Goal: Information Seeking & Learning: Learn about a topic

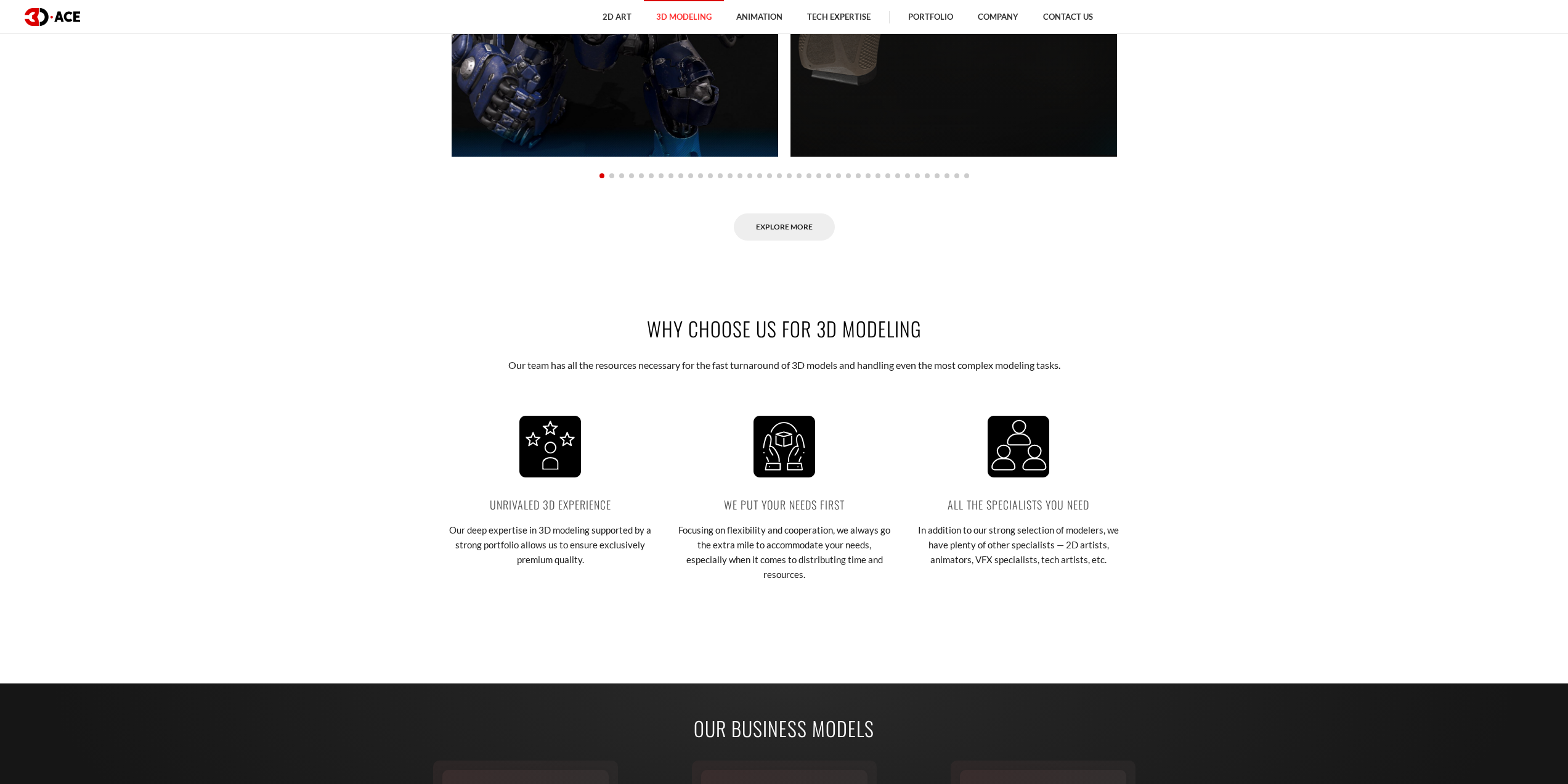
scroll to position [1418, 0]
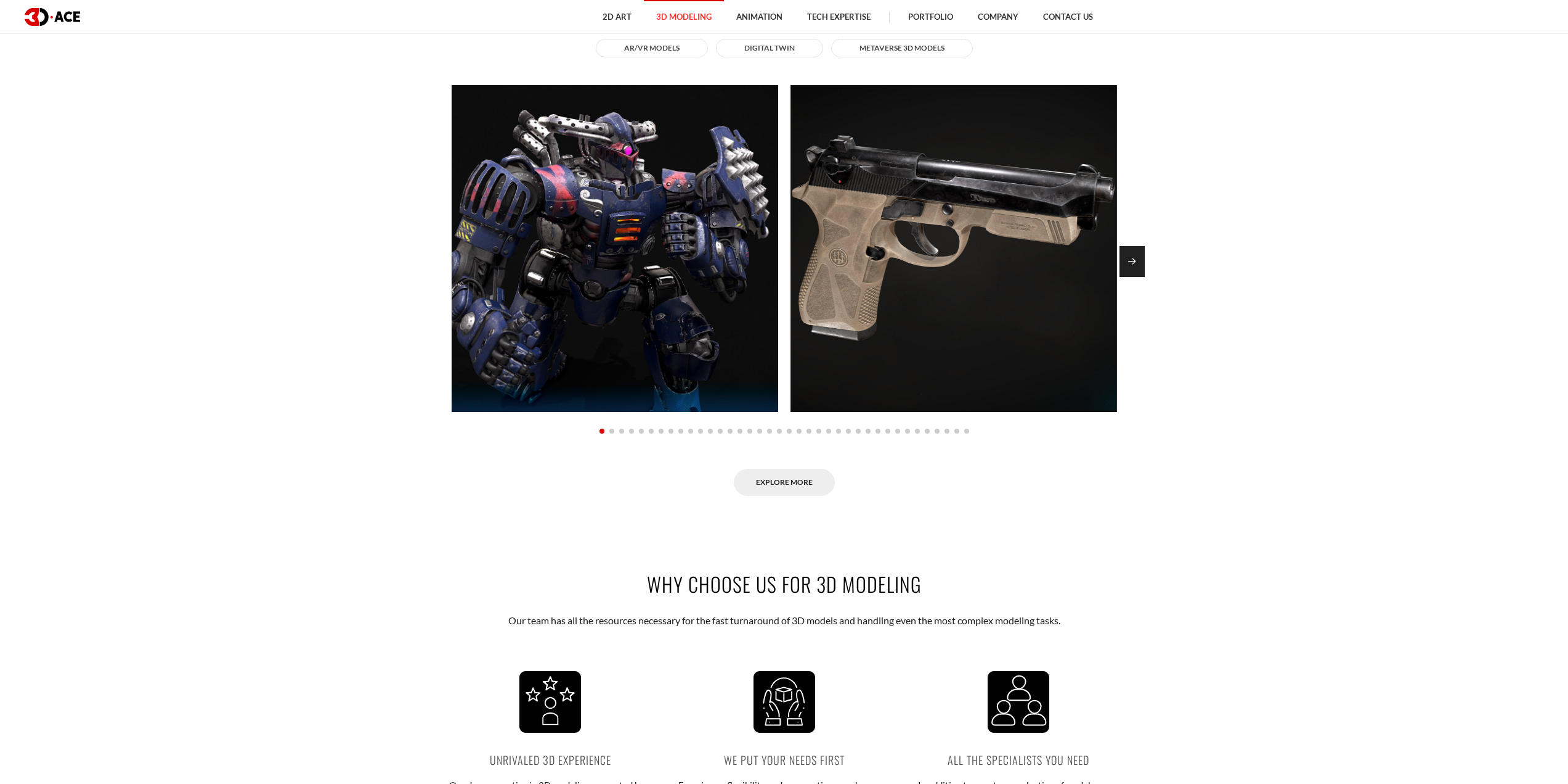
click at [1133, 266] on div "Next slide" at bounding box center [1132, 262] width 25 height 31
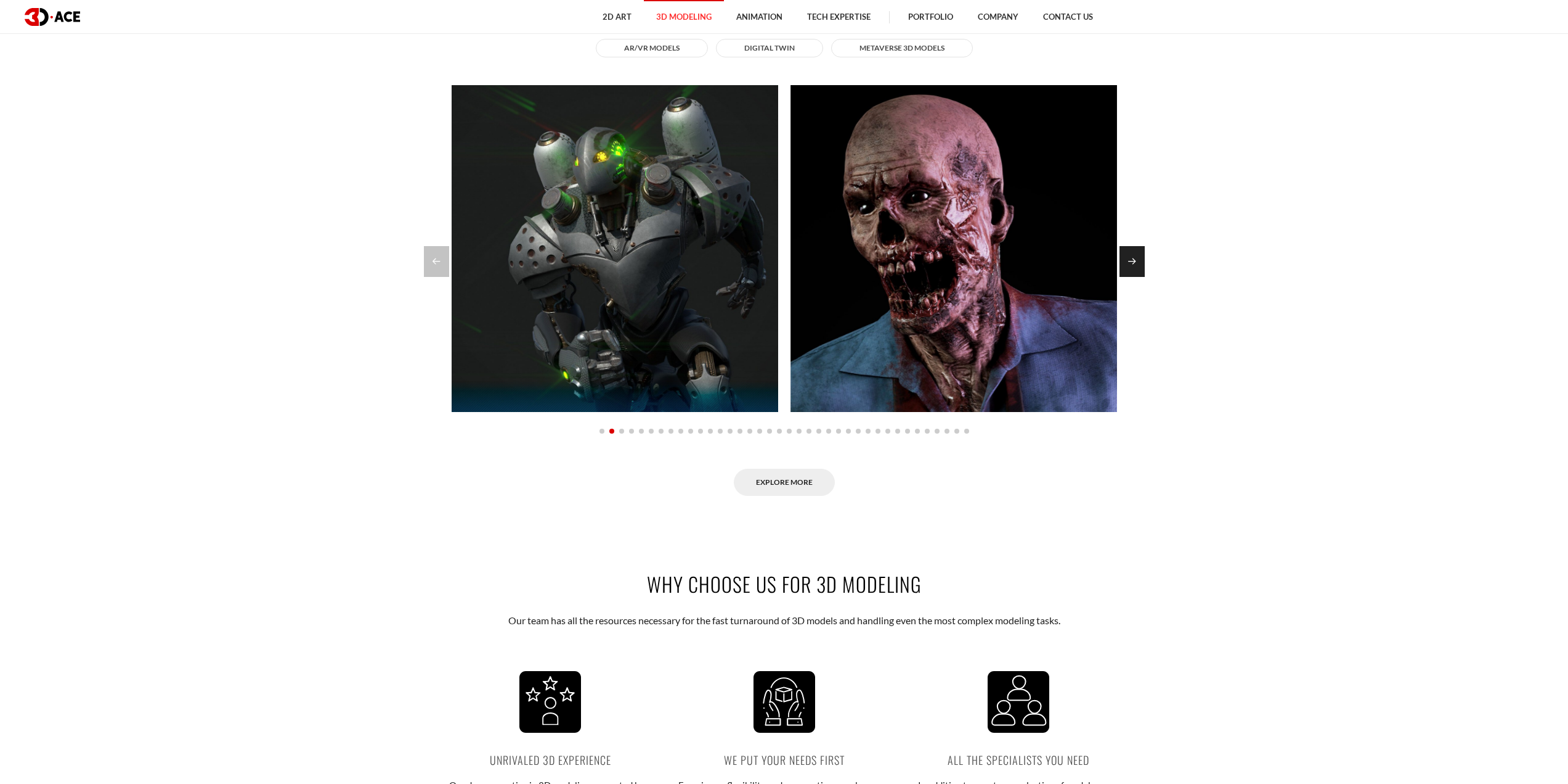
click at [1133, 265] on div "Next slide" at bounding box center [1132, 262] width 25 height 31
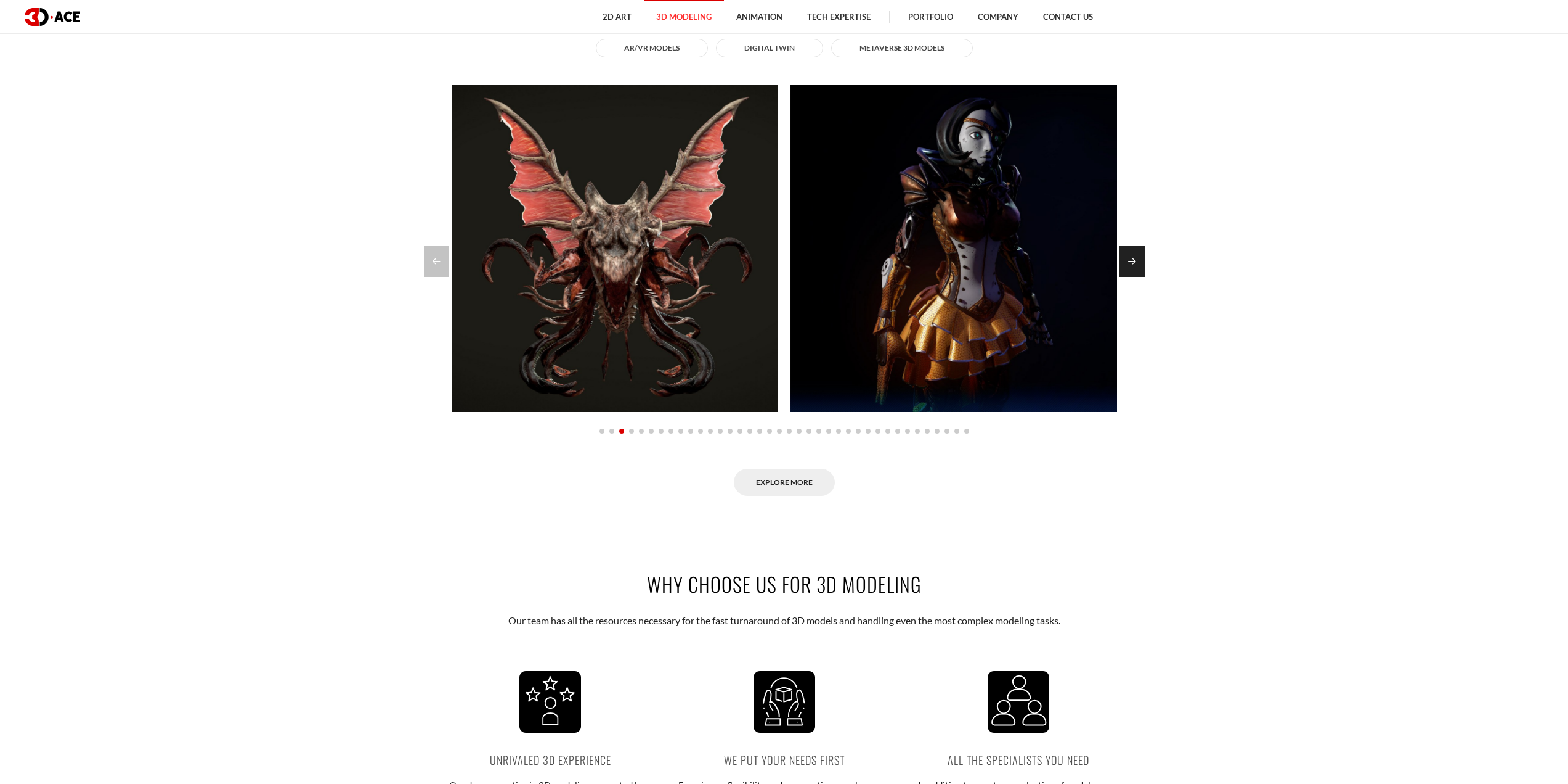
click at [1133, 265] on div "Next slide" at bounding box center [1132, 262] width 25 height 31
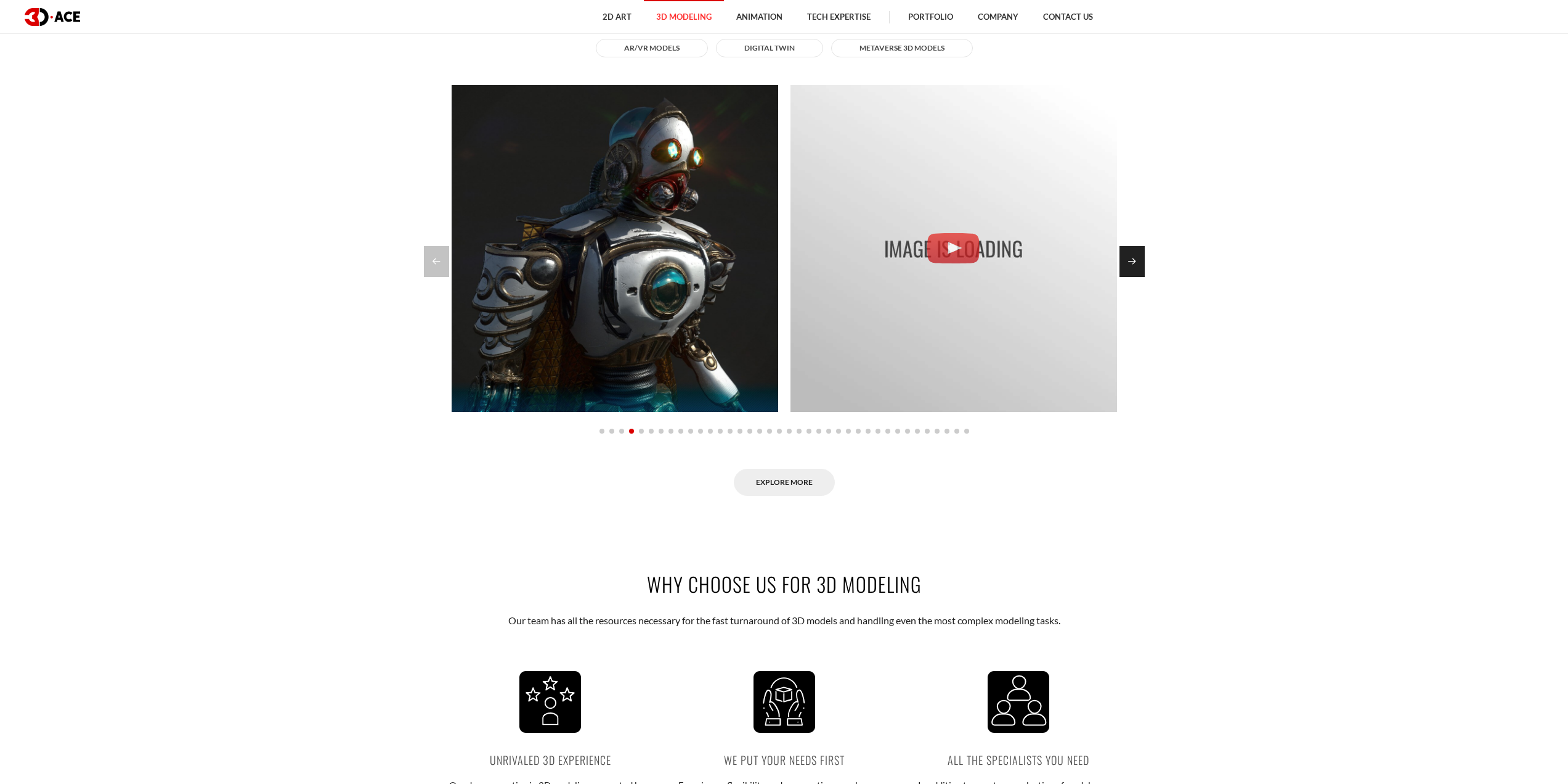
click at [1133, 265] on div "Next slide" at bounding box center [1132, 262] width 25 height 31
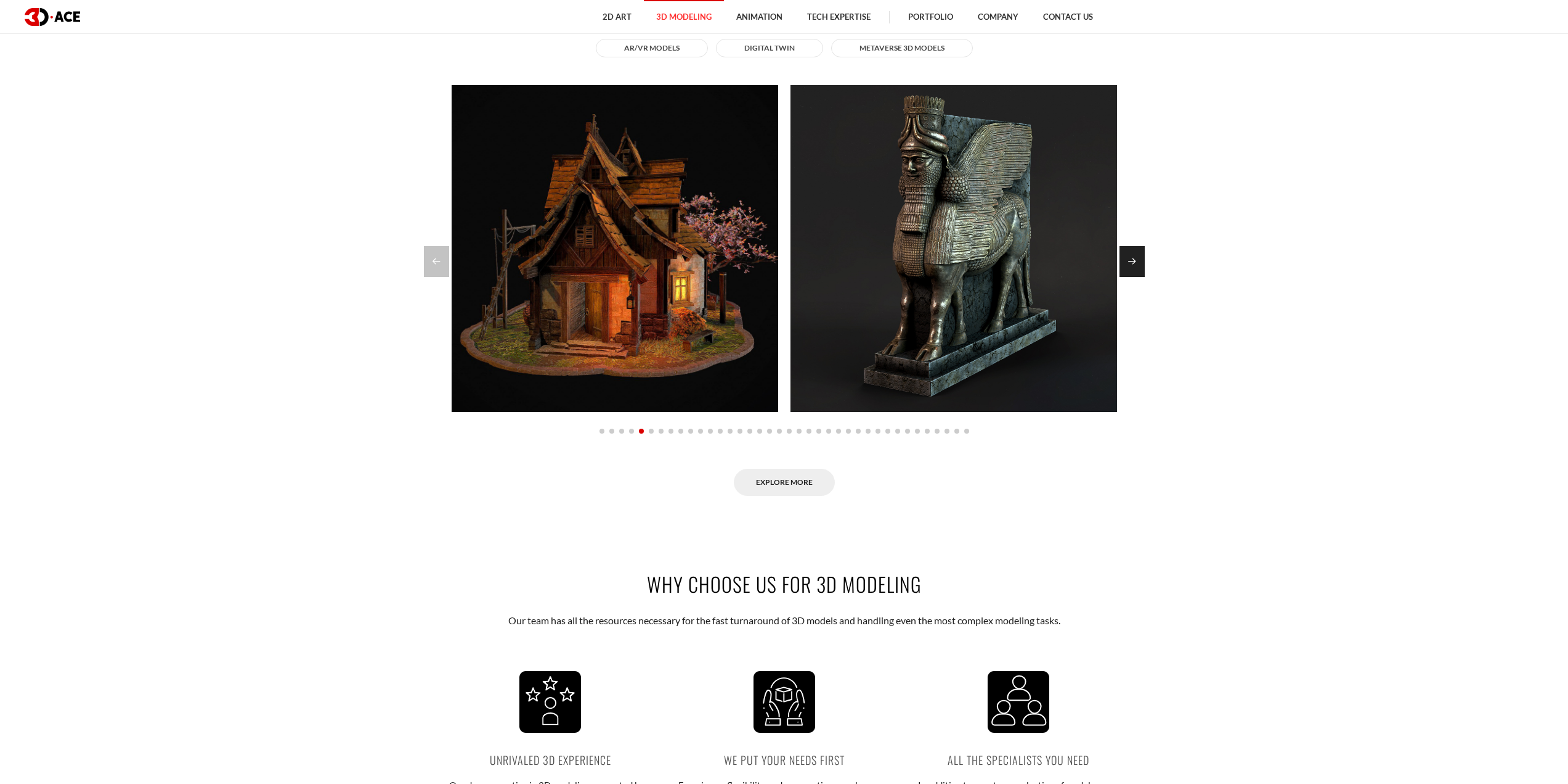
click at [1133, 265] on div "Next slide" at bounding box center [1132, 262] width 25 height 31
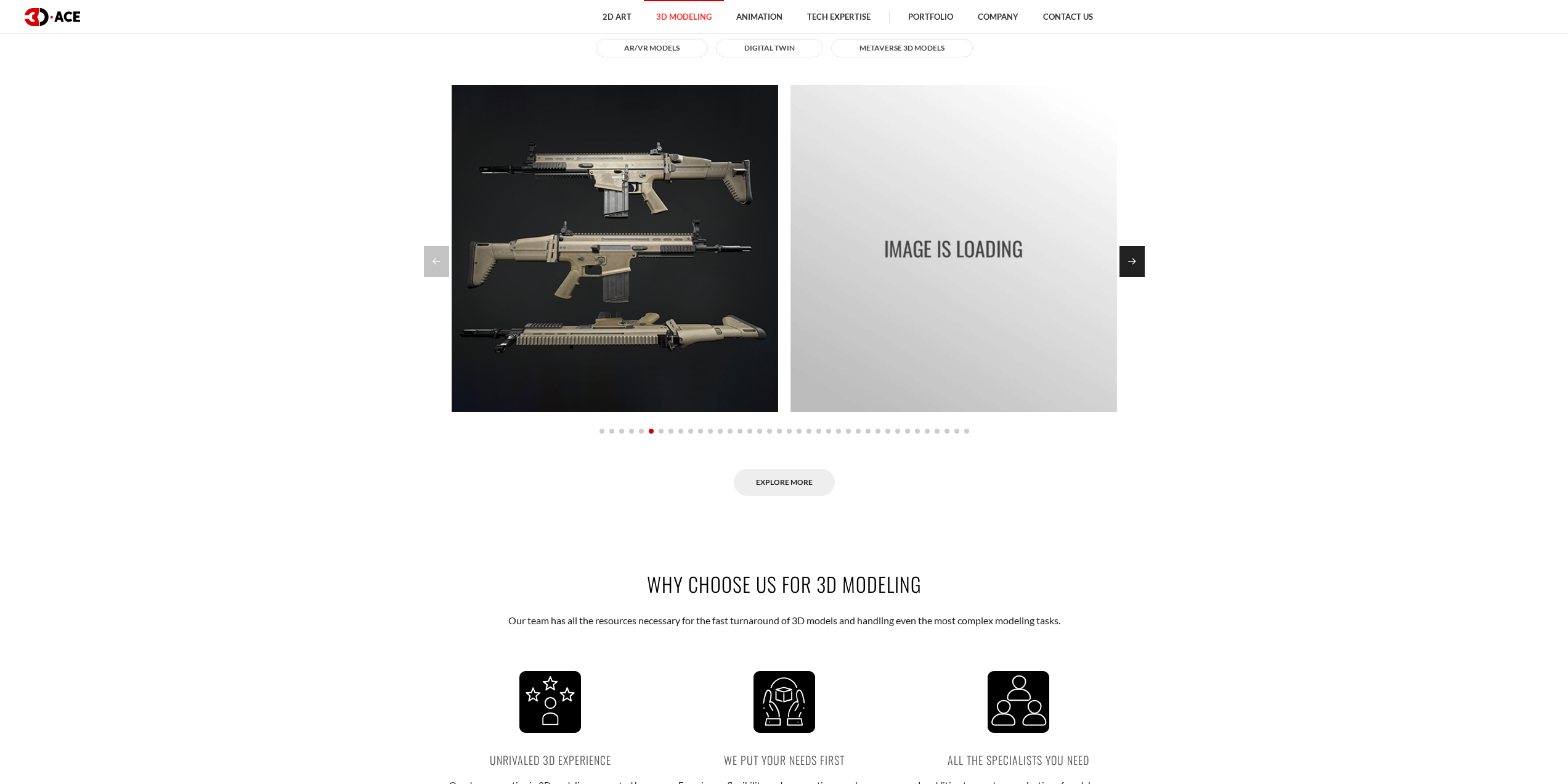
click at [1133, 265] on div "Next slide" at bounding box center [1132, 262] width 25 height 31
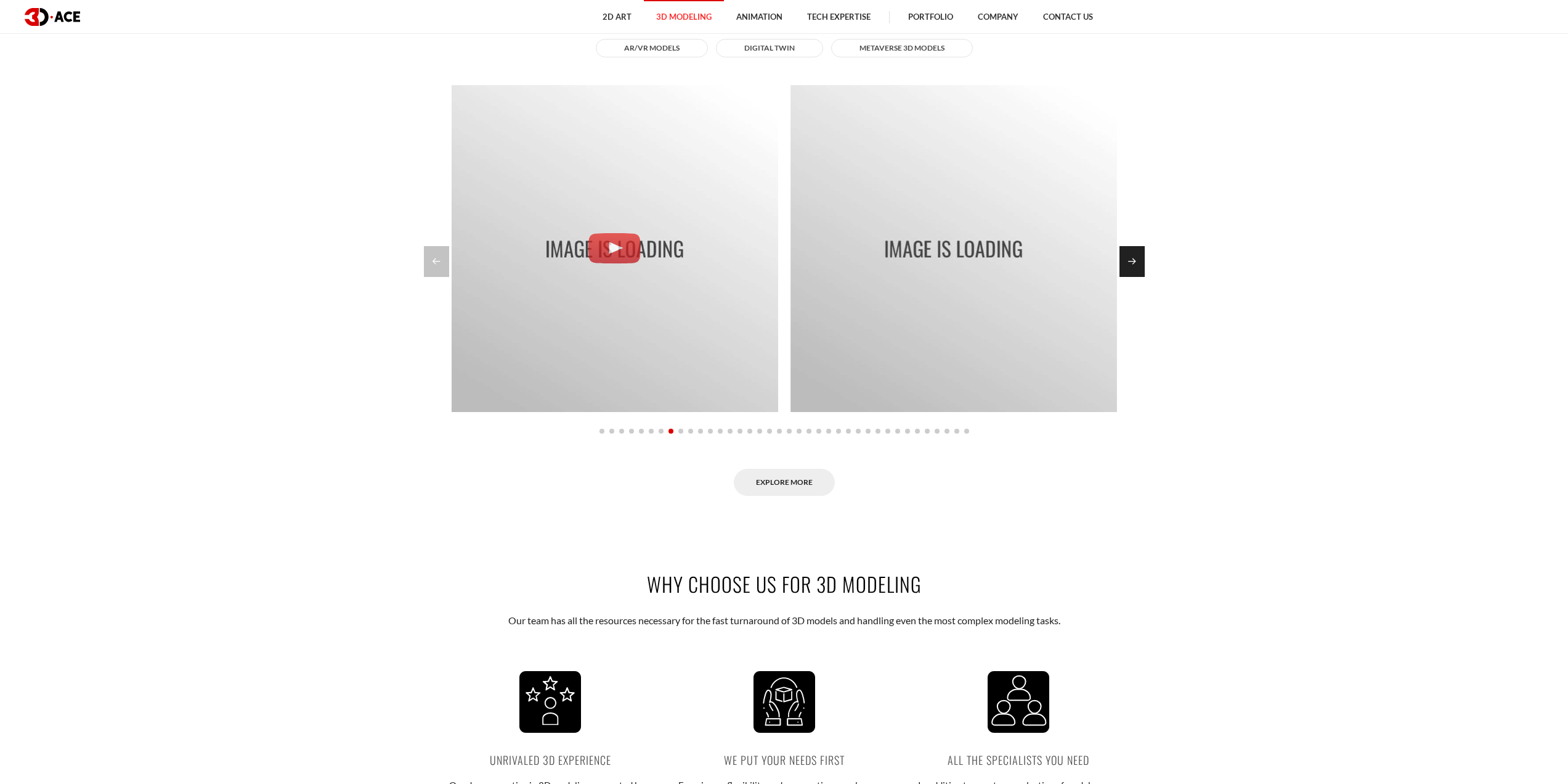
click at [1133, 265] on div "Next slide" at bounding box center [1132, 262] width 25 height 31
click at [1133, 266] on div "Next slide" at bounding box center [1132, 262] width 25 height 31
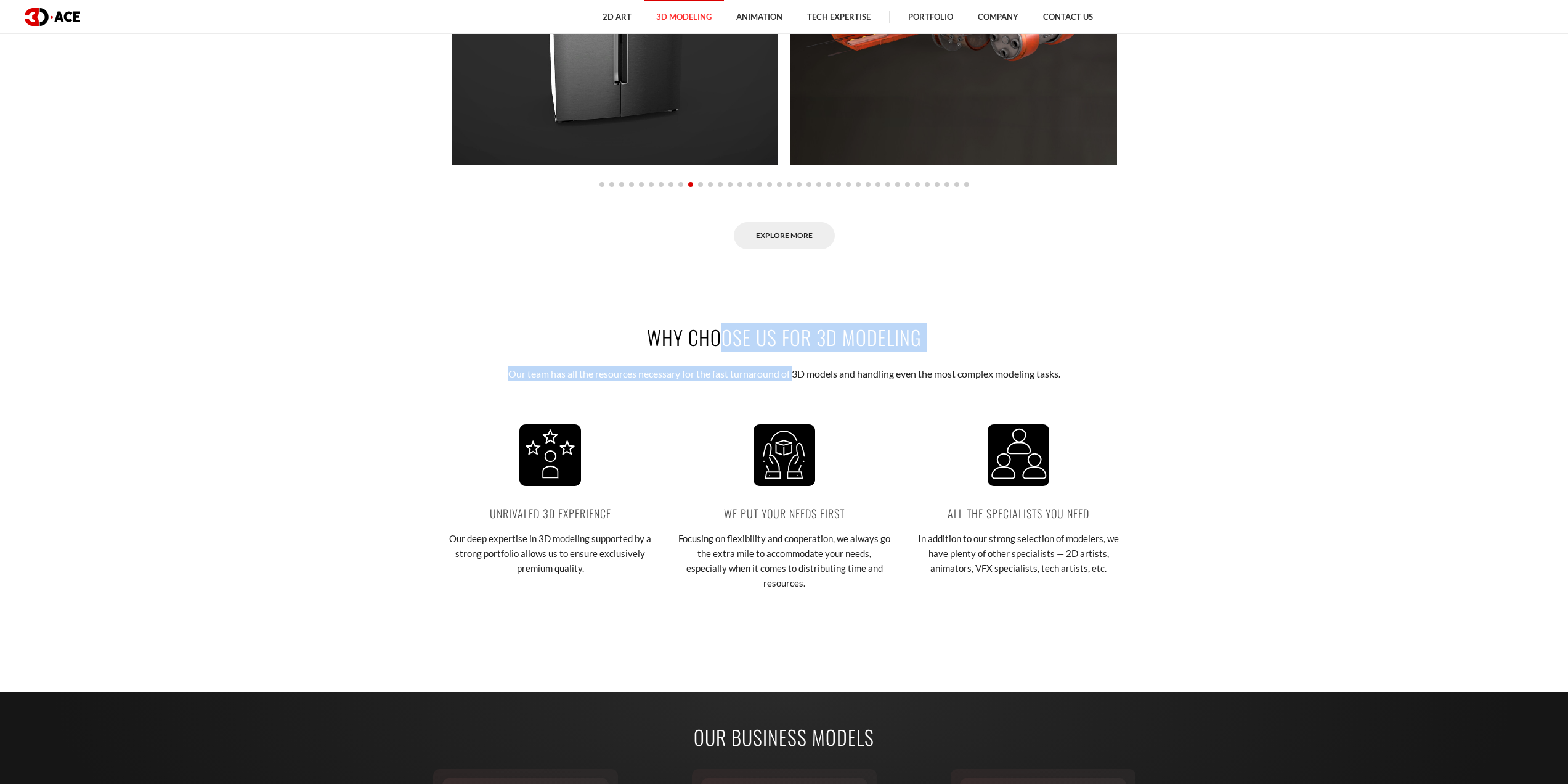
drag, startPoint x: 671, startPoint y: 343, endPoint x: 839, endPoint y: 353, distance: 168.3
click at [832, 353] on div "Why choose us for 3D modeling Our team has all the resources necessary for the …" at bounding box center [784, 470] width 703 height 368
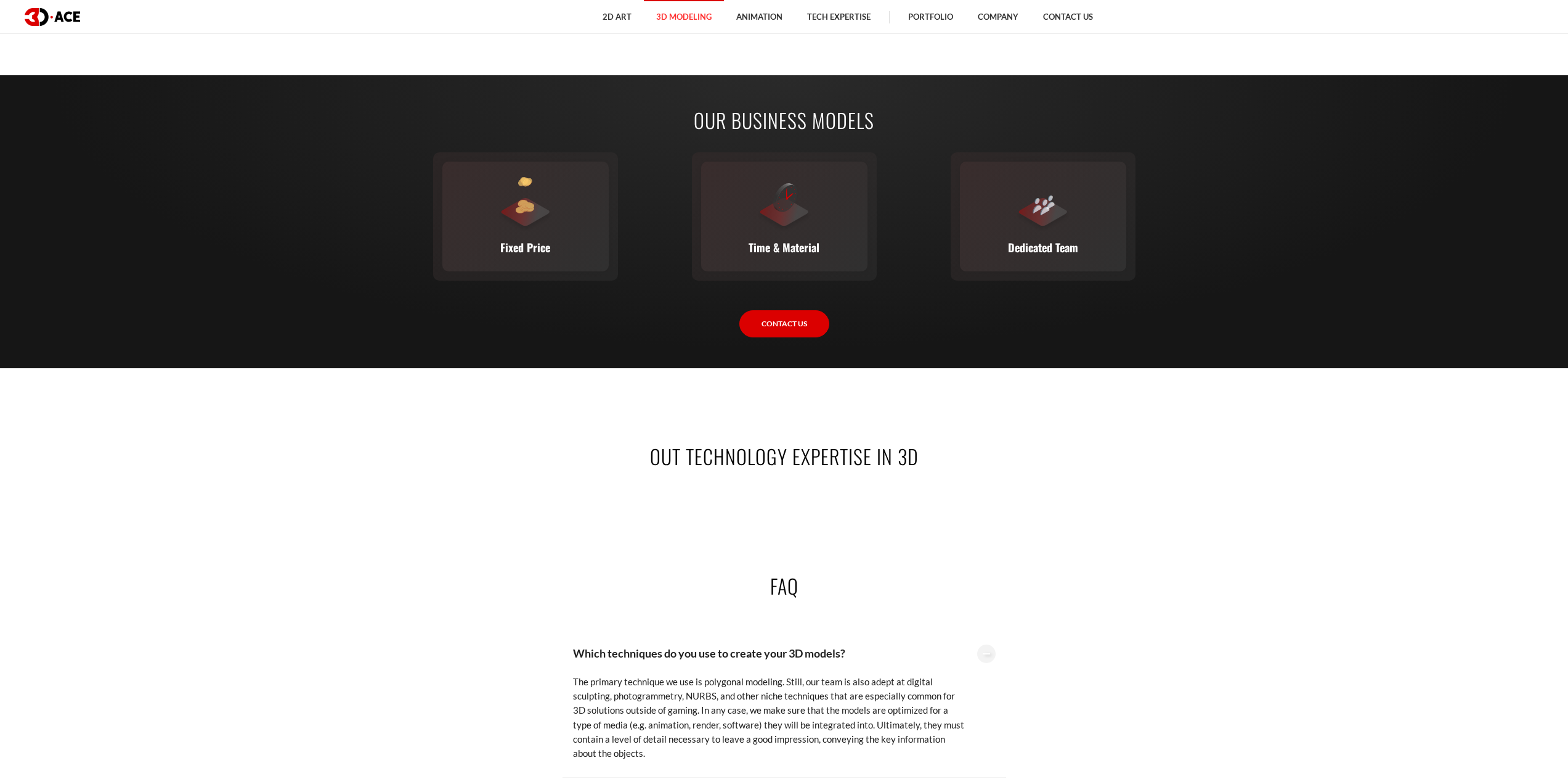
click at [780, 442] on h2 "Out Technology Expertise in 3D" at bounding box center [784, 456] width 684 height 28
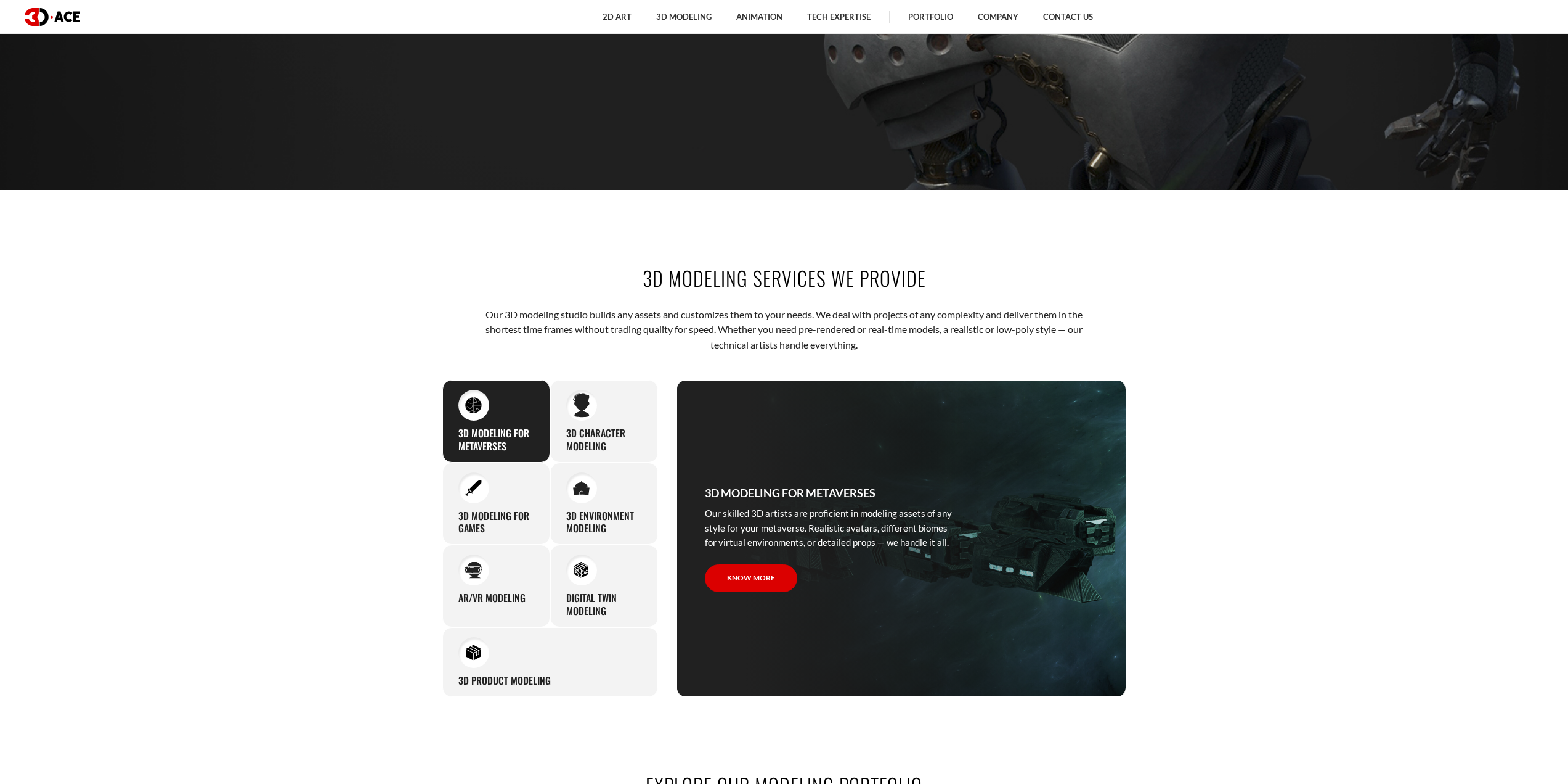
scroll to position [0, 0]
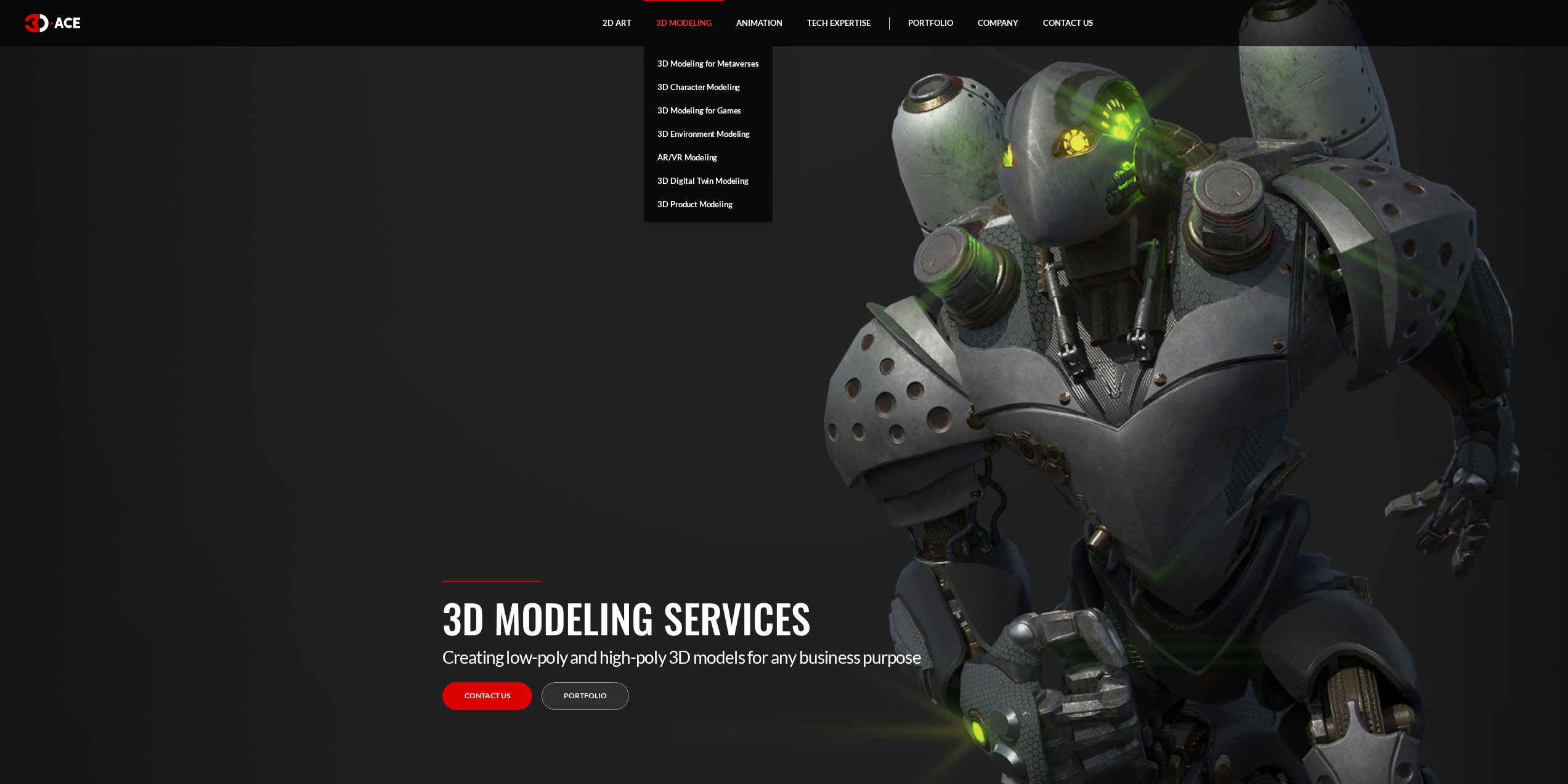
click at [672, 34] on link "3D Modeling" at bounding box center [684, 23] width 80 height 46
click at [690, 88] on link "3D Character Modeling" at bounding box center [707, 87] width 128 height 24
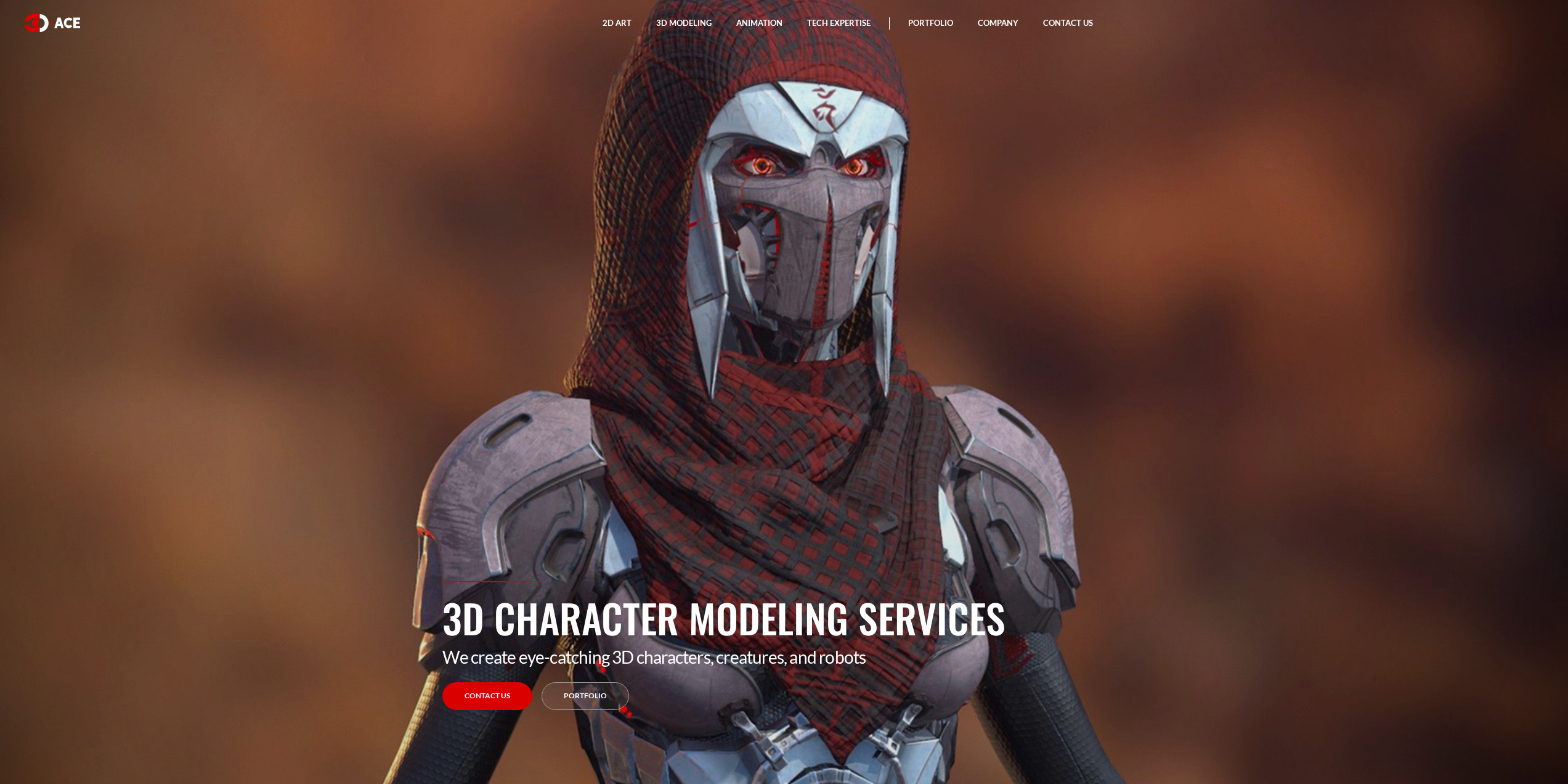
click at [608, 396] on section "3D Character Modeling Services We create eye-catching 3D characters, creatures,…" at bounding box center [784, 392] width 1568 height 784
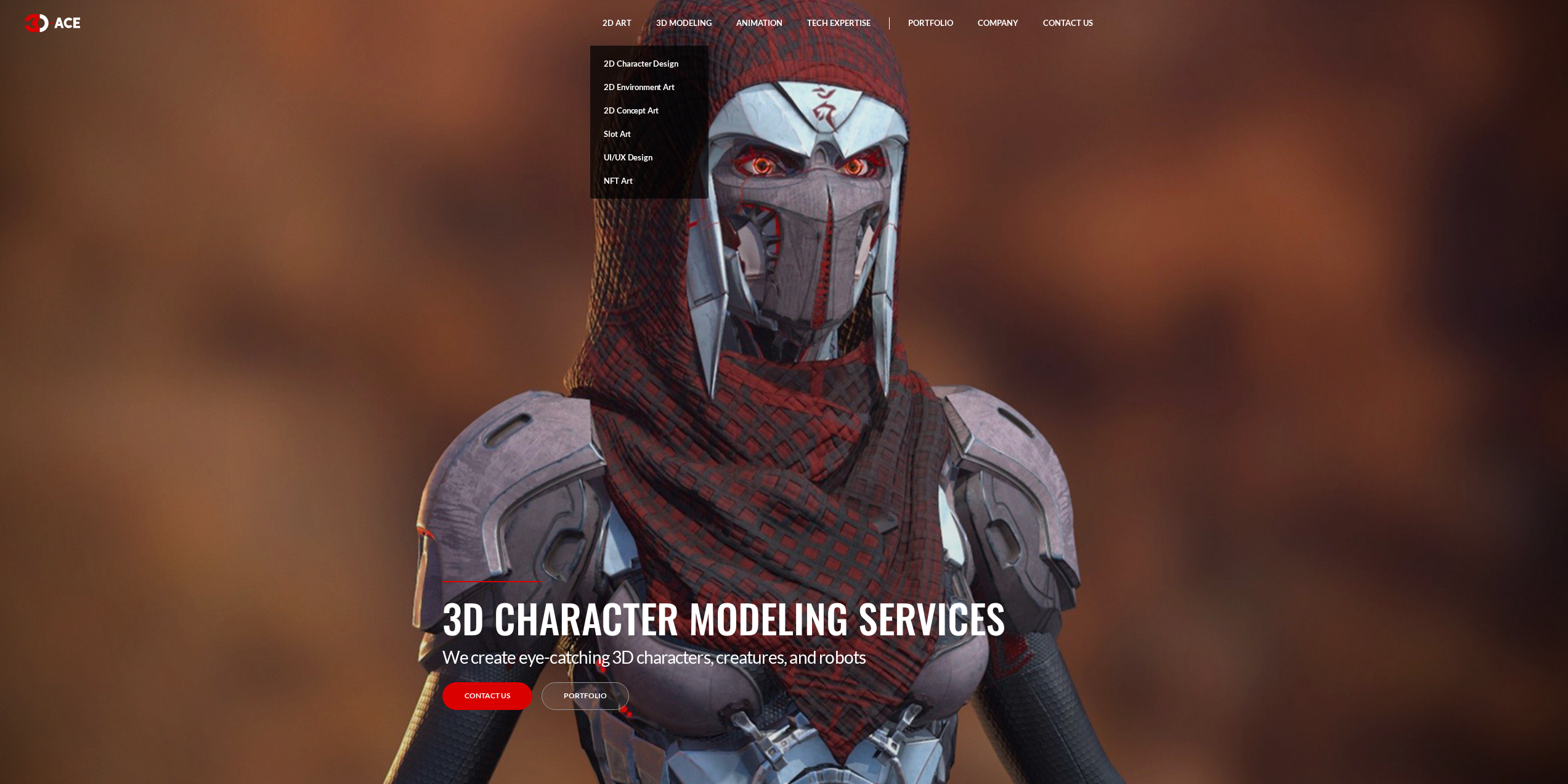
click at [628, 66] on link "2D Character Design" at bounding box center [649, 64] width 118 height 24
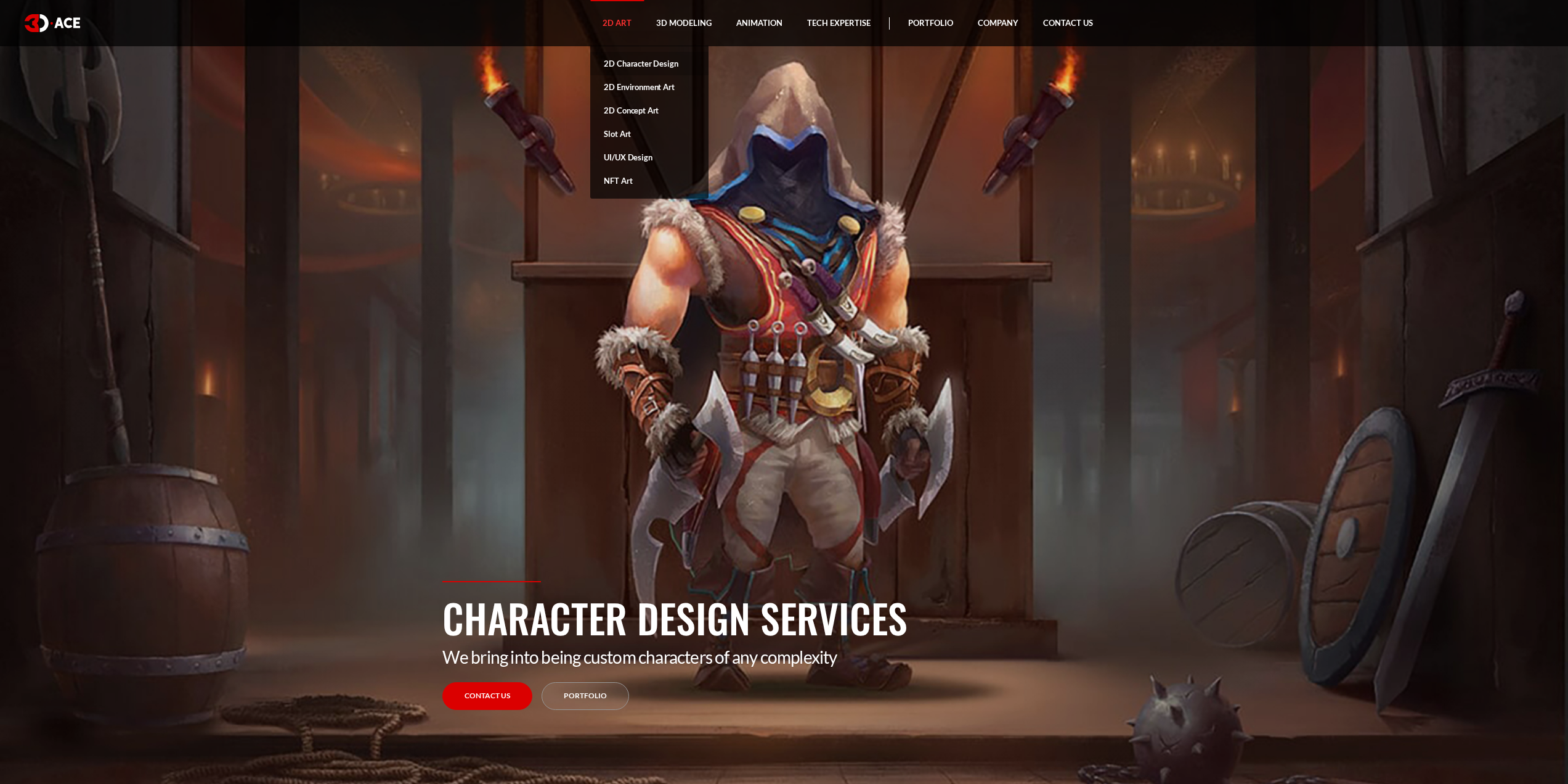
click at [621, 68] on link "2D Character Design" at bounding box center [649, 64] width 118 height 24
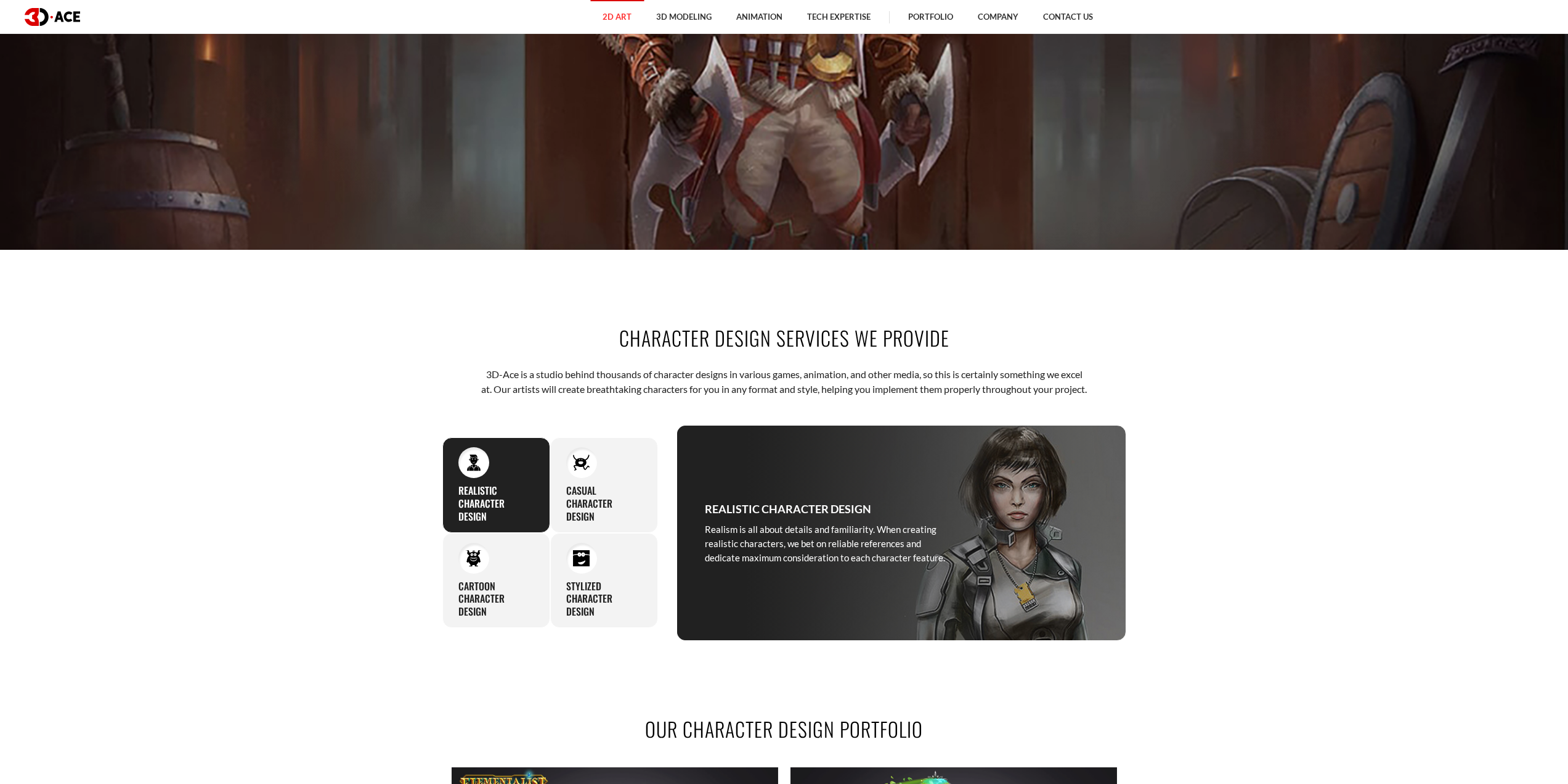
scroll to position [555, 0]
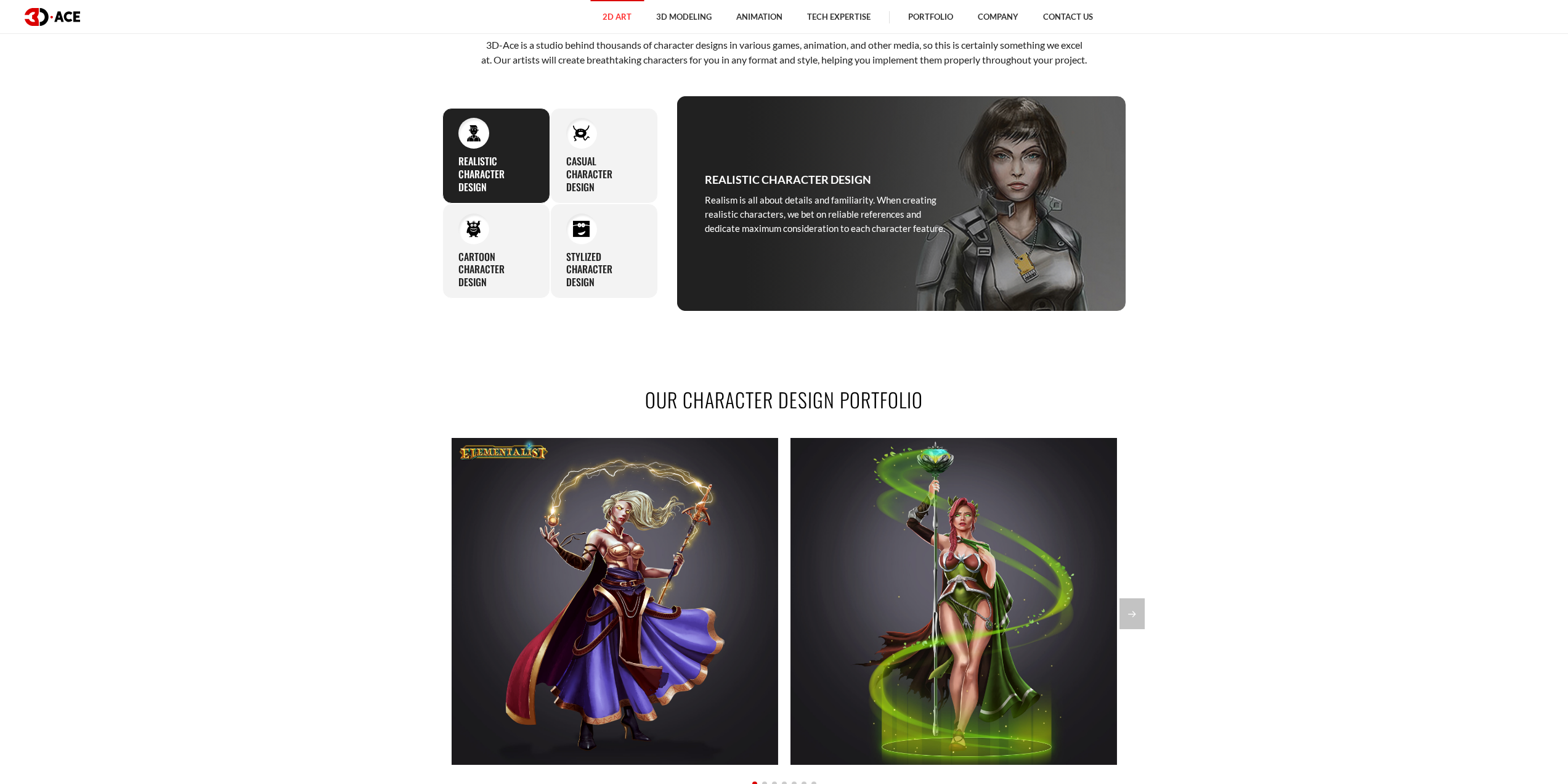
drag, startPoint x: 653, startPoint y: 318, endPoint x: 952, endPoint y: 351, distance: 300.8
click at [953, 348] on div "Character design services we provide 3D-Ace is a studio behind thousands of cha…" at bounding box center [784, 153] width 703 height 391
click at [852, 402] on h2 "Our Character Design Portfolio" at bounding box center [784, 399] width 684 height 28
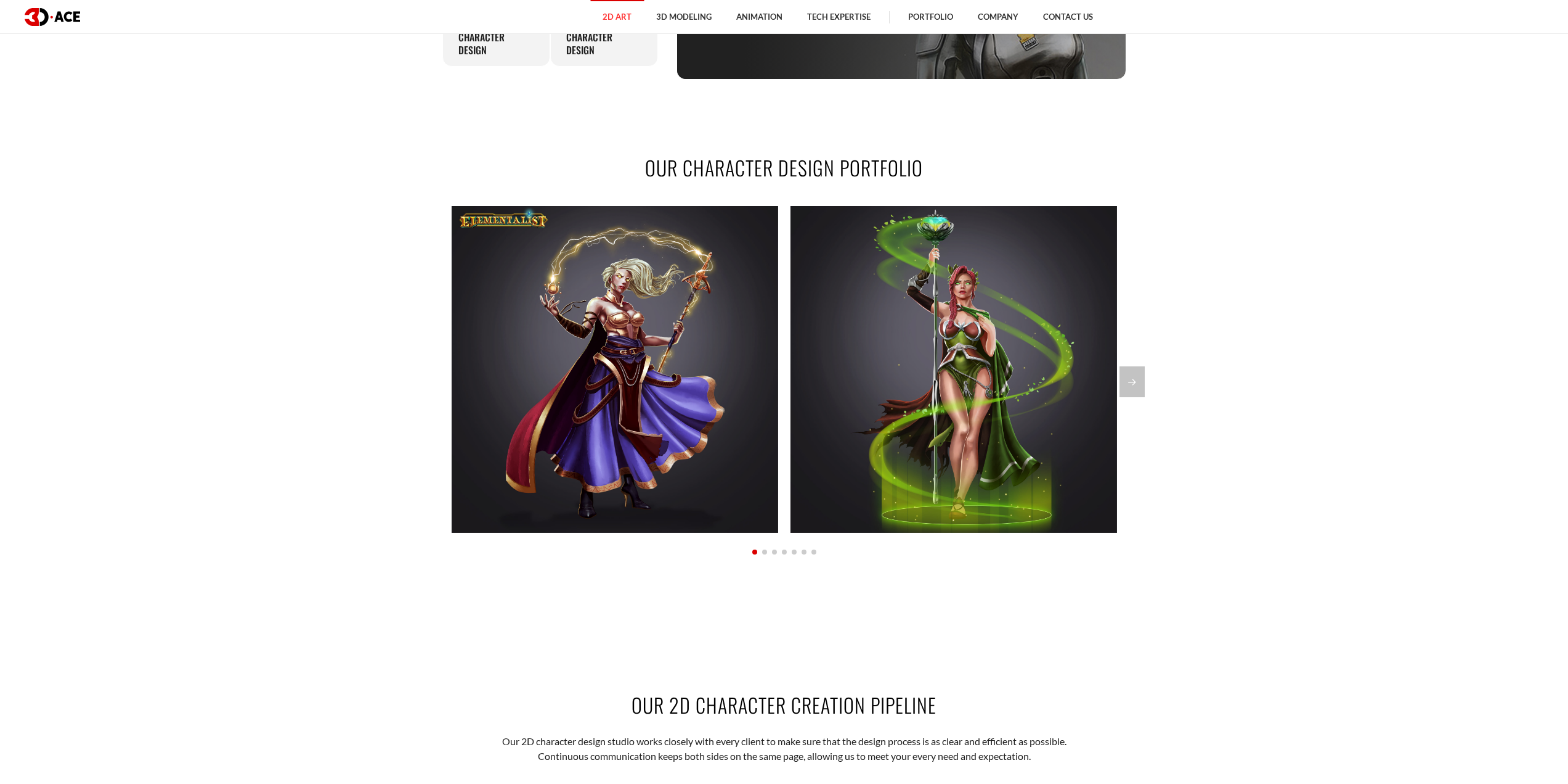
scroll to position [1110, 0]
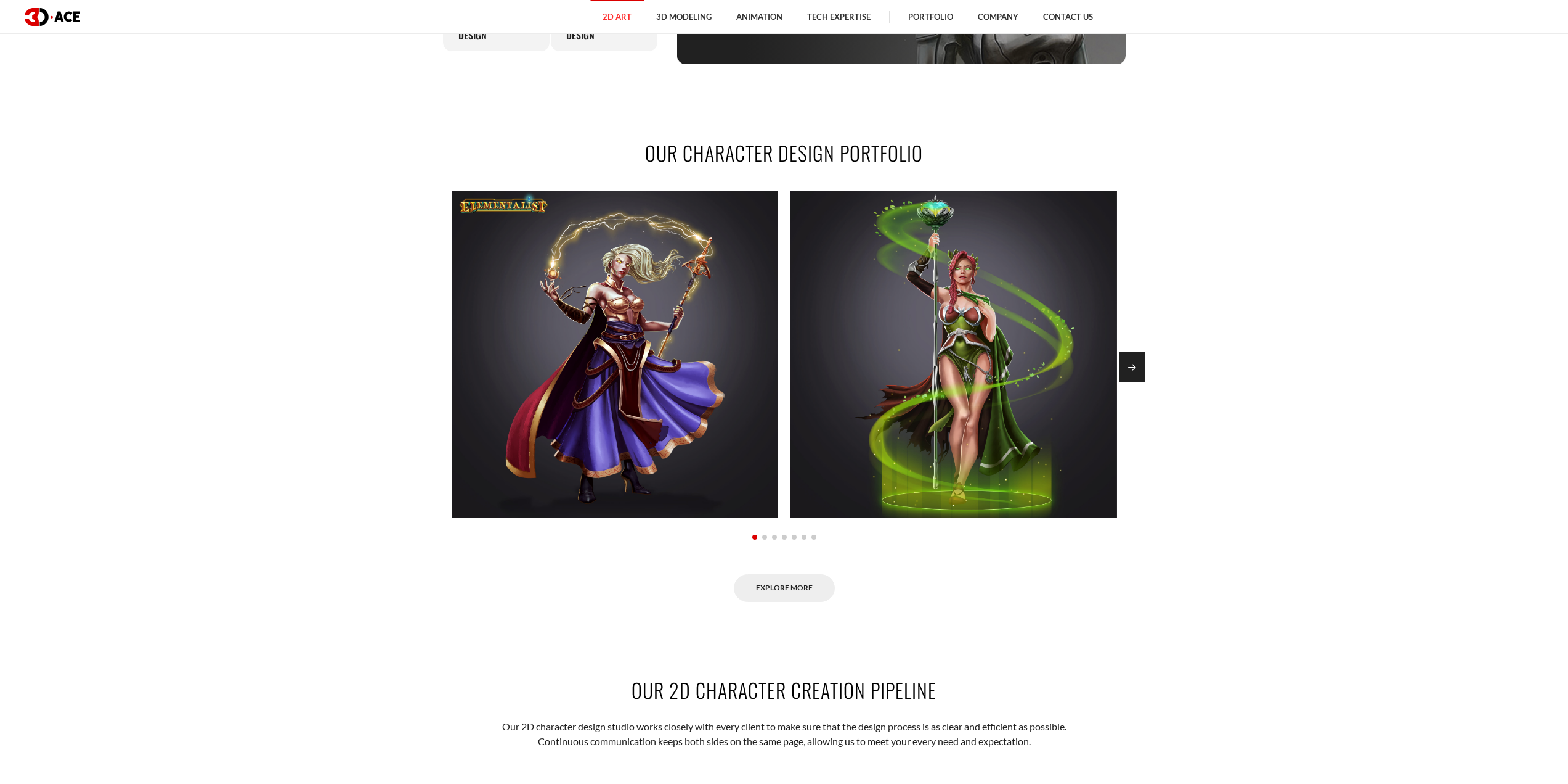
click at [1129, 382] on div "Next slide" at bounding box center [1132, 367] width 25 height 31
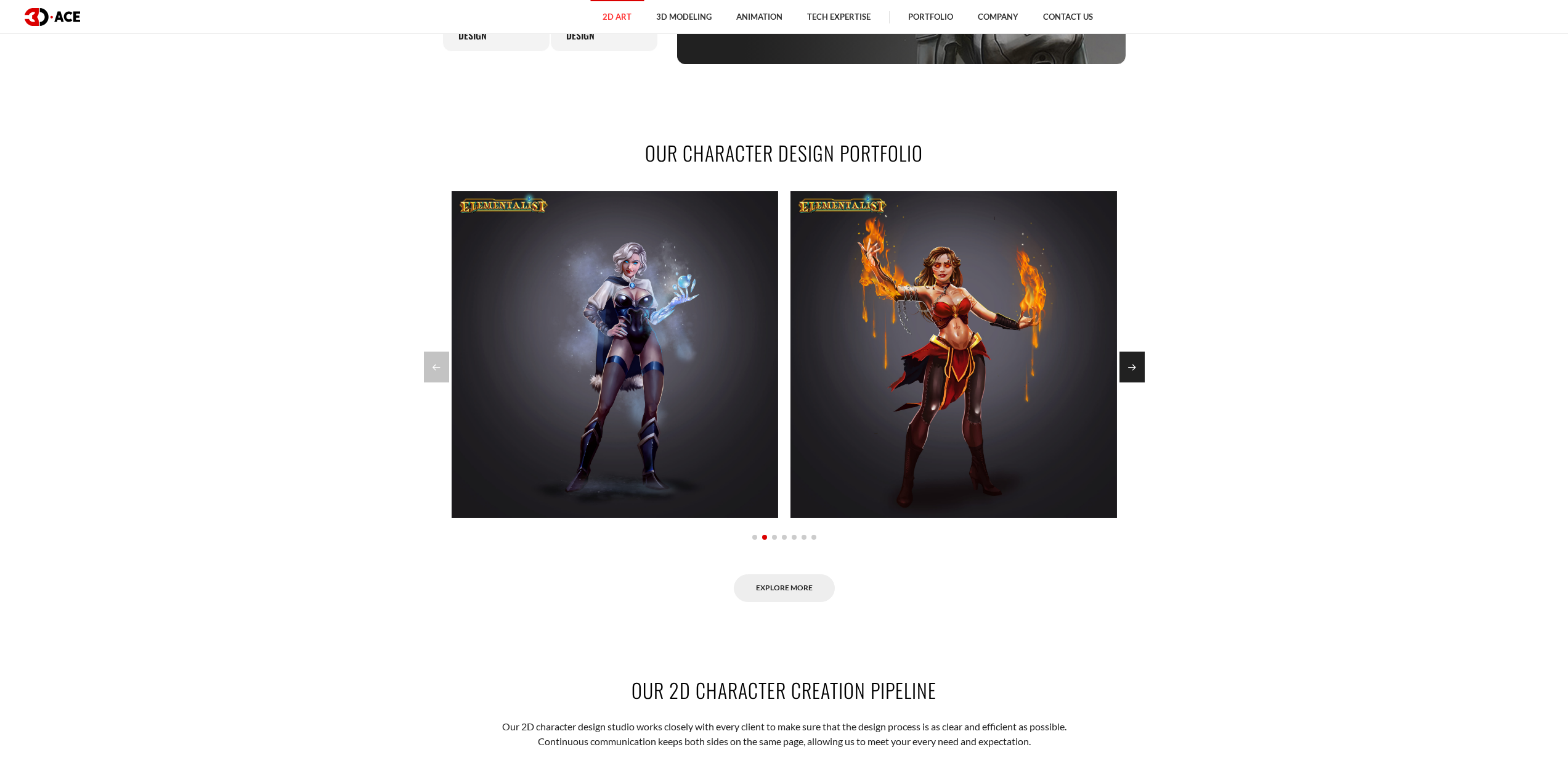
click at [1129, 382] on div "Next slide" at bounding box center [1132, 367] width 25 height 31
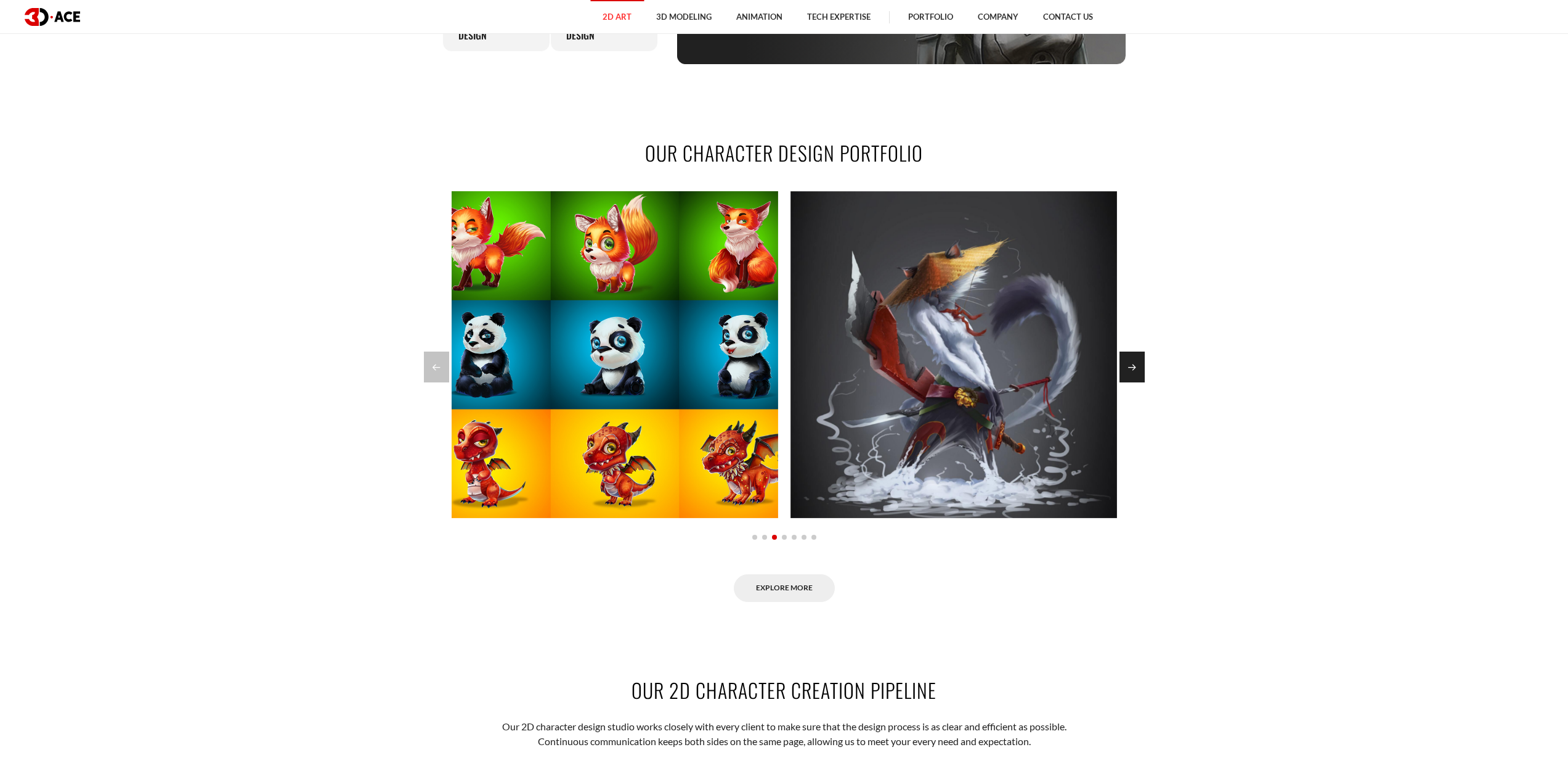
click at [1129, 382] on div "Next slide" at bounding box center [1132, 367] width 25 height 31
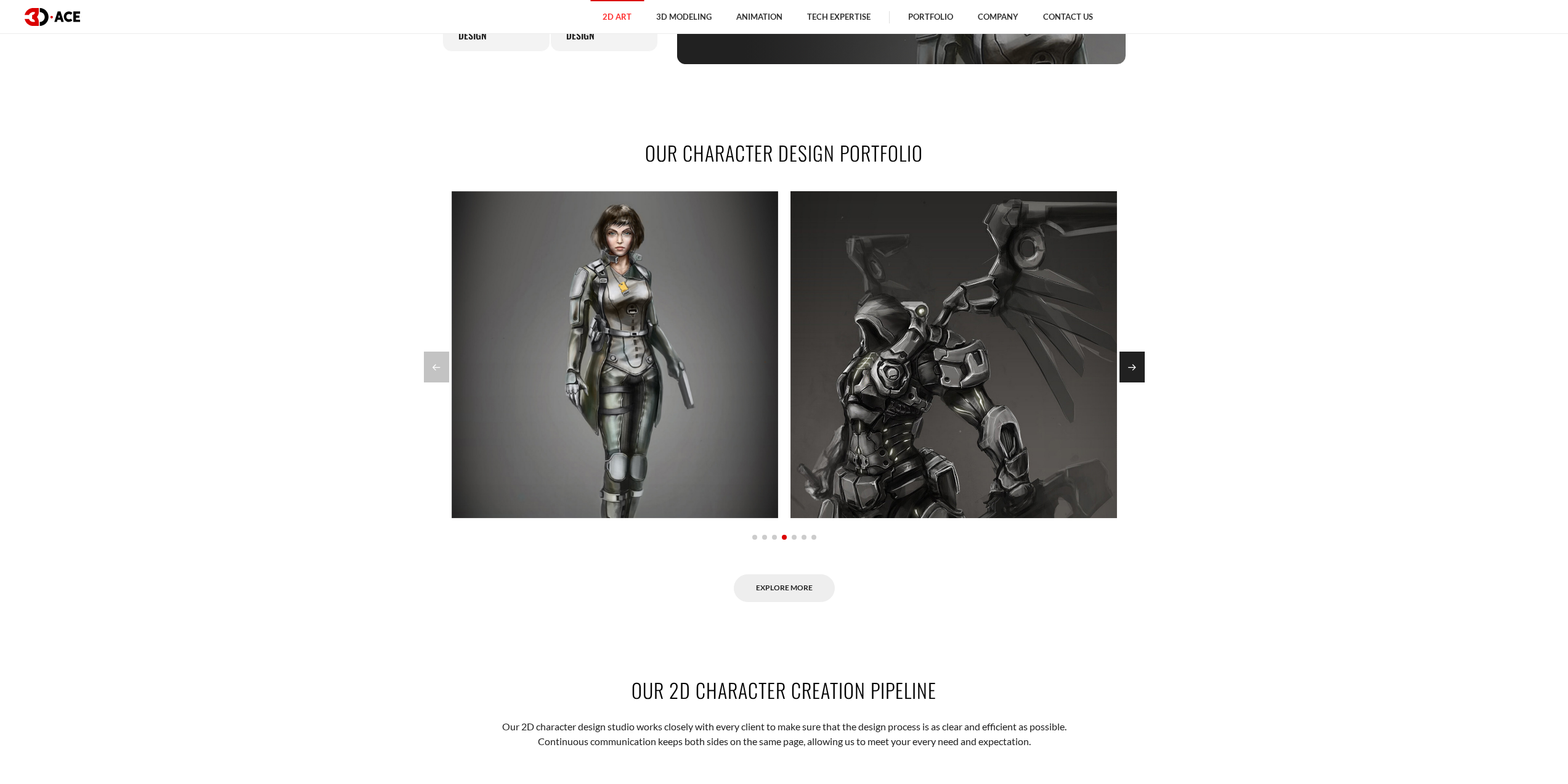
click at [1129, 382] on div "Next slide" at bounding box center [1132, 367] width 25 height 31
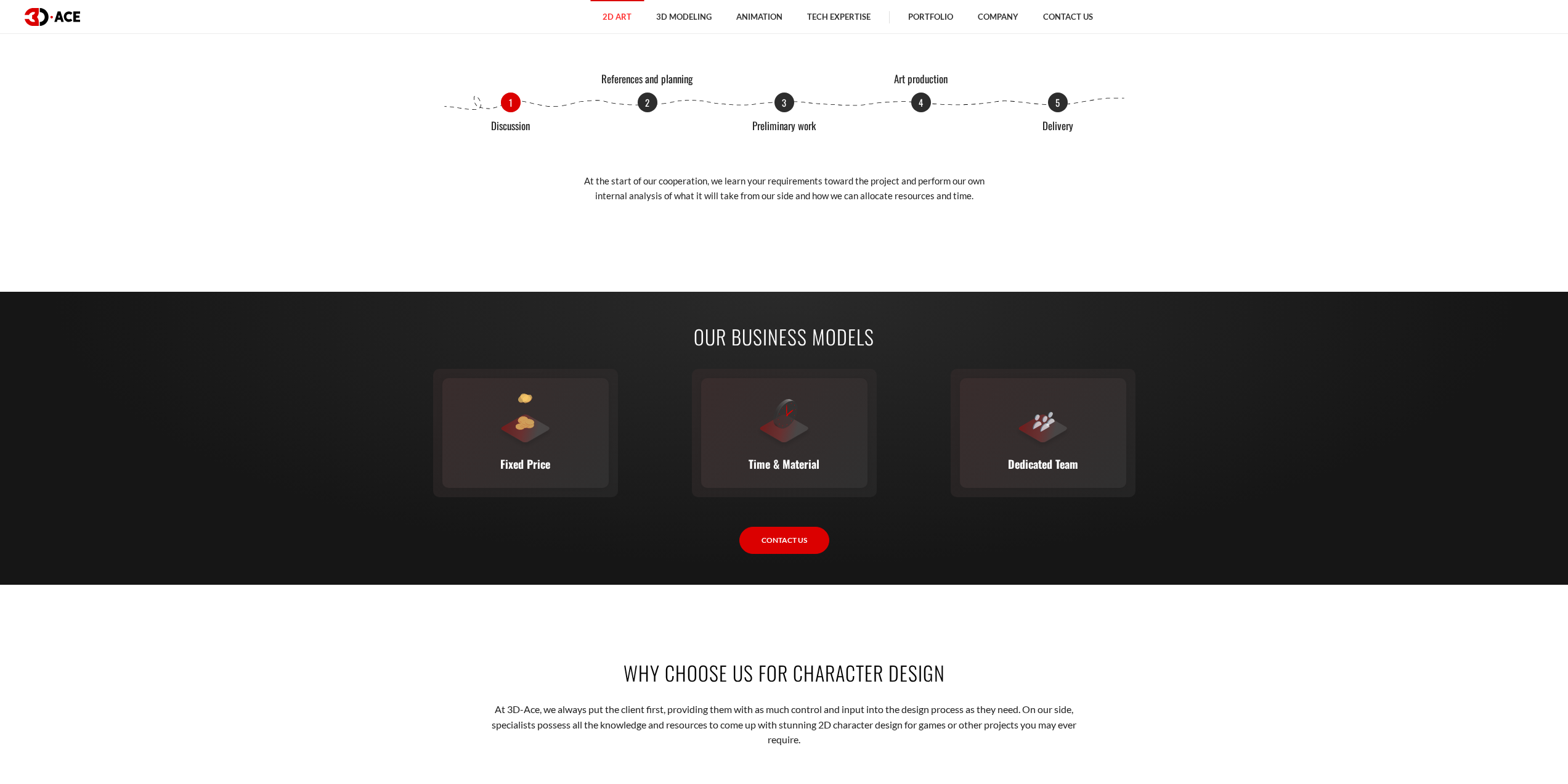
scroll to position [1850, 0]
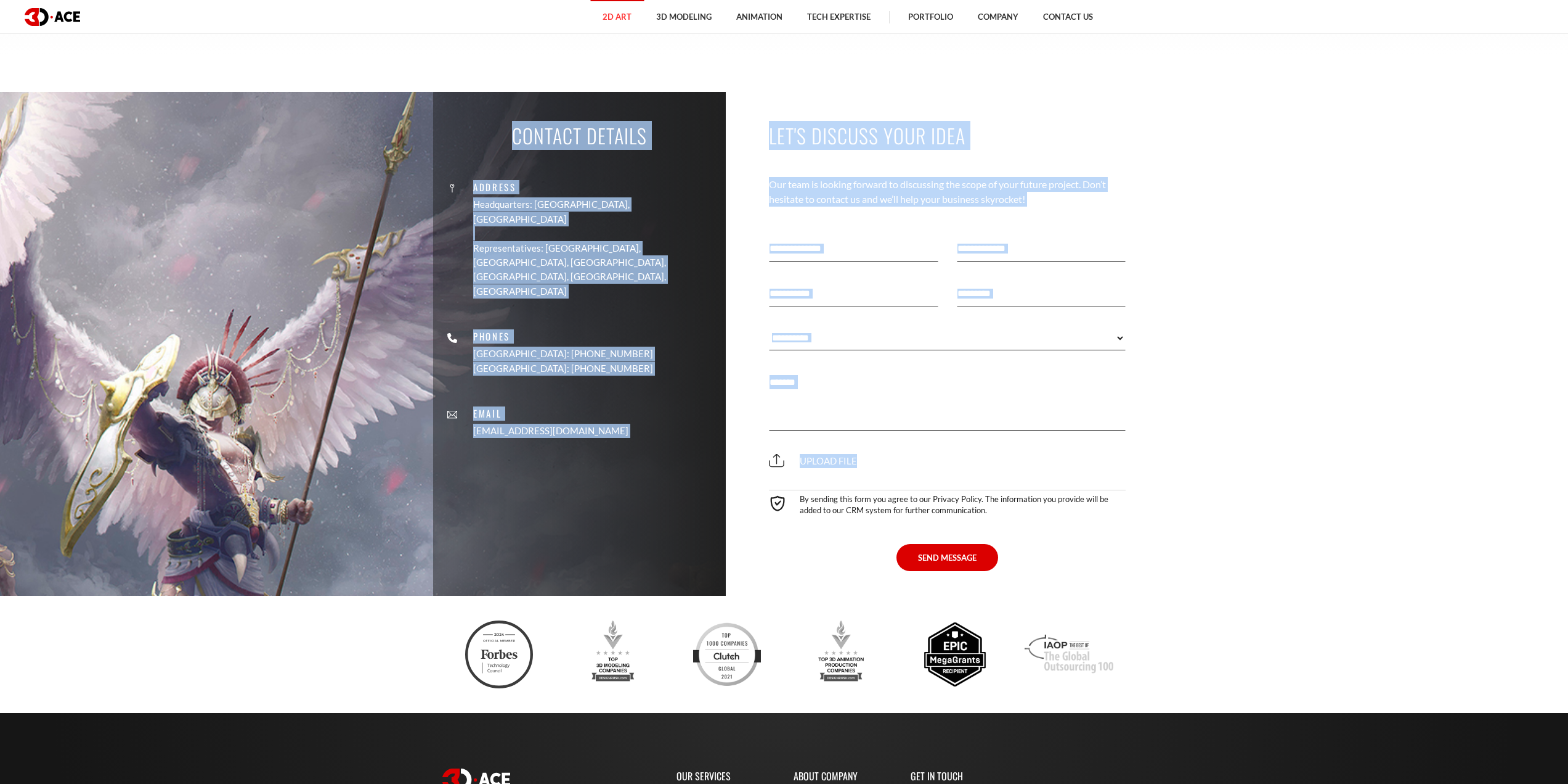
drag, startPoint x: 711, startPoint y: 320, endPoint x: 1227, endPoint y: 474, distance: 538.5
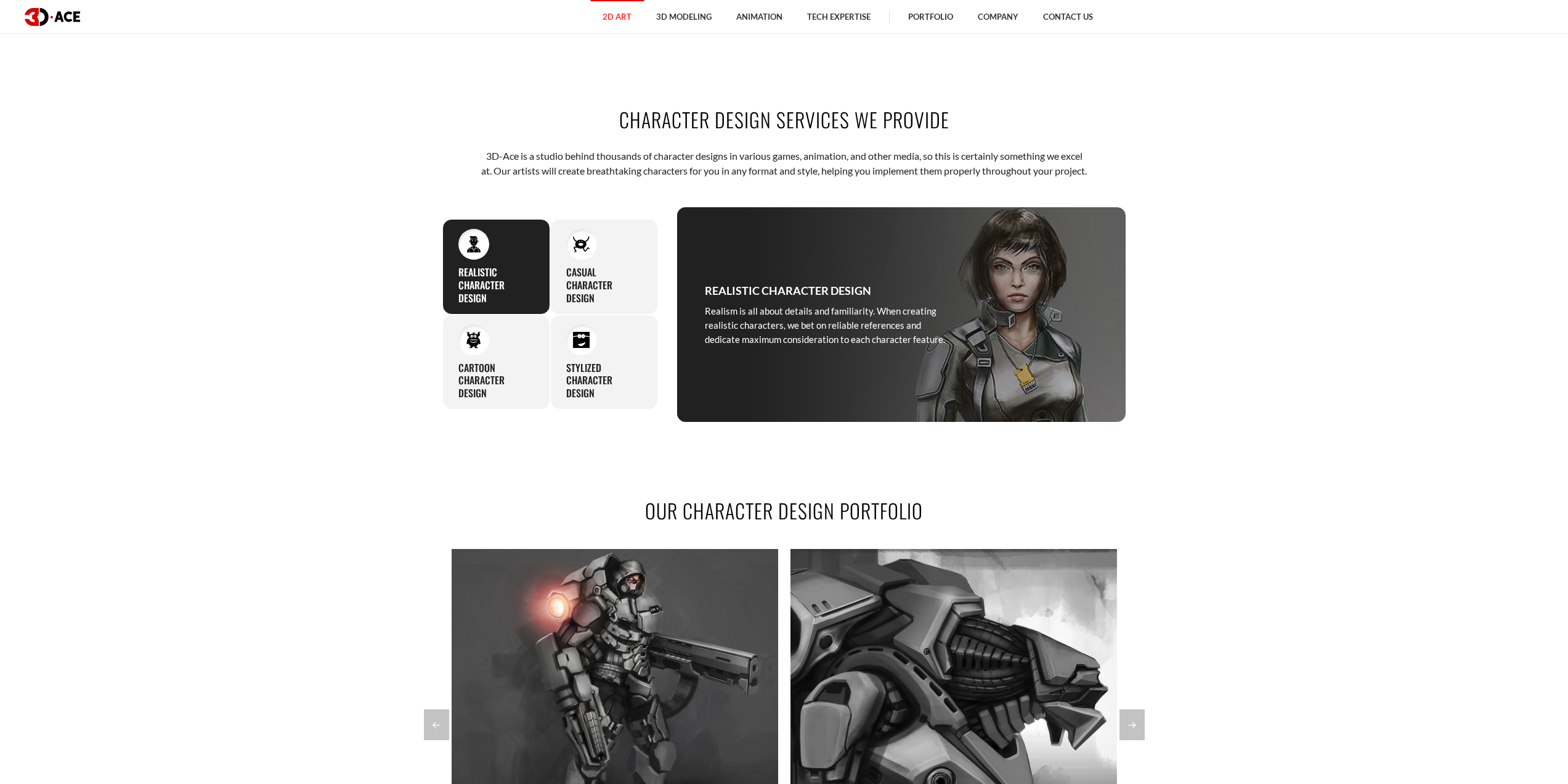
scroll to position [493, 0]
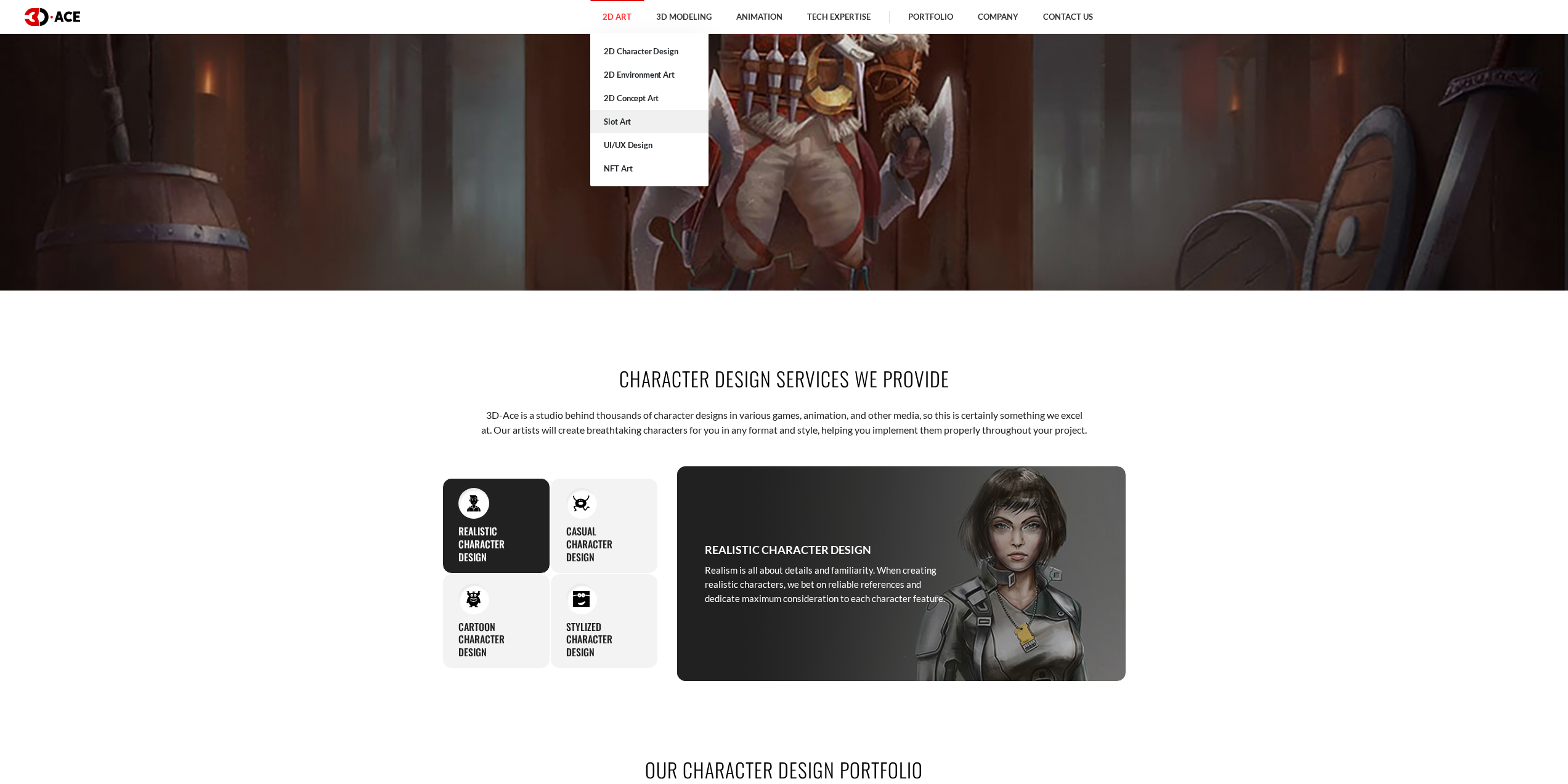
click at [618, 122] on link "Slot Art" at bounding box center [649, 122] width 118 height 24
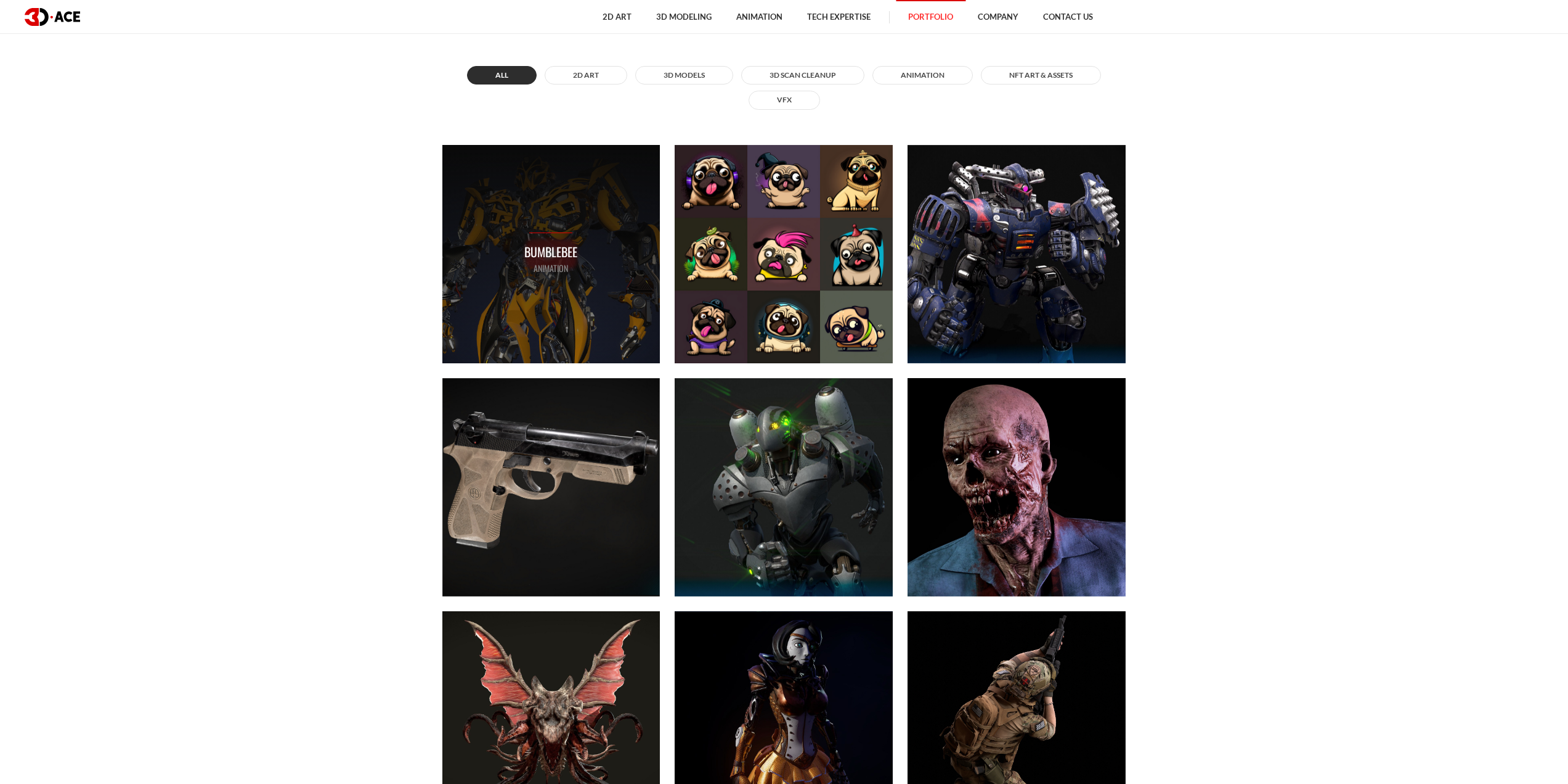
scroll to position [801, 0]
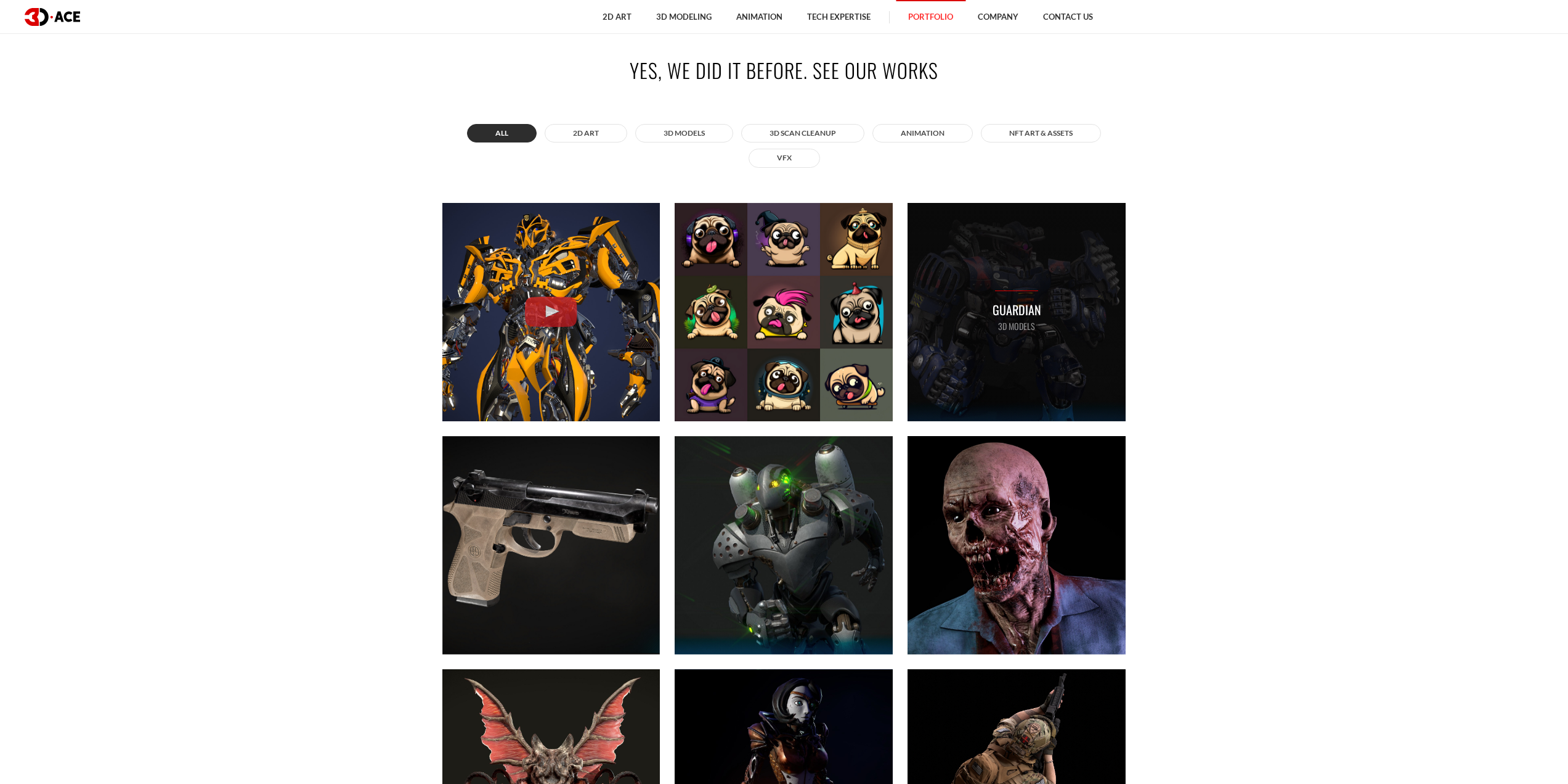
click at [949, 289] on div "Guardian 3D MODELS" at bounding box center [1017, 312] width 218 height 218
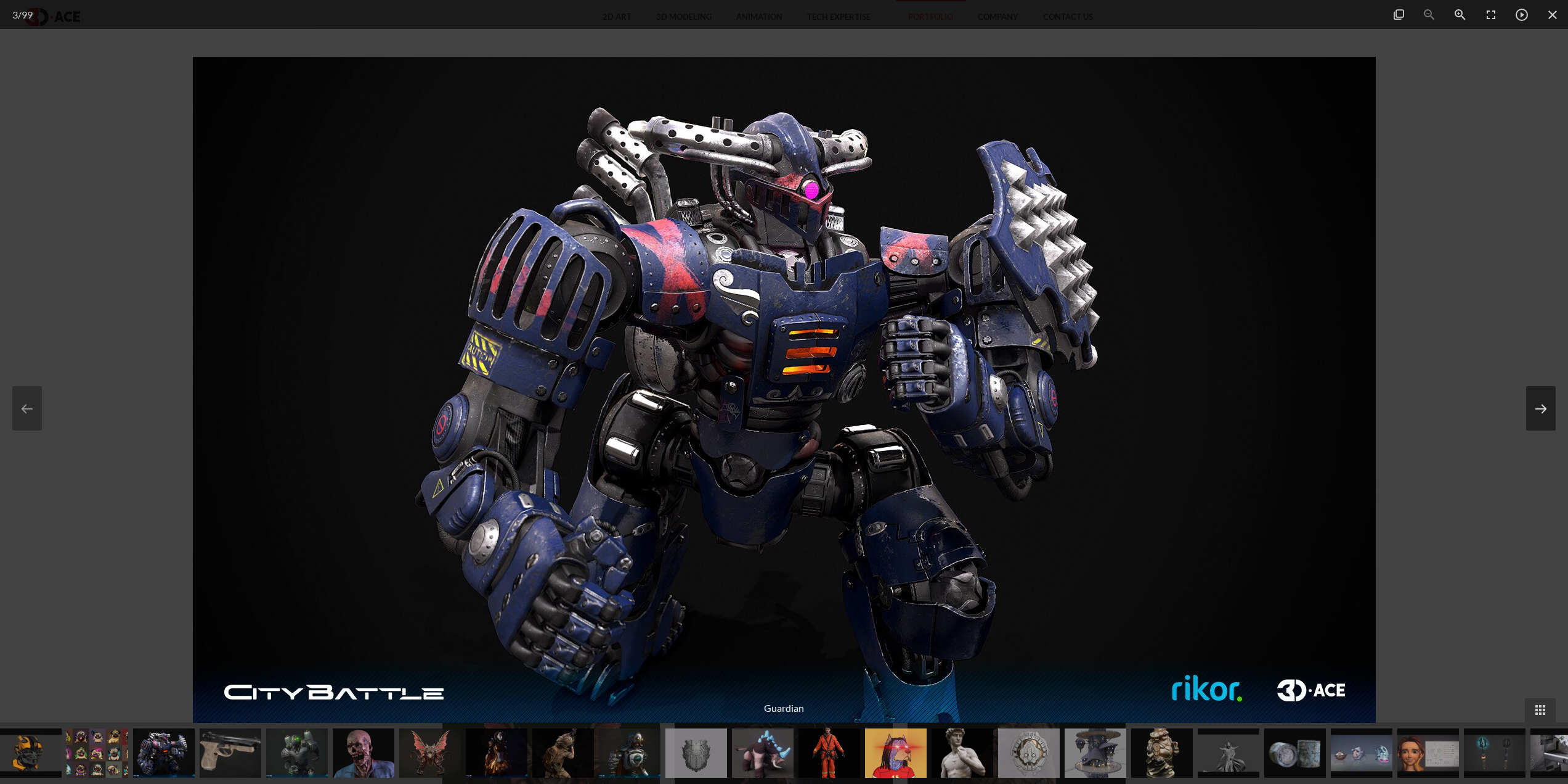
click at [1539, 397] on button at bounding box center [1541, 408] width 30 height 45
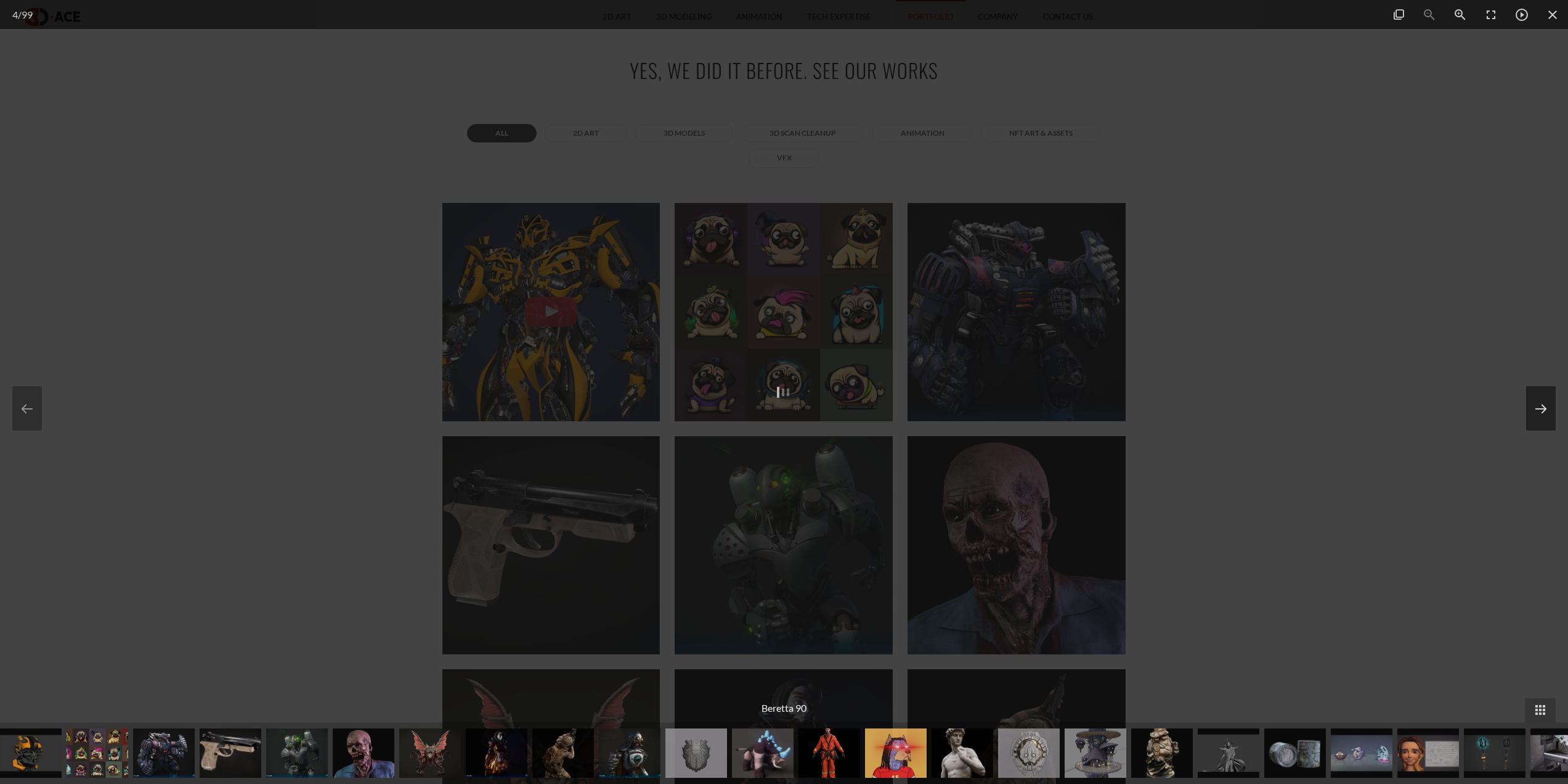
click at [1539, 397] on button at bounding box center [1541, 408] width 30 height 45
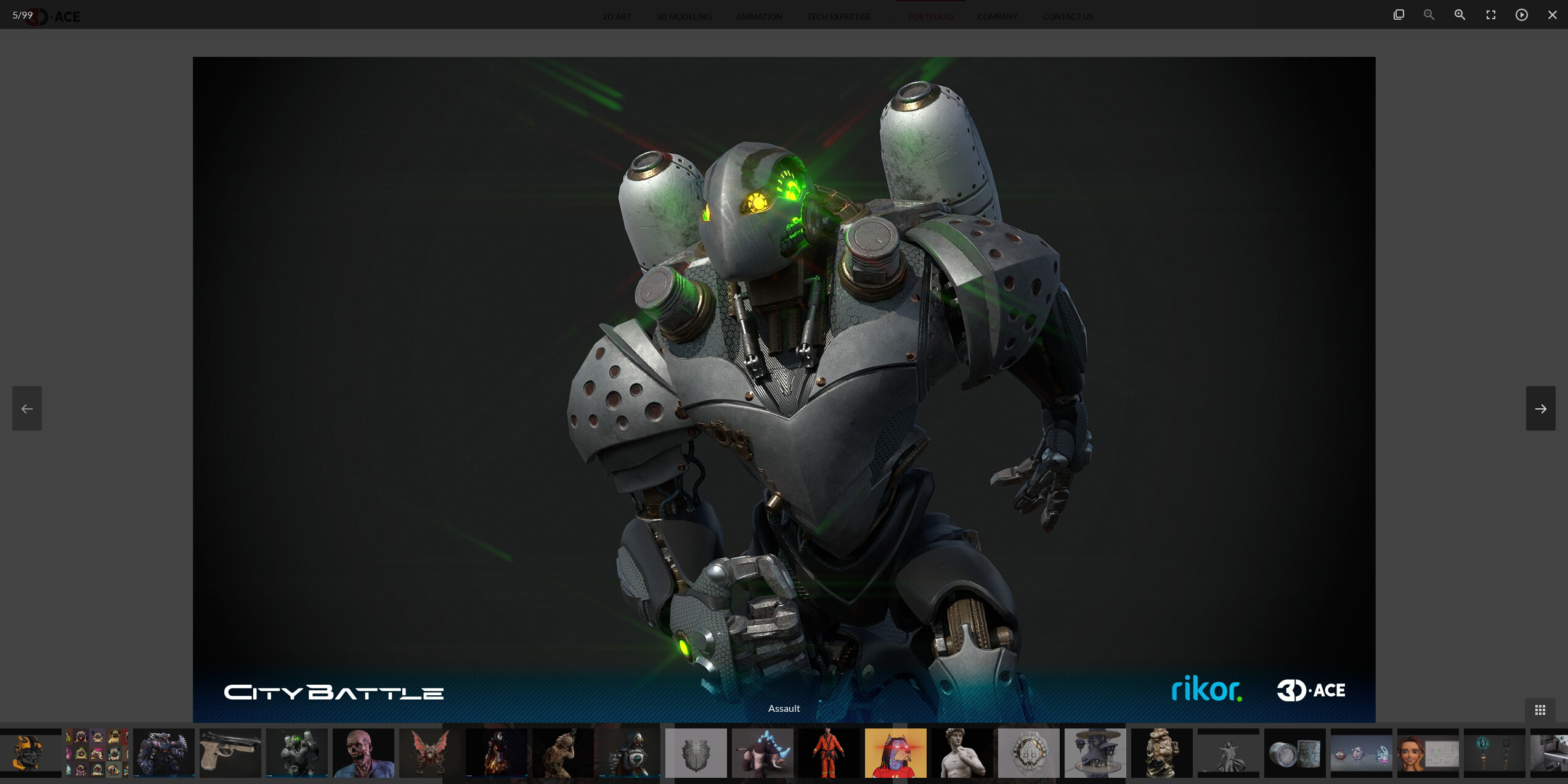
click at [1539, 402] on button at bounding box center [1541, 408] width 30 height 45
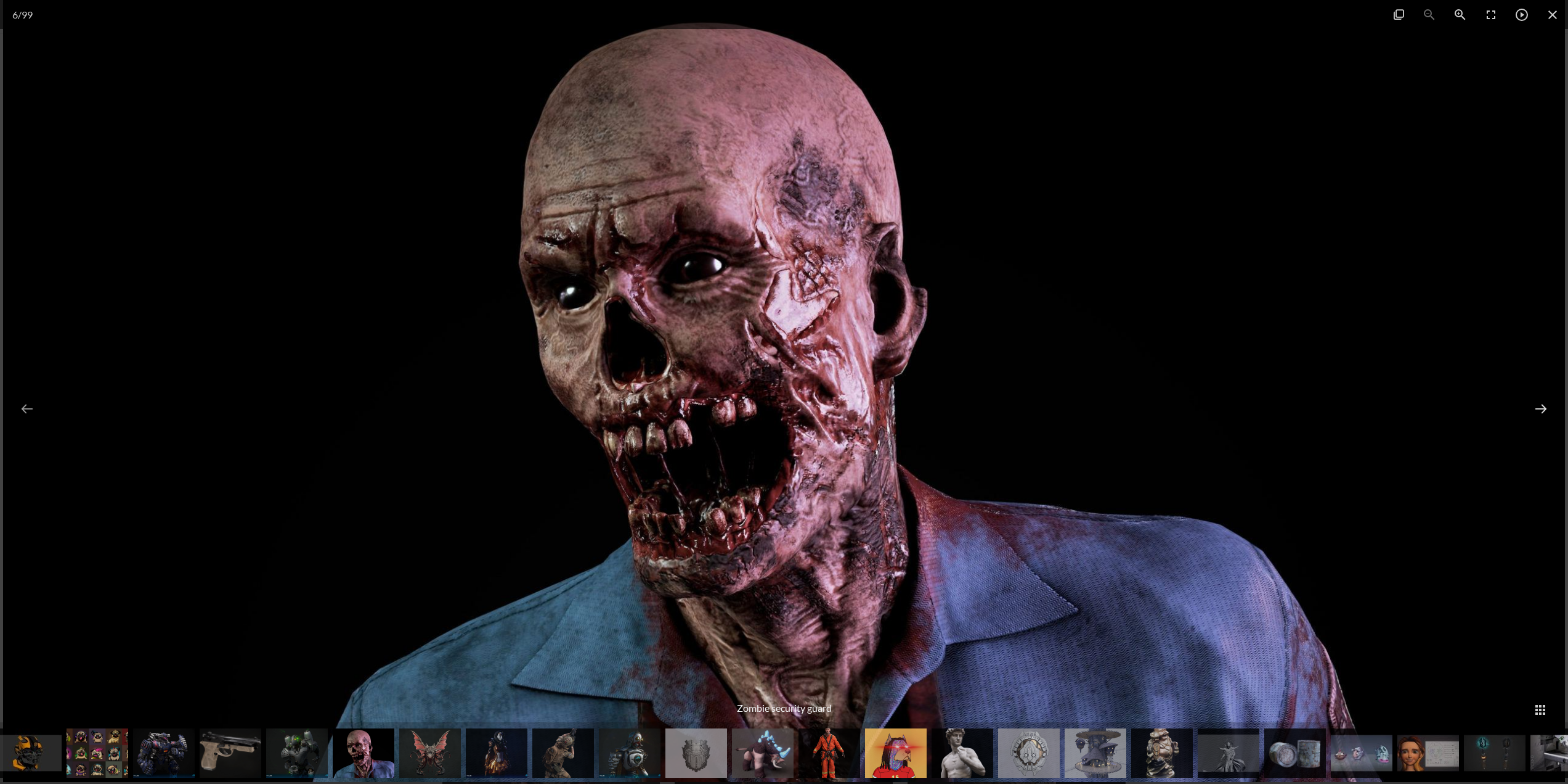
click at [1539, 402] on button at bounding box center [1541, 408] width 30 height 45
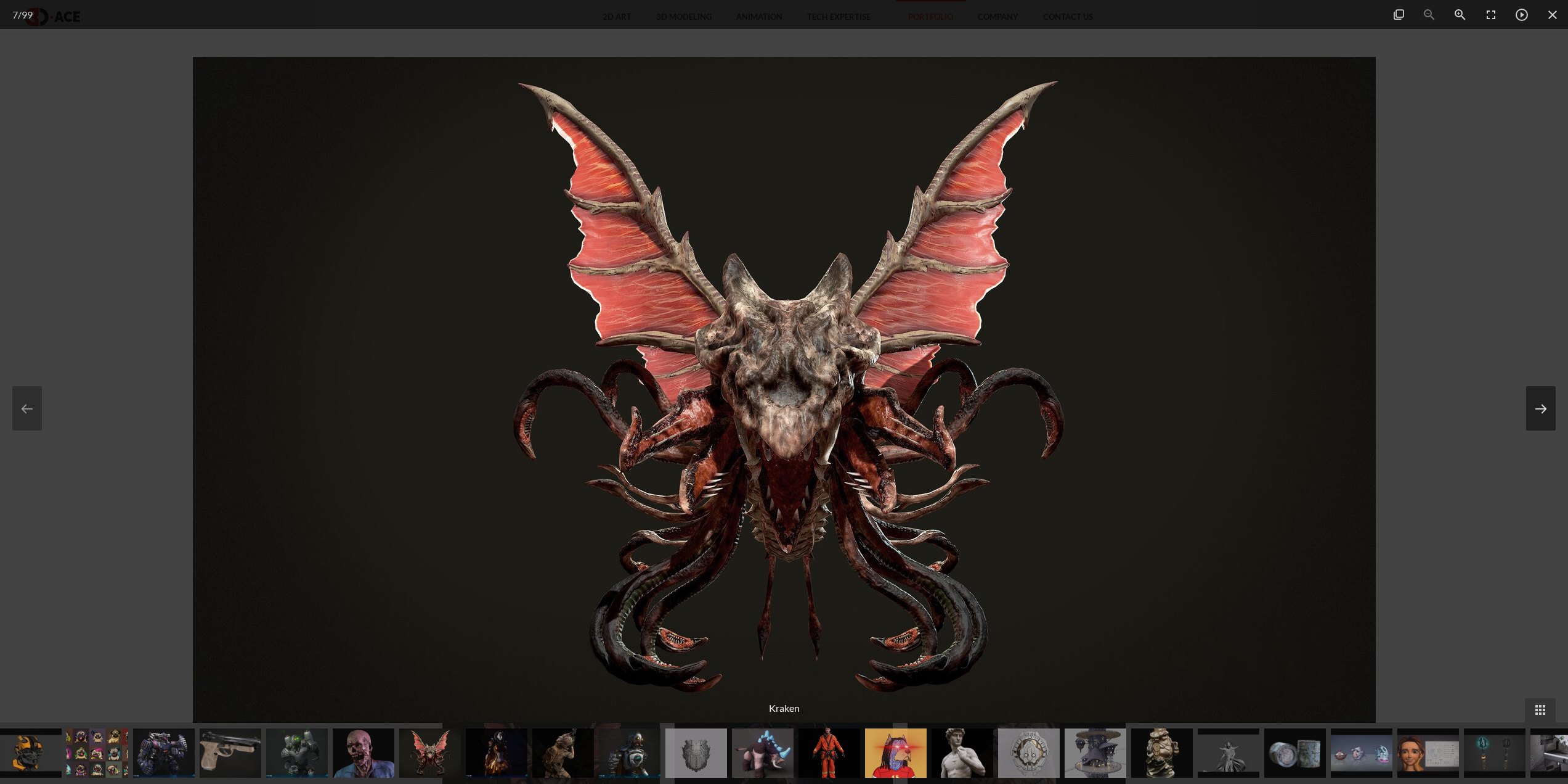
click at [1539, 402] on button at bounding box center [1541, 408] width 30 height 45
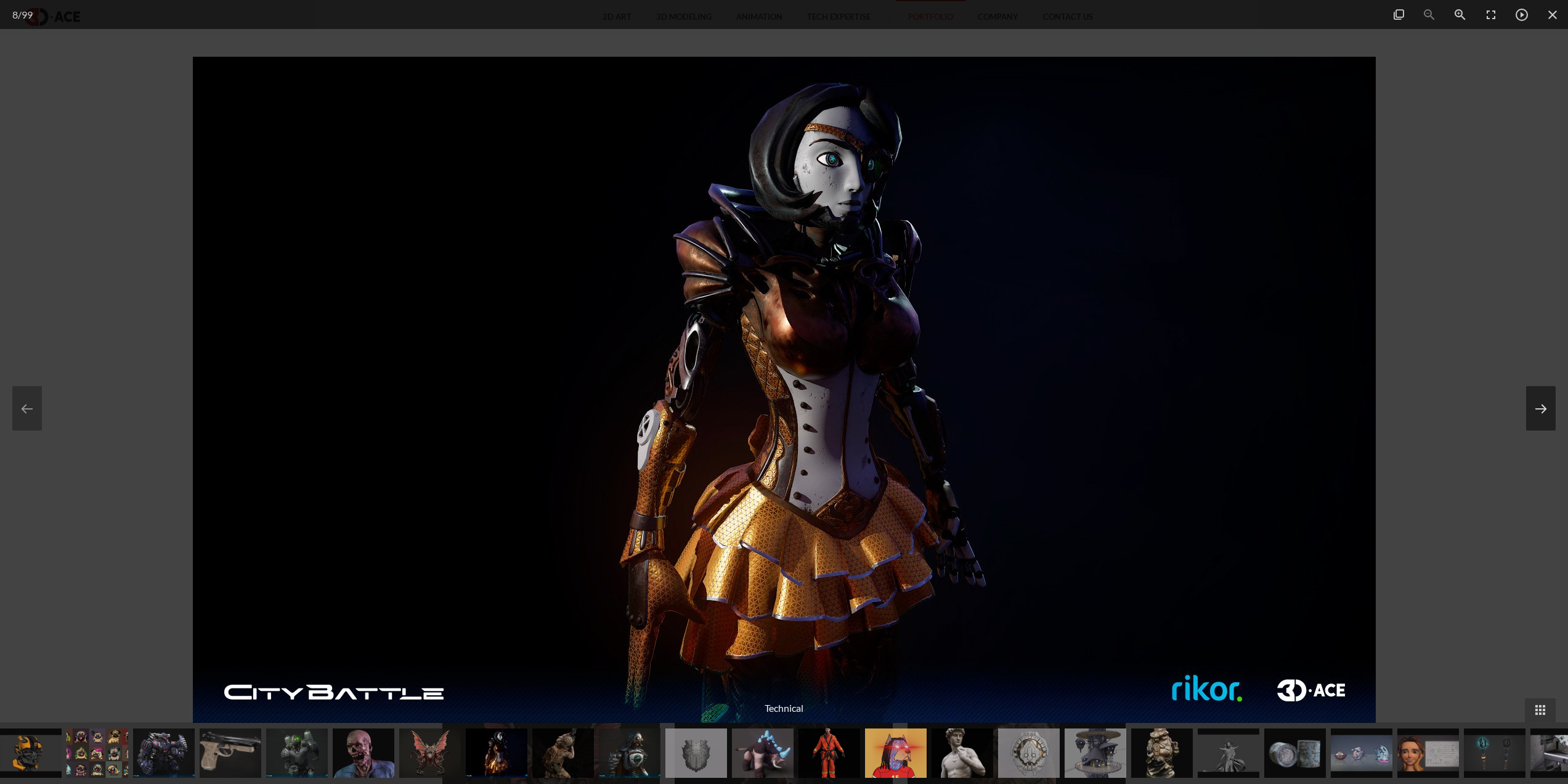
click at [1539, 402] on button at bounding box center [1541, 408] width 30 height 45
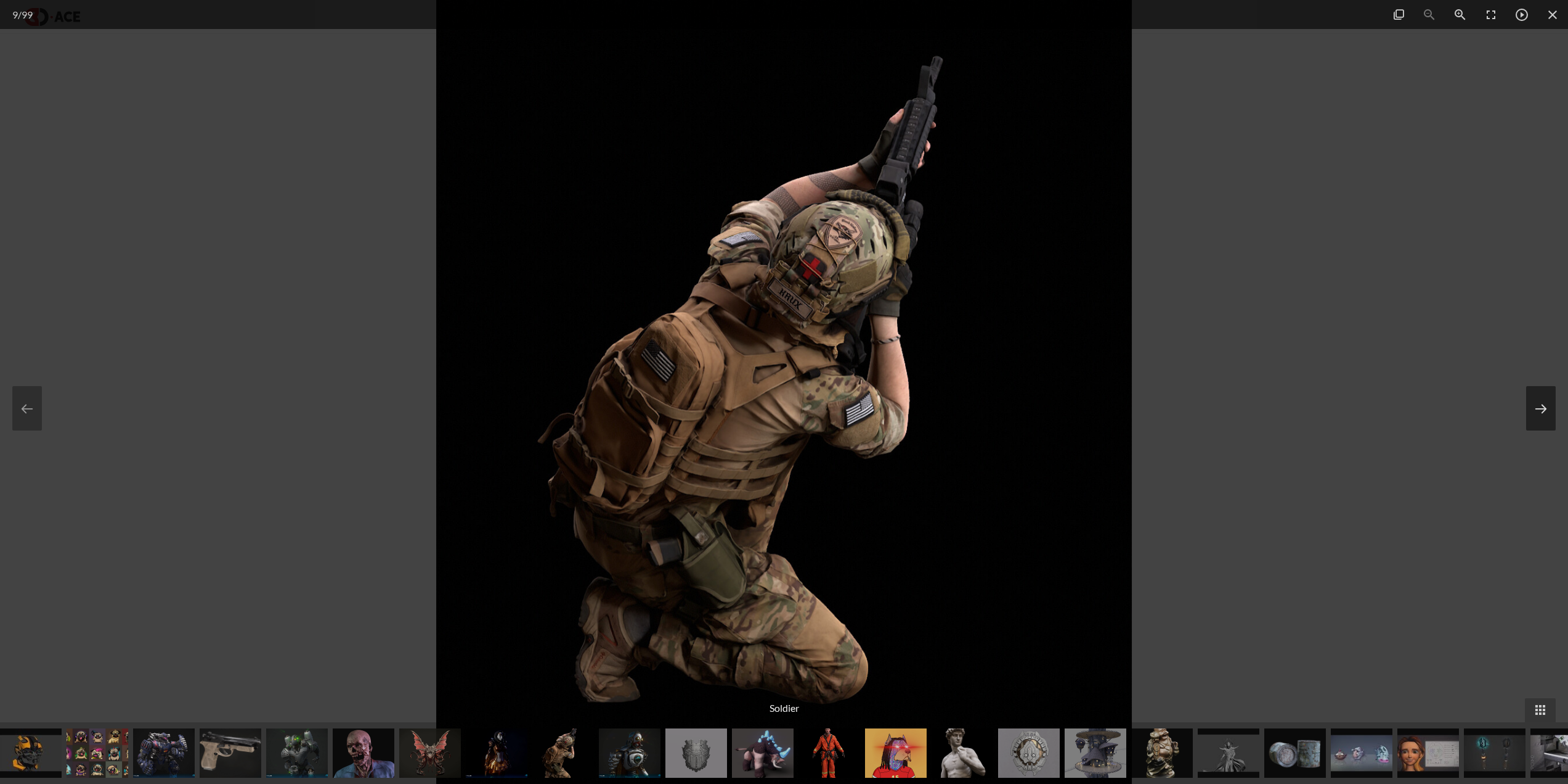
click at [1539, 402] on button at bounding box center [1541, 408] width 30 height 45
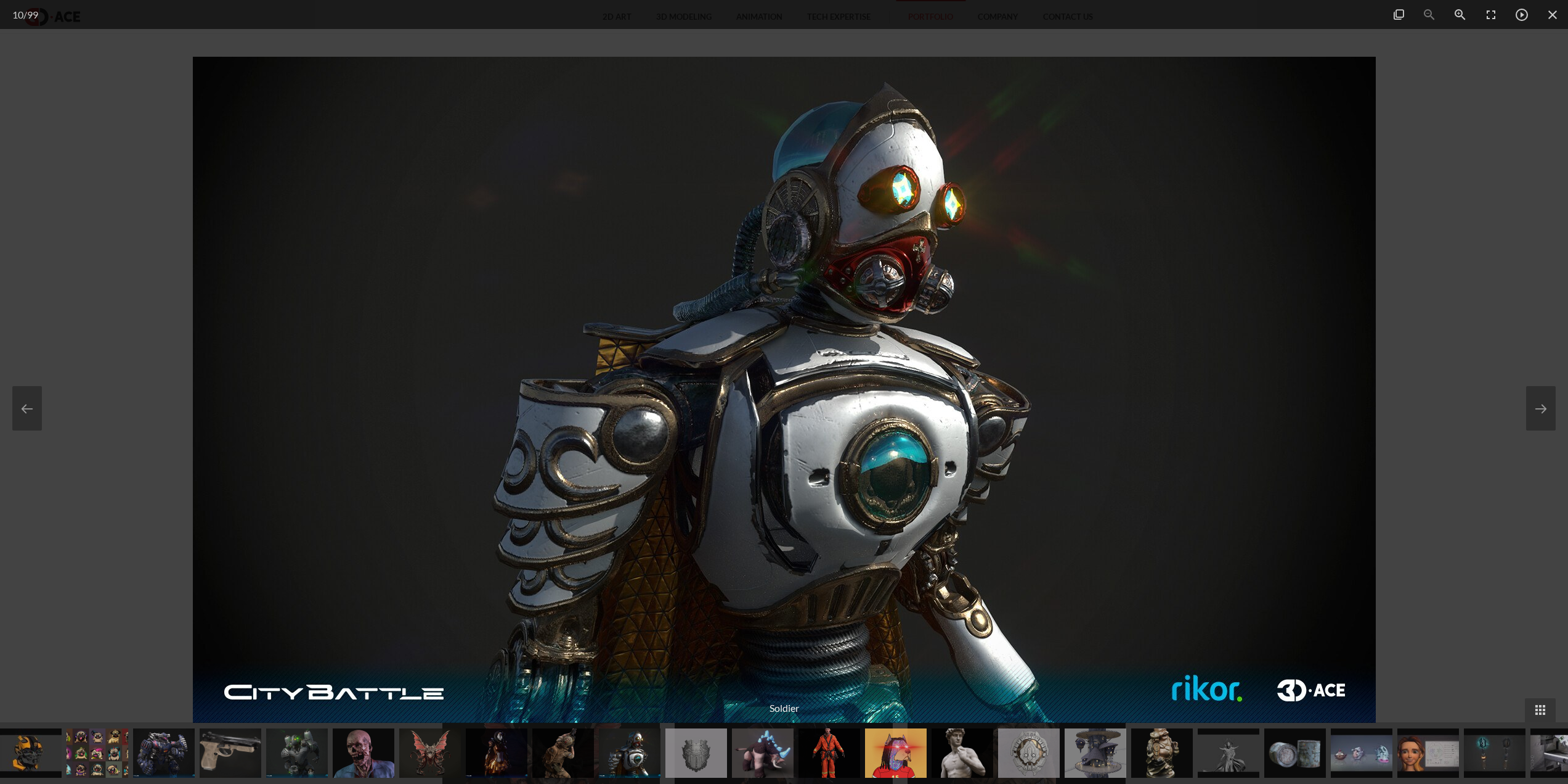
click at [1385, 295] on div at bounding box center [784, 392] width 1568 height 784
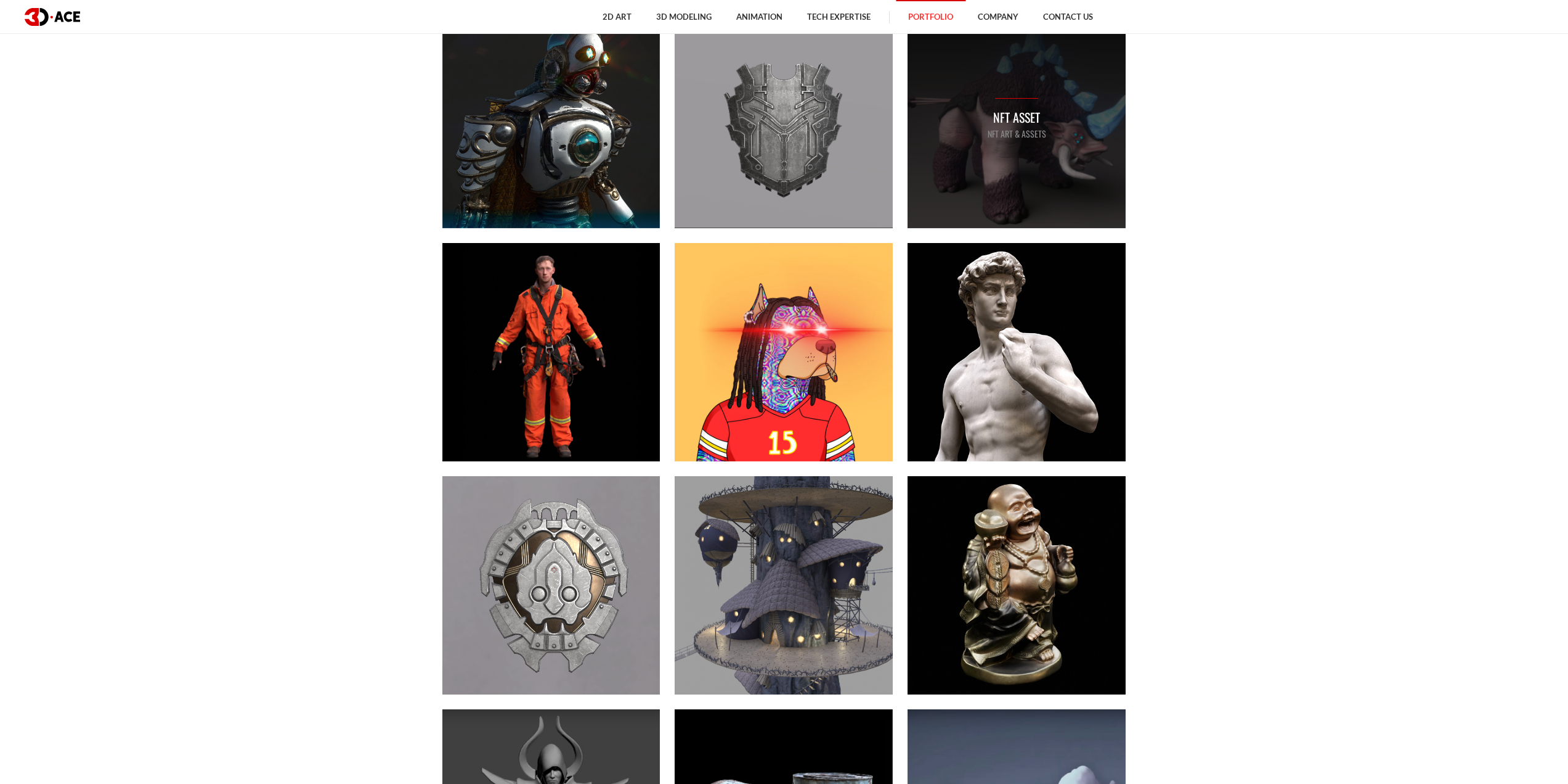
scroll to position [1418, 0]
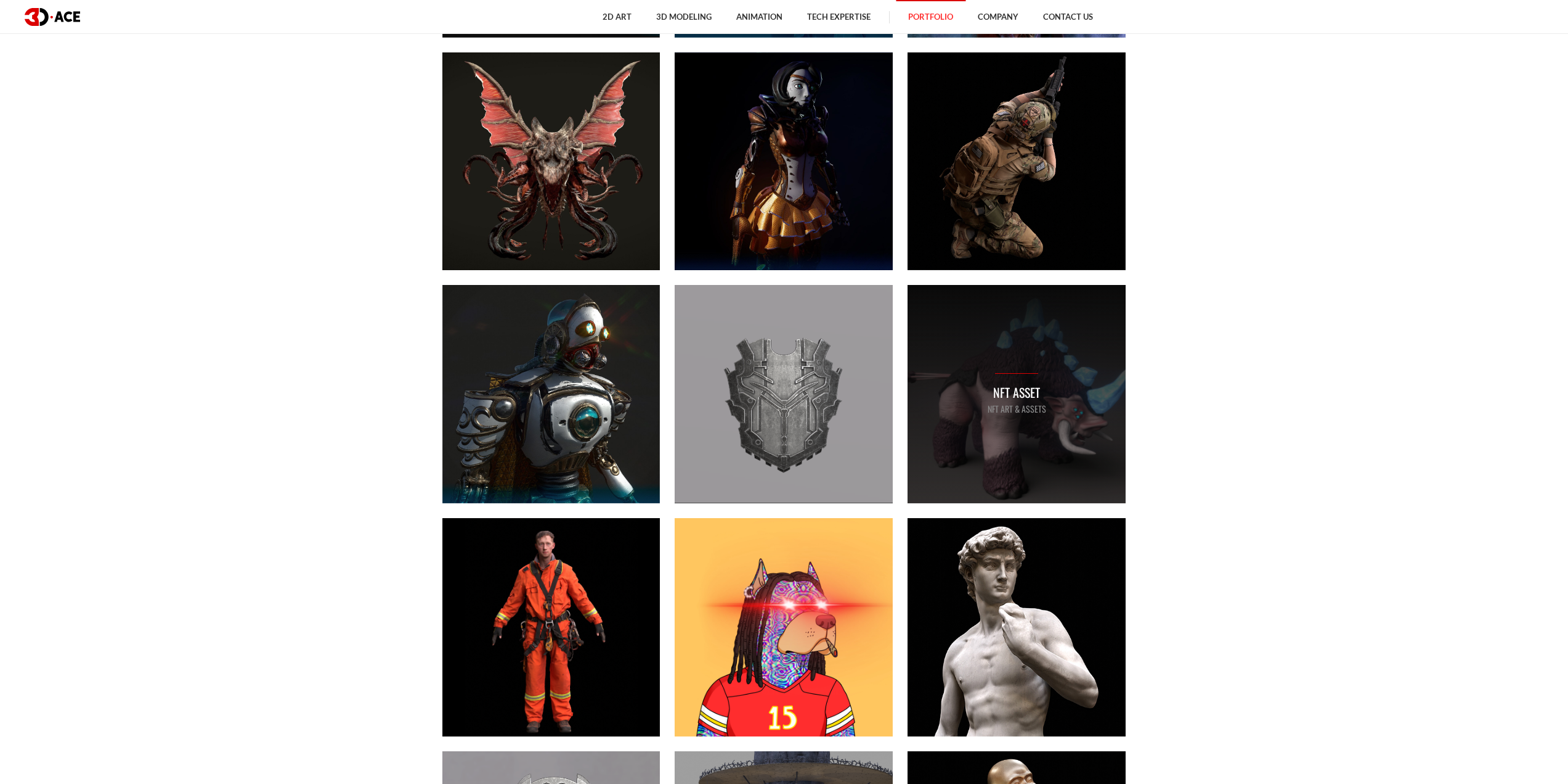
click at [1087, 396] on div "NFT asset NFT art & assets" at bounding box center [1017, 394] width 218 height 218
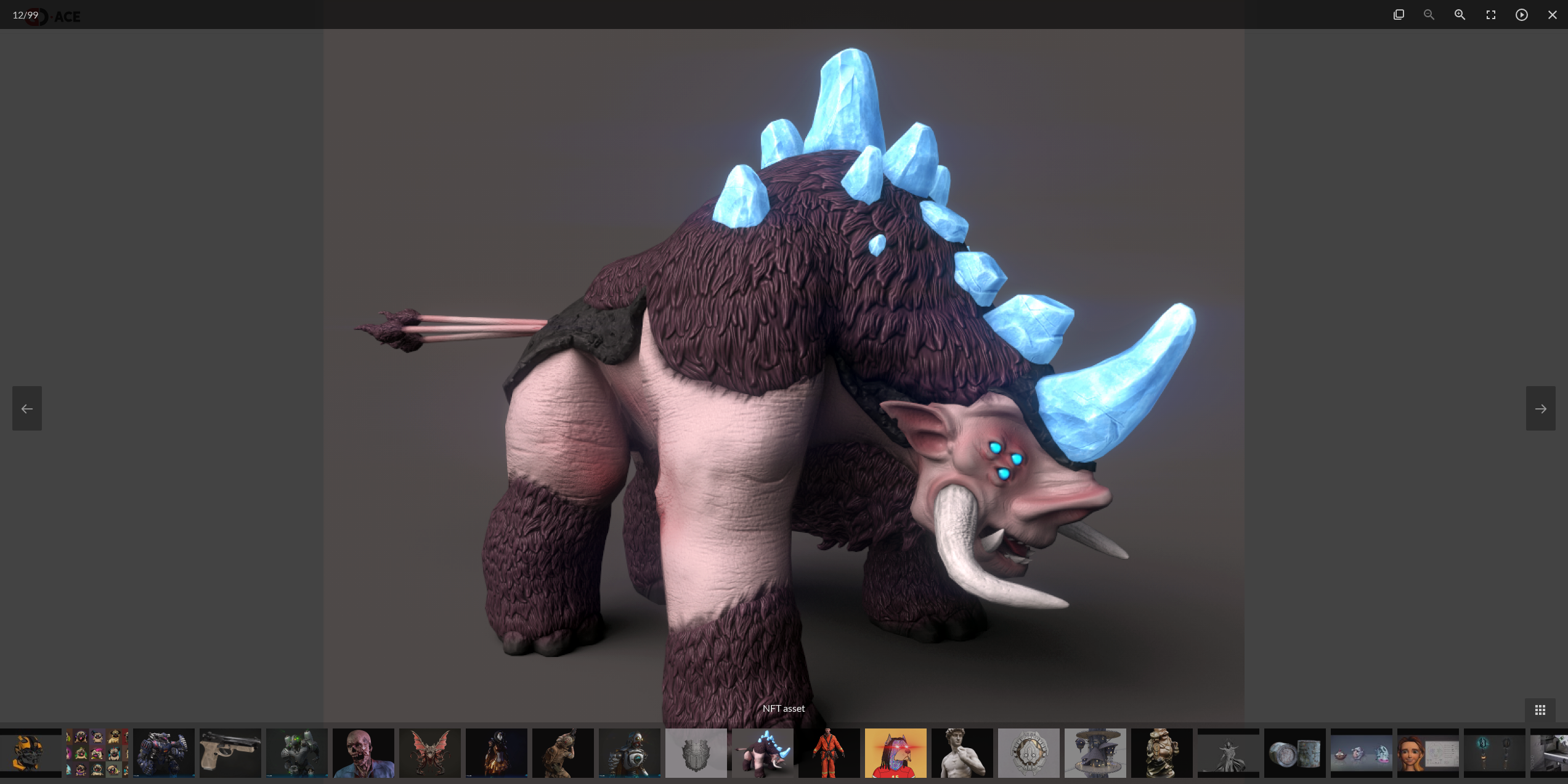
click at [1375, 346] on div at bounding box center [784, 392] width 1568 height 784
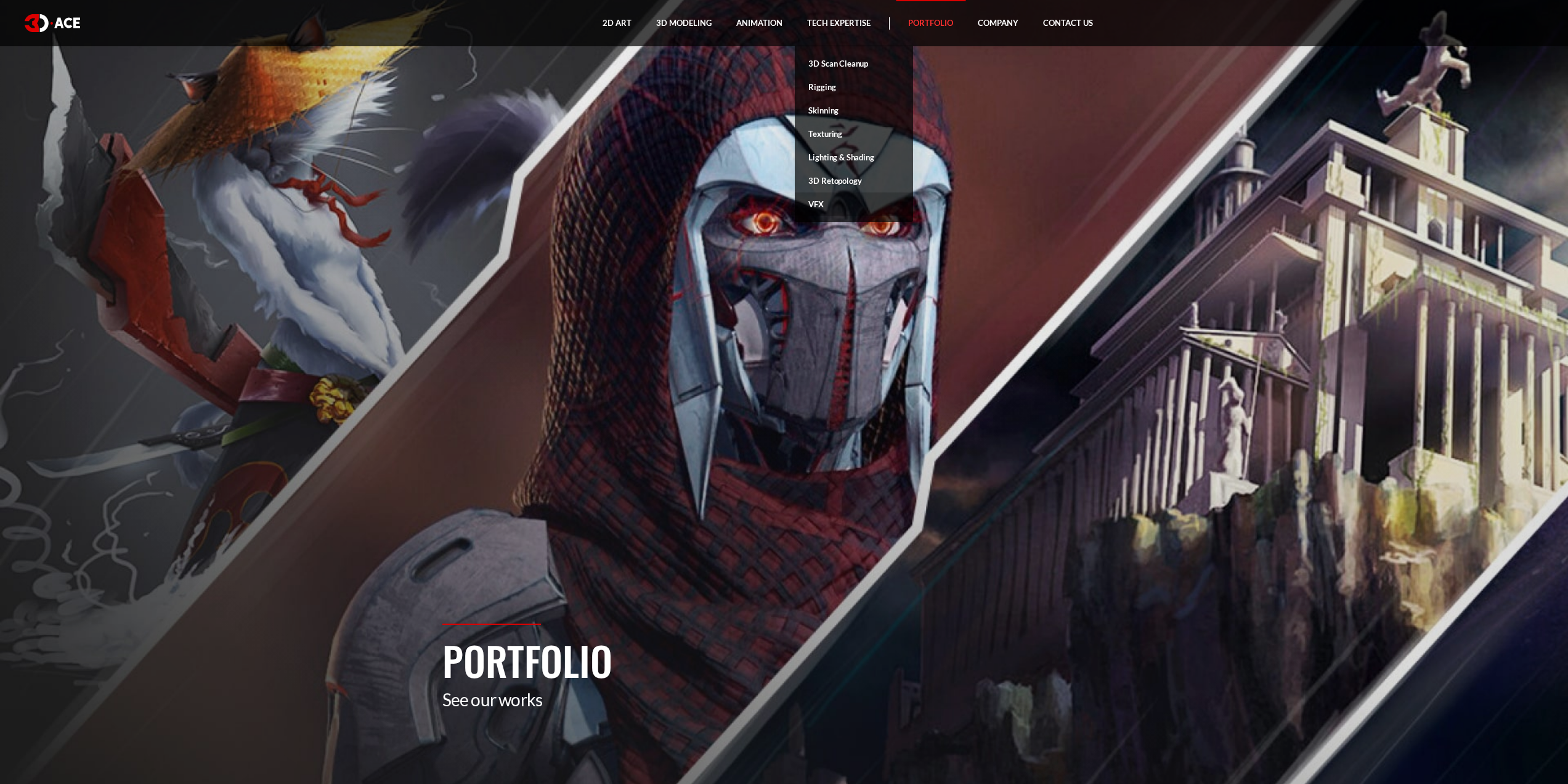
click at [820, 201] on link "VFX" at bounding box center [854, 204] width 118 height 24
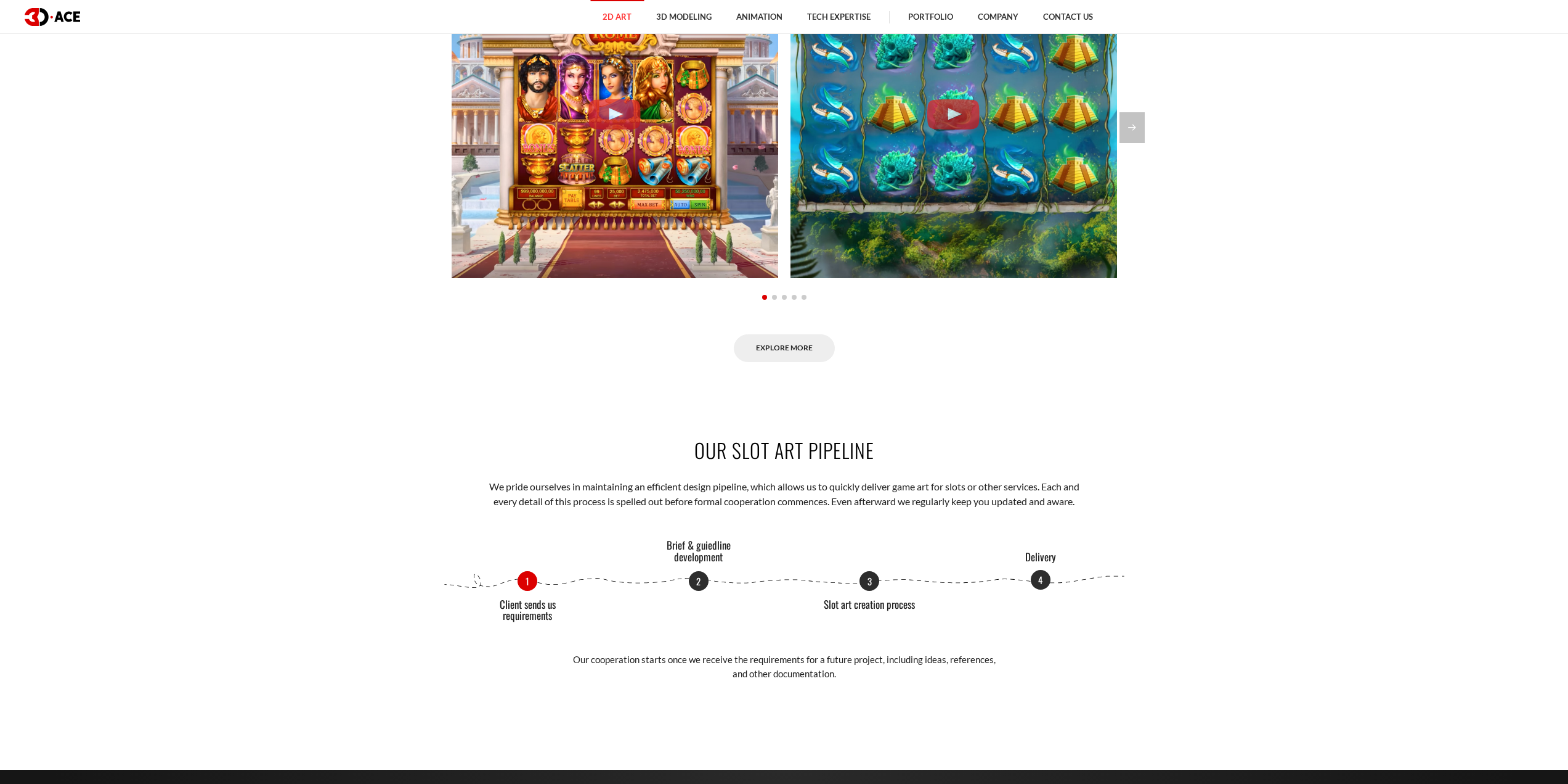
scroll to position [1048, 0]
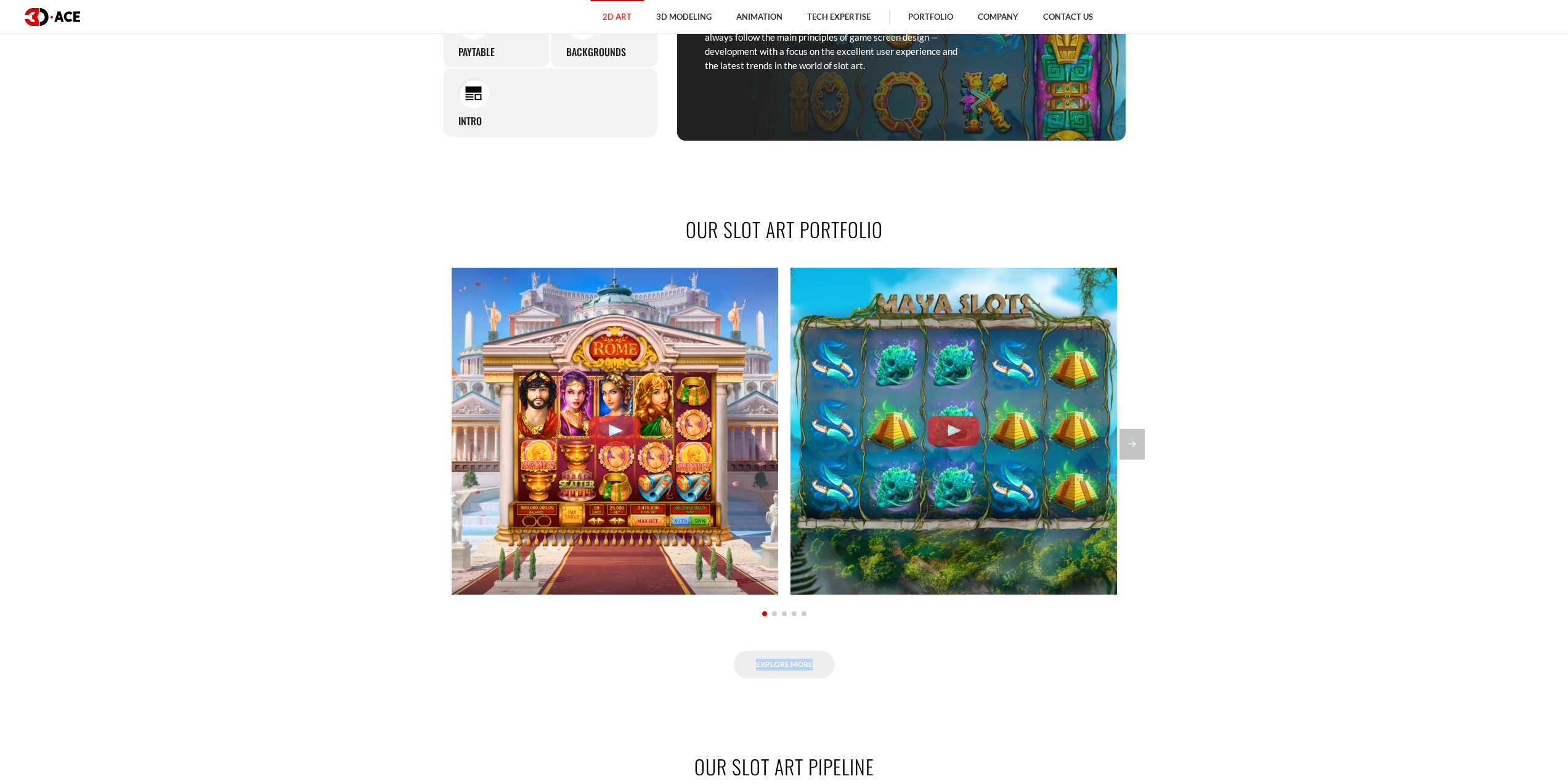
drag, startPoint x: 739, startPoint y: 225, endPoint x: 1035, endPoint y: 510, distance: 410.9
click at [1126, 435] on div "Next slide" at bounding box center [1132, 444] width 25 height 31
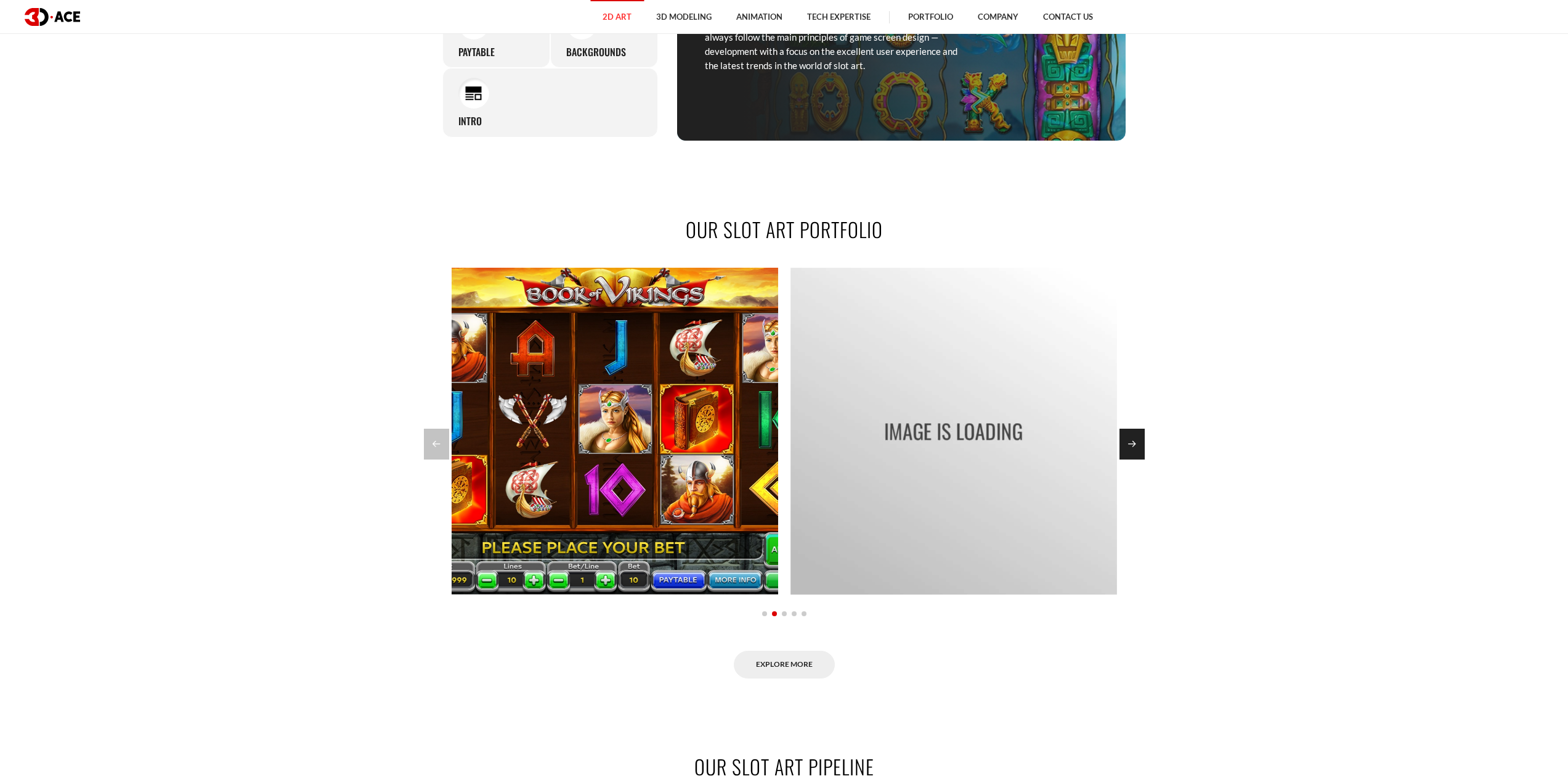
click at [1137, 443] on div "Next slide" at bounding box center [1132, 444] width 25 height 31
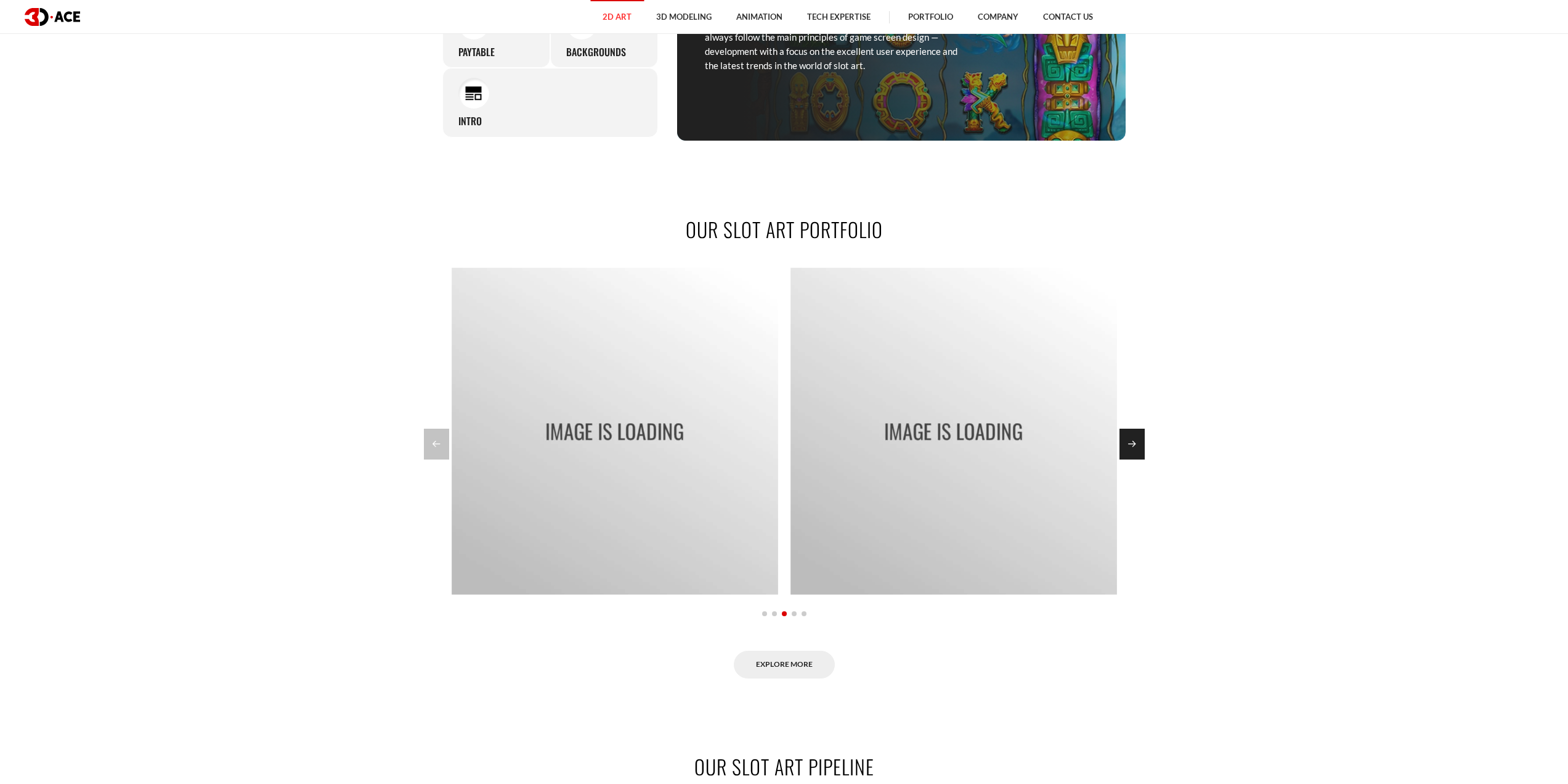
click at [1137, 444] on div "Next slide" at bounding box center [1132, 444] width 25 height 31
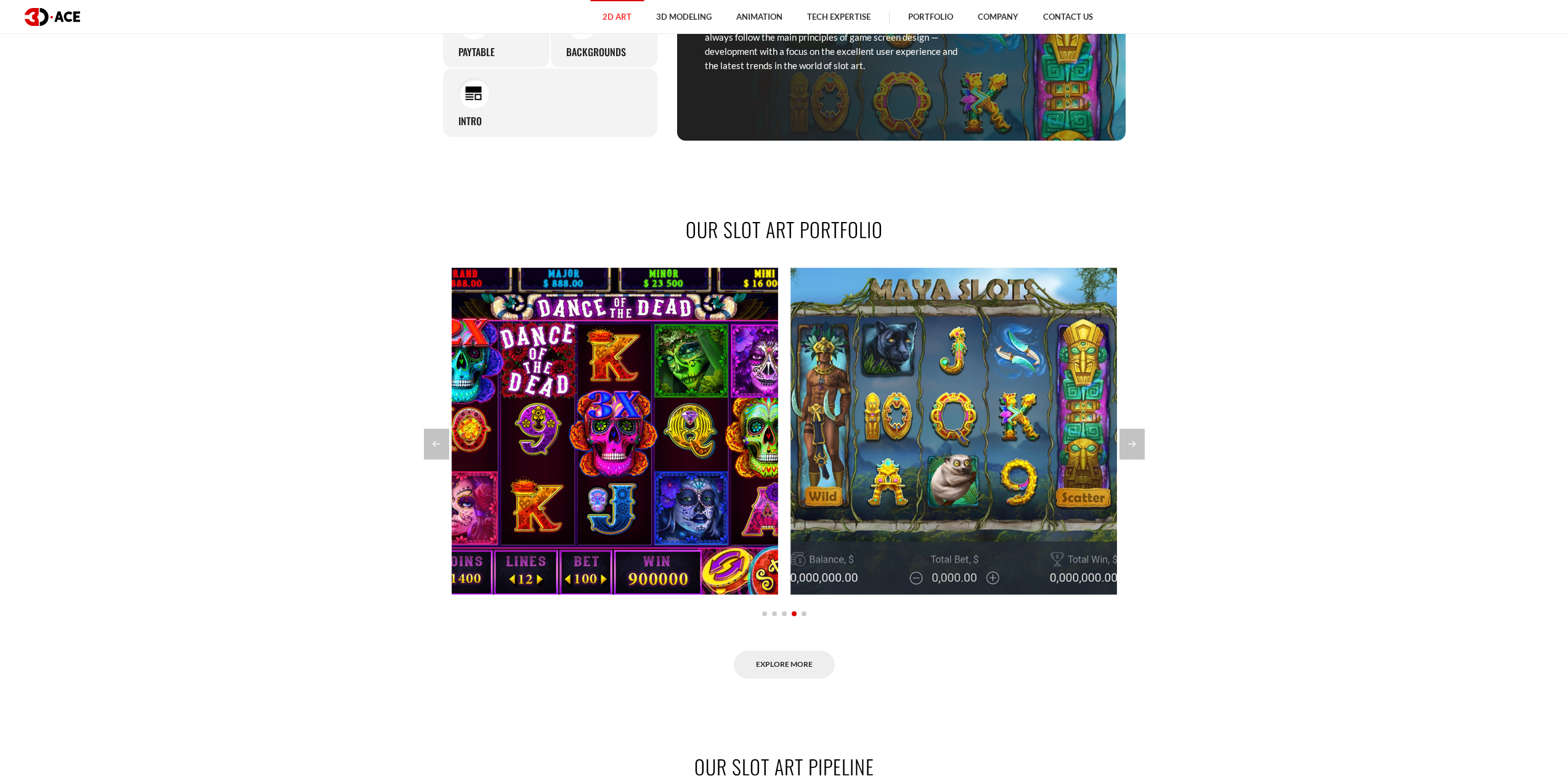
click at [1341, 383] on section "OUR SLOT ART PORTFOLIO Rome Slots – Video Maya Slots – Video Book Of Vikings Dr…" at bounding box center [784, 446] width 1568 height 537
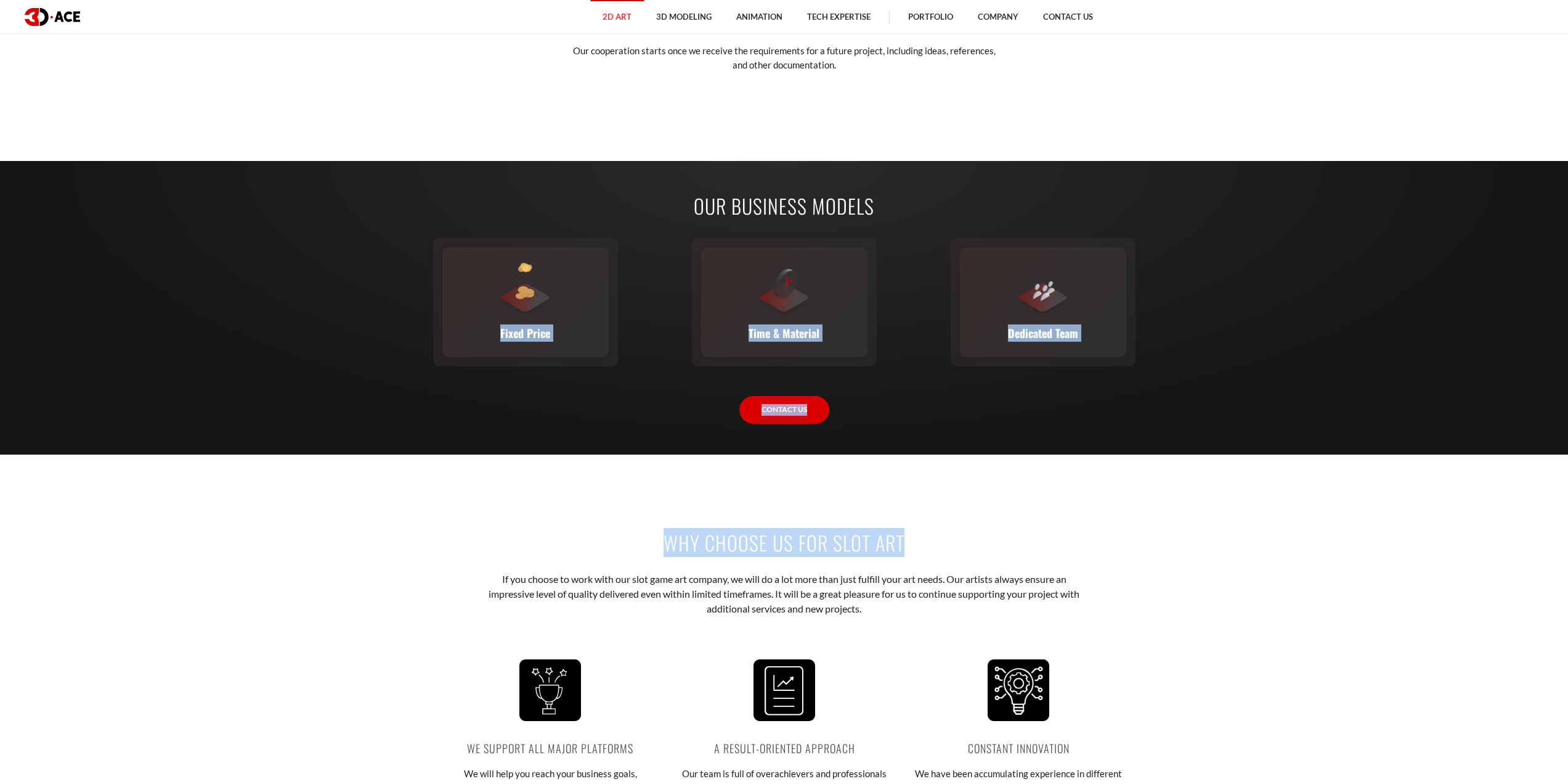
drag, startPoint x: 829, startPoint y: 430, endPoint x: 861, endPoint y: 549, distance: 123.2
click at [861, 549] on body "2D Art 2D Character Design 2D Environment Art 2D Concept Art Slot Art UI/UX Des…" at bounding box center [784, 642] width 1568 height 5232
click at [861, 549] on h2 "Why choose us for slot art" at bounding box center [784, 542] width 684 height 28
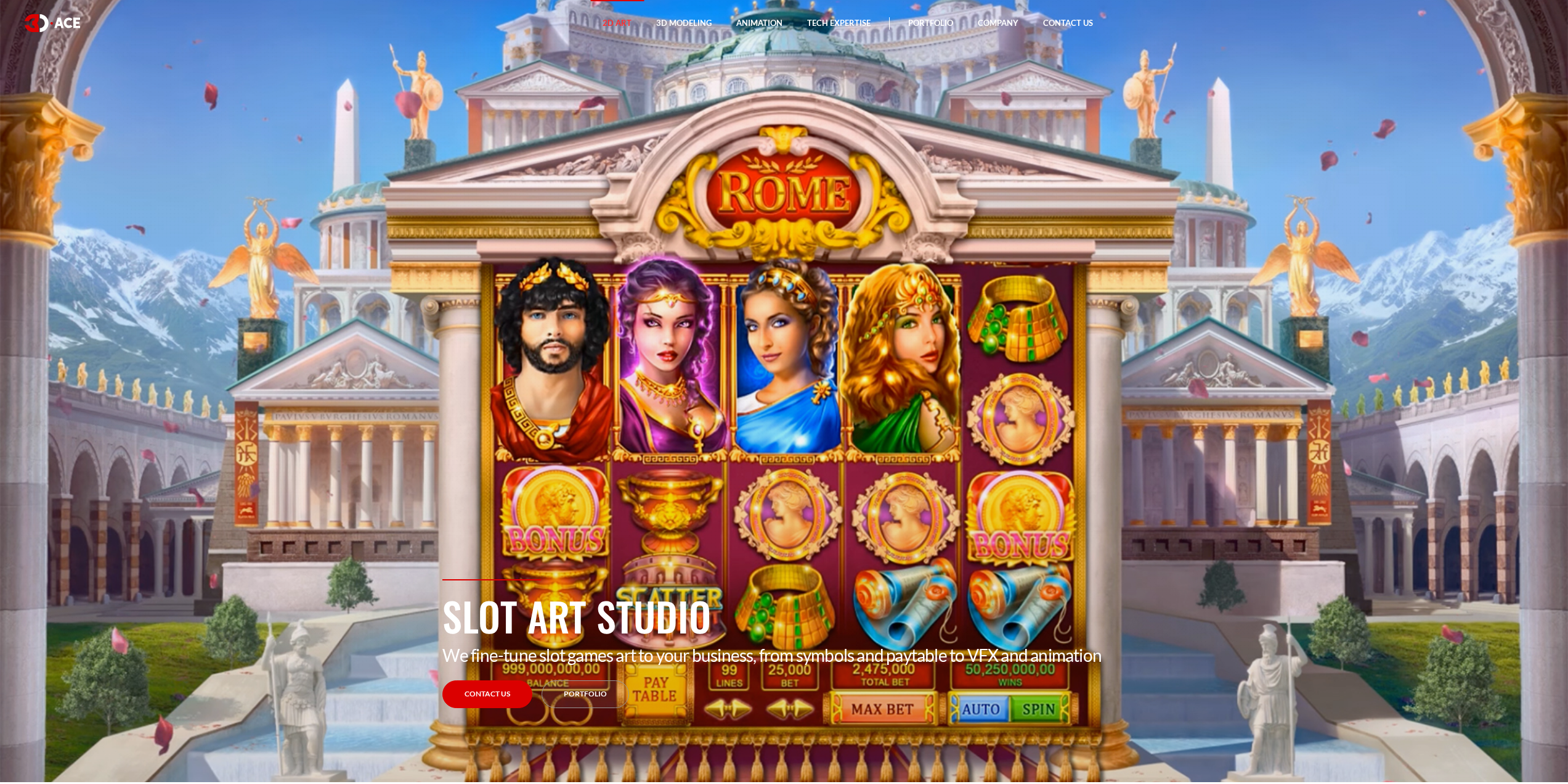
scroll to position [0, 0]
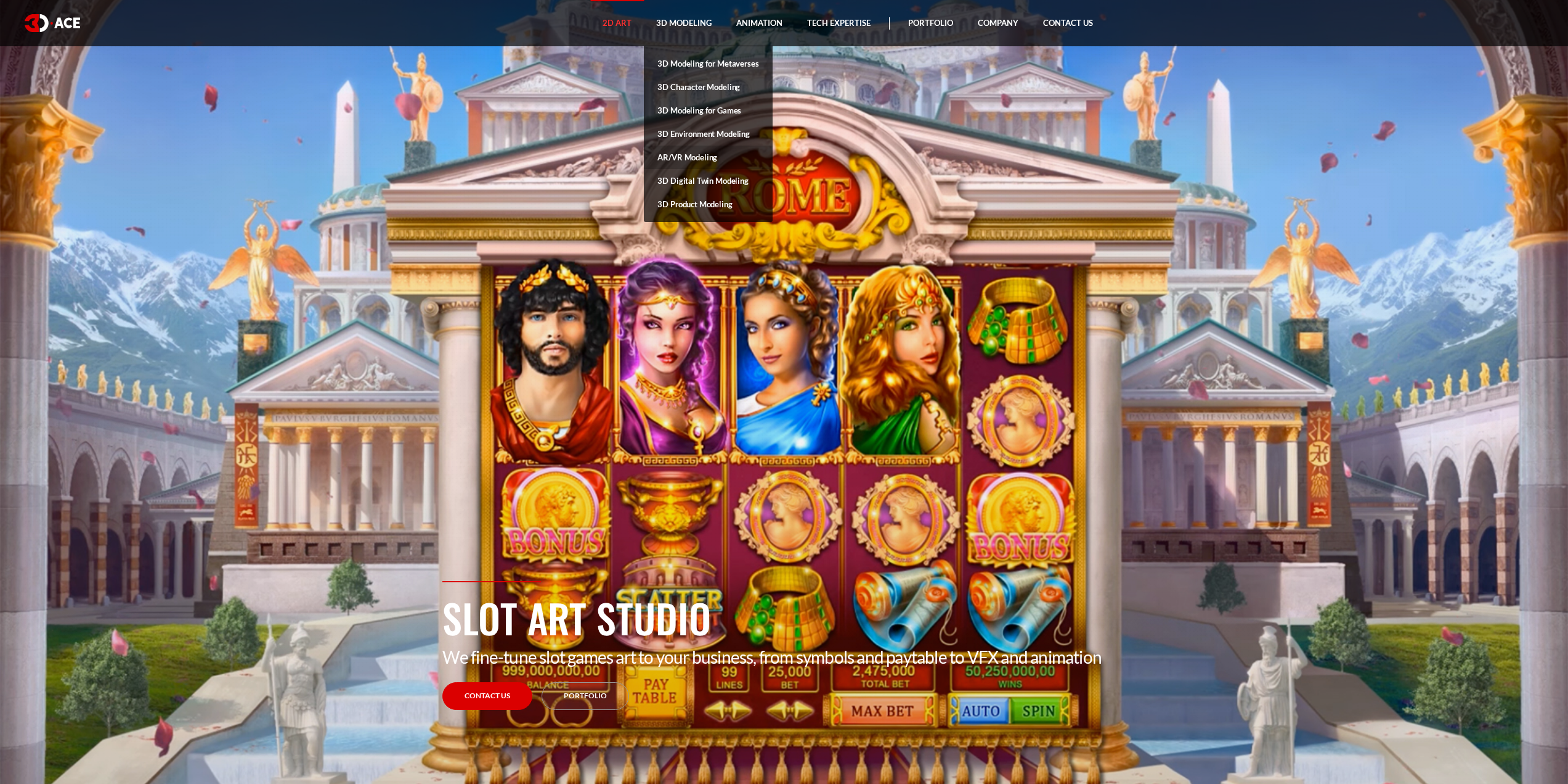
click at [684, 162] on link "AR/VR Modeling" at bounding box center [707, 157] width 128 height 24
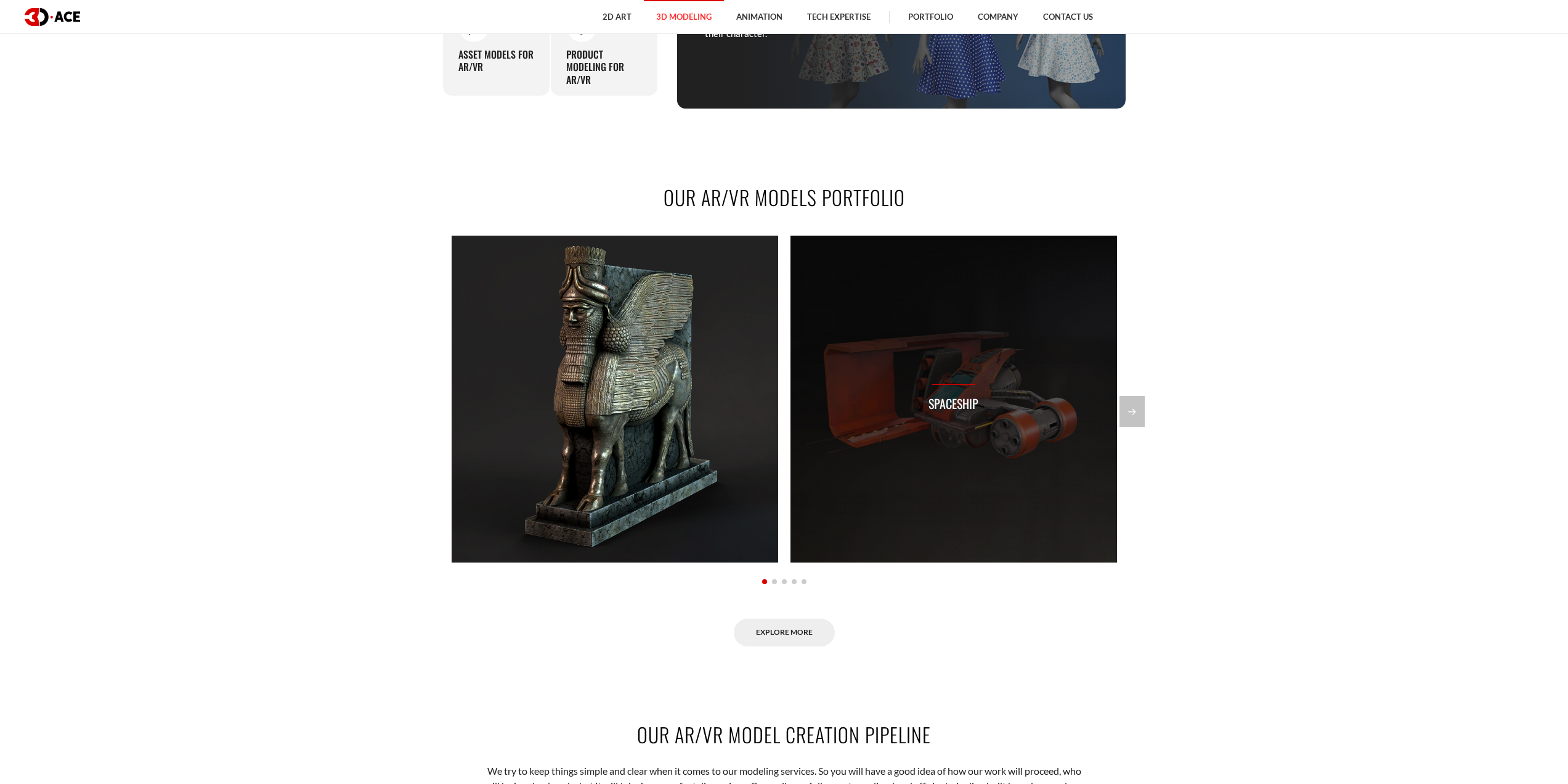
scroll to position [1048, 0]
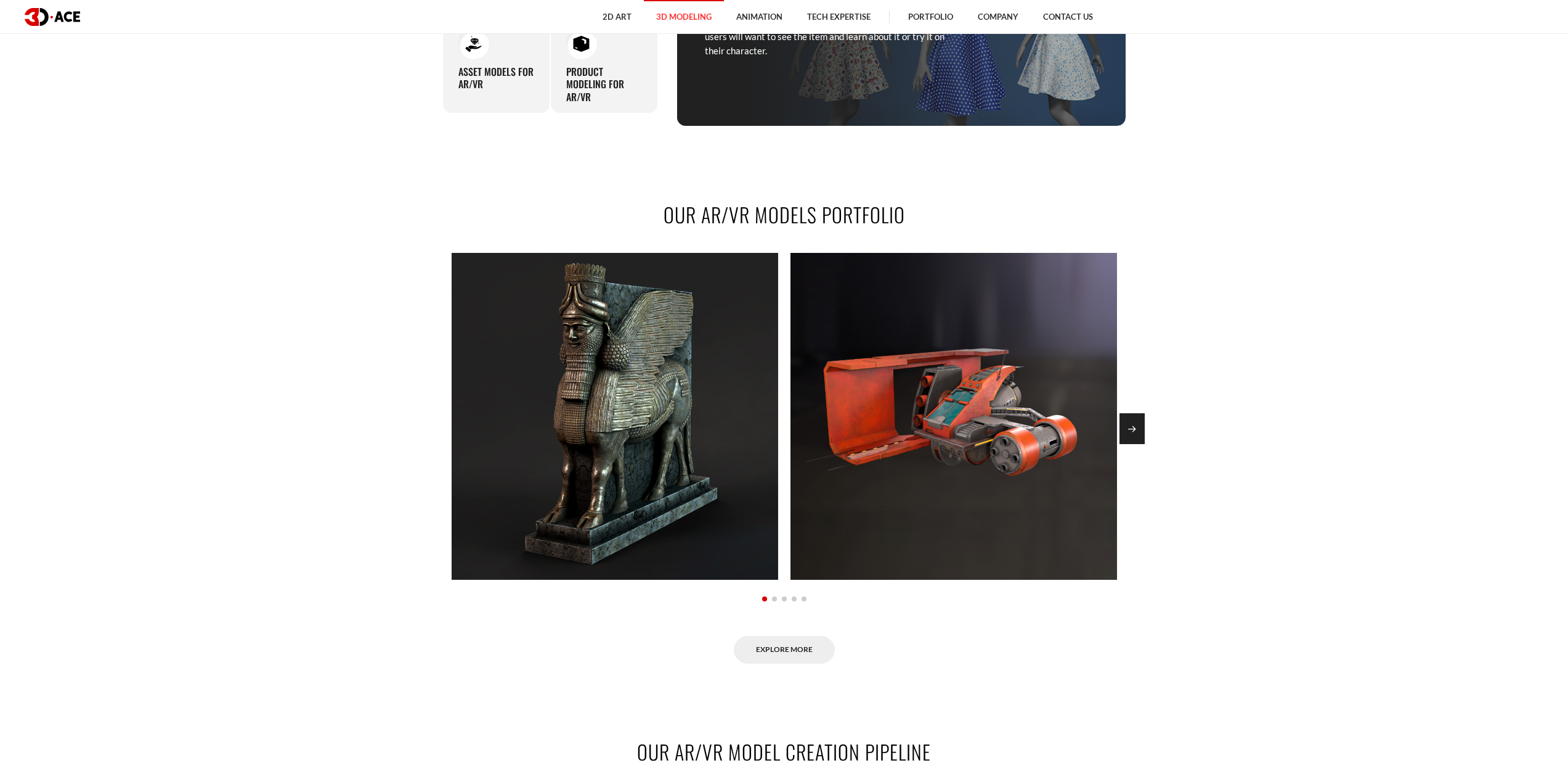
click at [1139, 444] on div "Next slide" at bounding box center [1132, 429] width 25 height 31
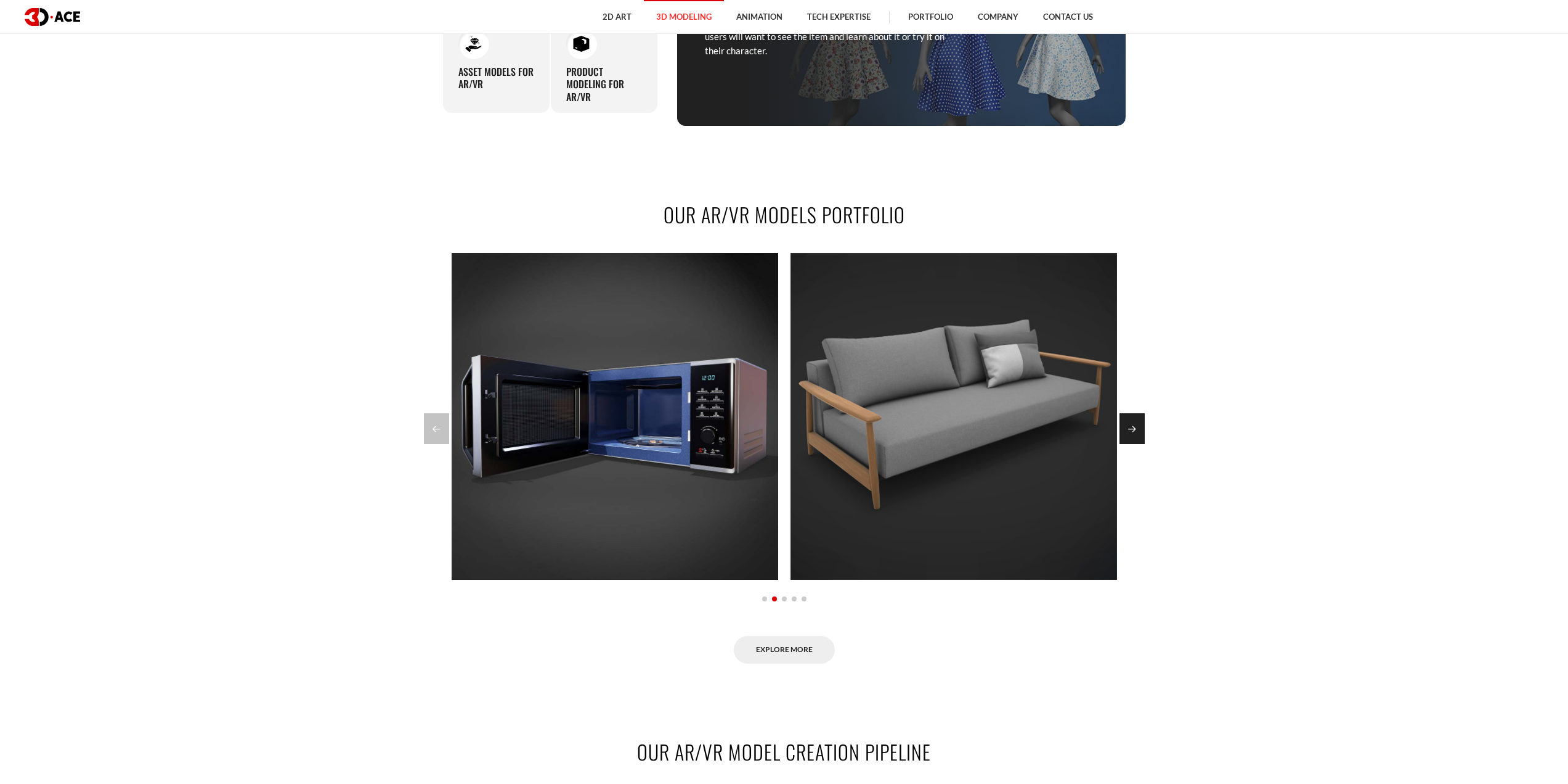
click at [1137, 444] on div "Next slide" at bounding box center [1132, 429] width 25 height 31
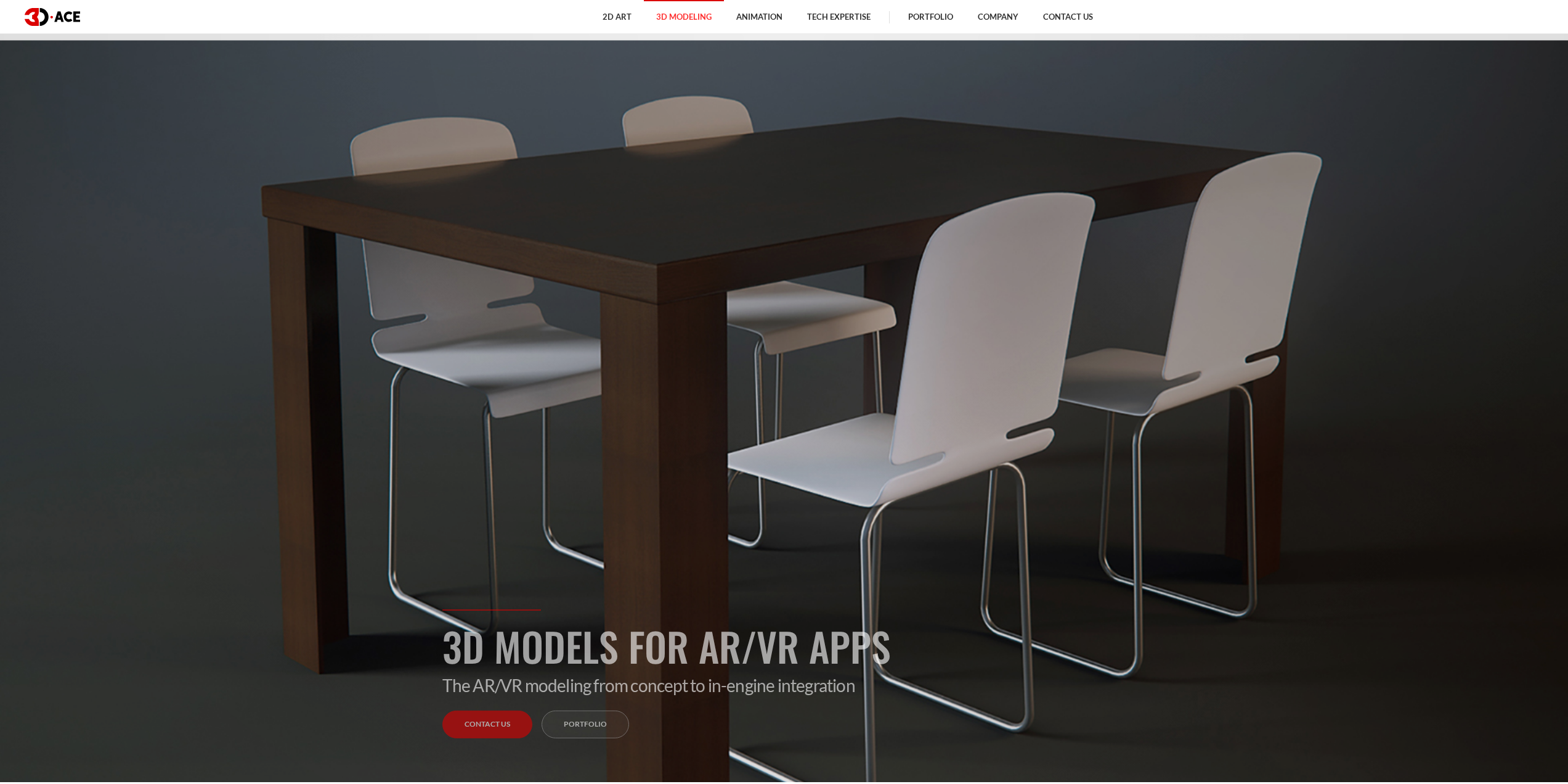
scroll to position [0, 0]
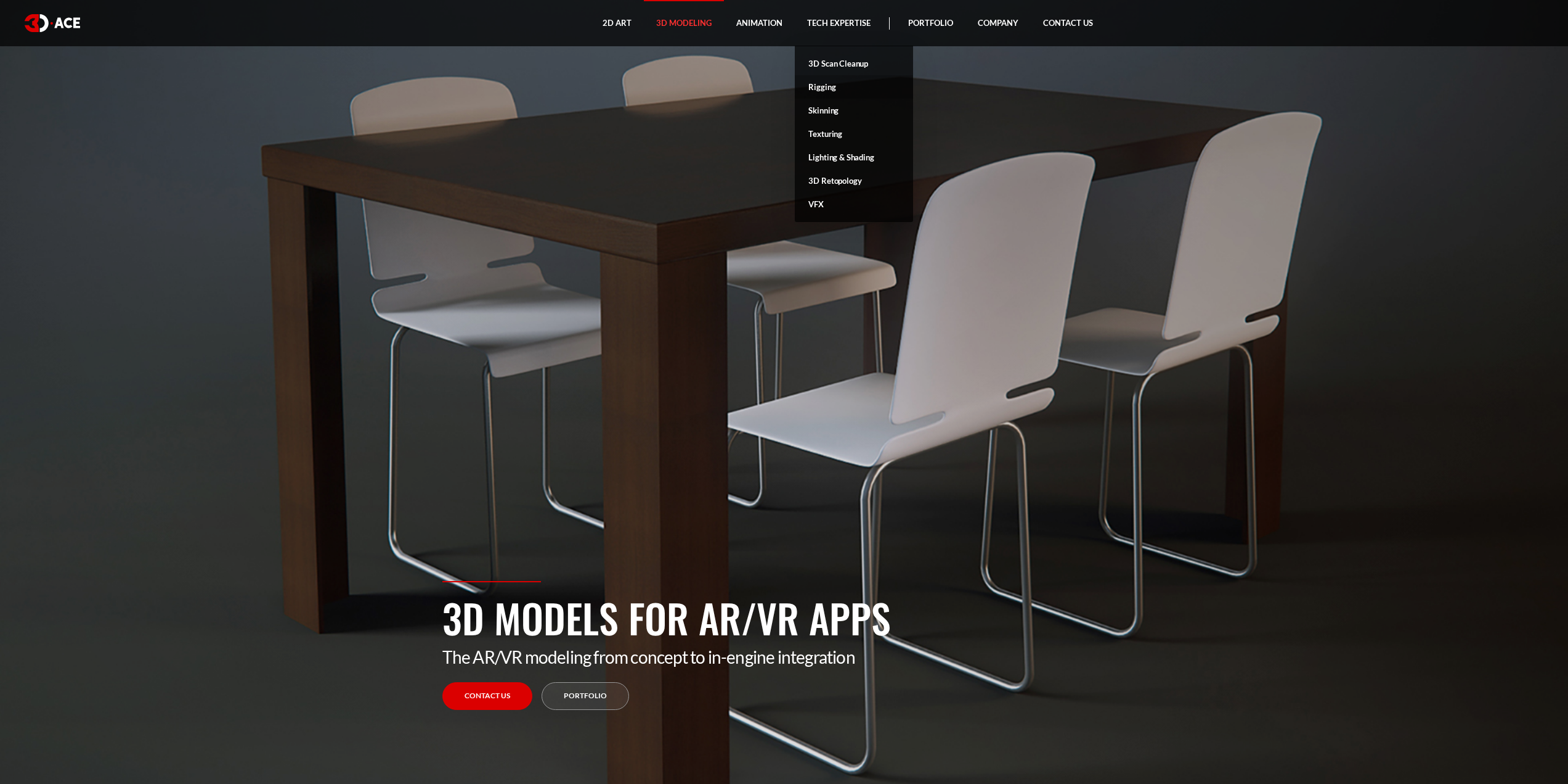
click at [823, 84] on link "Rigging" at bounding box center [854, 87] width 118 height 24
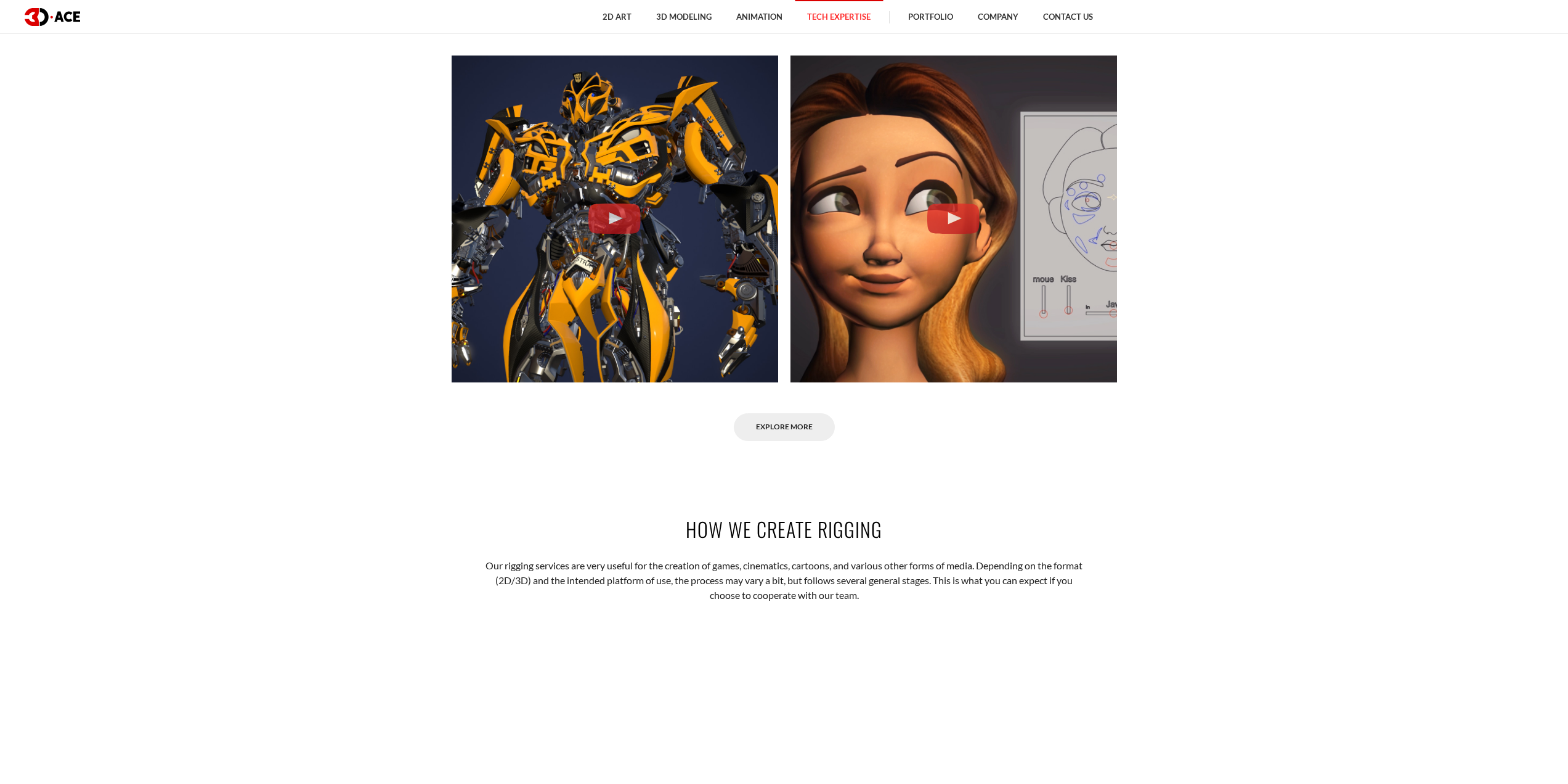
scroll to position [1665, 0]
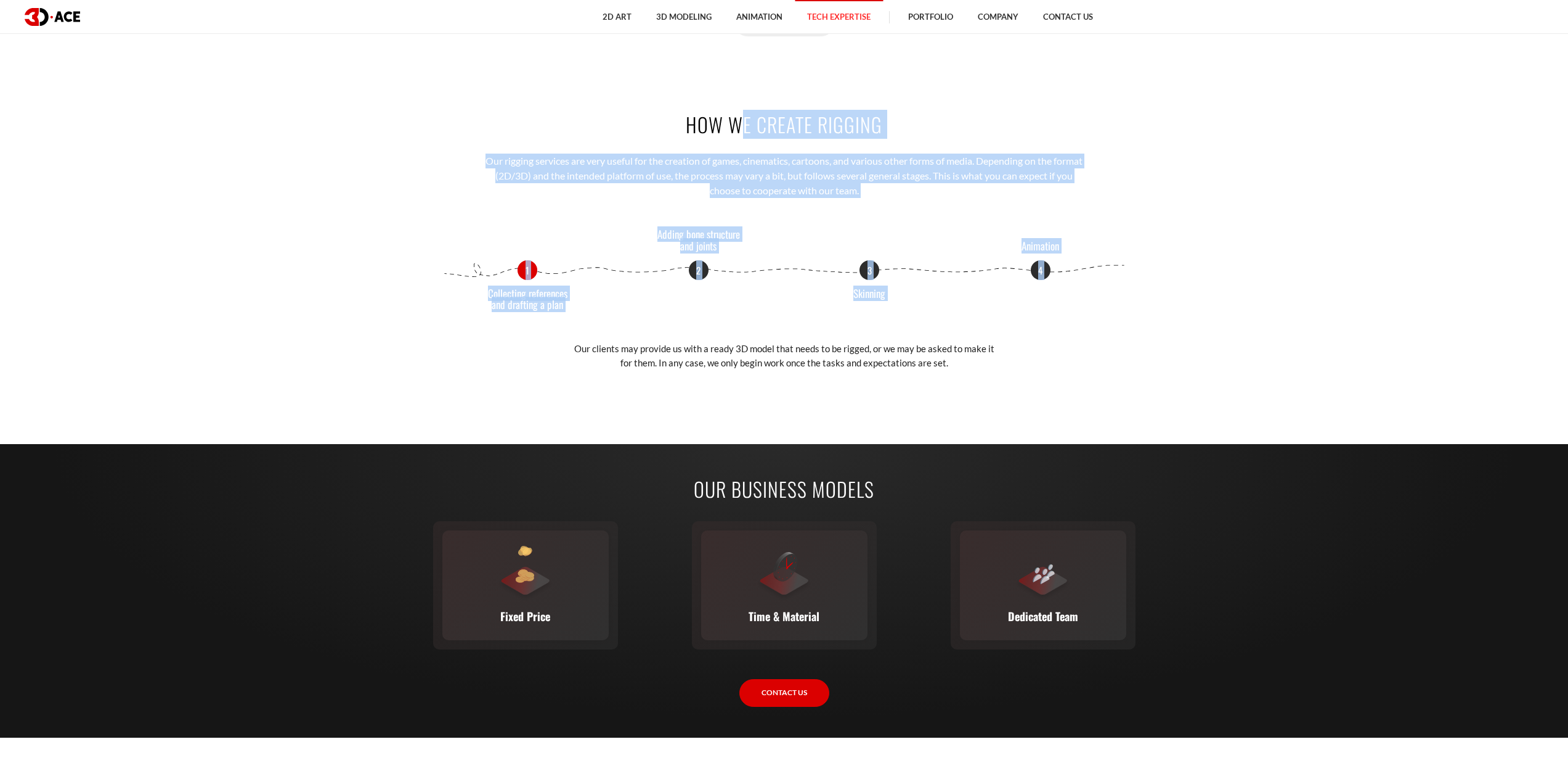
drag, startPoint x: 738, startPoint y: 172, endPoint x: 834, endPoint y: 306, distance: 164.8
click at [833, 305] on div "How we create rigging Our rigging services are very useful for the creation of …" at bounding box center [784, 241] width 703 height 334
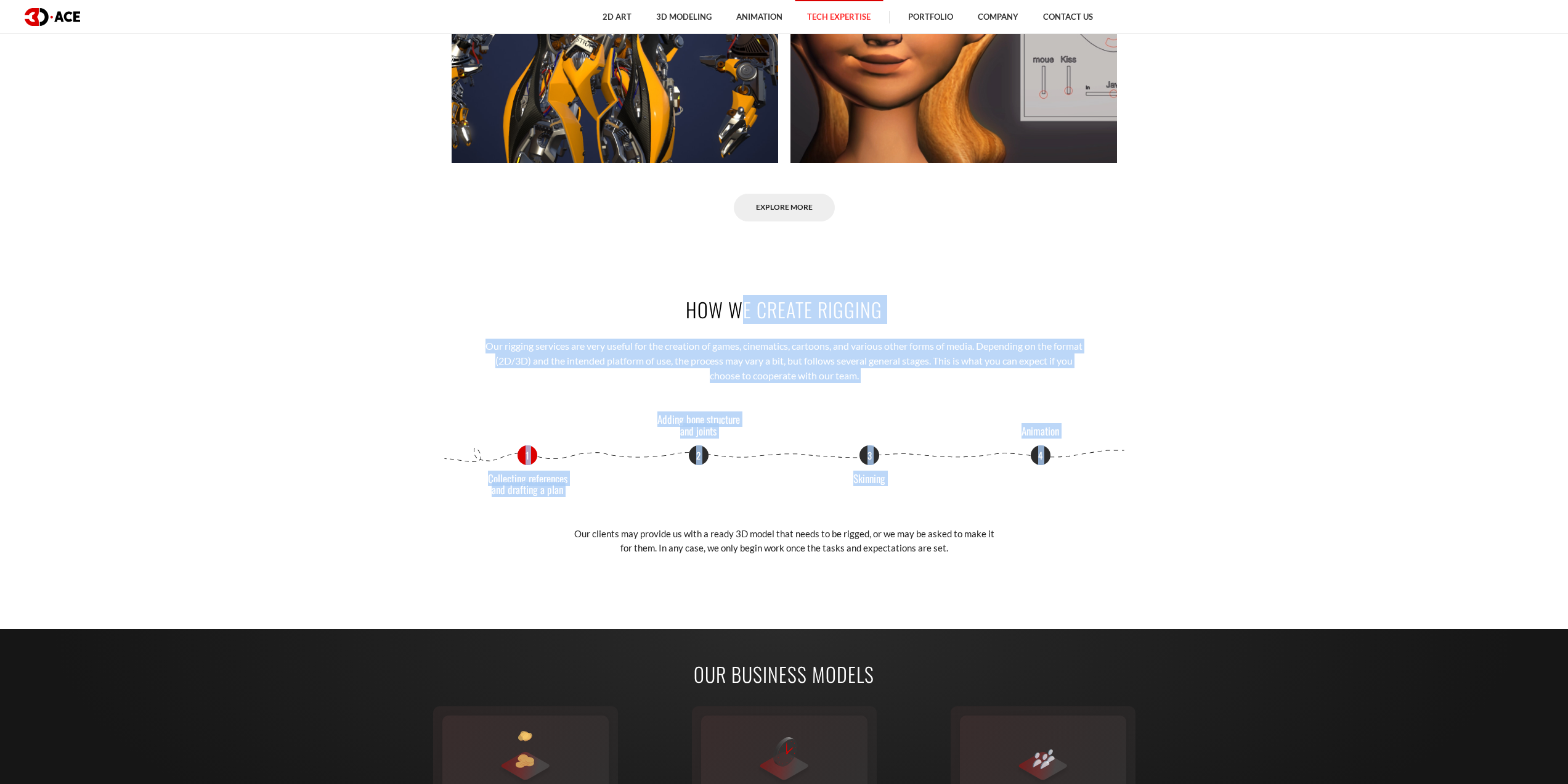
click at [816, 337] on div "How we create rigging Our rigging services are very useful for the creation of …" at bounding box center [784, 425] width 703 height 334
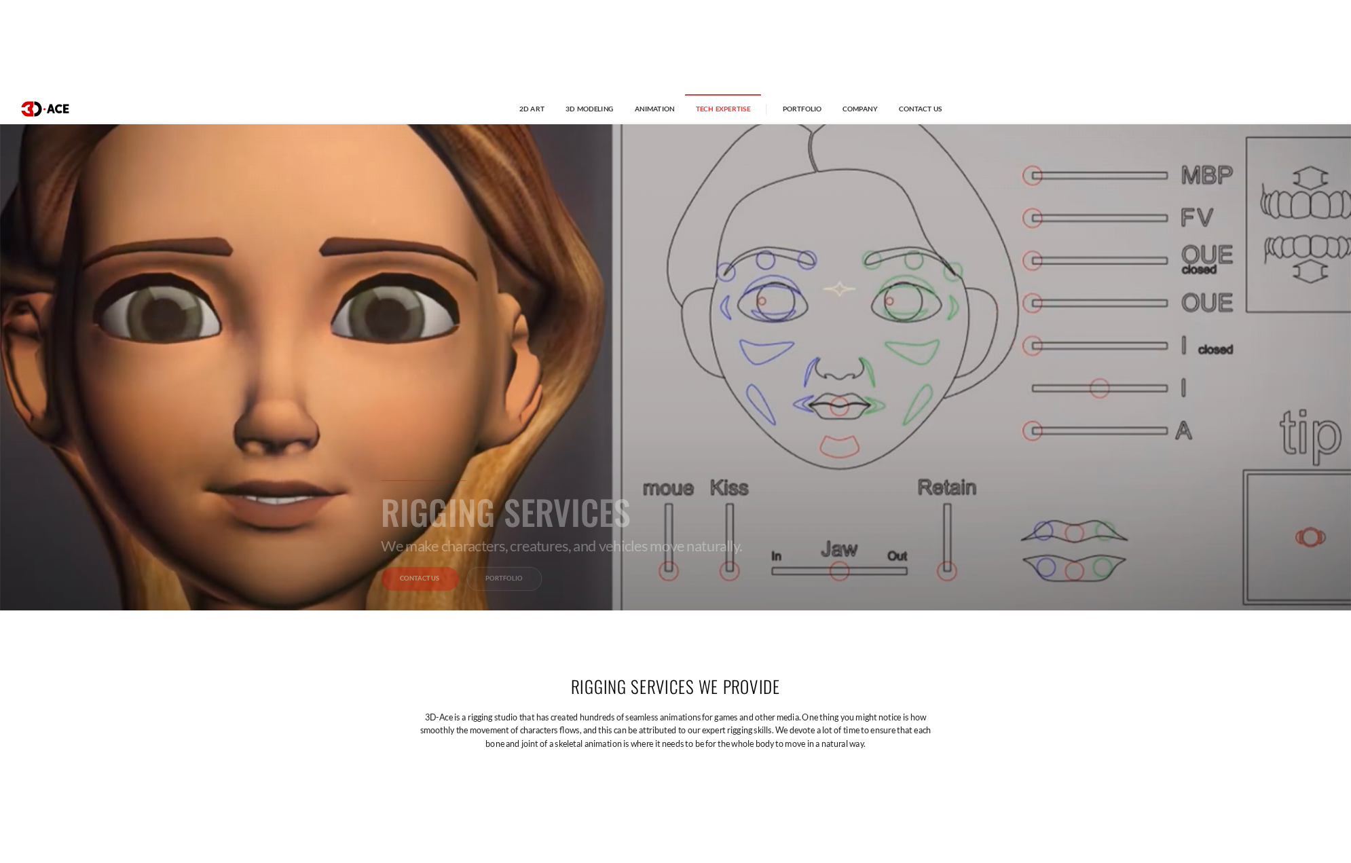
scroll to position [204, 0]
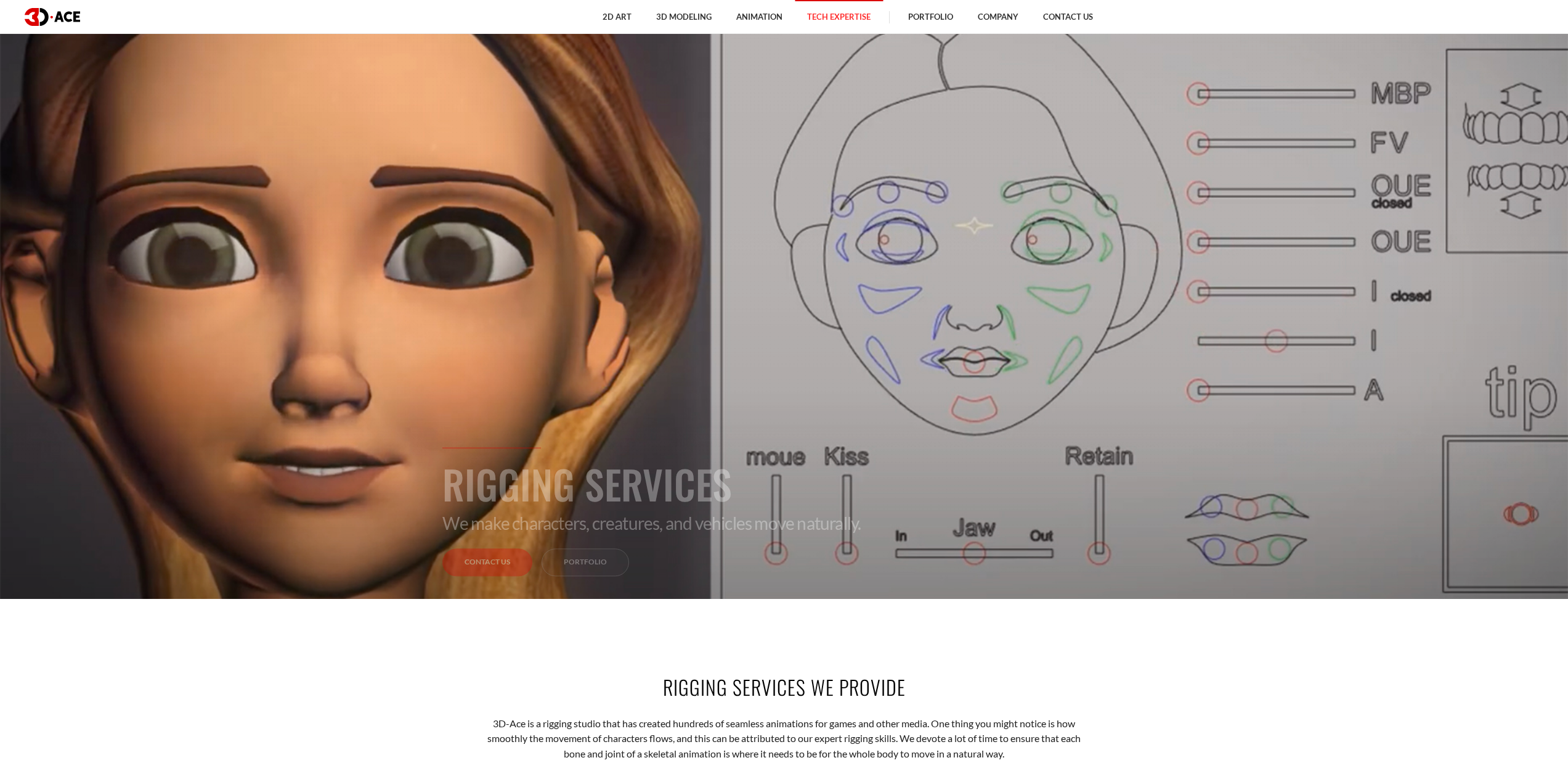
drag, startPoint x: 756, startPoint y: 313, endPoint x: 816, endPoint y: 591, distance: 284.4
click at [816, 591] on div "Rigging Services We make characters, creatures, and vehicles move naturally. Co…" at bounding box center [784, 549] width 703 height 203
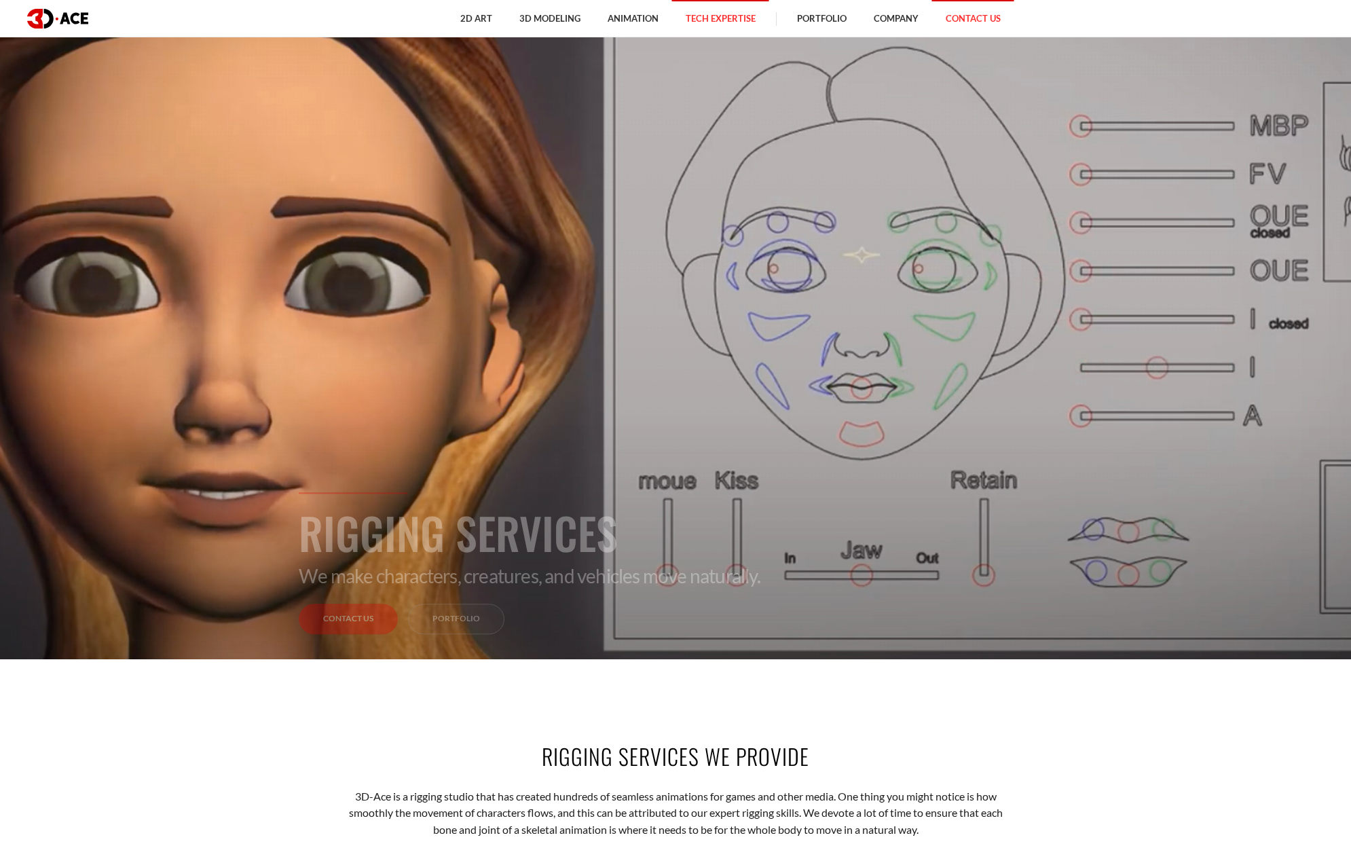
click at [983, 24] on link "Contact Us" at bounding box center [973, 18] width 82 height 37
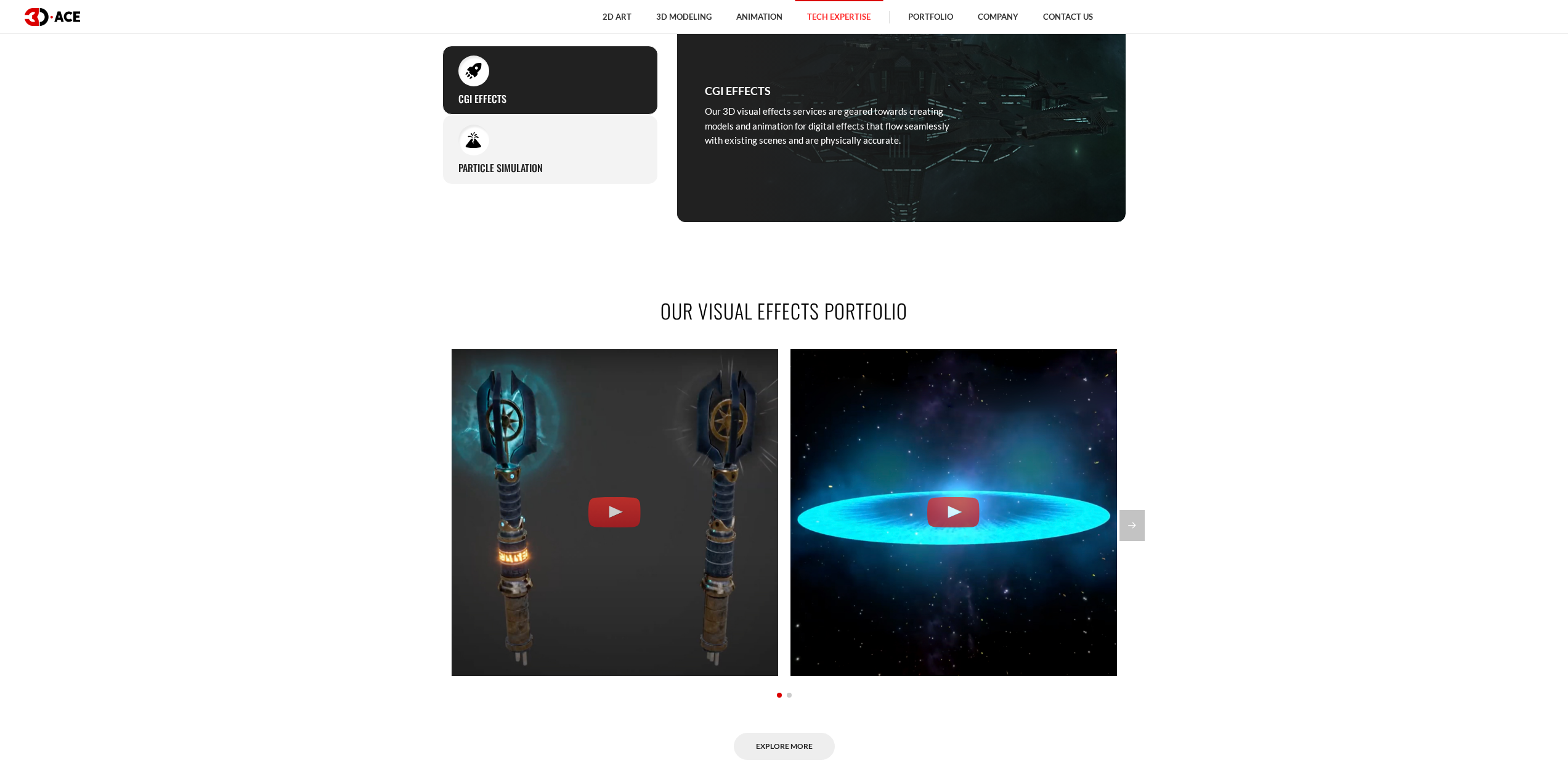
scroll to position [925, 0]
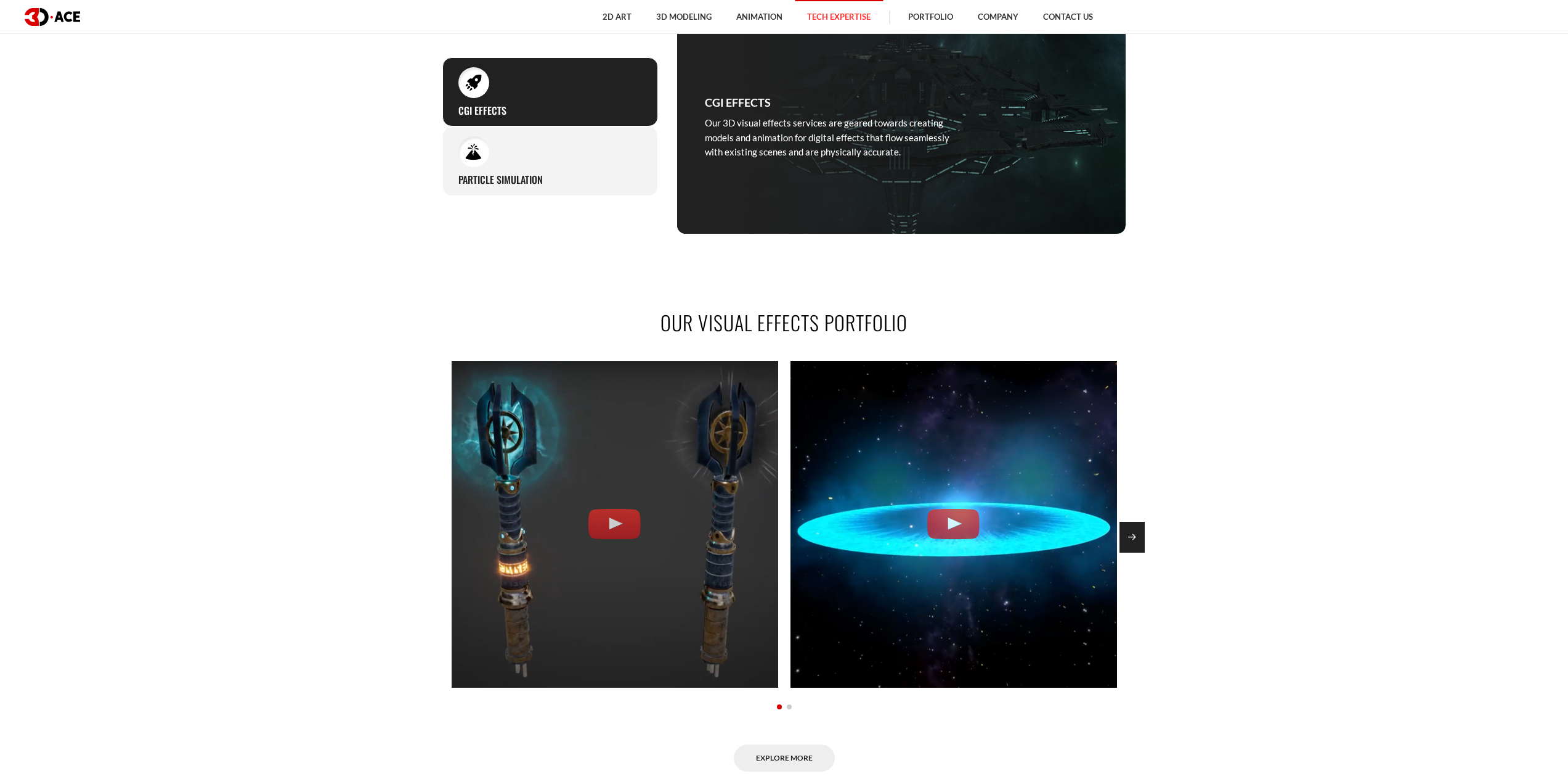
click at [1125, 533] on div "Next slide" at bounding box center [1132, 537] width 25 height 31
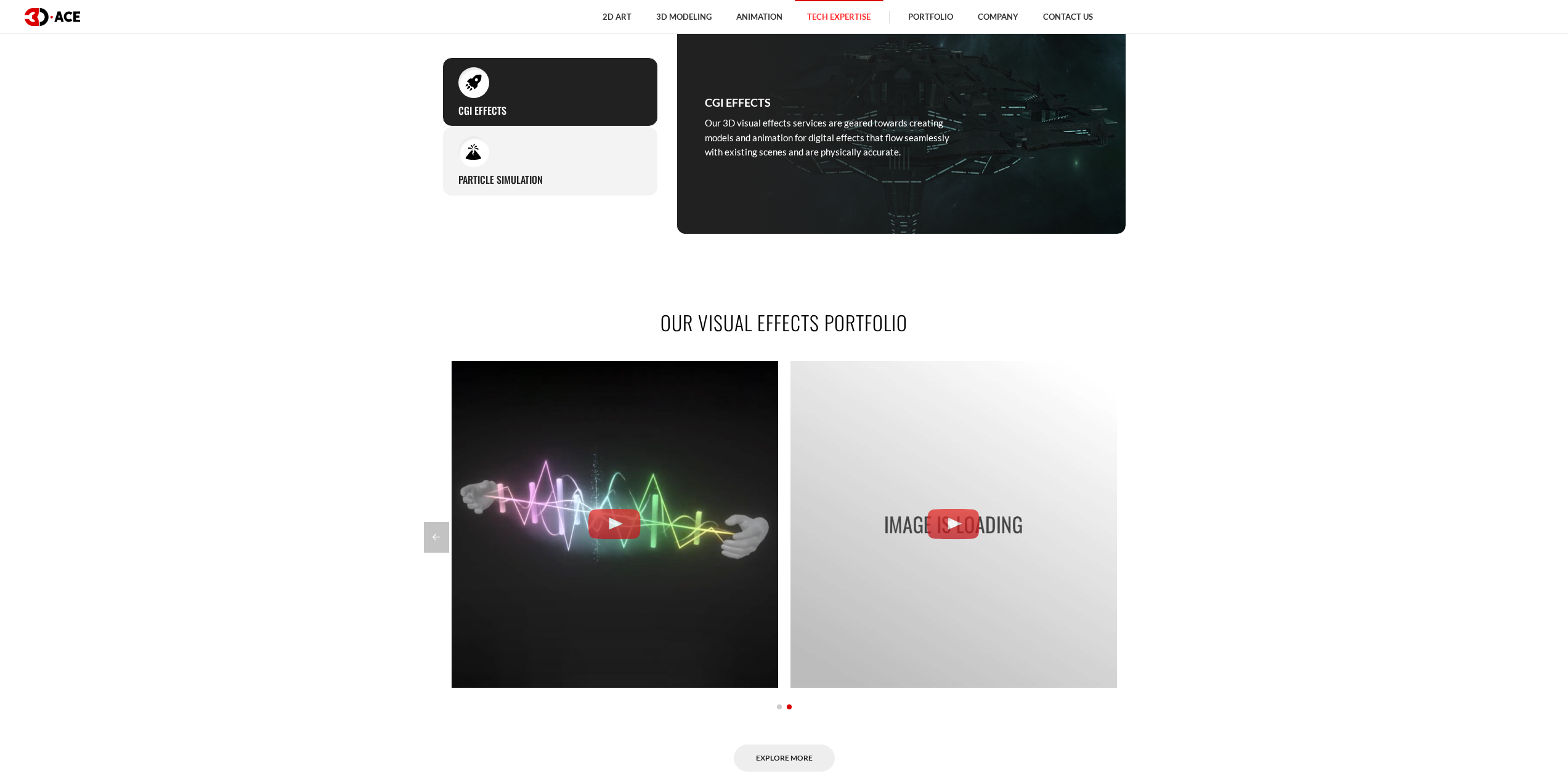
click at [1125, 533] on div at bounding box center [784, 537] width 721 height 31
click at [1125, 534] on div at bounding box center [784, 537] width 721 height 31
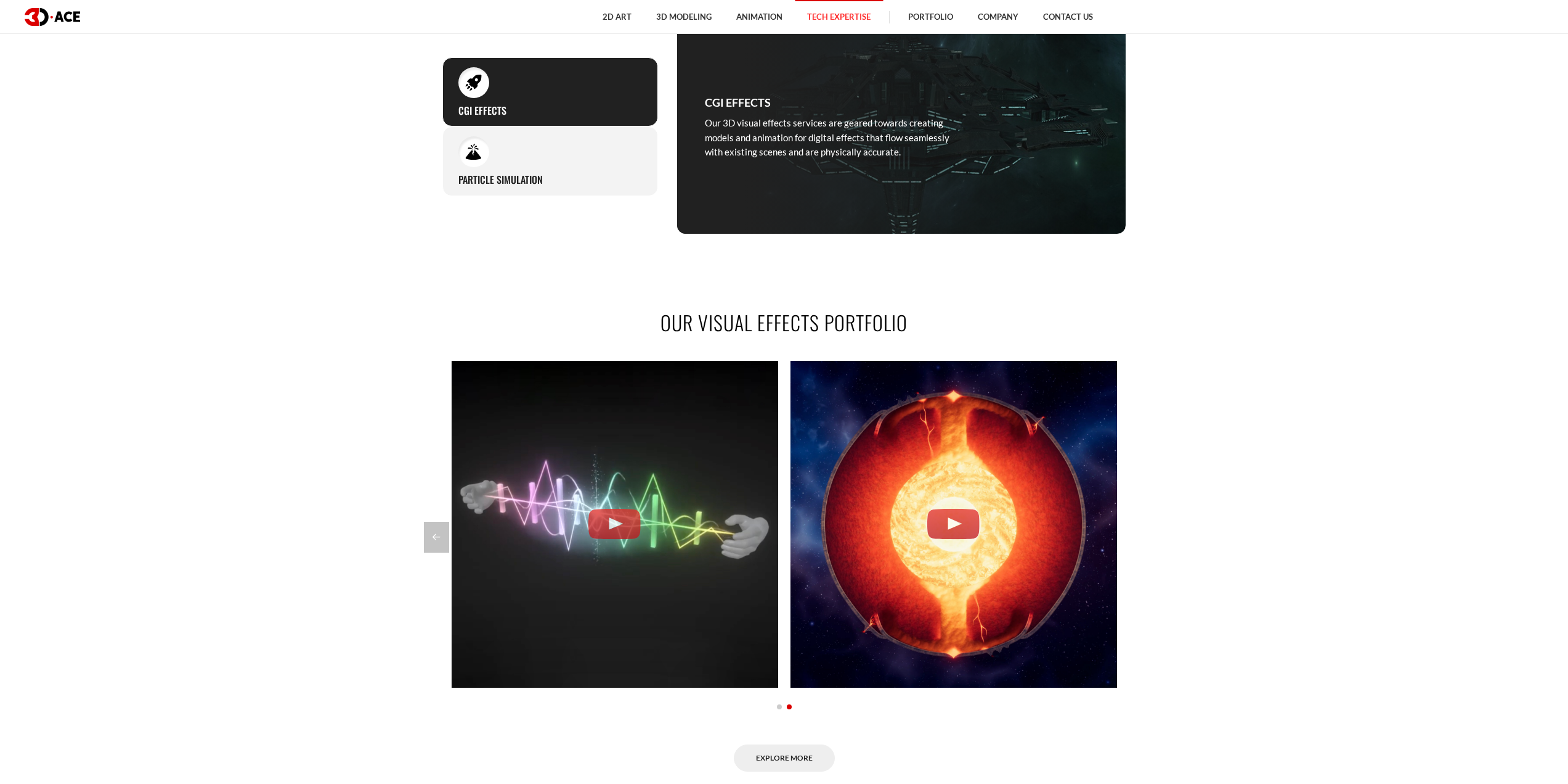
click at [1127, 536] on div at bounding box center [784, 537] width 721 height 31
click at [1129, 541] on div at bounding box center [784, 537] width 721 height 31
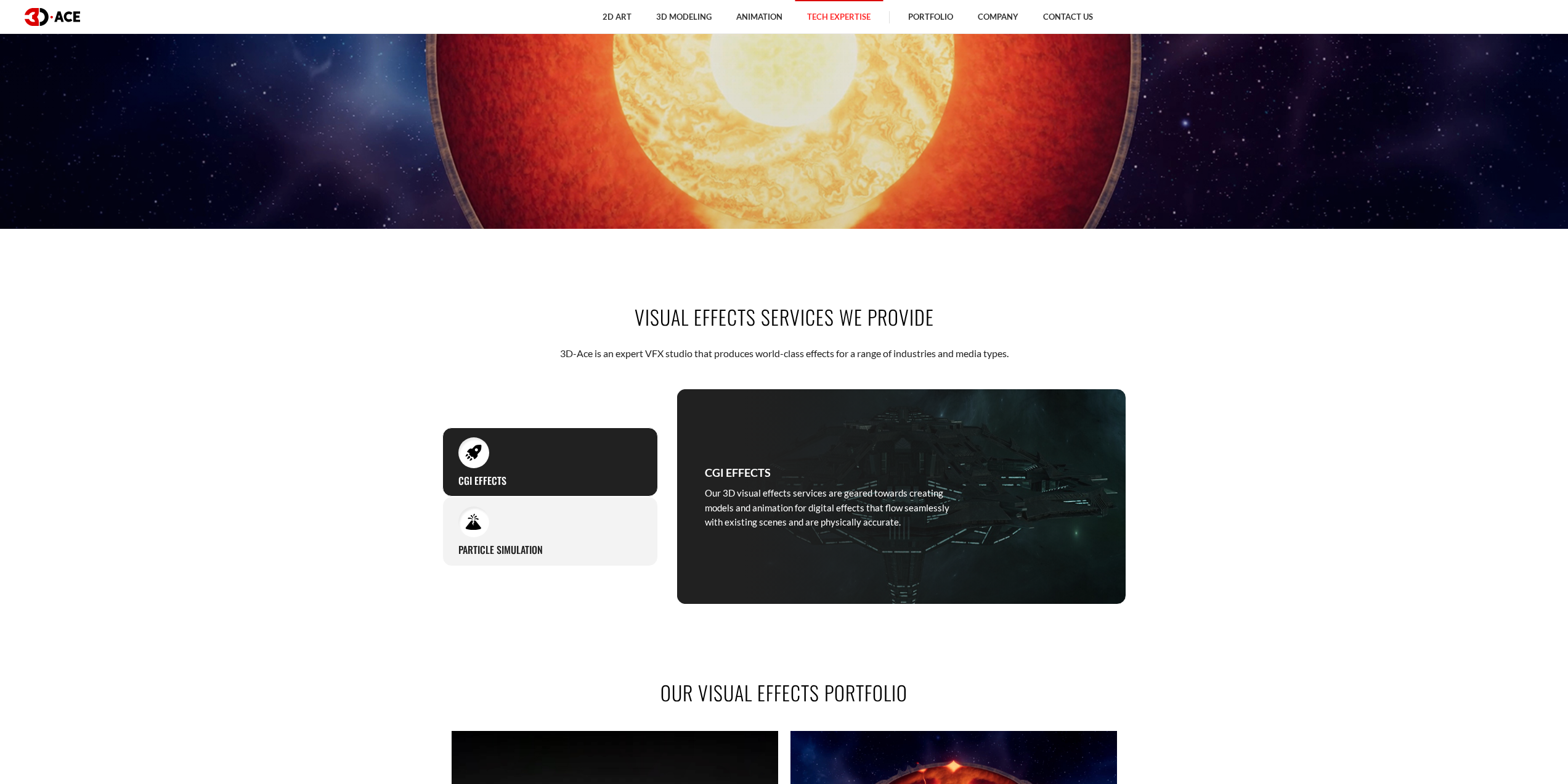
click at [1229, 481] on section "Visual effects services we provide 3D-Ace is an expert VFX studio that produces…" at bounding box center [784, 453] width 1568 height 375
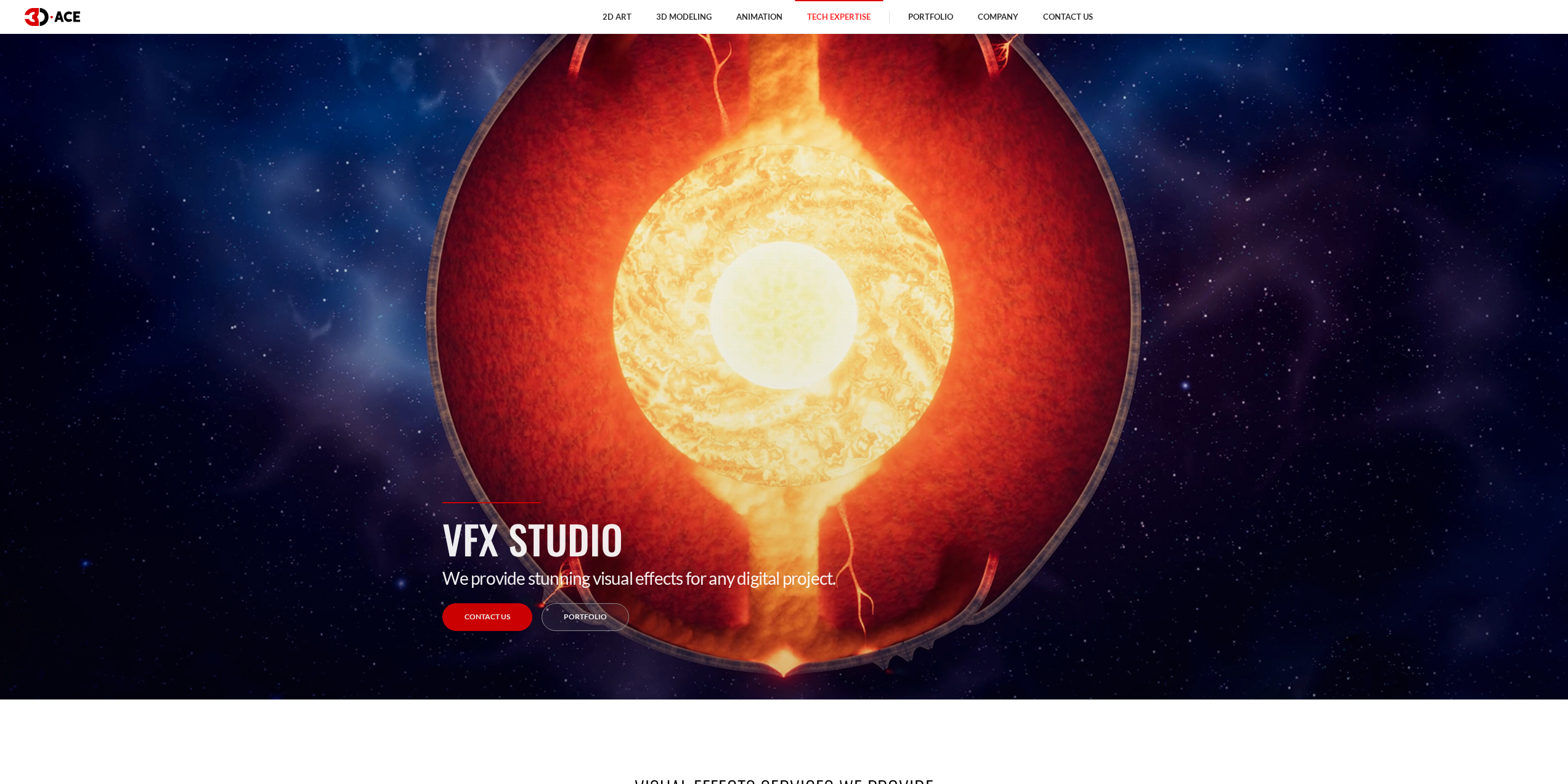
scroll to position [0, 0]
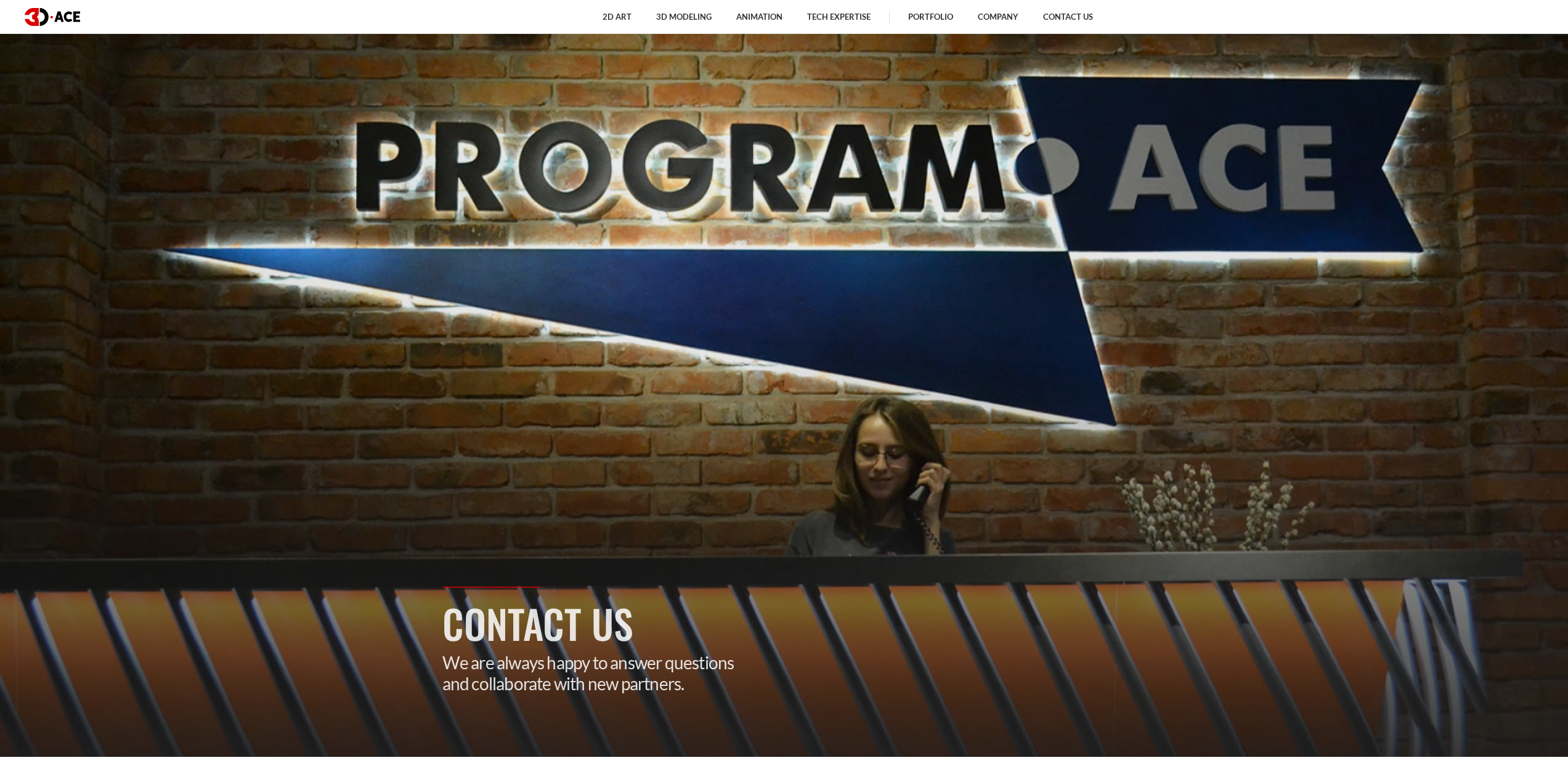
scroll to position [247, 0]
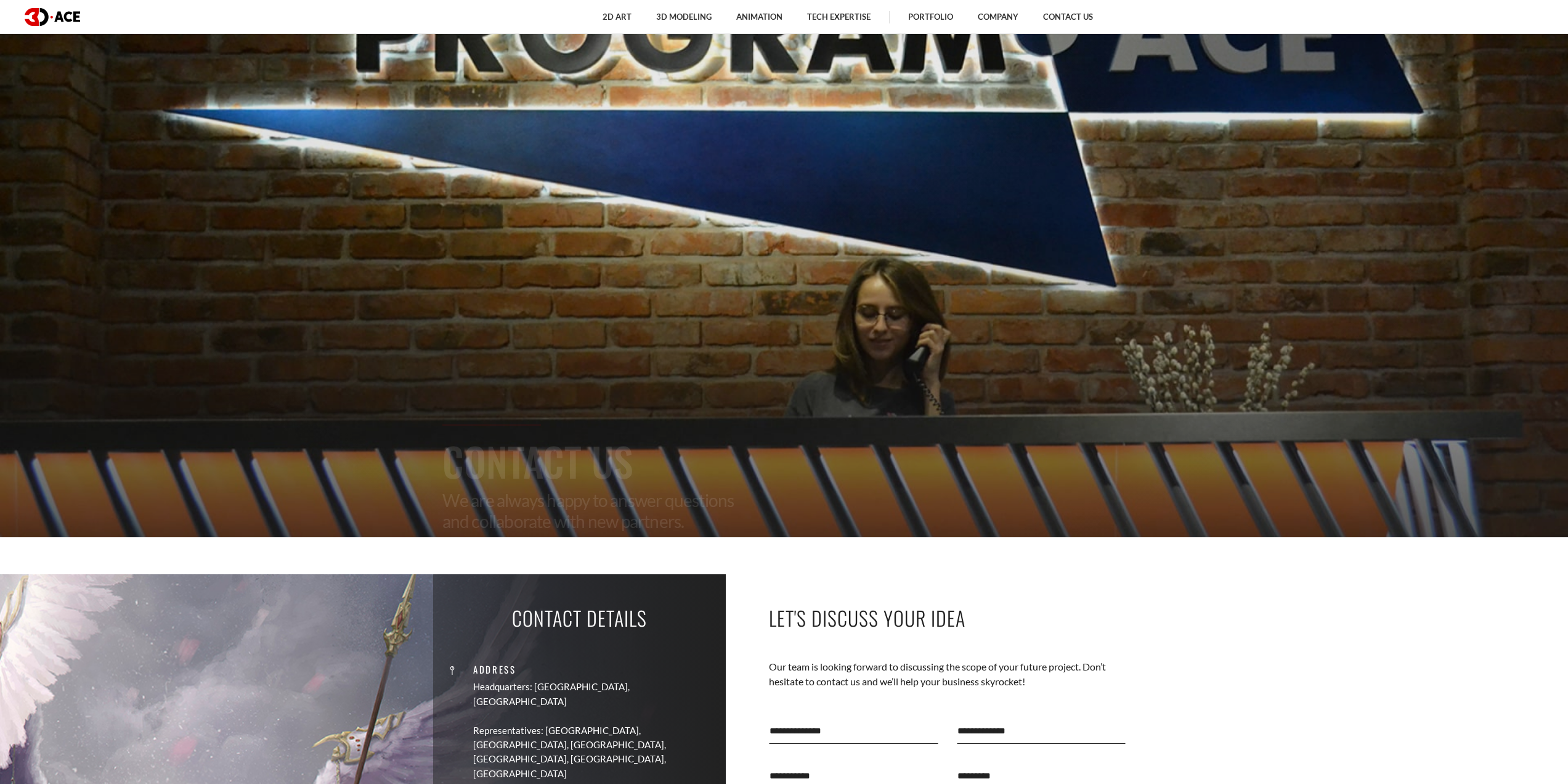
click at [565, 460] on h1 "Contact Us" at bounding box center [784, 461] width 684 height 58
click at [565, 461] on h1 "Contact Us" at bounding box center [784, 461] width 684 height 58
click at [566, 461] on h1 "Contact Us" at bounding box center [784, 461] width 684 height 58
click at [608, 490] on p "We are always happy to answer questions and collaborate with new partners." at bounding box center [784, 511] width 684 height 42
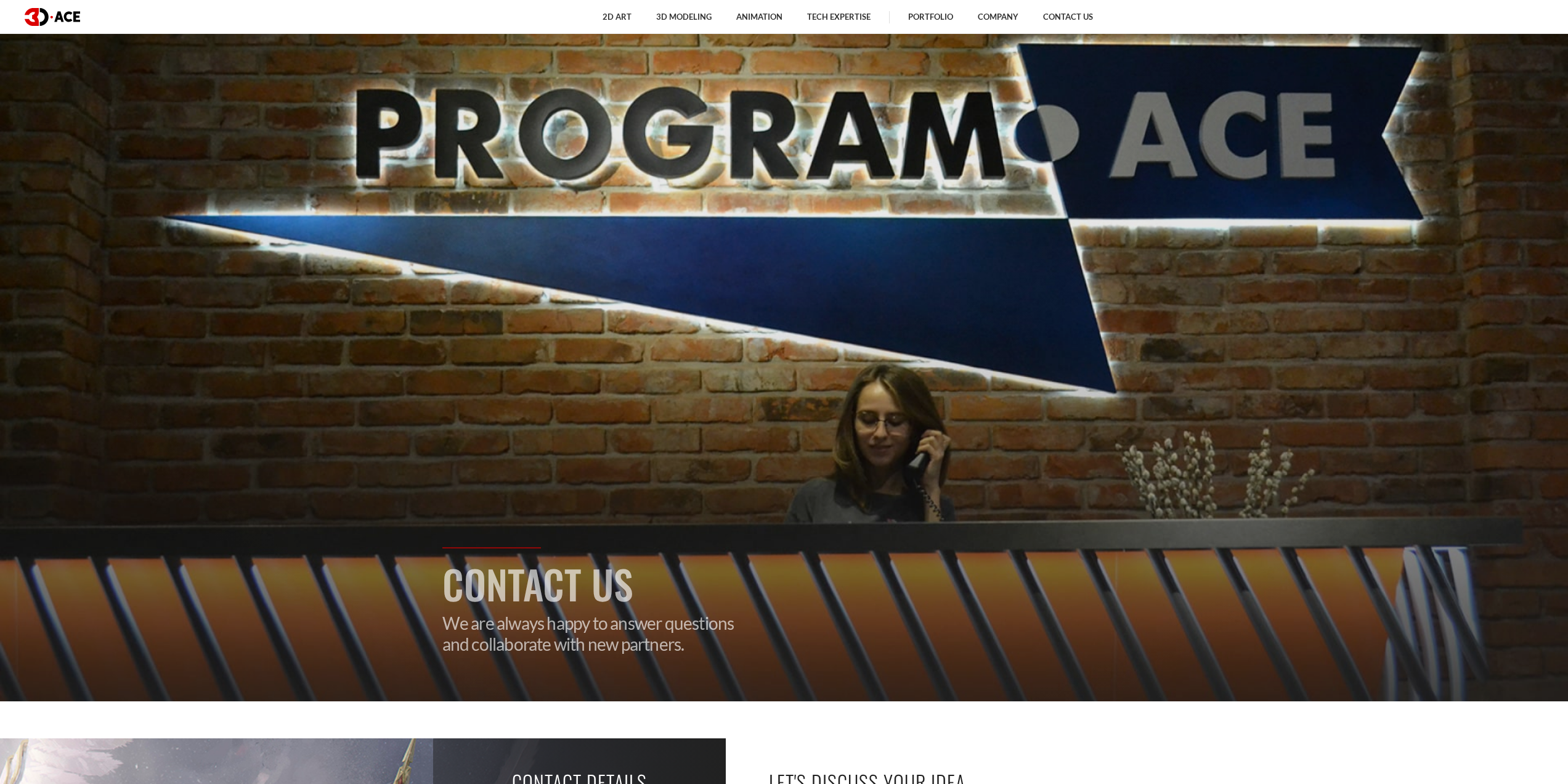
scroll to position [0, 0]
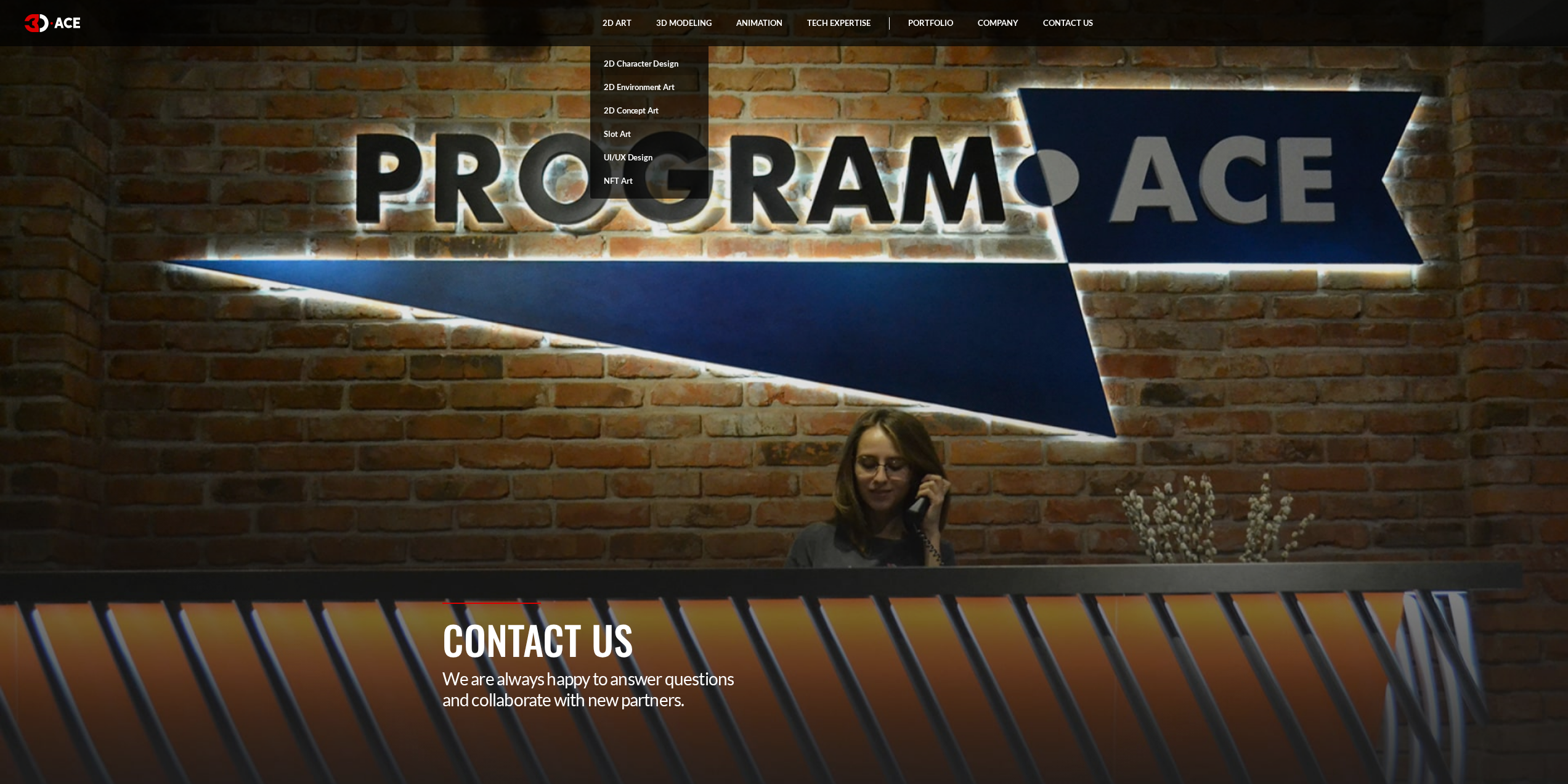
click at [611, 55] on link "2D Character Design" at bounding box center [649, 64] width 118 height 24
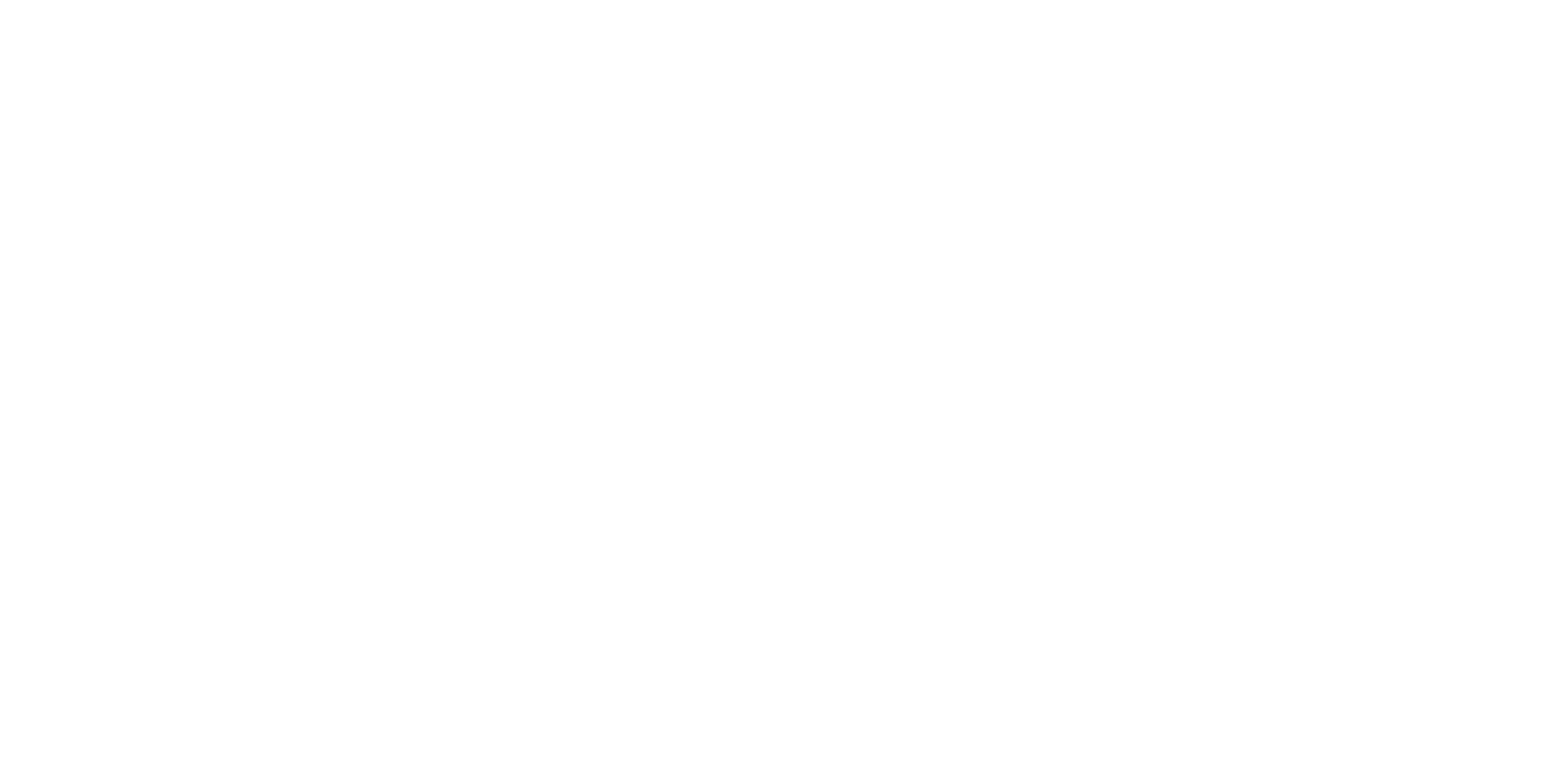
scroll to position [370, 0]
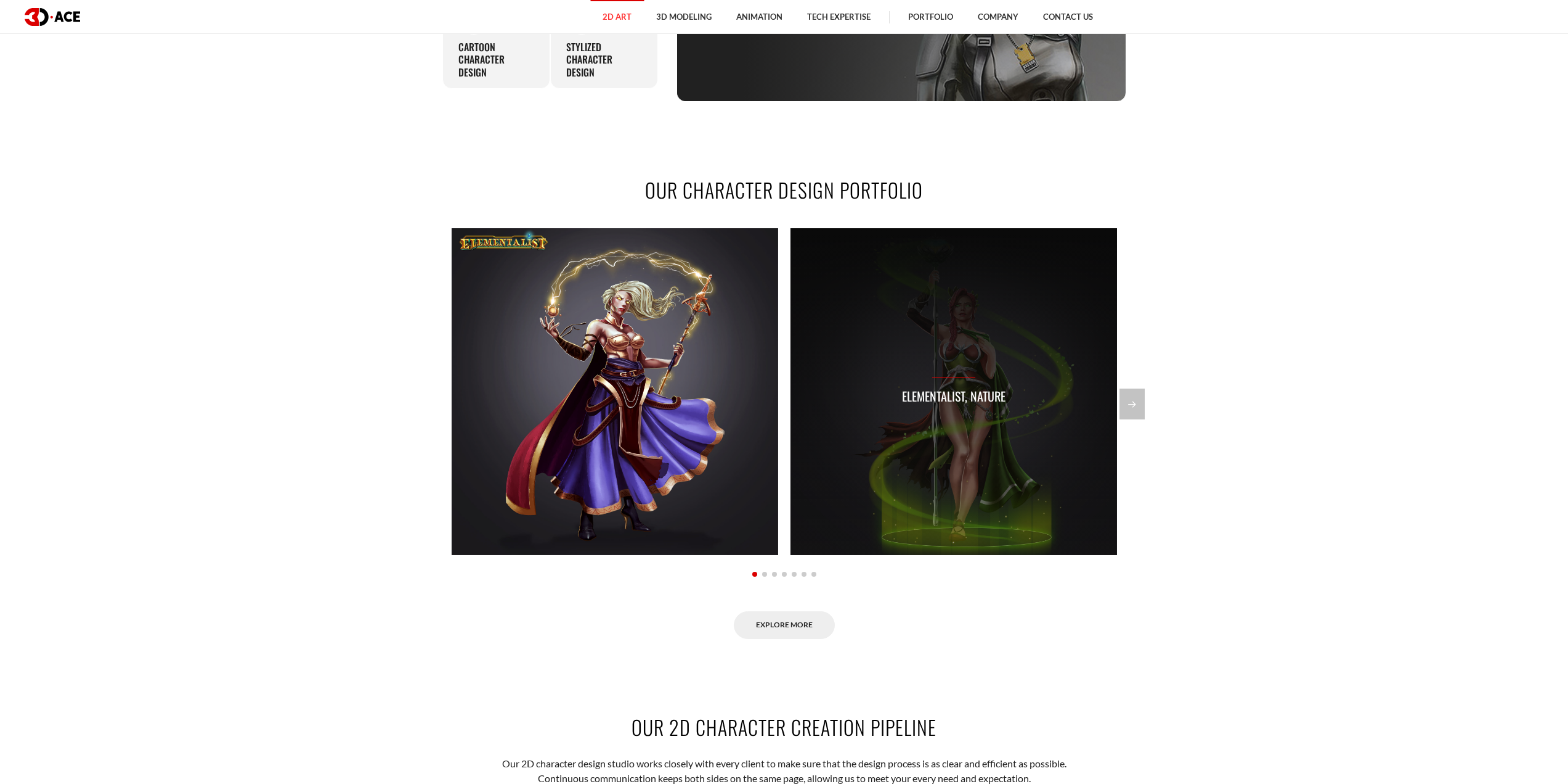
scroll to position [1048, 0]
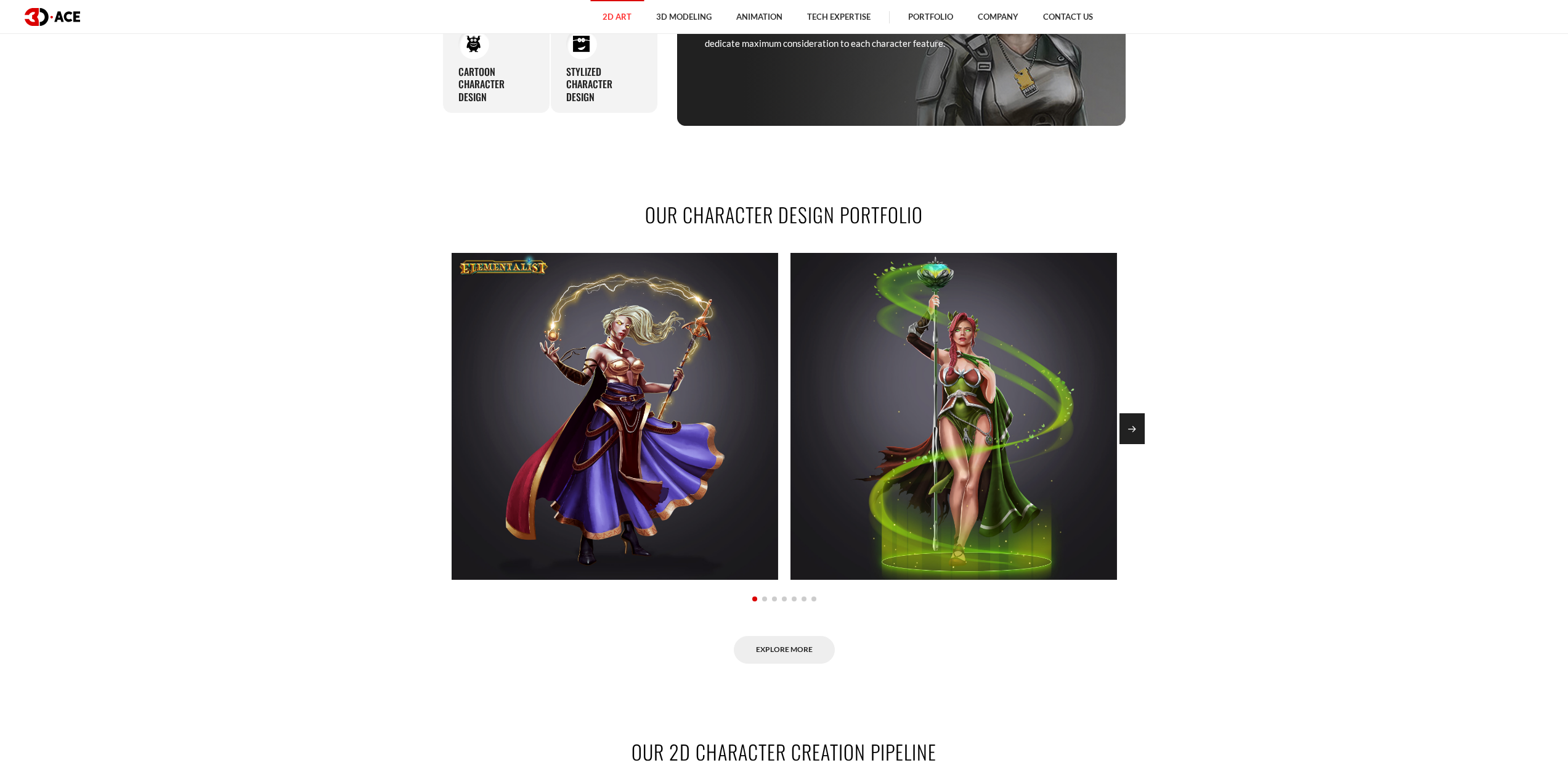
click at [1140, 439] on div "Next slide" at bounding box center [1132, 429] width 25 height 31
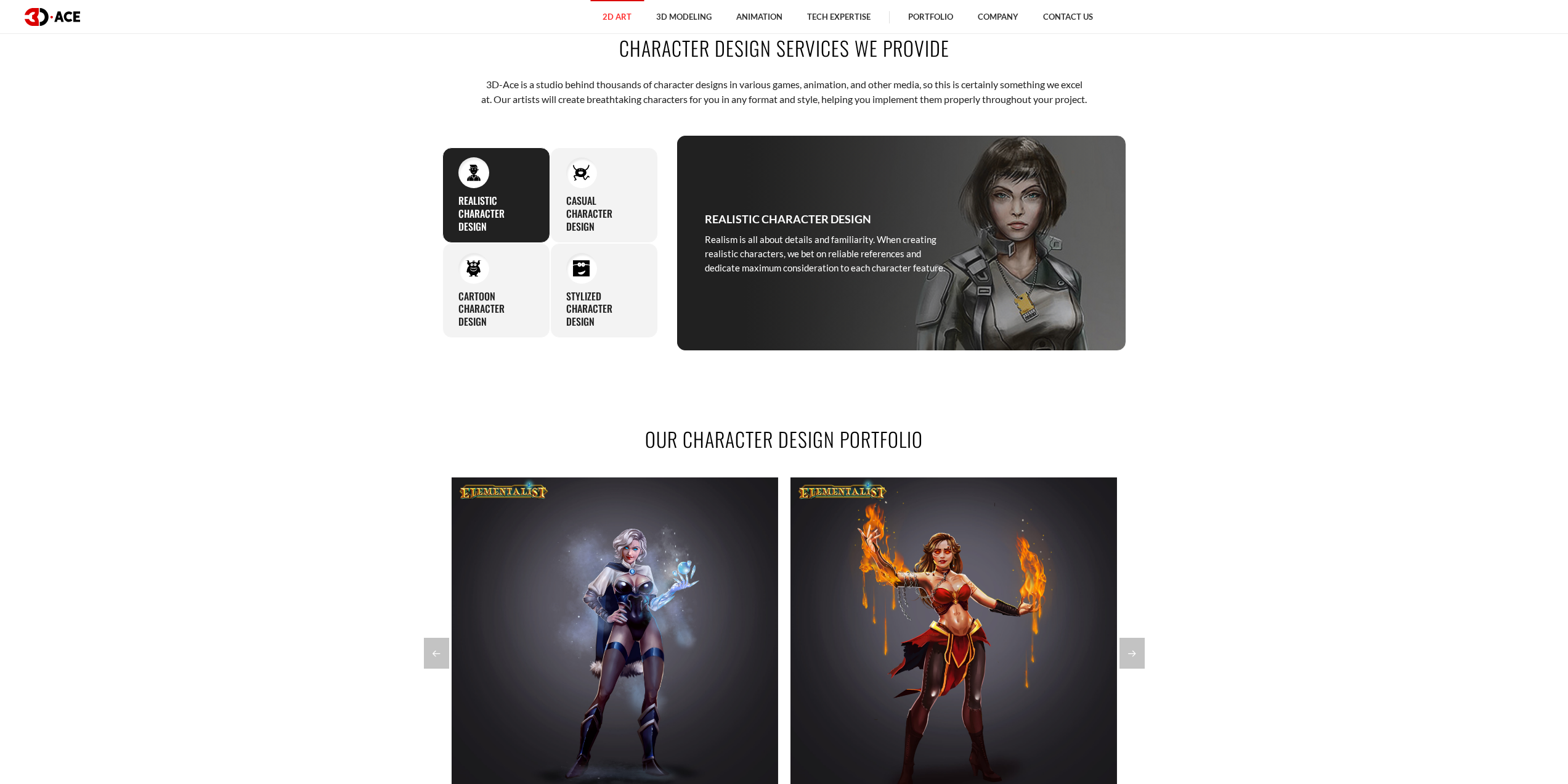
scroll to position [617, 0]
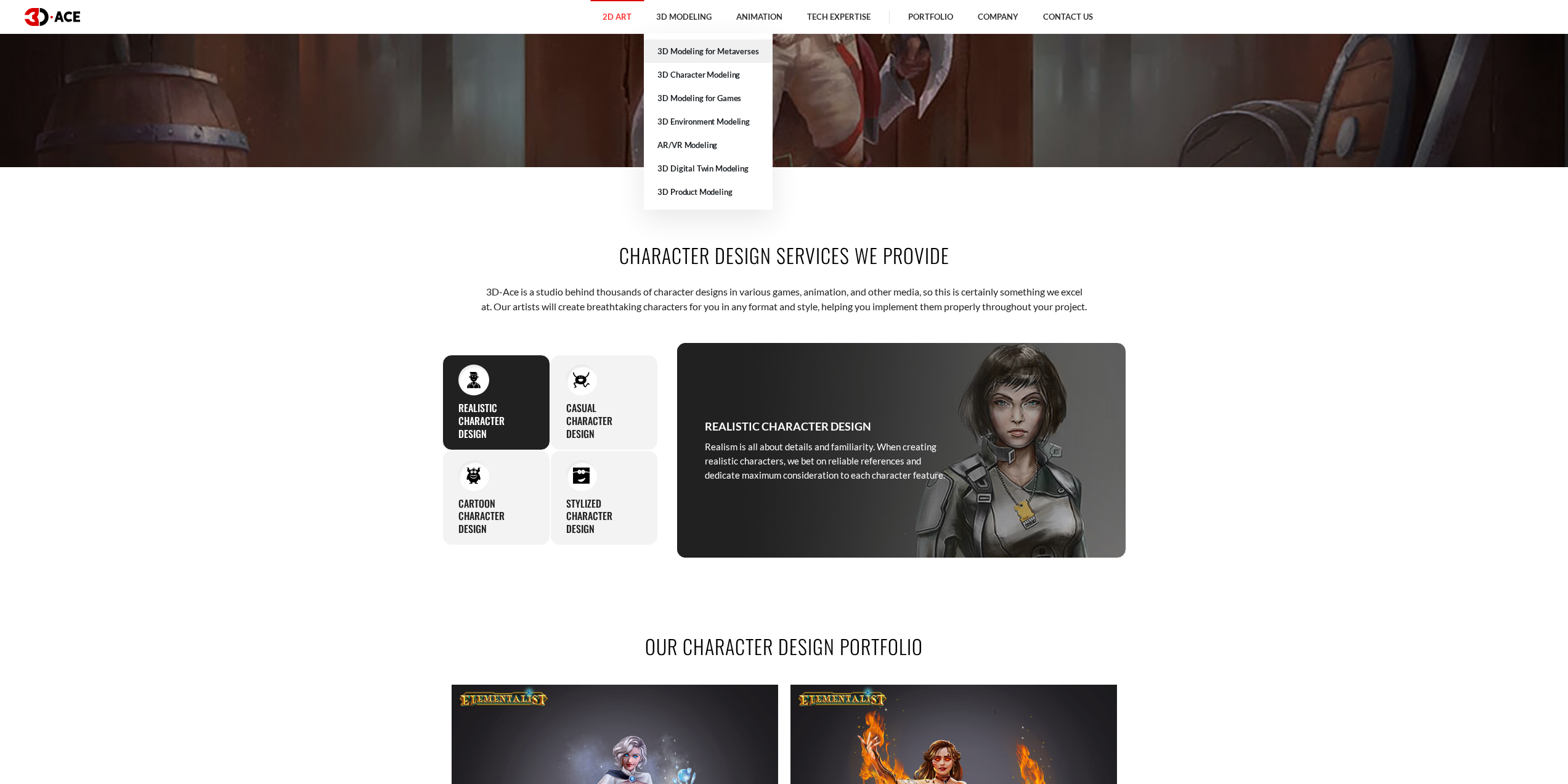
click at [696, 55] on link "3D Modeling for Metaverses" at bounding box center [707, 51] width 128 height 24
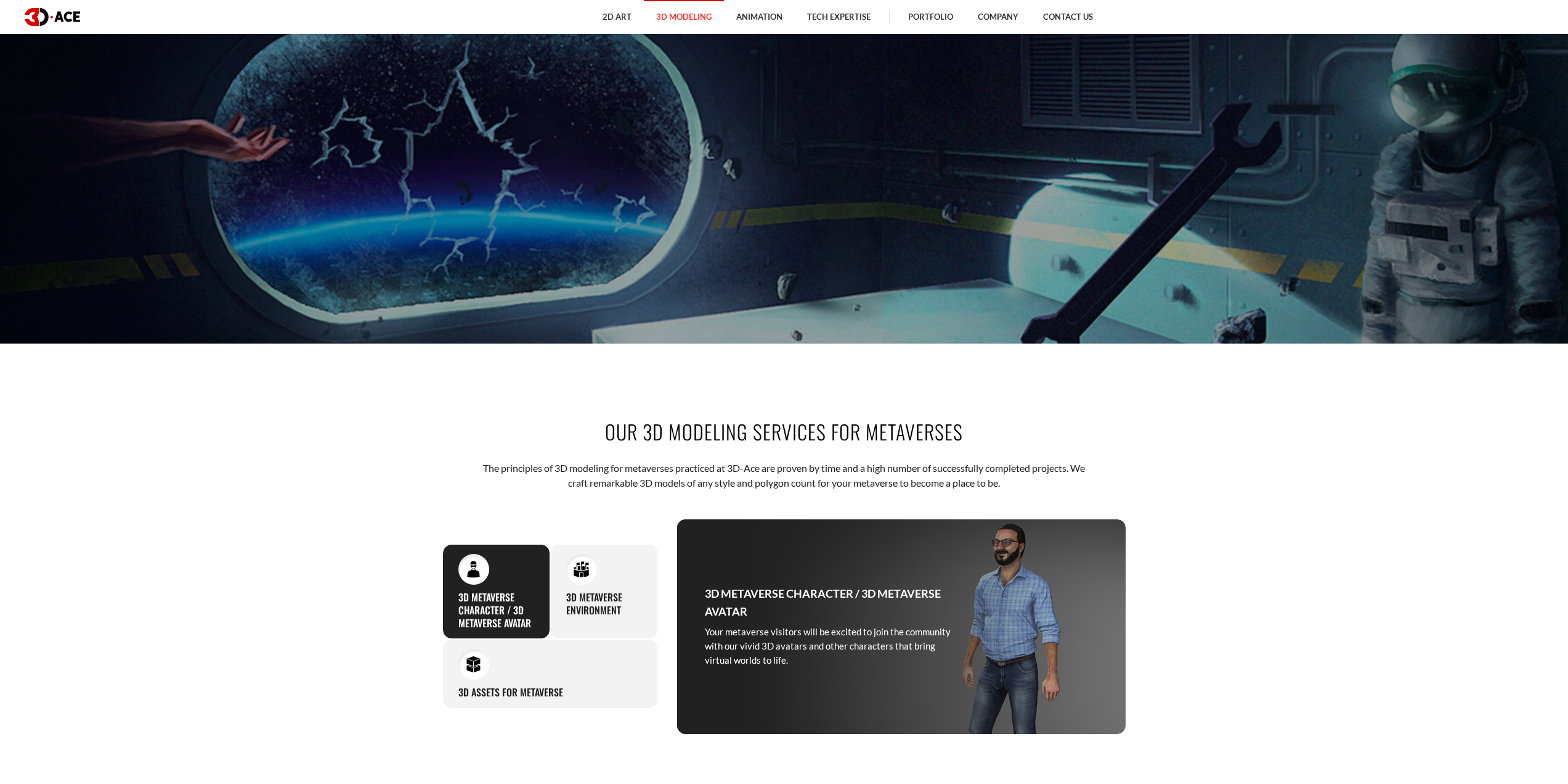
scroll to position [740, 0]
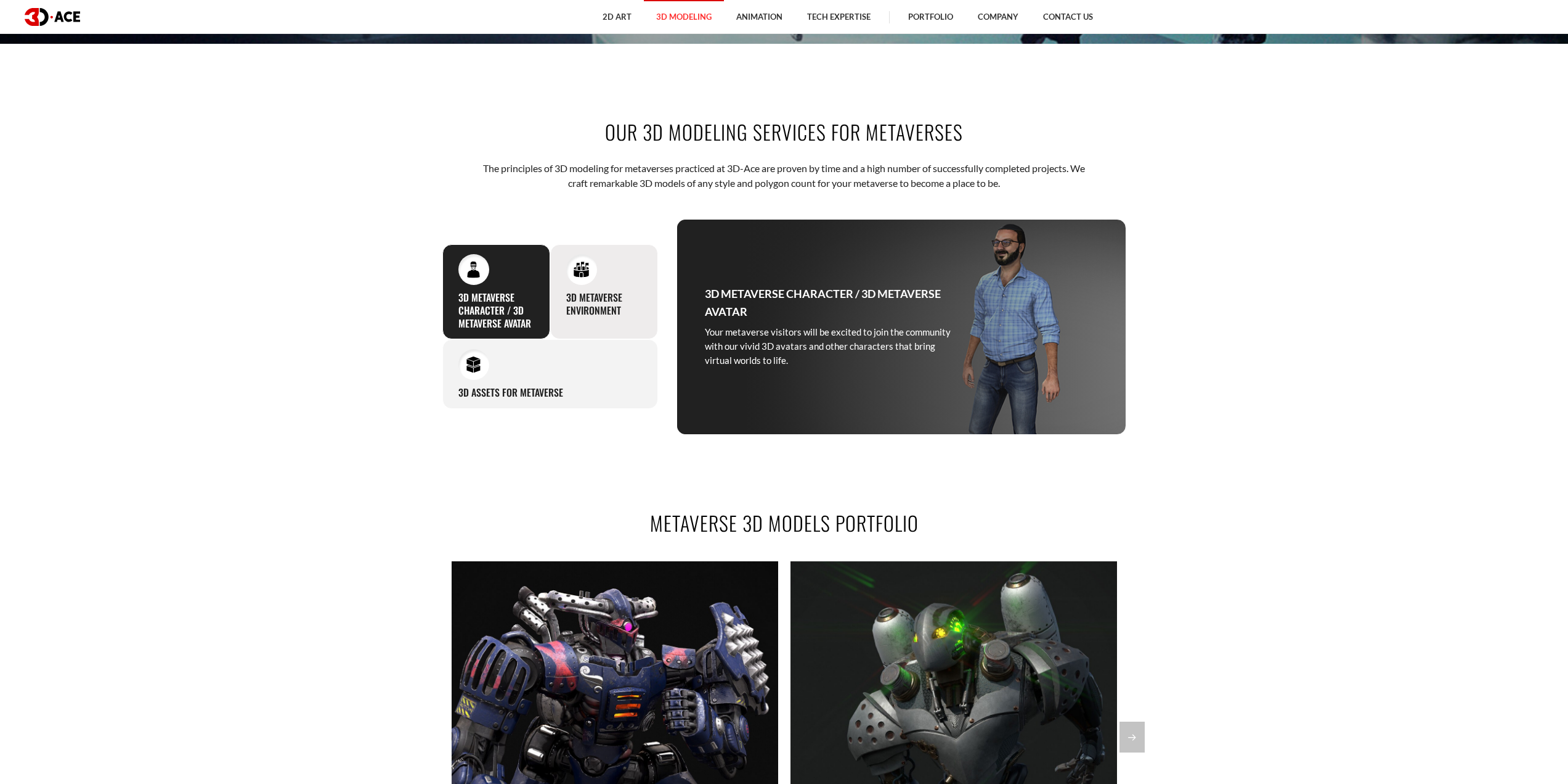
click at [578, 309] on h3 "3D Metaverse Environment" at bounding box center [604, 303] width 75 height 26
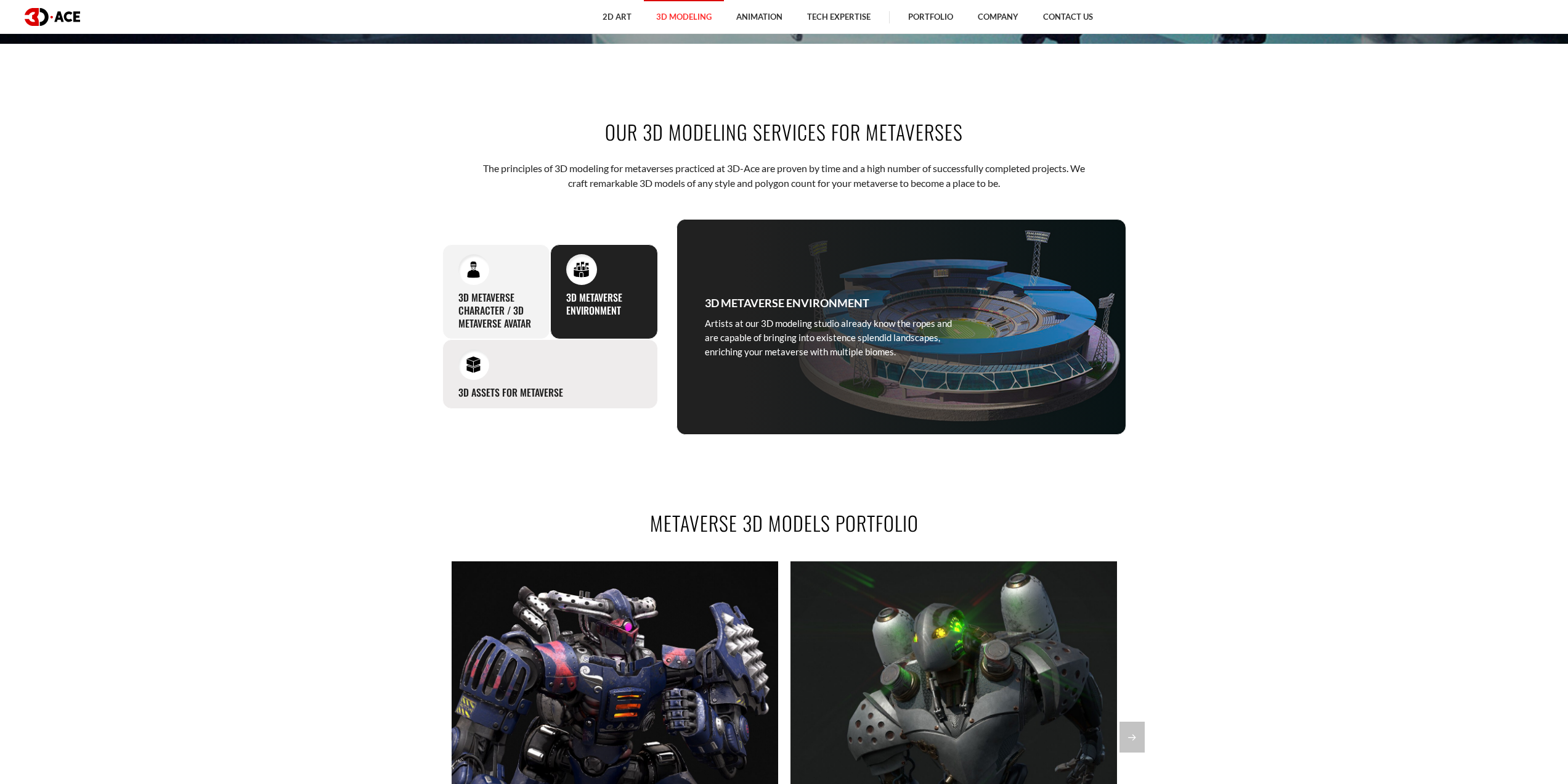
click at [525, 381] on div "3D Assets for Metaverse Elaborating on an attractive 3D design for metaverses i…" at bounding box center [550, 373] width 216 height 70
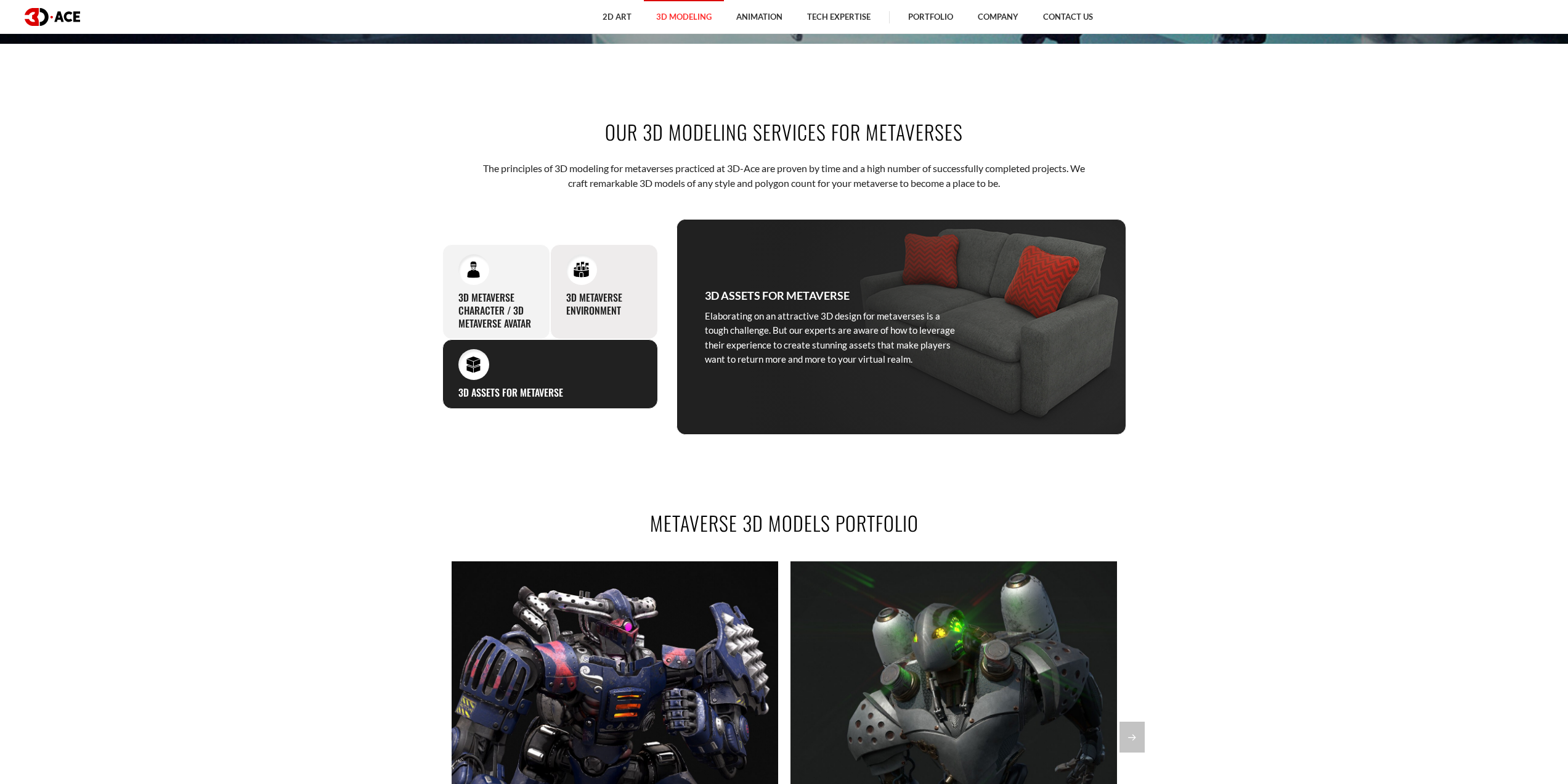
click at [587, 319] on div "3D Metaverse Environment Artists at our 3D modeling studio already know the rop…" at bounding box center [604, 292] width 108 height 95
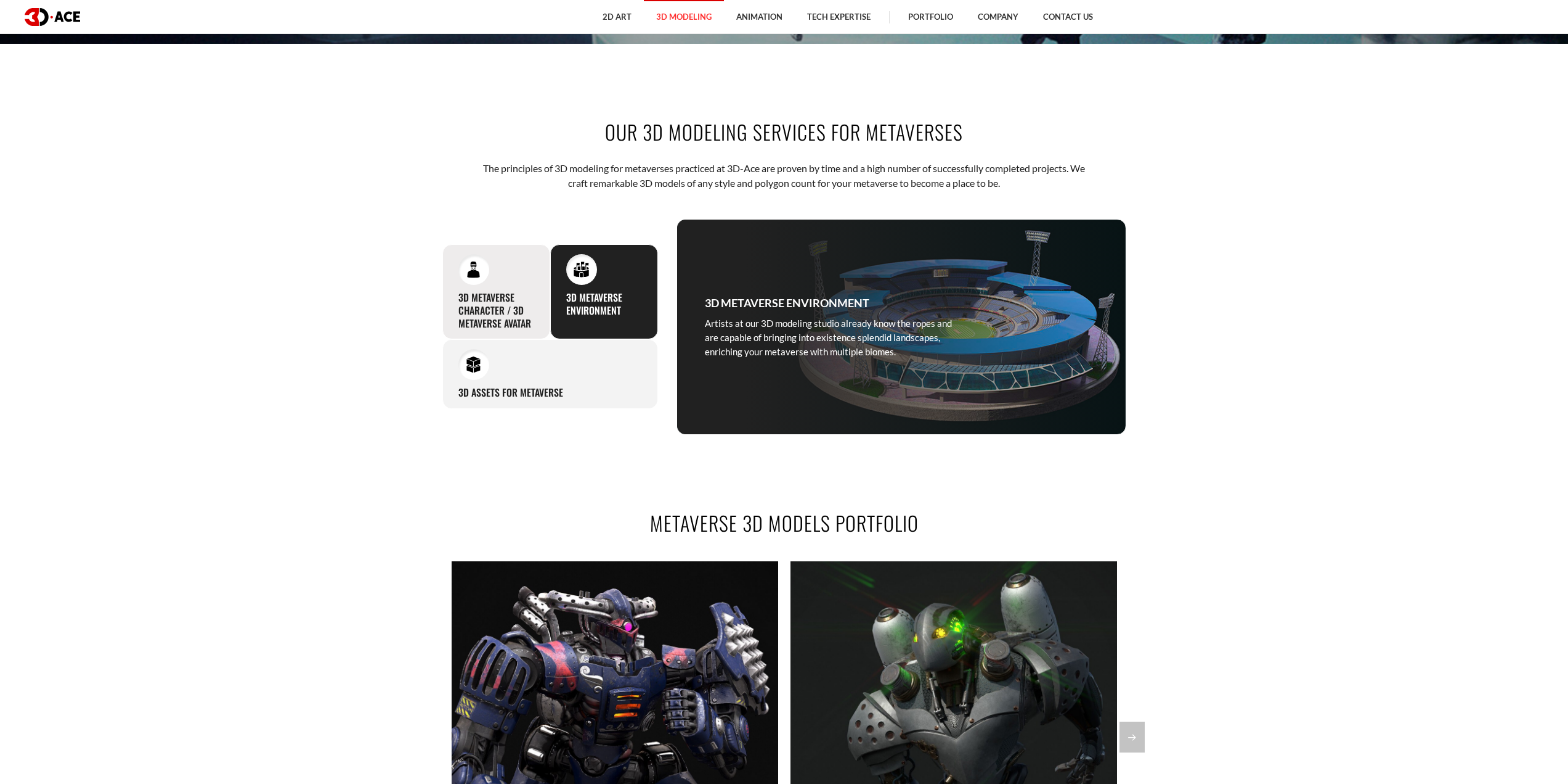
click at [501, 314] on h3 "3D Metaverse Character / 3D Metaverse Avatar" at bounding box center [496, 310] width 75 height 38
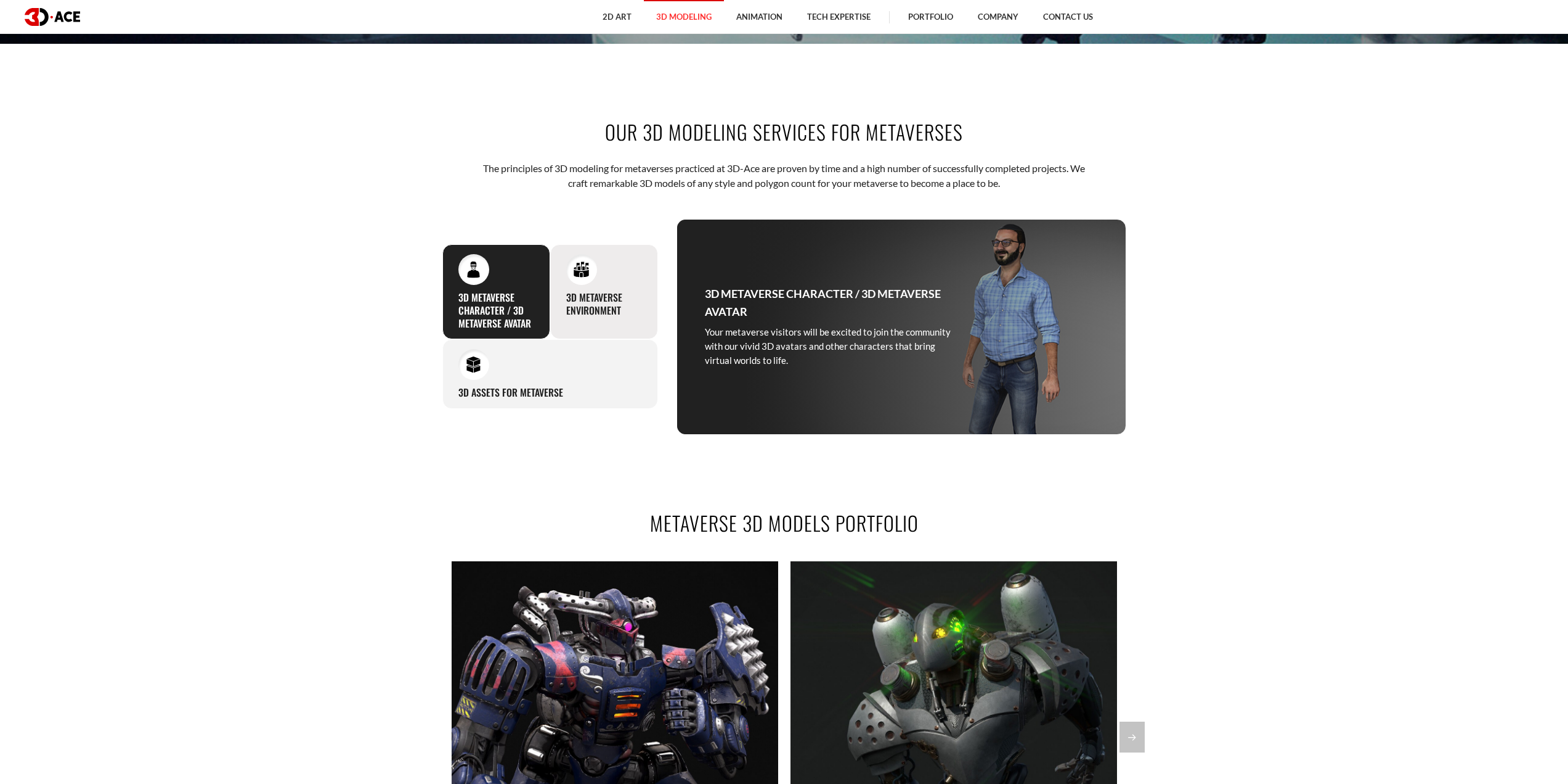
click at [594, 305] on h3 "3D Metaverse Environment" at bounding box center [604, 303] width 75 height 26
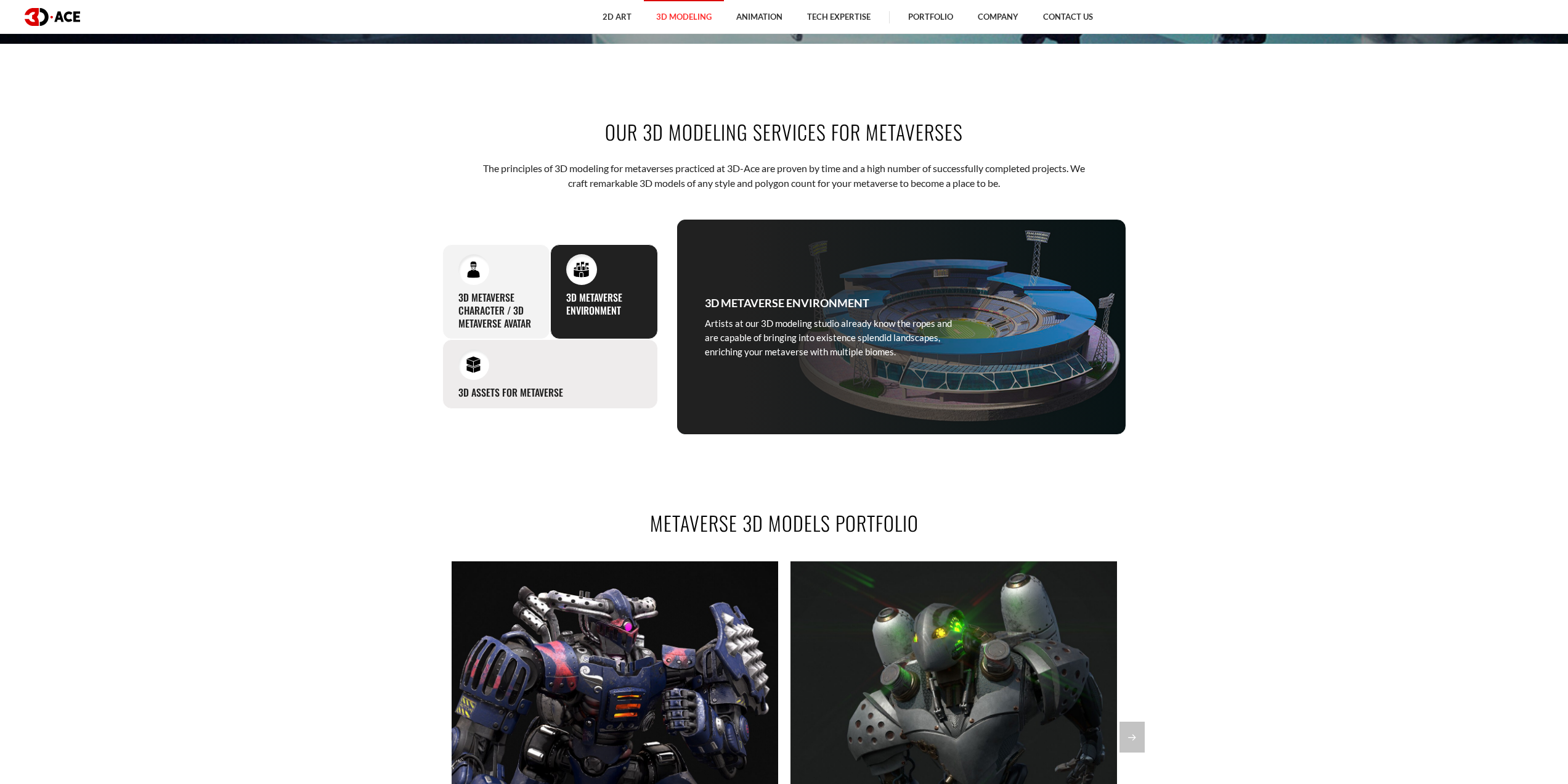
click at [514, 362] on div "3D Assets for Metaverse Elaborating on an attractive 3D design for metaverses i…" at bounding box center [550, 373] width 216 height 70
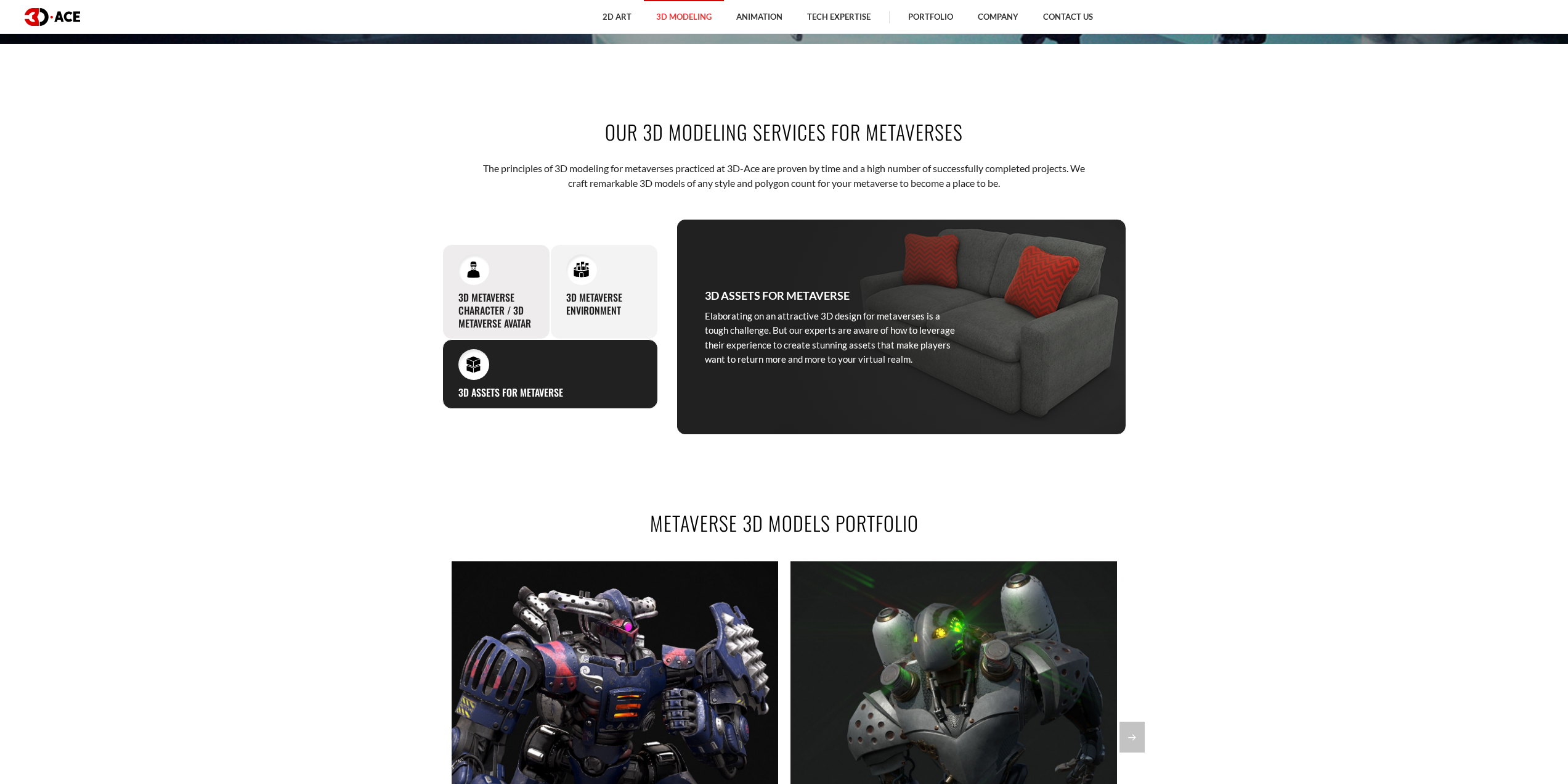
click at [500, 309] on h3 "3D Metaverse Character / 3D Metaverse Avatar" at bounding box center [496, 310] width 75 height 38
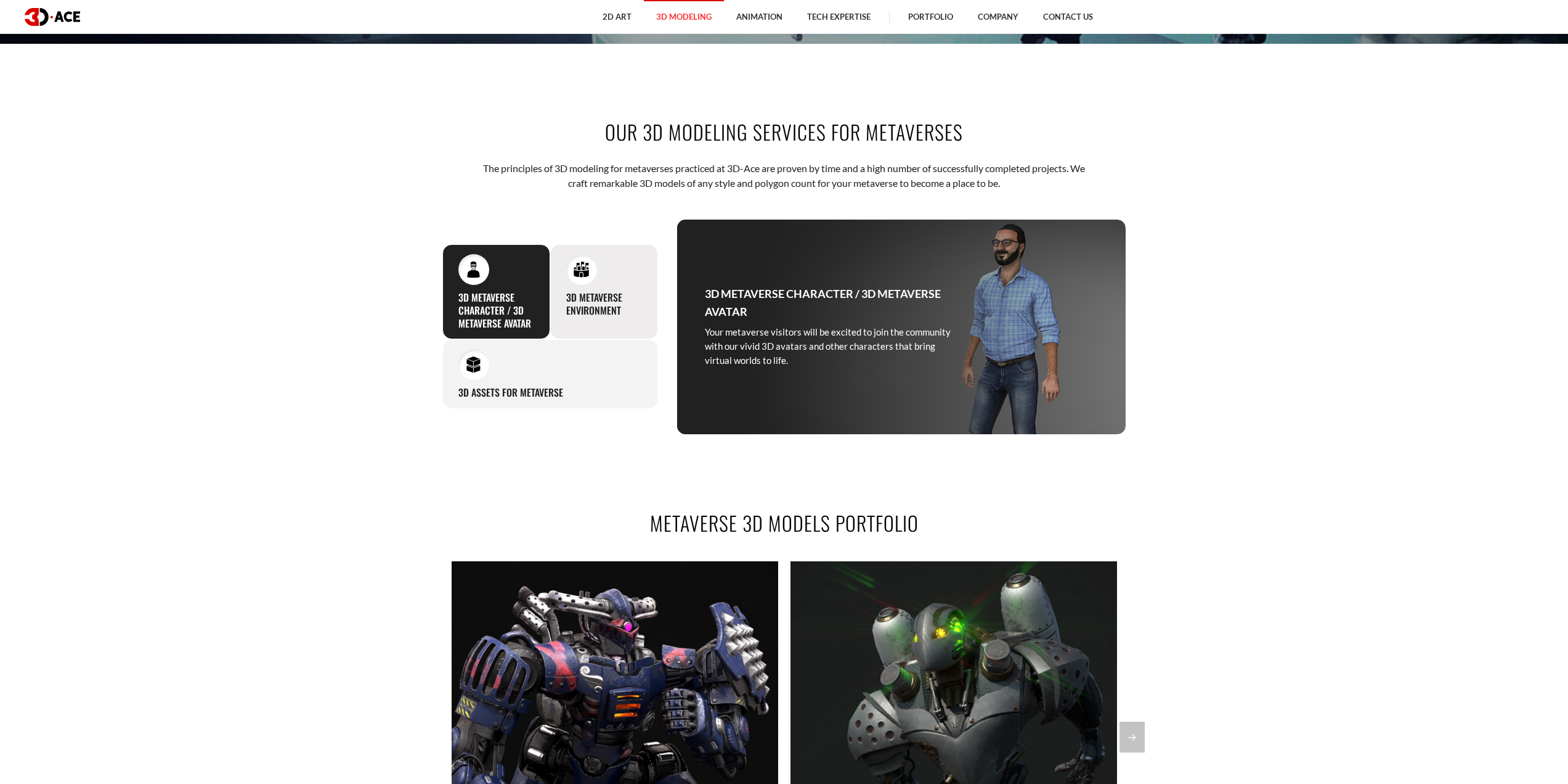
click at [568, 302] on h3 "3D Metaverse Environment" at bounding box center [604, 303] width 75 height 26
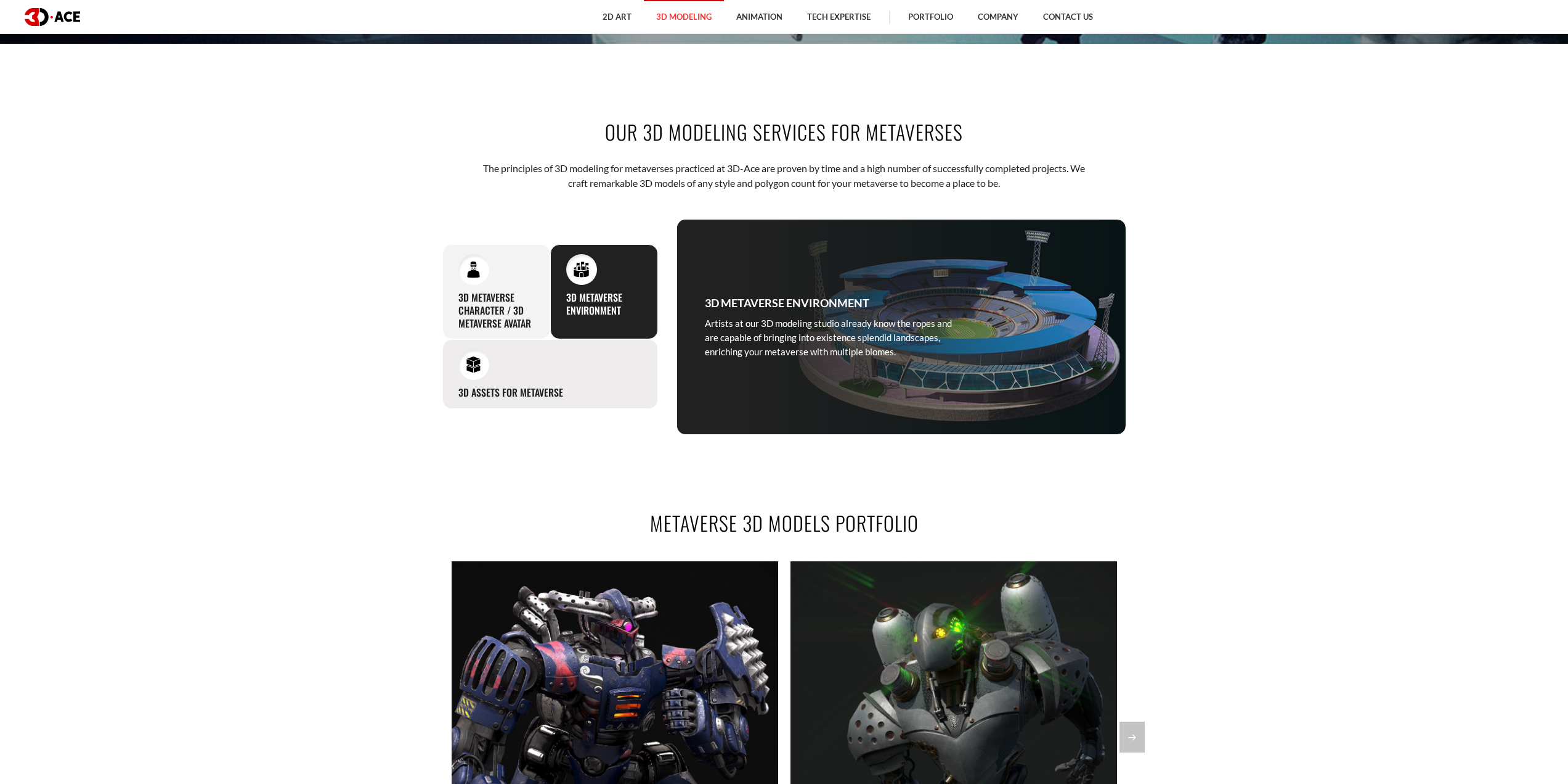
drag, startPoint x: 504, startPoint y: 371, endPoint x: 508, endPoint y: 376, distance: 6.4
click at [504, 372] on div "3D Assets for Metaverse Elaborating on an attractive 3D design for metaverses i…" at bounding box center [550, 373] width 216 height 70
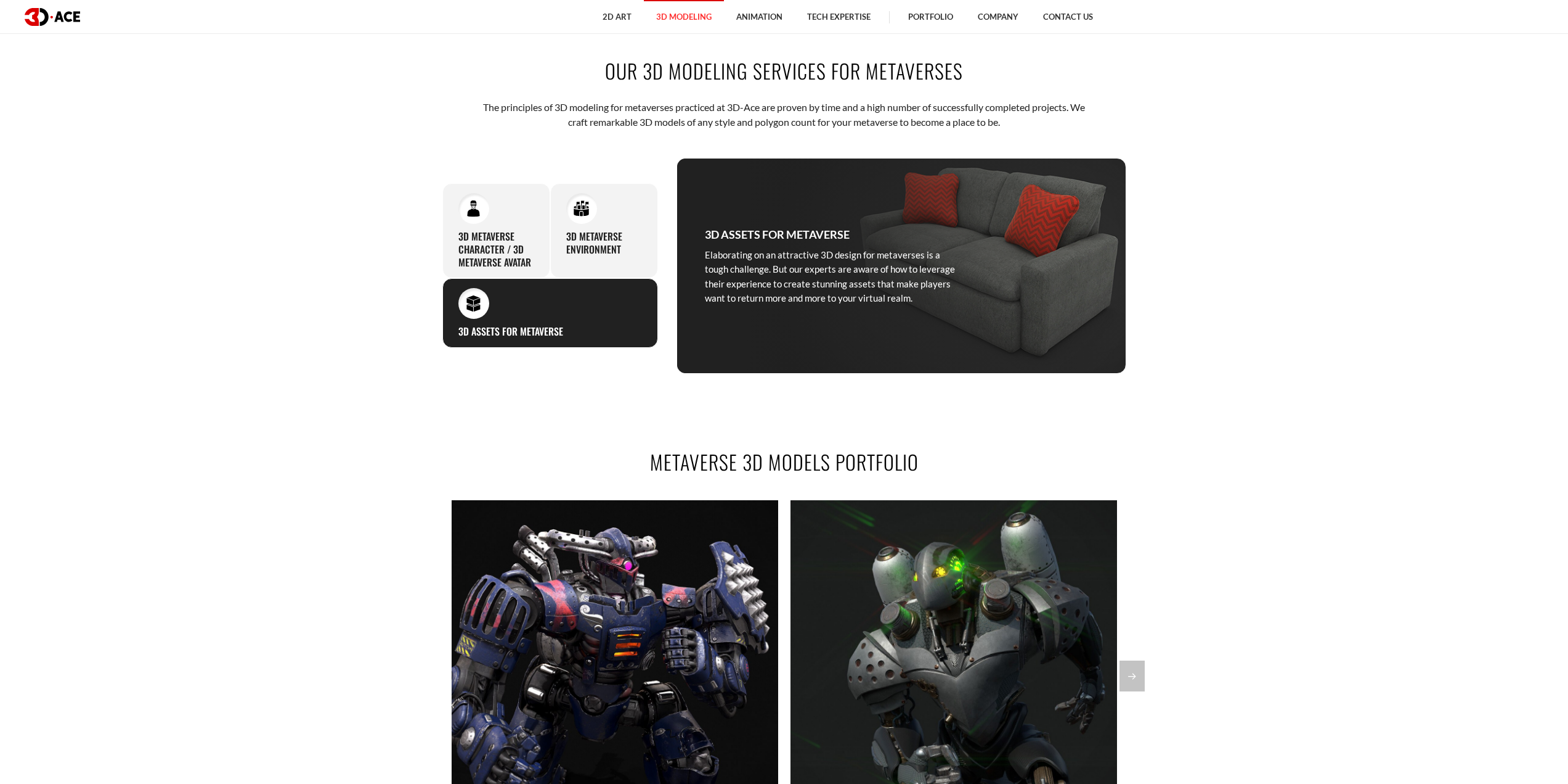
scroll to position [1234, 0]
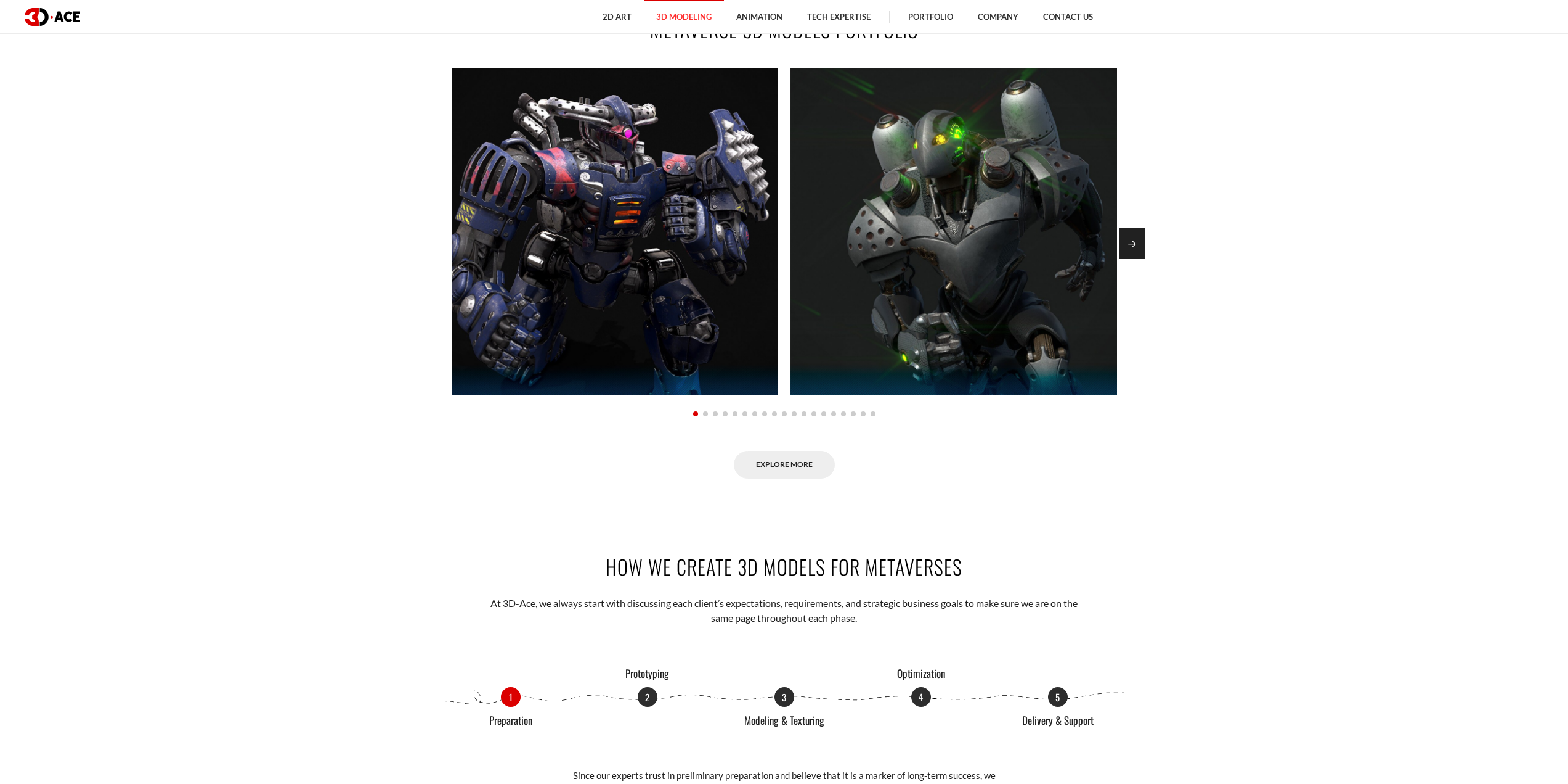
click at [1125, 238] on div "Next slide" at bounding box center [1132, 243] width 25 height 31
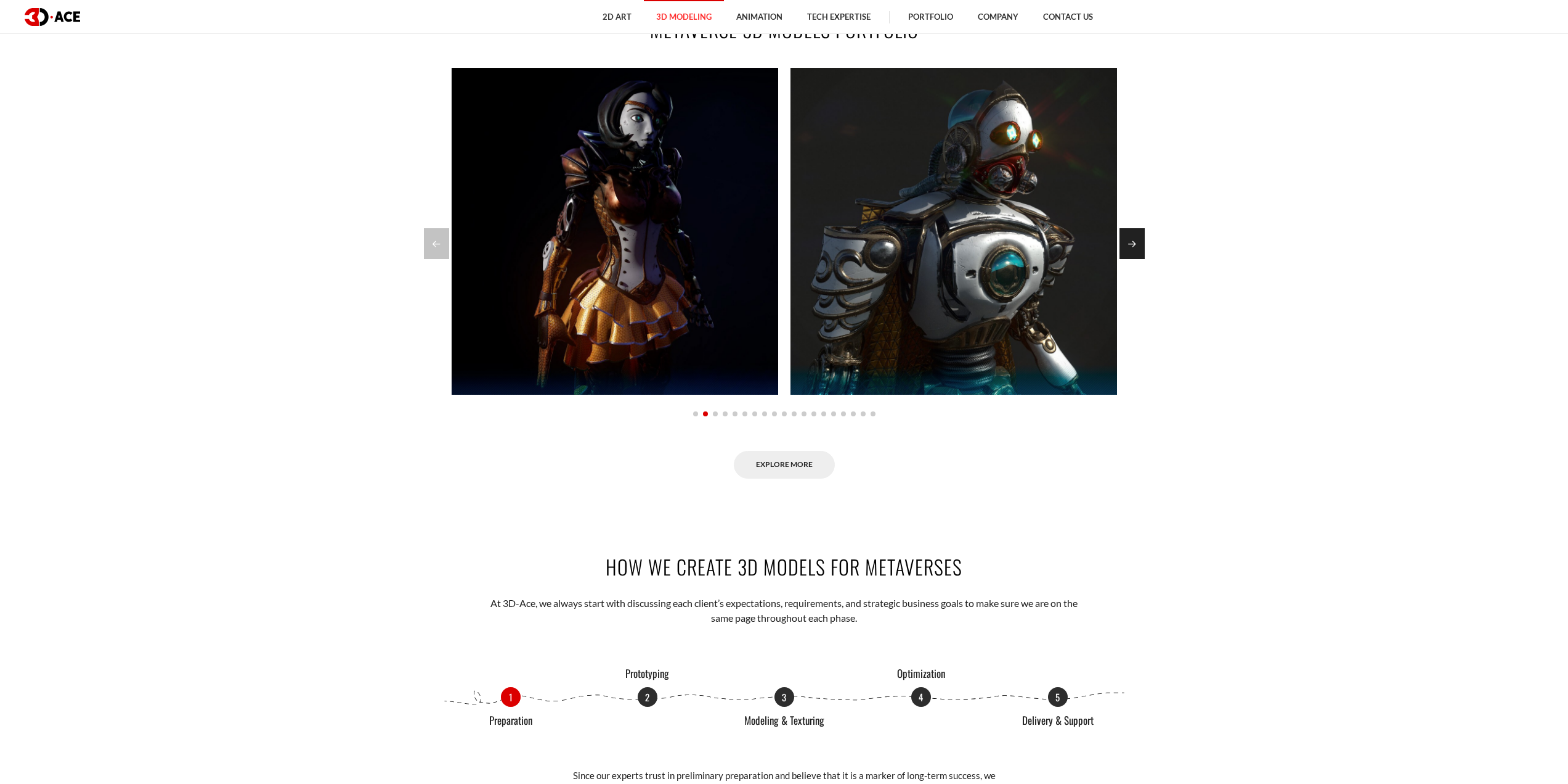
click at [1129, 237] on div "Next slide" at bounding box center [1132, 243] width 25 height 31
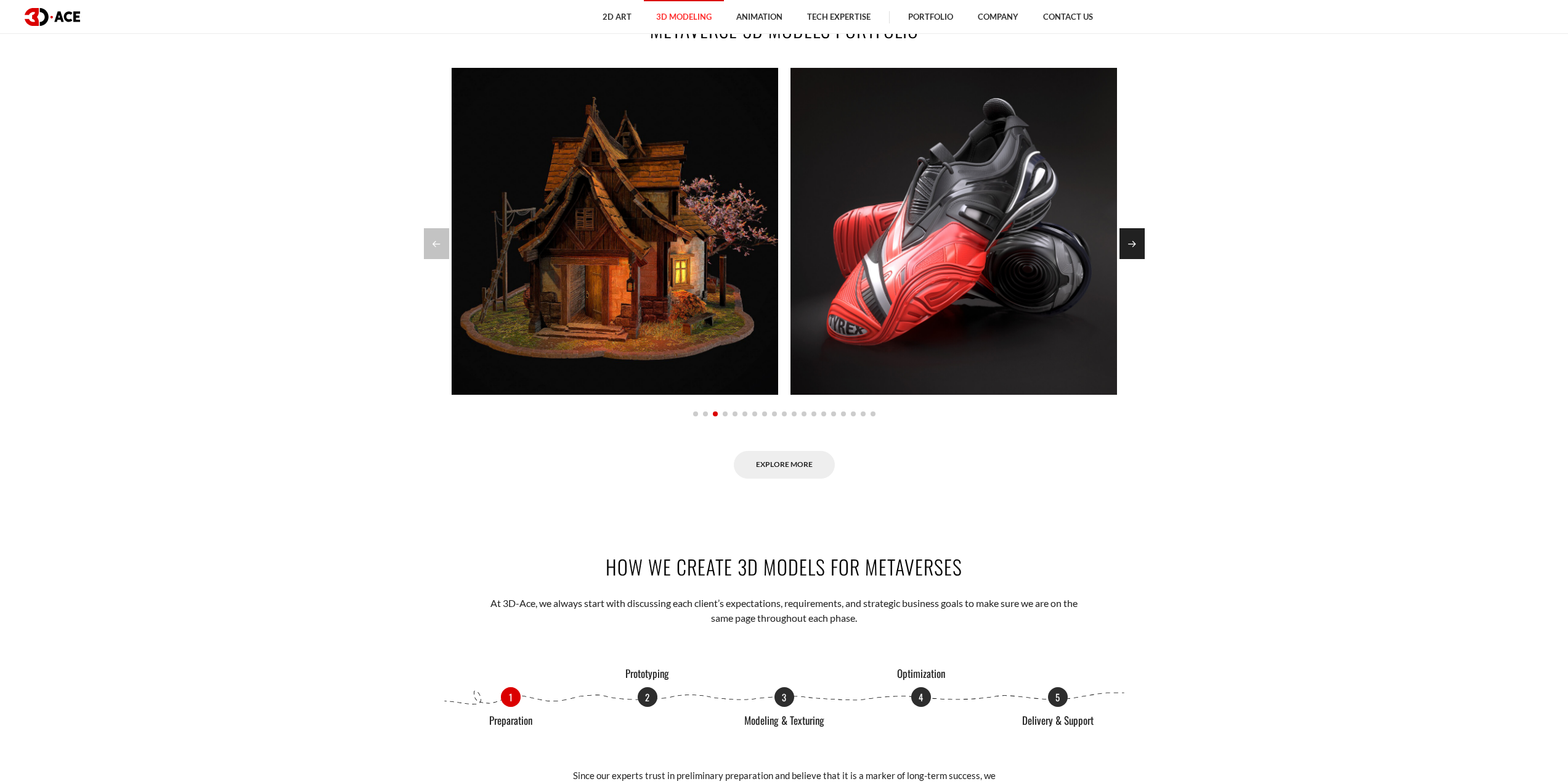
click at [1129, 237] on div "Next slide" at bounding box center [1132, 243] width 25 height 31
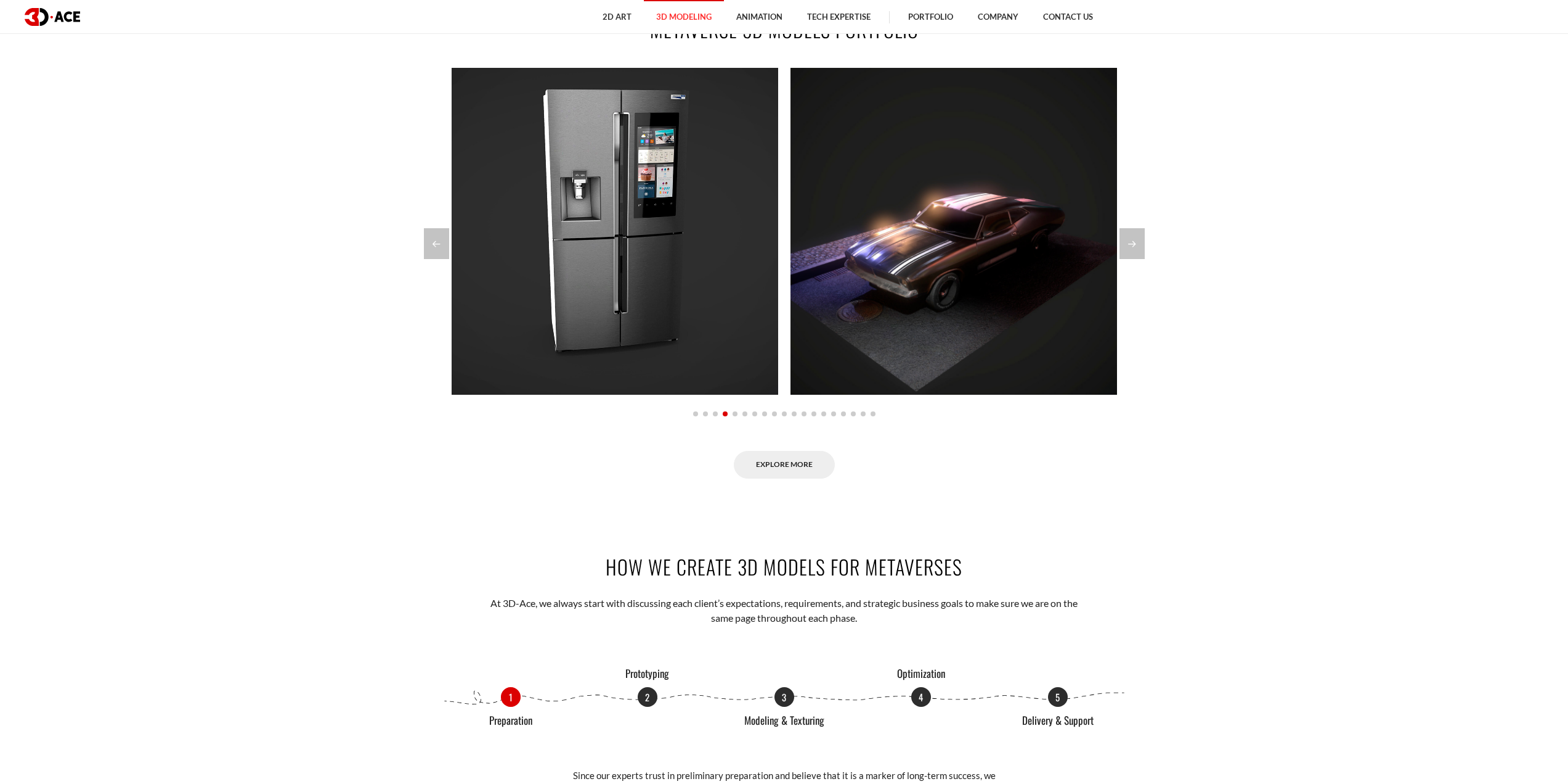
click at [785, 420] on div at bounding box center [784, 413] width 666 height 15
click at [785, 419] on div at bounding box center [784, 413] width 666 height 15
click at [784, 417] on div at bounding box center [784, 413] width 666 height 15
click at [784, 416] on div at bounding box center [784, 413] width 666 height 15
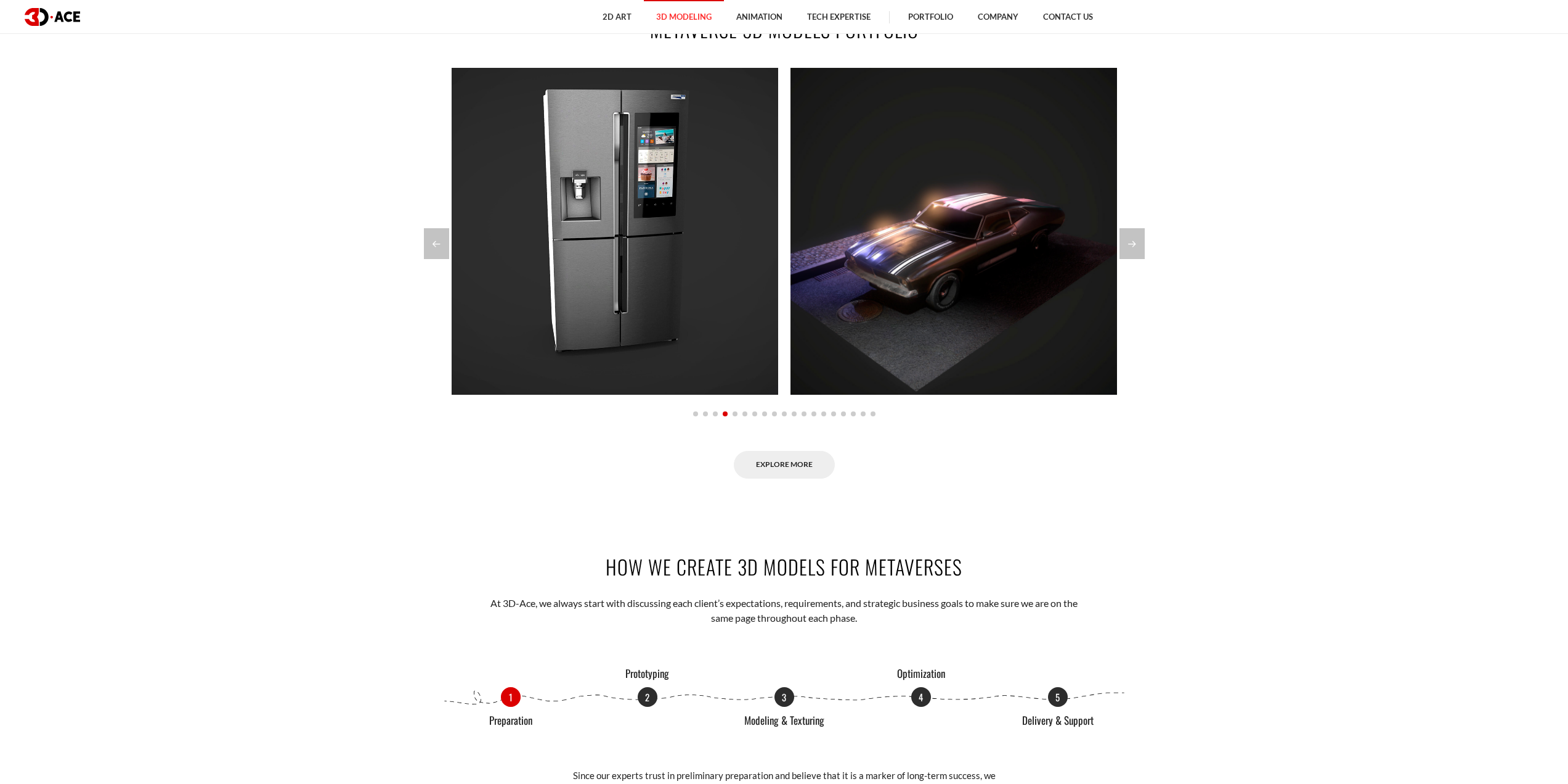
click at [784, 413] on span "Go to slide 10" at bounding box center [784, 413] width 5 height 5
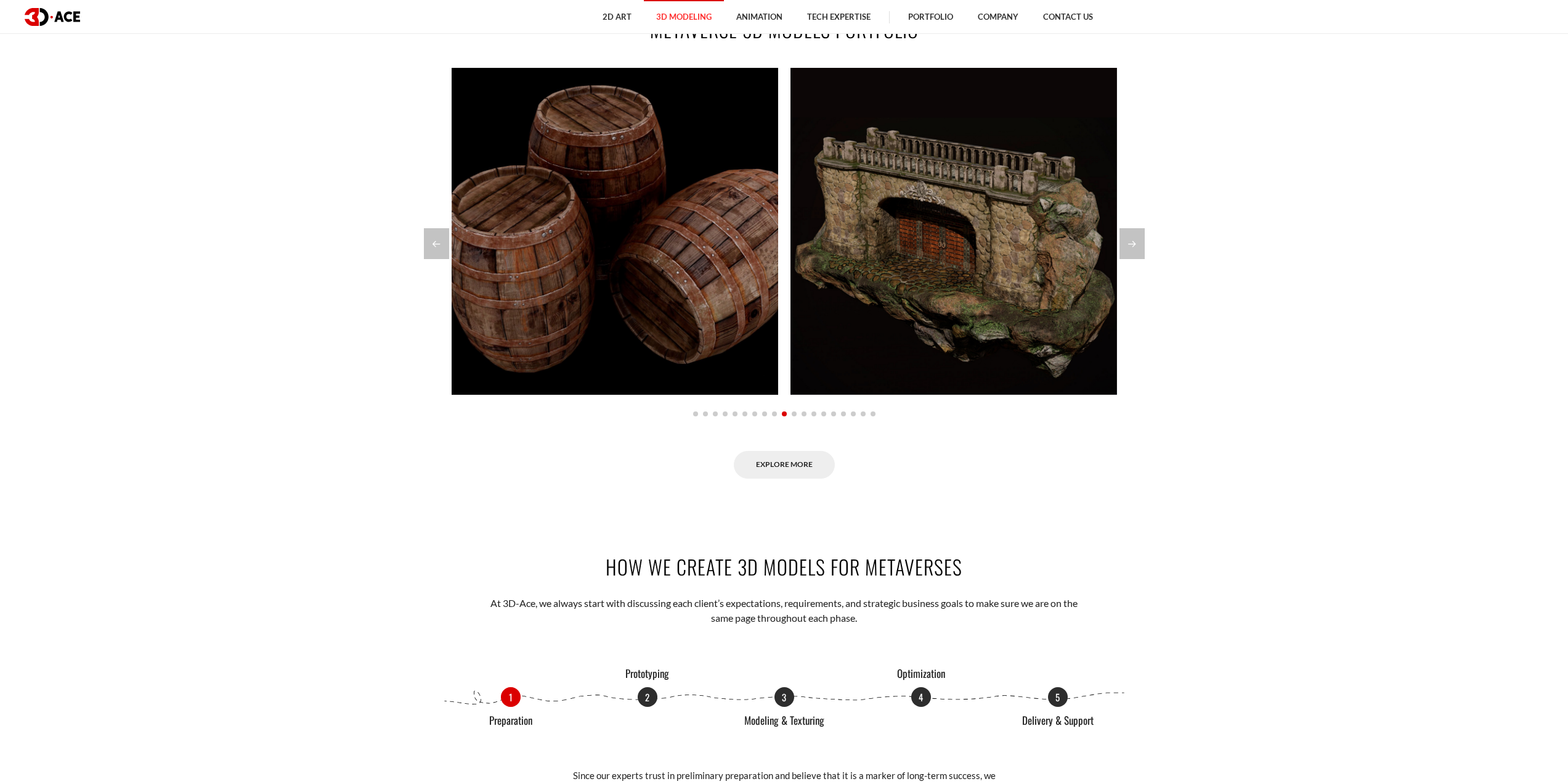
click at [806, 413] on span "Go to slide 12" at bounding box center [804, 413] width 5 height 5
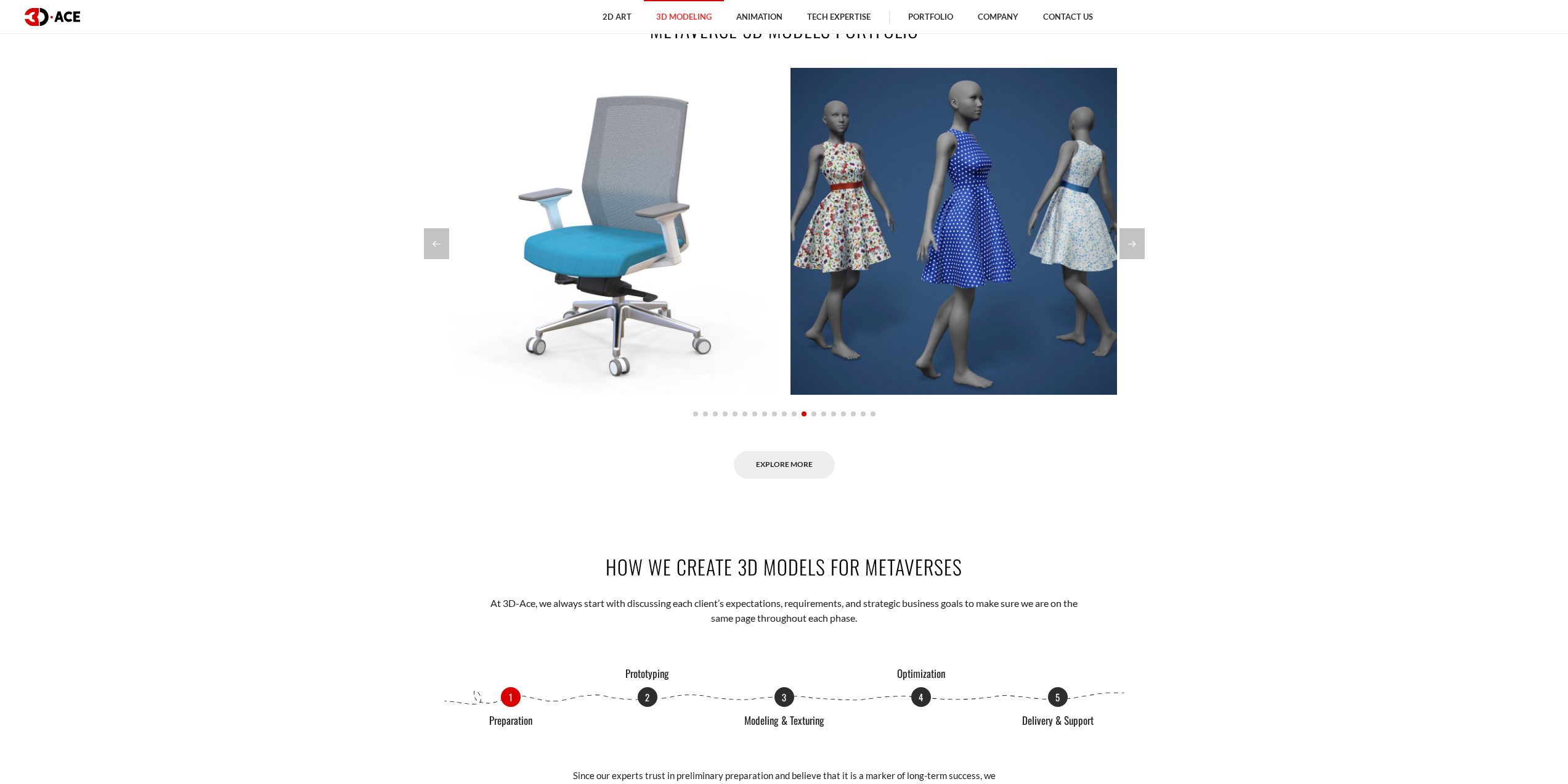
click at [818, 414] on div at bounding box center [784, 413] width 666 height 15
click at [819, 414] on div at bounding box center [784, 413] width 666 height 15
click at [820, 414] on div at bounding box center [784, 413] width 666 height 15
click at [822, 415] on span "Go to slide 14" at bounding box center [823, 413] width 5 height 5
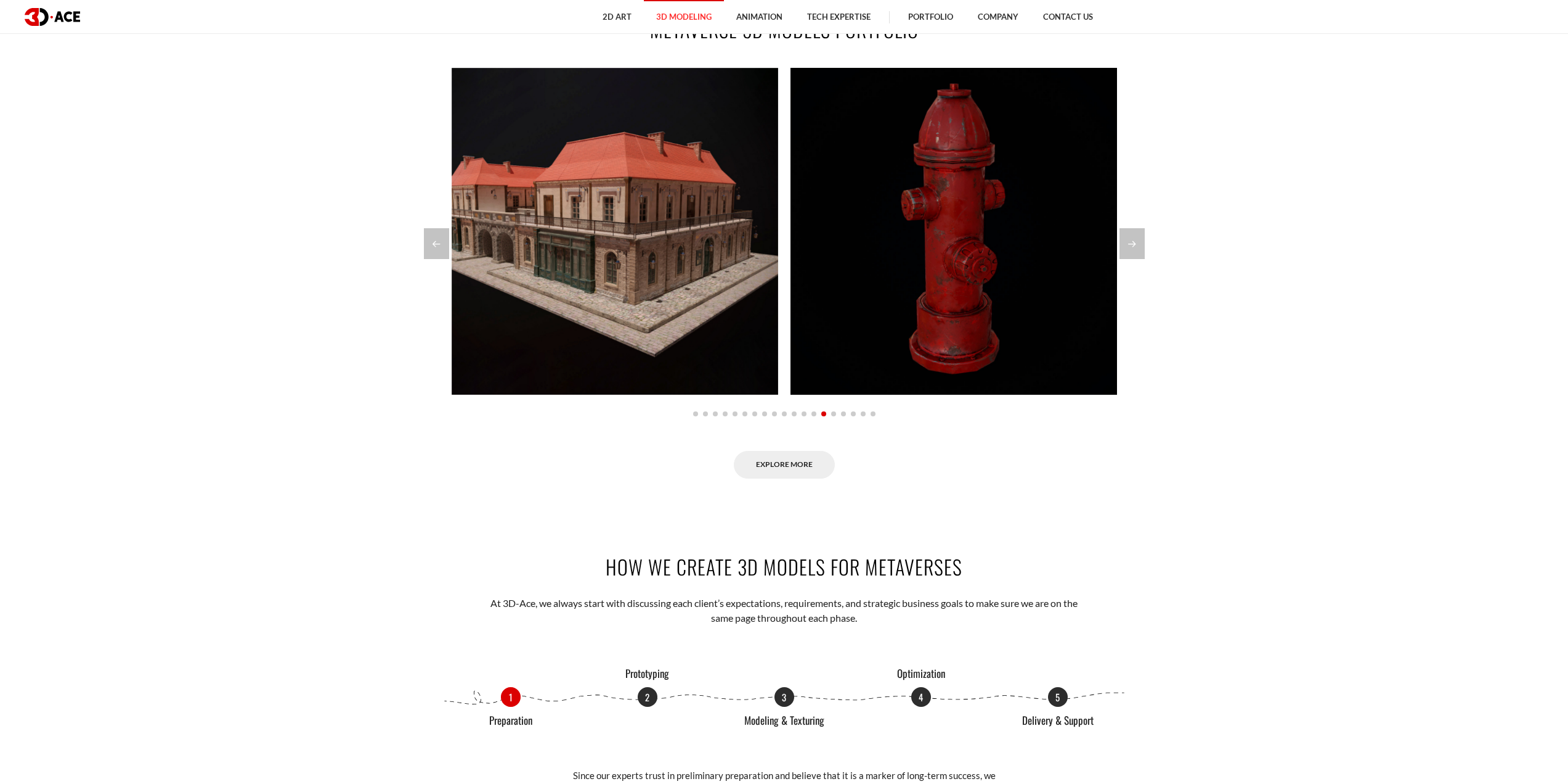
click at [840, 415] on div at bounding box center [784, 413] width 666 height 15
click at [842, 415] on span "Go to slide 16" at bounding box center [843, 413] width 5 height 5
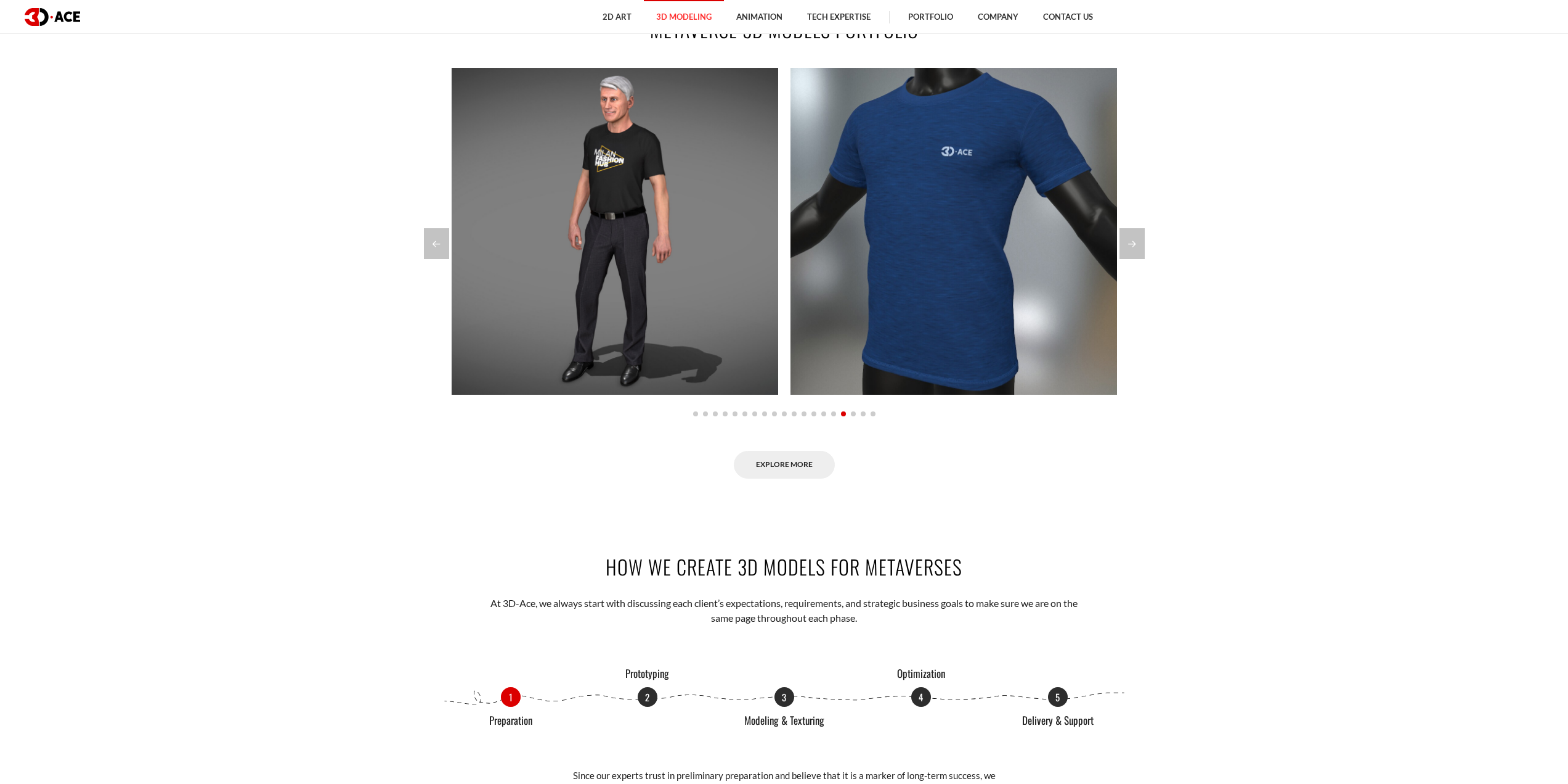
click at [861, 415] on div at bounding box center [784, 413] width 666 height 15
click at [863, 415] on span "Go to slide 18" at bounding box center [863, 413] width 5 height 5
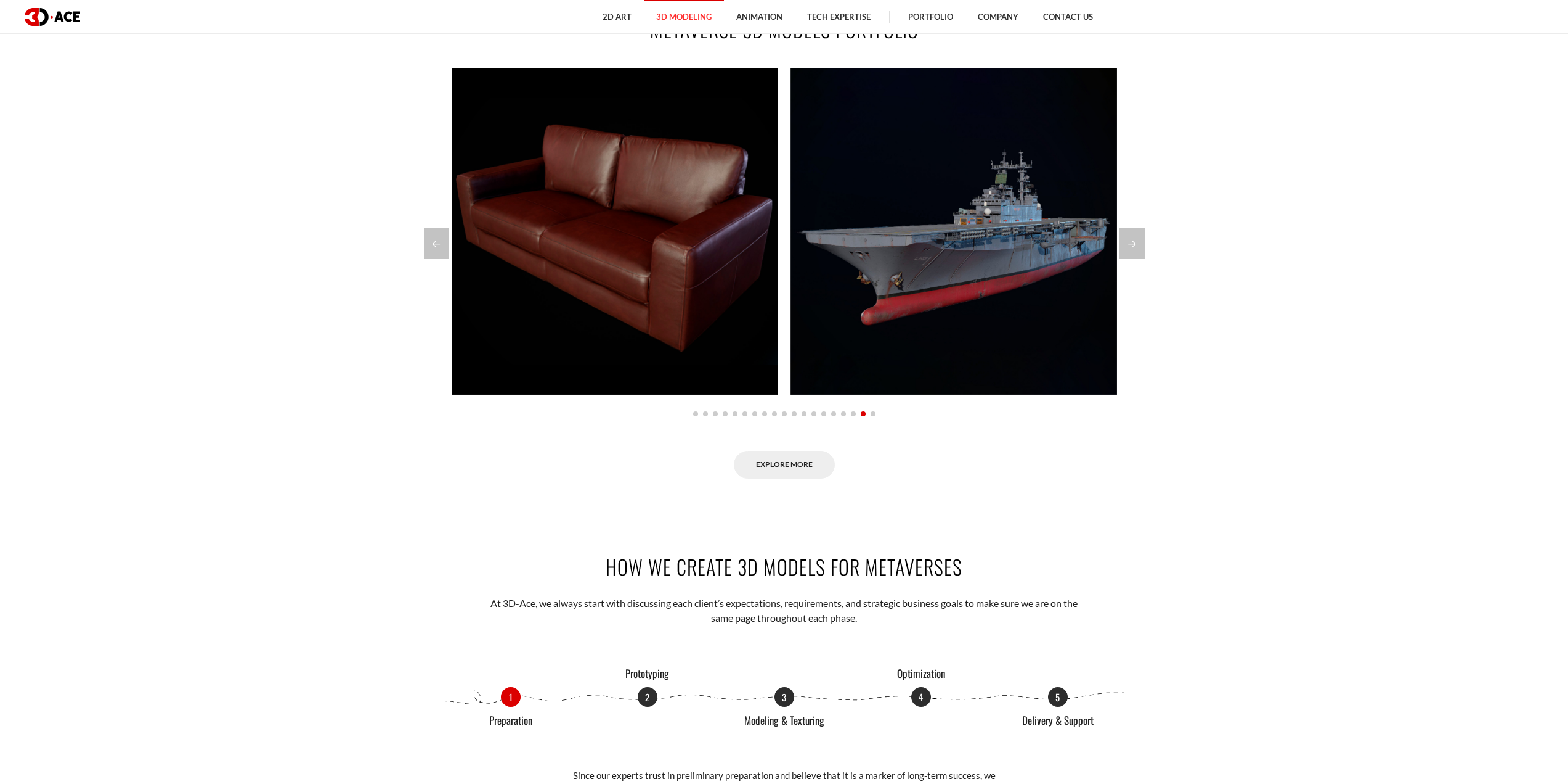
click at [873, 415] on span "Go to slide 19" at bounding box center [873, 413] width 5 height 5
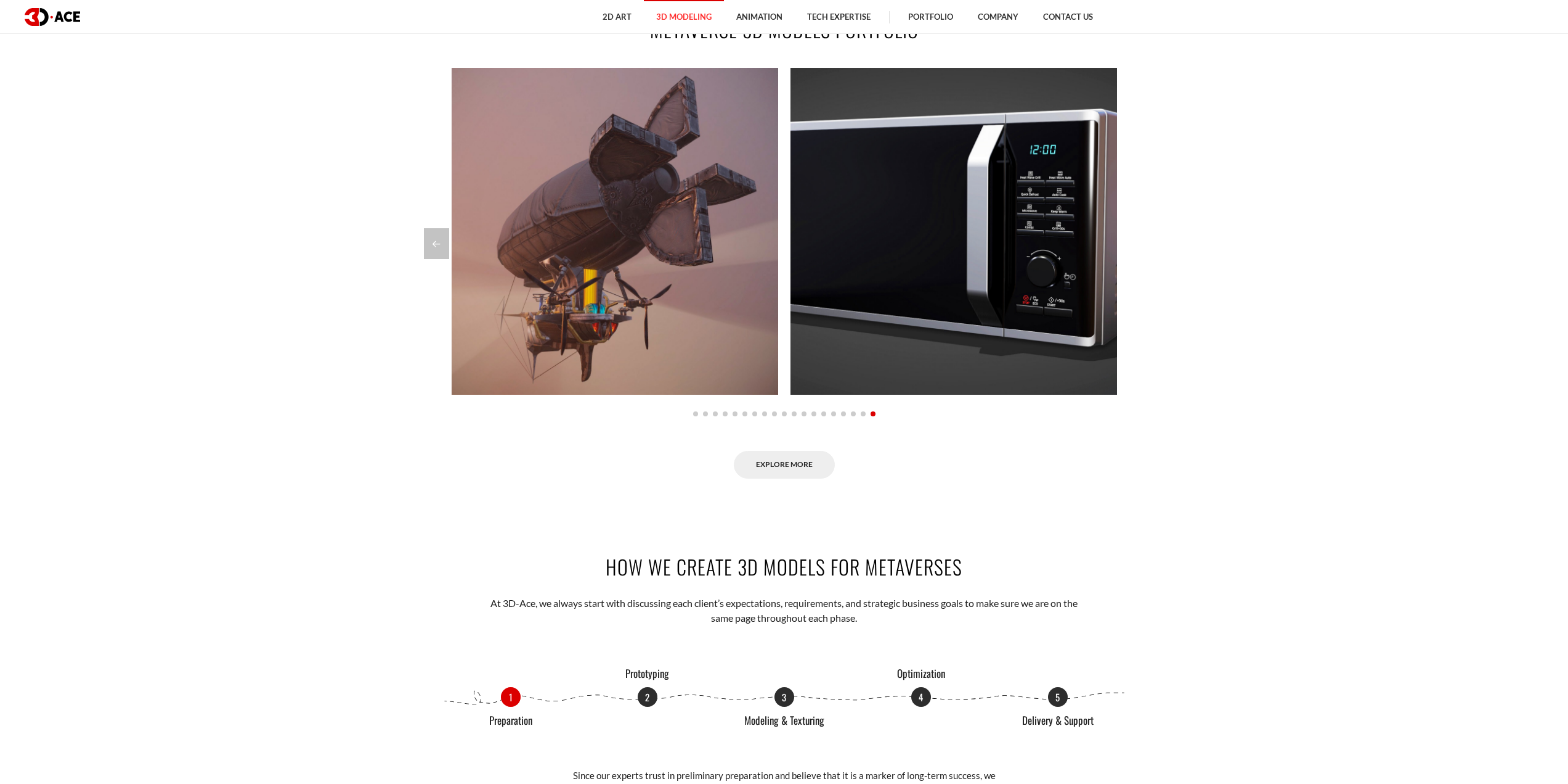
click at [803, 413] on span "Go to slide 12" at bounding box center [804, 413] width 5 height 5
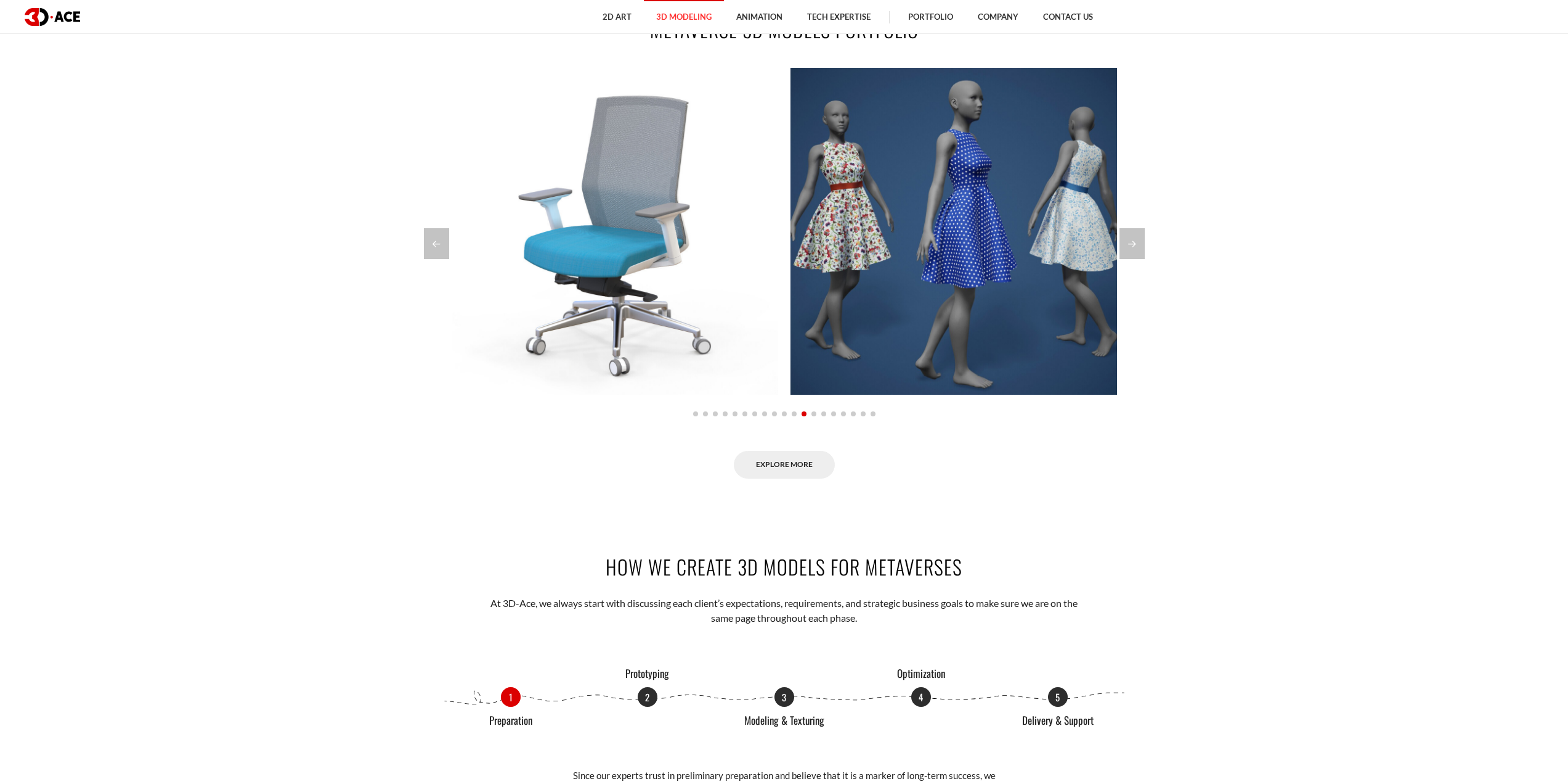
click at [764, 417] on div at bounding box center [784, 413] width 666 height 15
click at [751, 414] on div at bounding box center [784, 413] width 666 height 15
click at [746, 414] on span "Go to slide 6" at bounding box center [745, 413] width 5 height 5
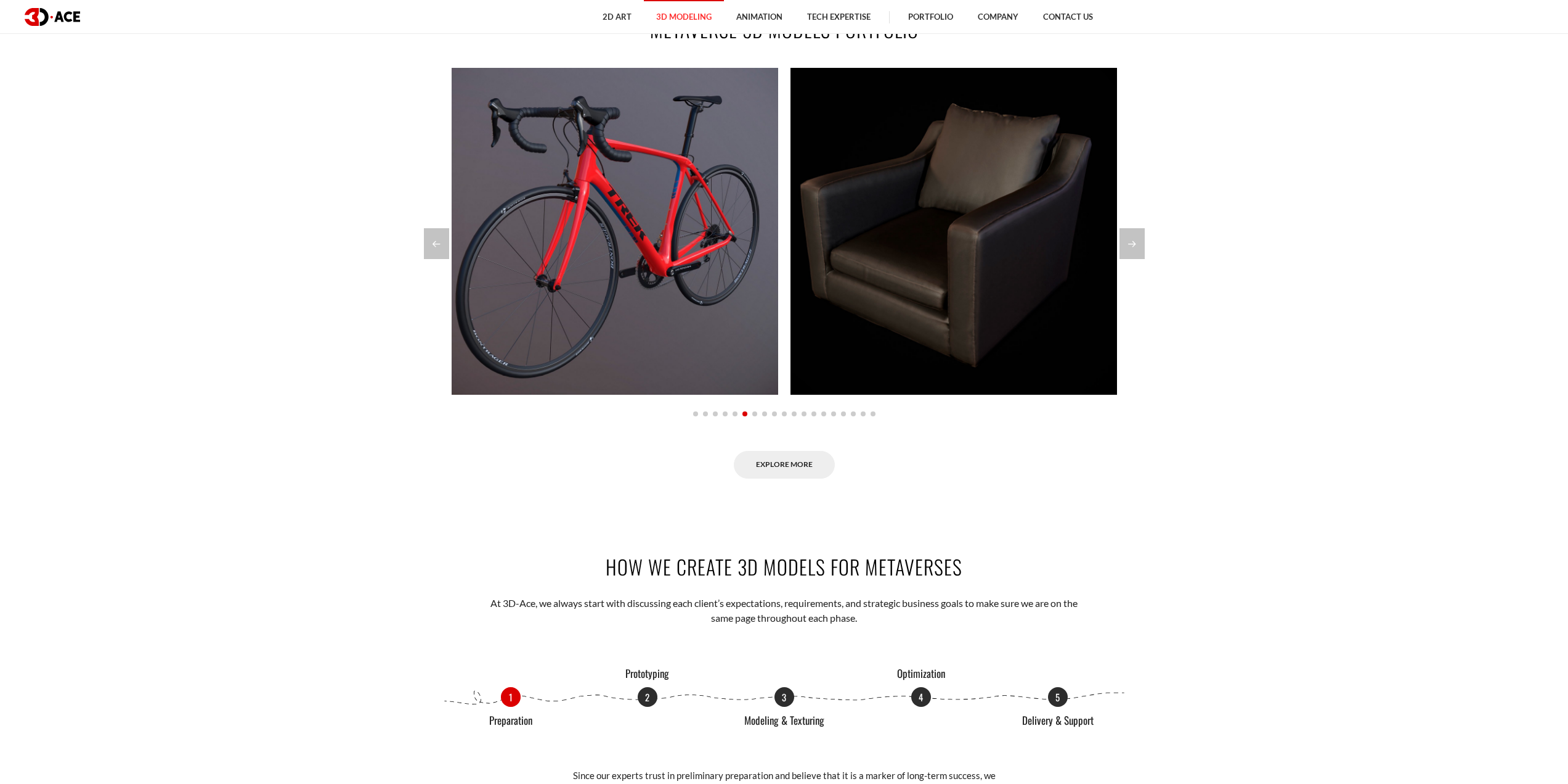
click at [735, 413] on span "Go to slide 5" at bounding box center [735, 413] width 5 height 5
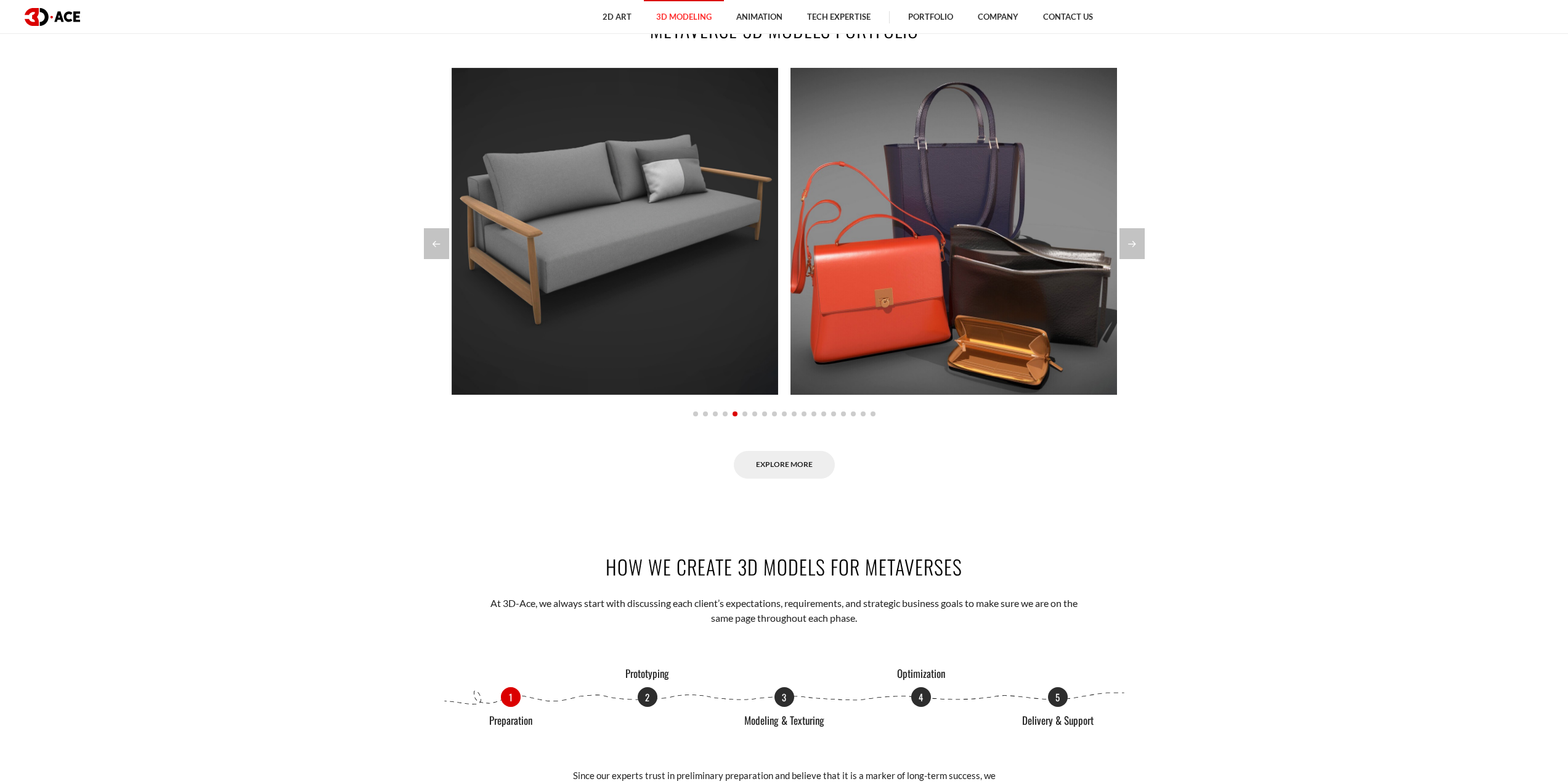
click at [726, 412] on span "Go to slide 4" at bounding box center [725, 413] width 5 height 5
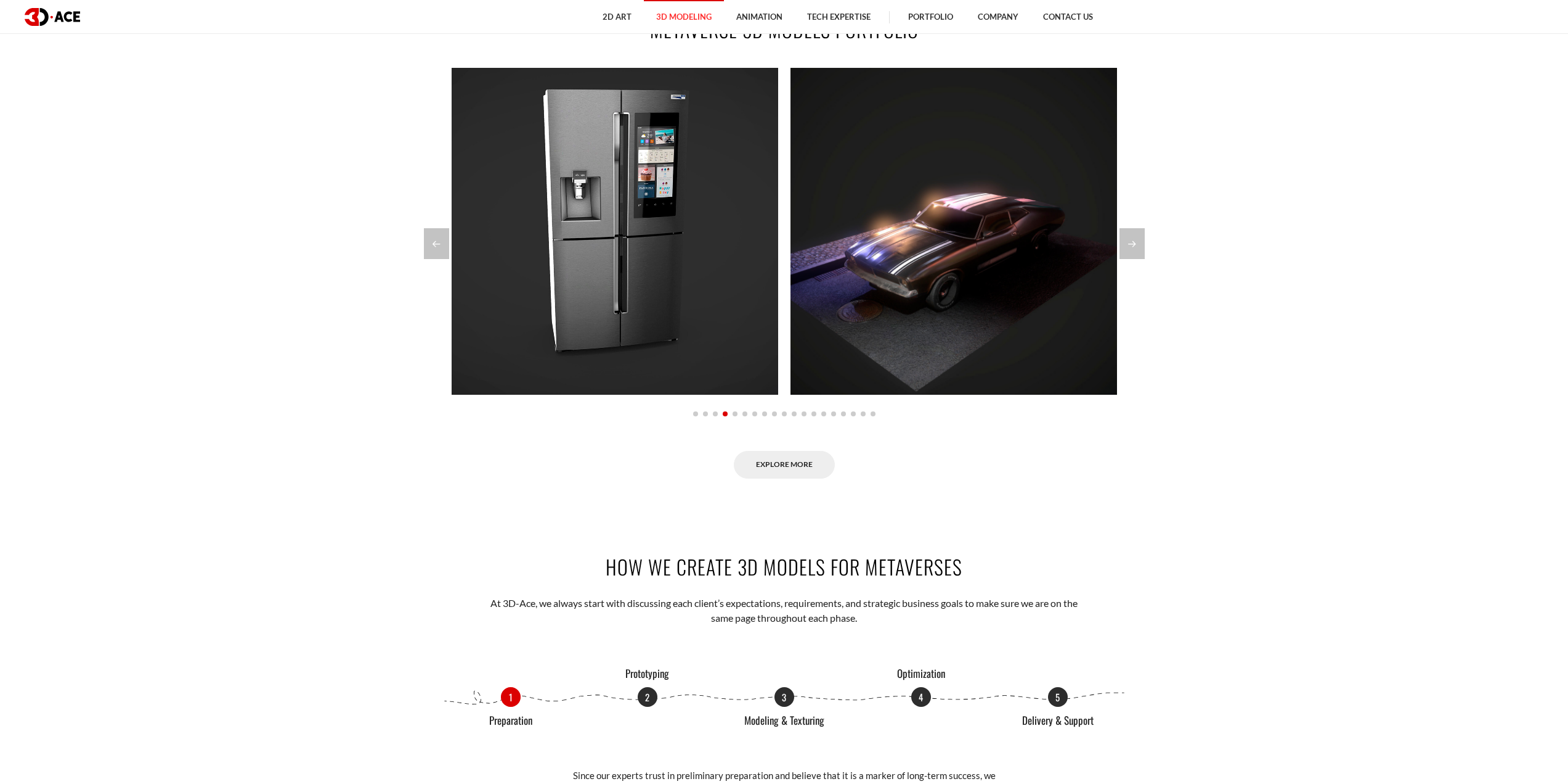
click at [759, 414] on div at bounding box center [784, 413] width 666 height 15
click at [764, 414] on span "Go to slide 8" at bounding box center [764, 413] width 5 height 5
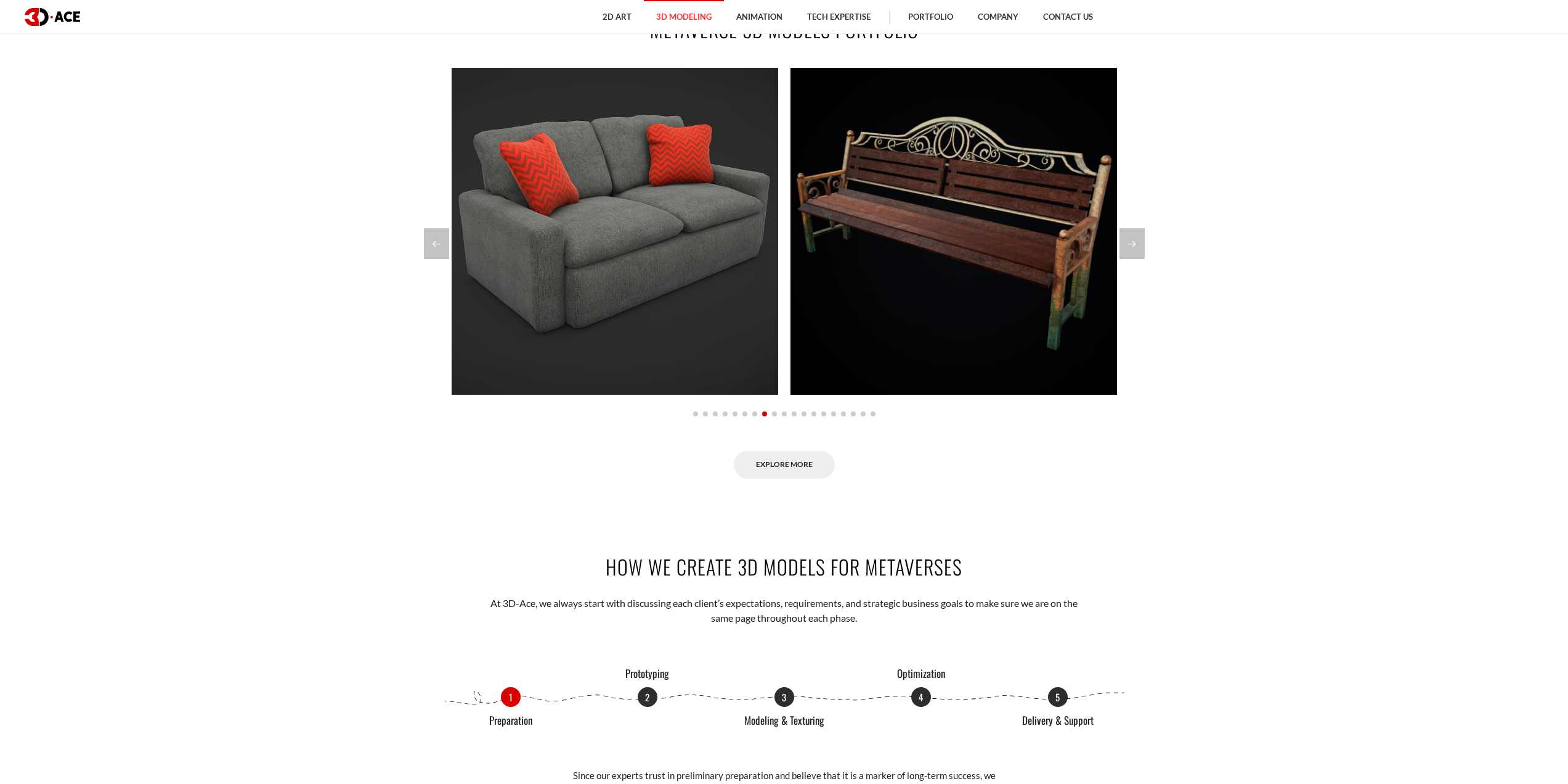
click at [781, 413] on div at bounding box center [784, 413] width 666 height 15
click at [784, 414] on span "Go to slide 10" at bounding box center [784, 413] width 5 height 5
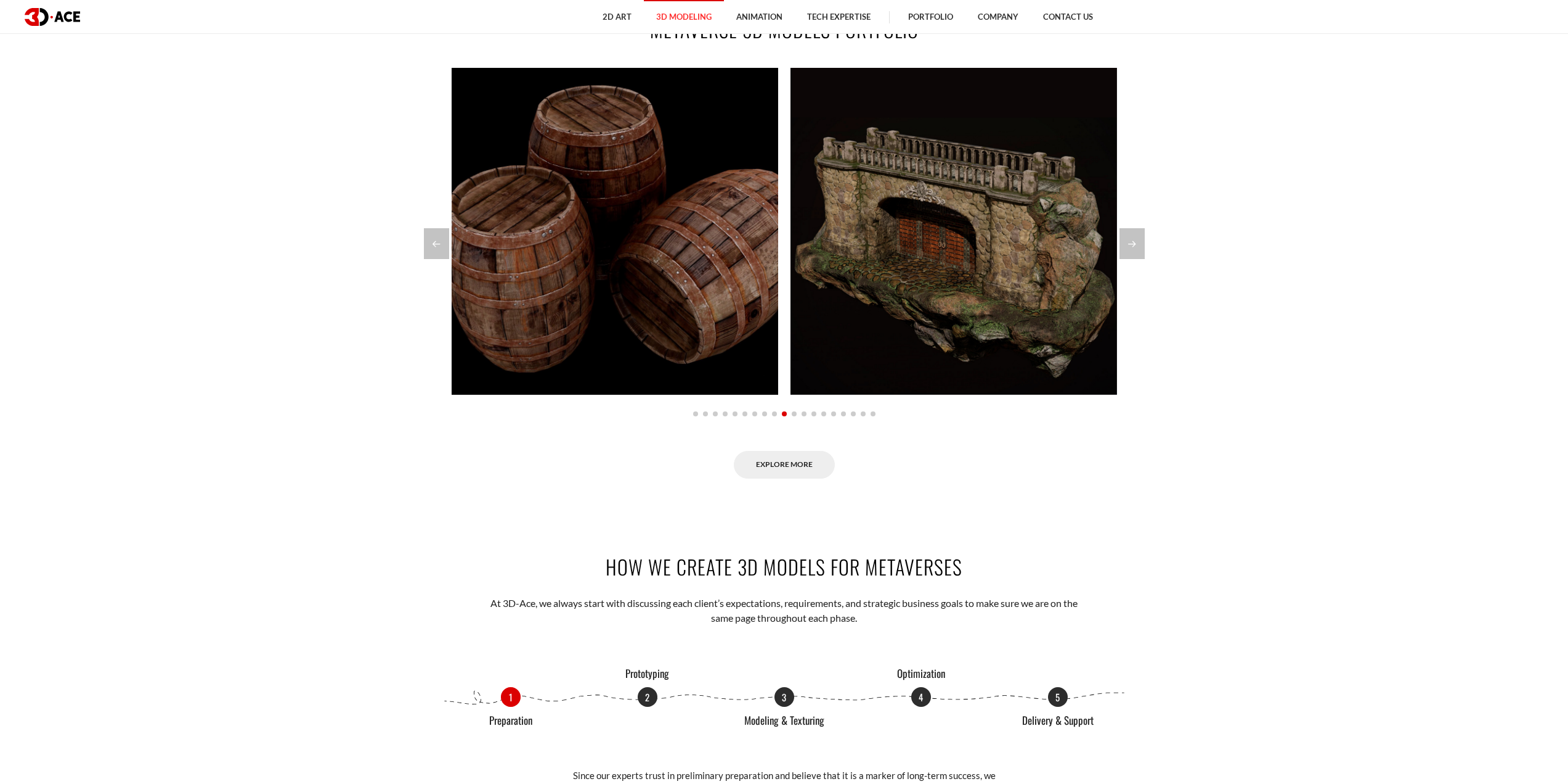
click at [790, 413] on div at bounding box center [784, 413] width 666 height 15
click at [794, 413] on span "Go to slide 11" at bounding box center [794, 413] width 5 height 5
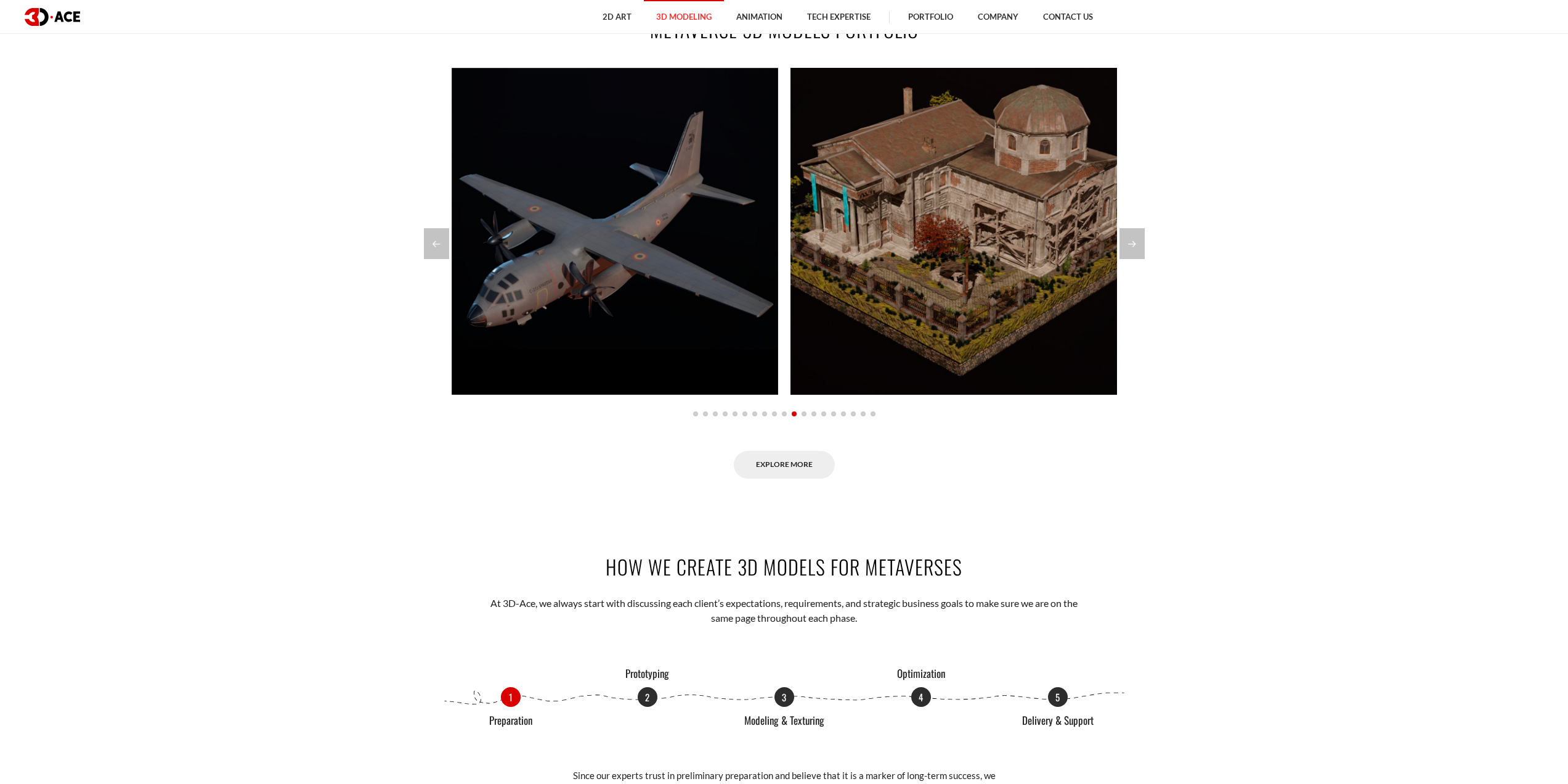
click at [801, 415] on div at bounding box center [784, 413] width 666 height 15
click at [818, 416] on div at bounding box center [784, 413] width 666 height 15
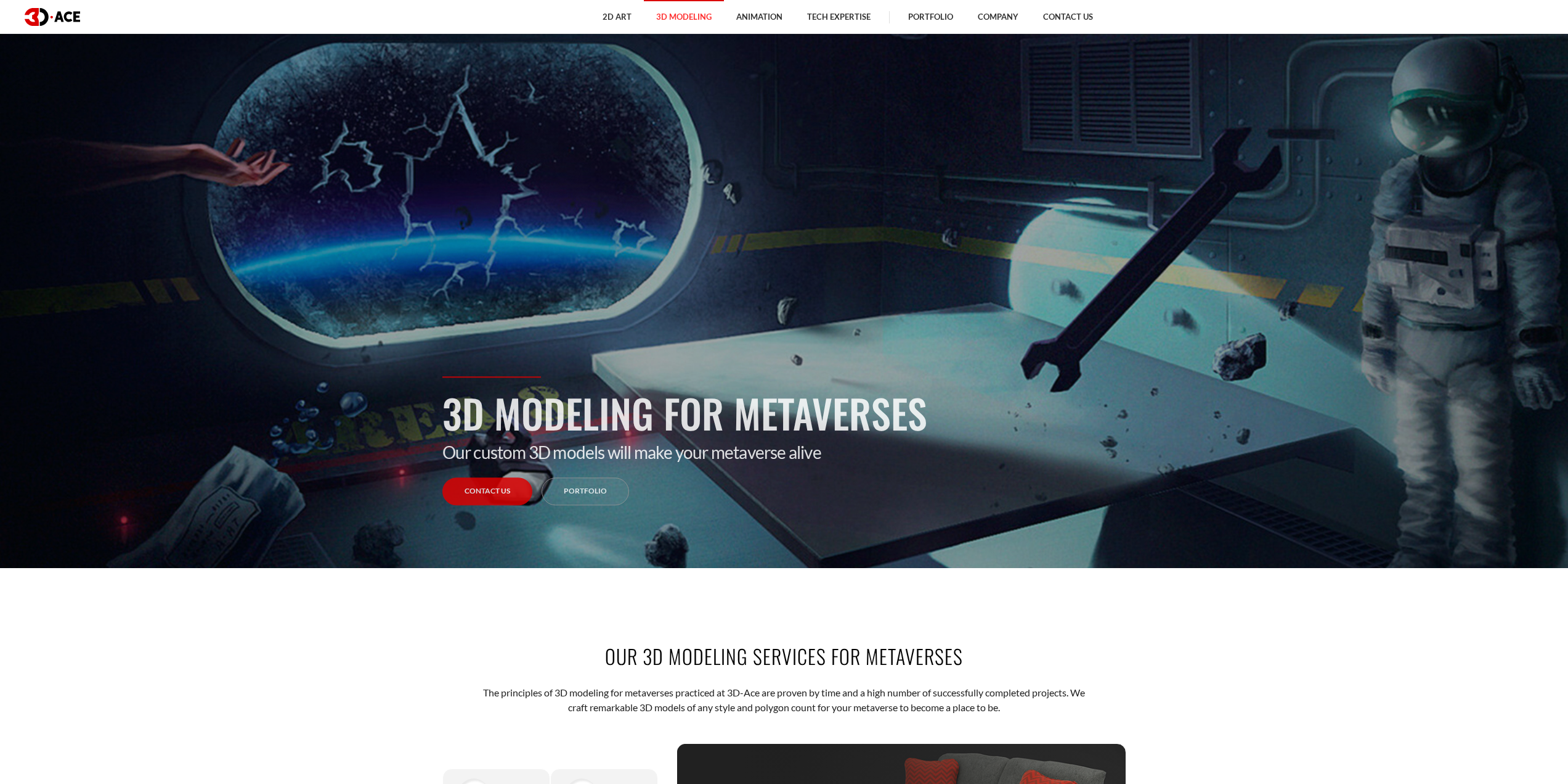
scroll to position [0, 0]
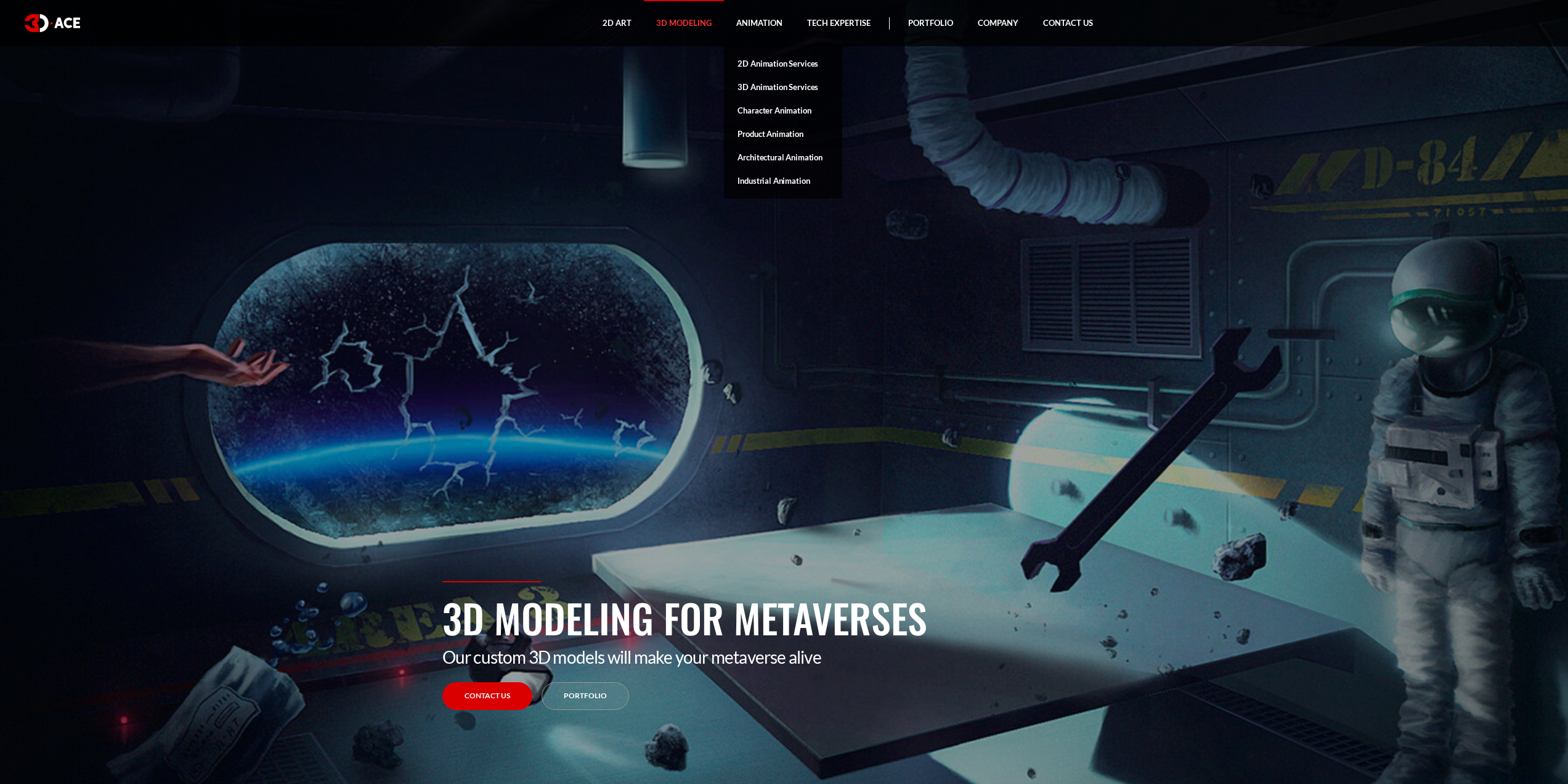
click at [751, 132] on link "Product Animation" at bounding box center [784, 134] width 118 height 24
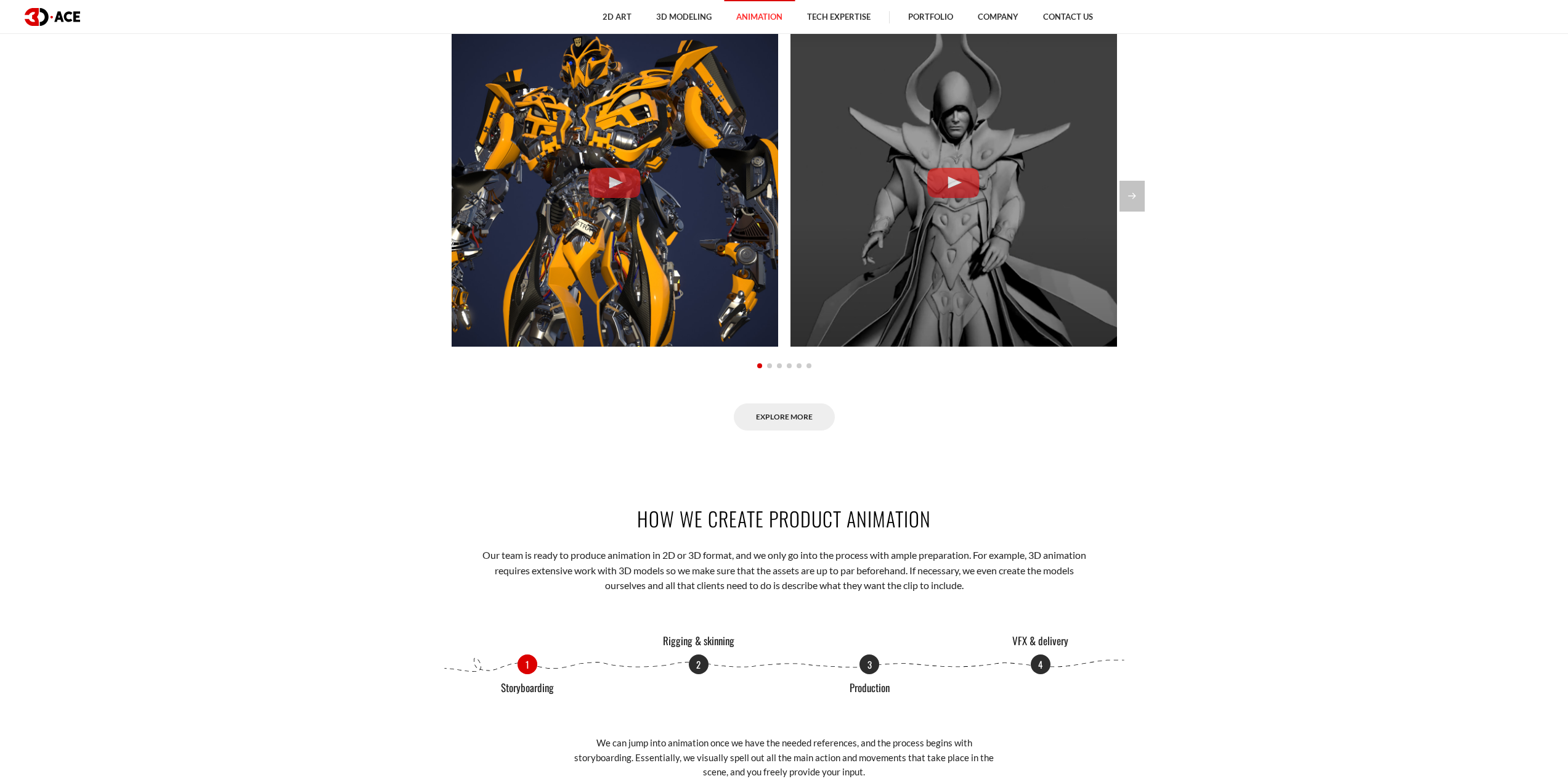
scroll to position [1295, 0]
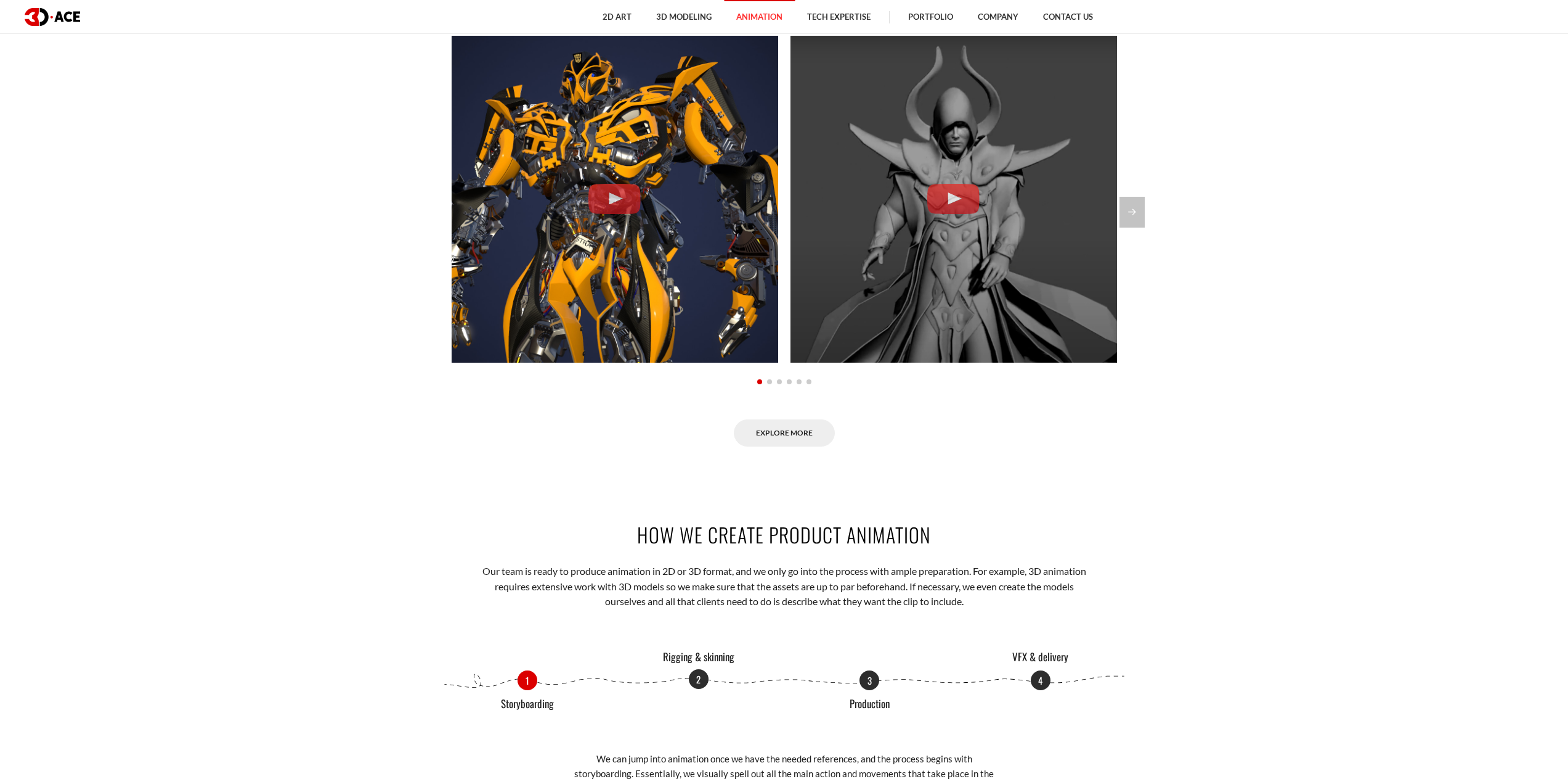
click at [703, 679] on p "2" at bounding box center [699, 679] width 20 height 20
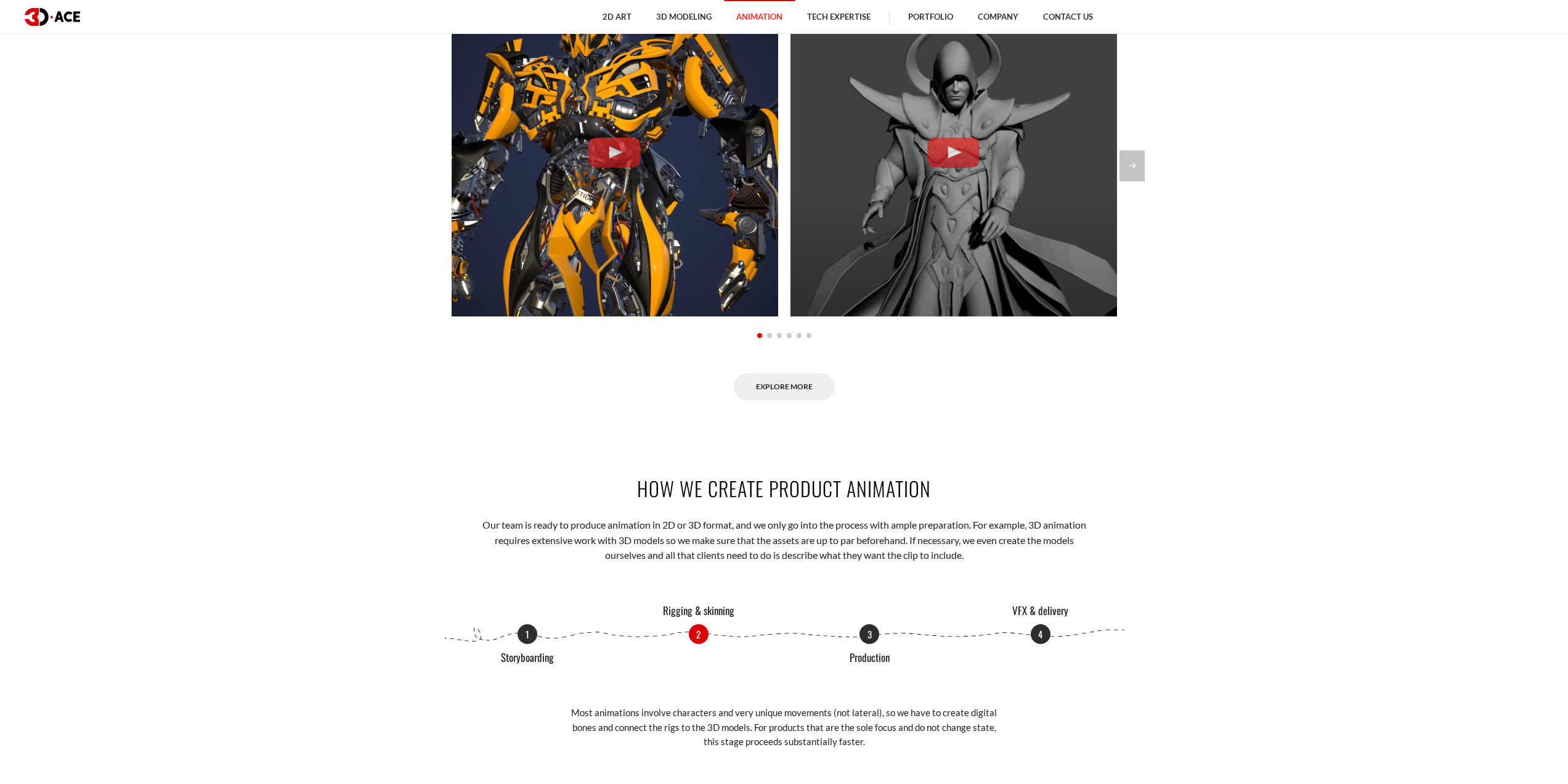
scroll to position [1542, 0]
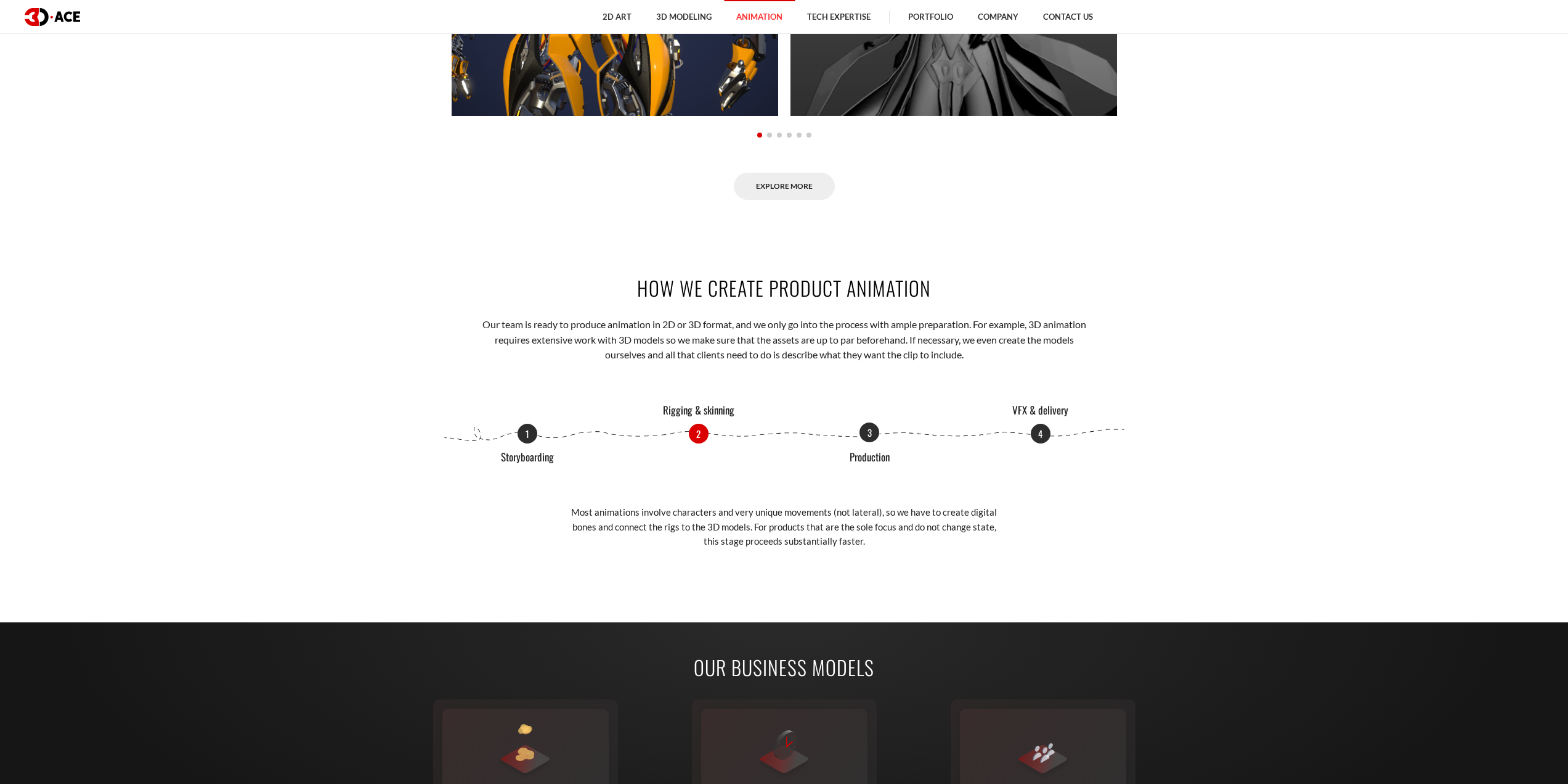
click at [866, 434] on p "3" at bounding box center [870, 432] width 20 height 20
click at [1037, 431] on p "4" at bounding box center [1041, 432] width 20 height 20
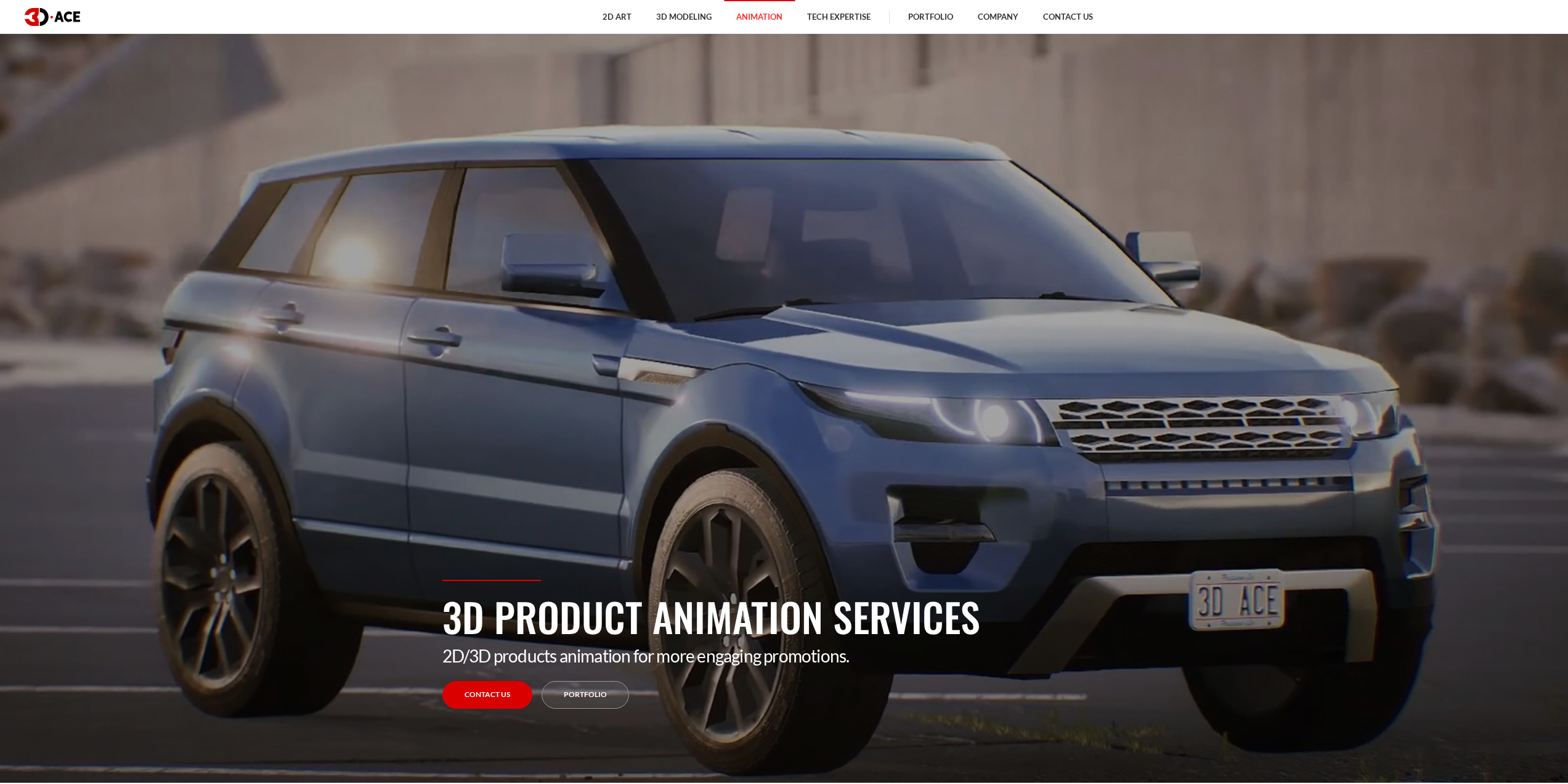
scroll to position [0, 0]
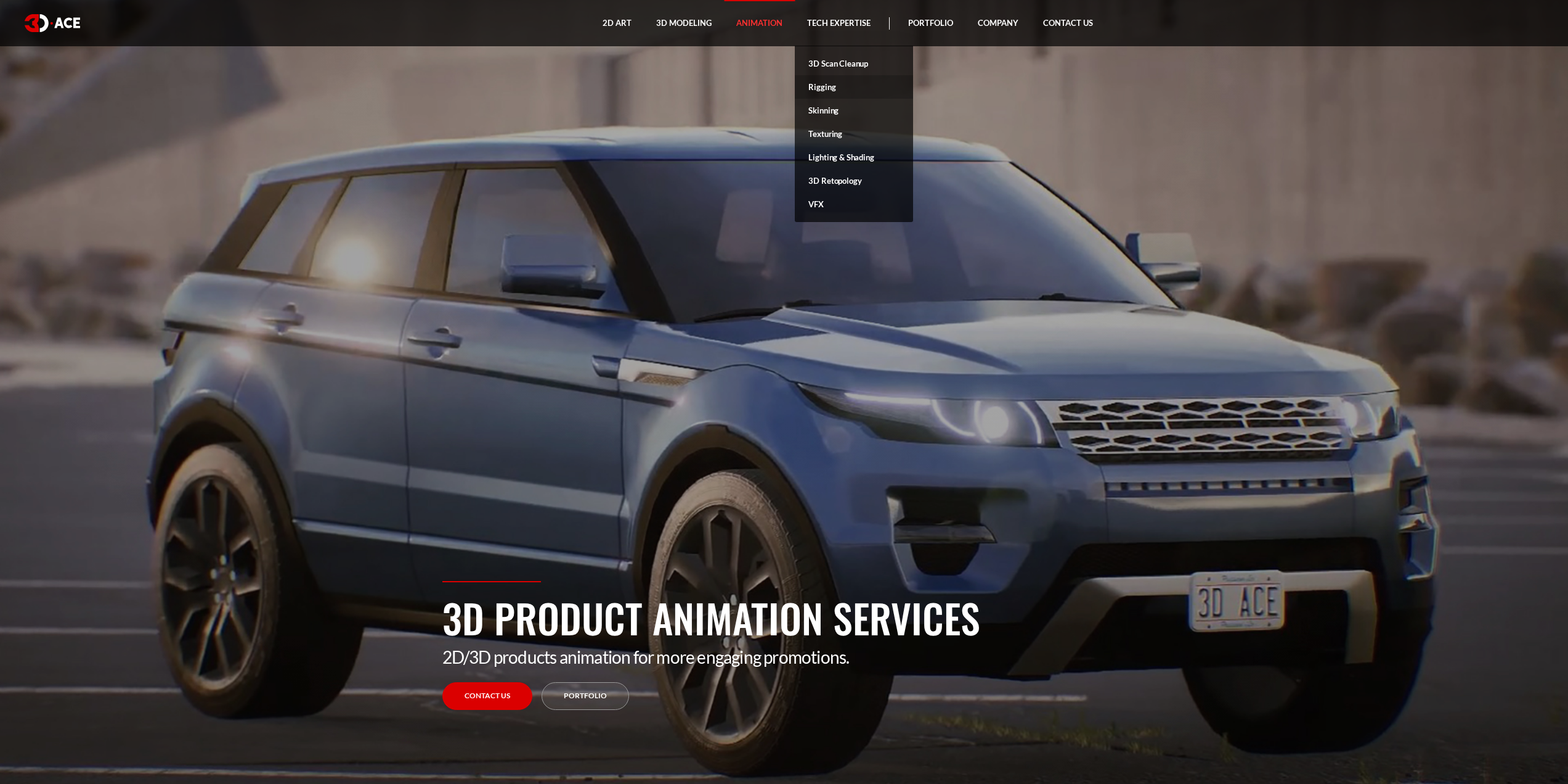
click at [814, 92] on link "Rigging" at bounding box center [854, 87] width 118 height 24
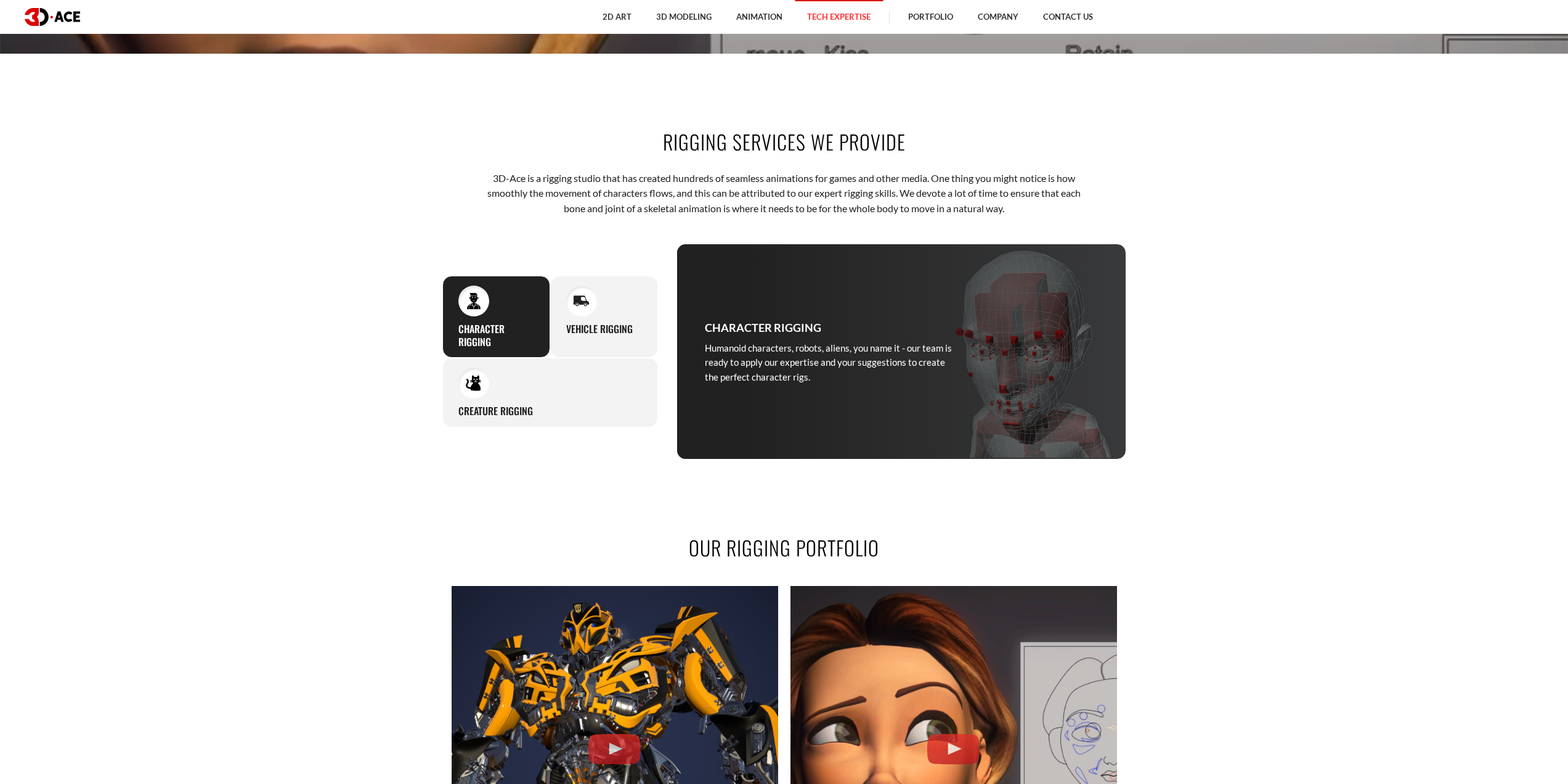
scroll to position [925, 0]
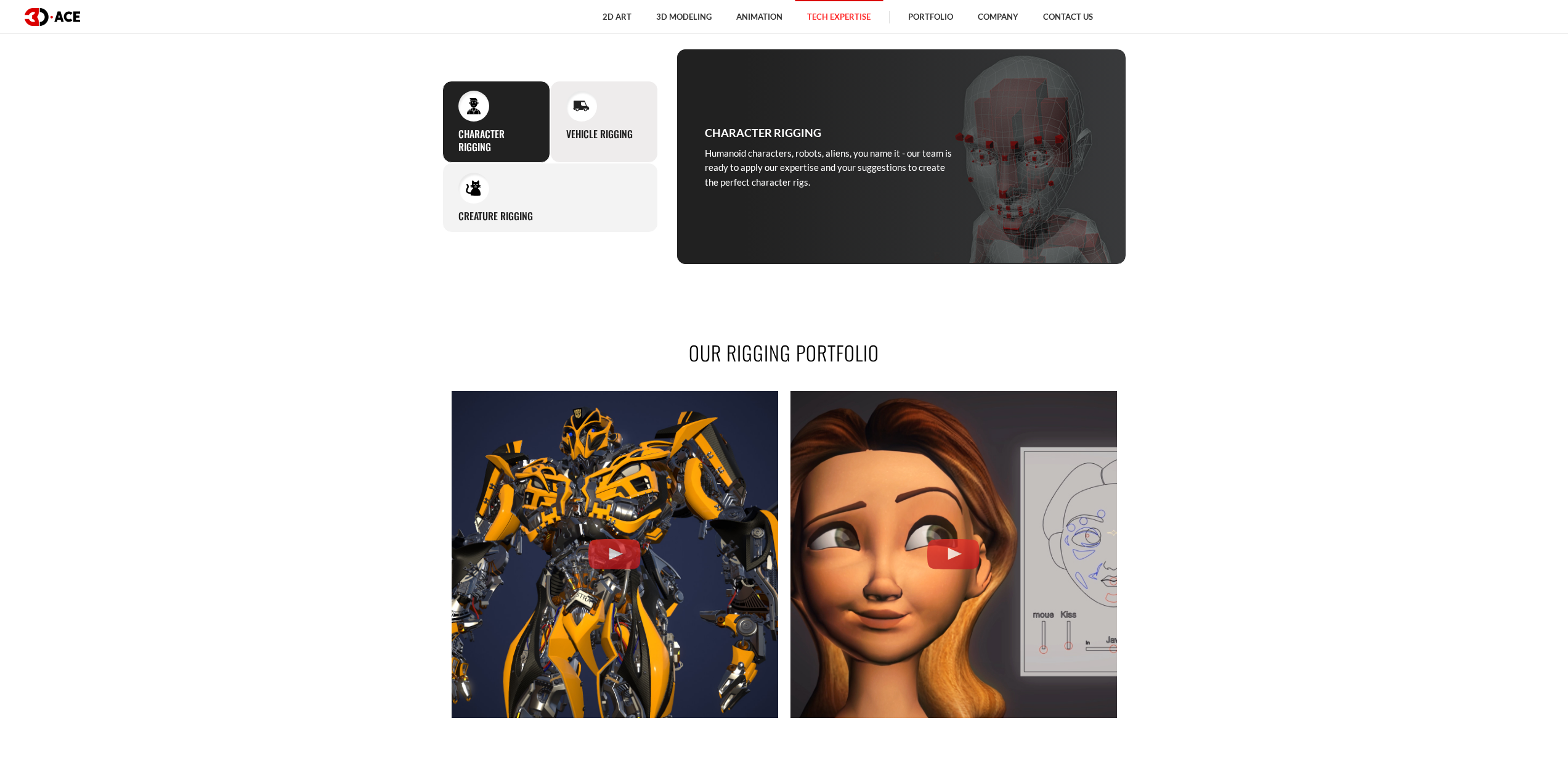
click at [586, 118] on div at bounding box center [582, 106] width 31 height 31
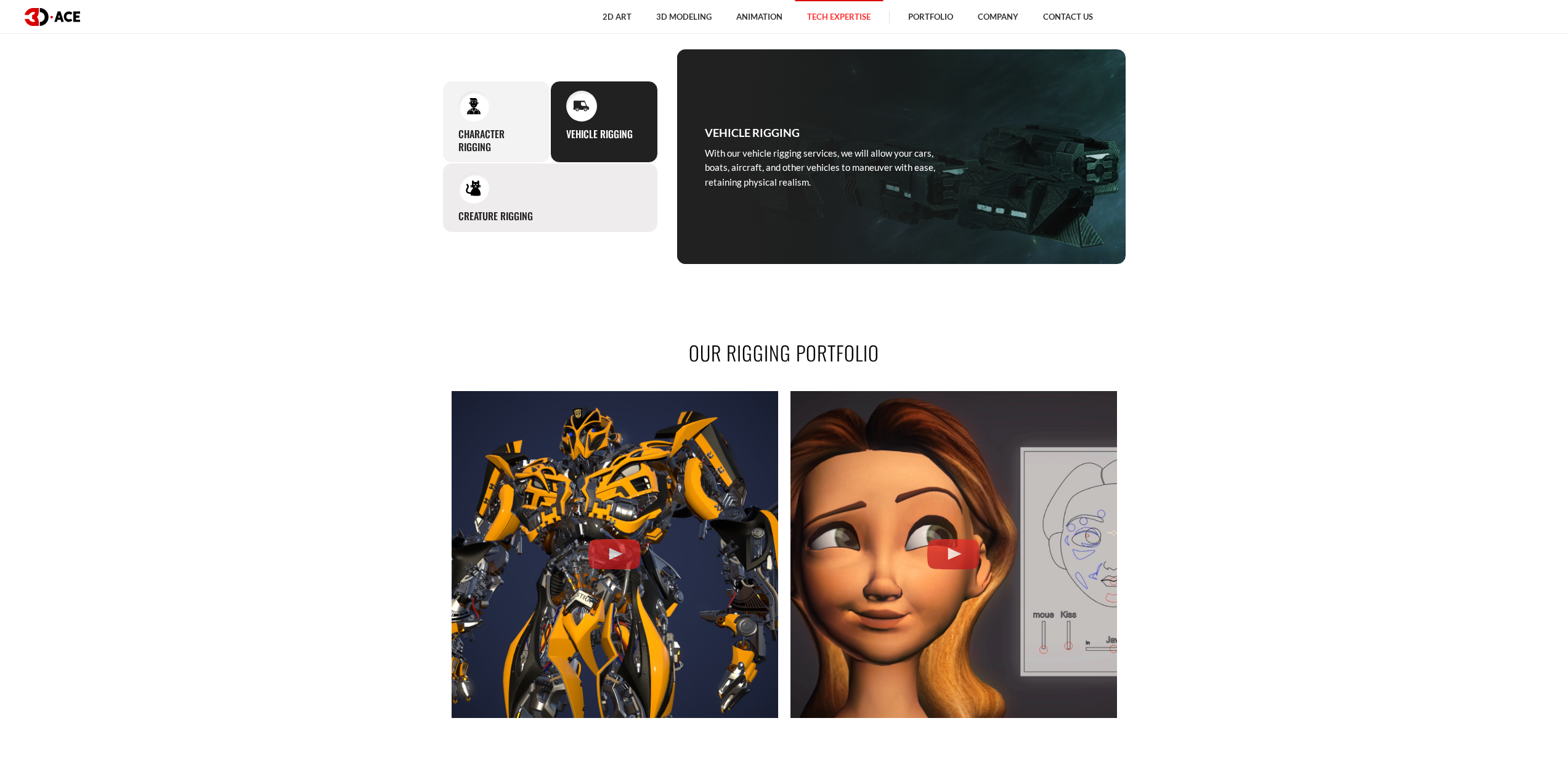
click at [498, 194] on div "Creature rigging It can be tricky to create rigging for animals, monsters, and …" at bounding box center [550, 197] width 216 height 70
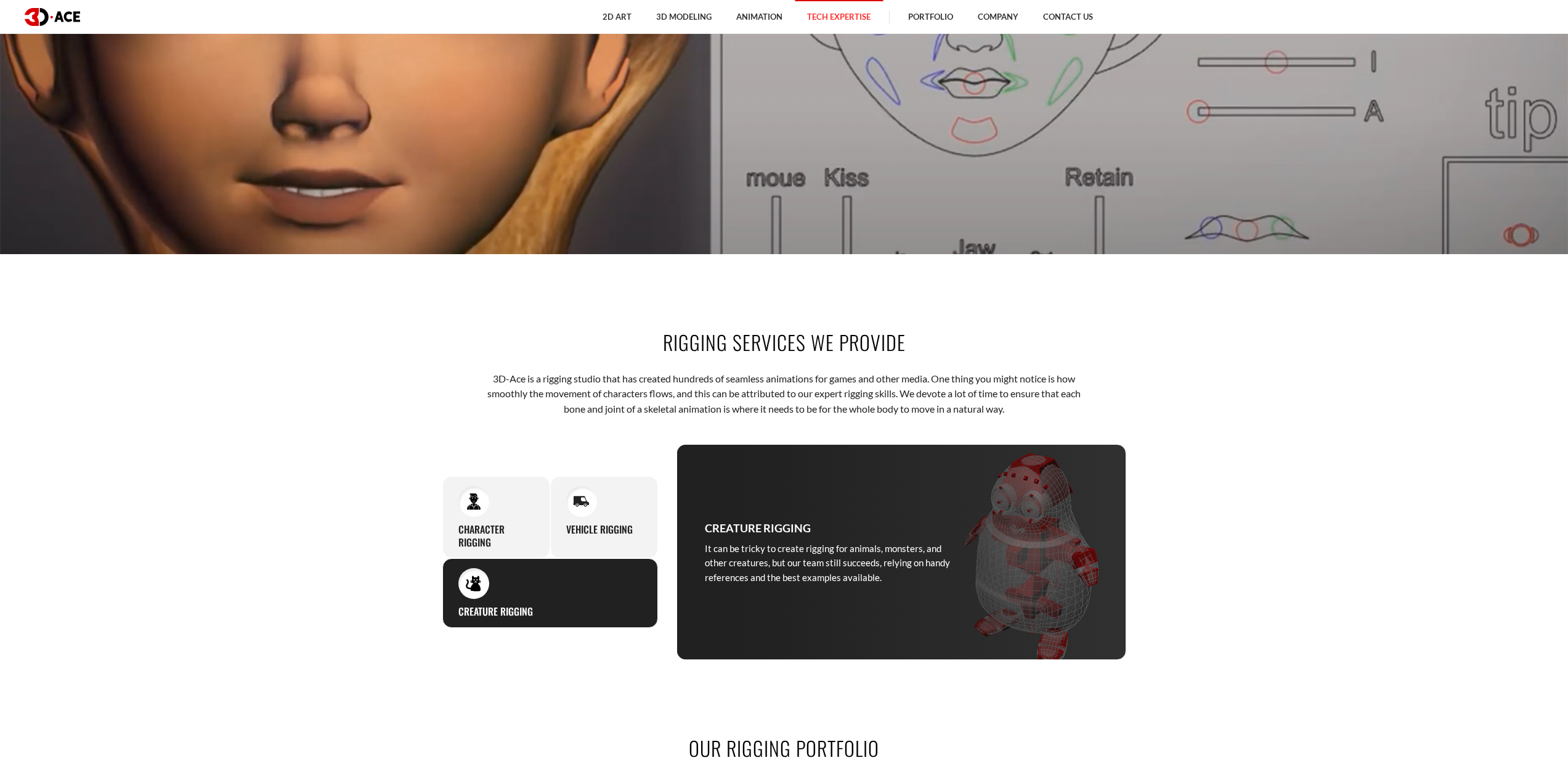
scroll to position [555, 0]
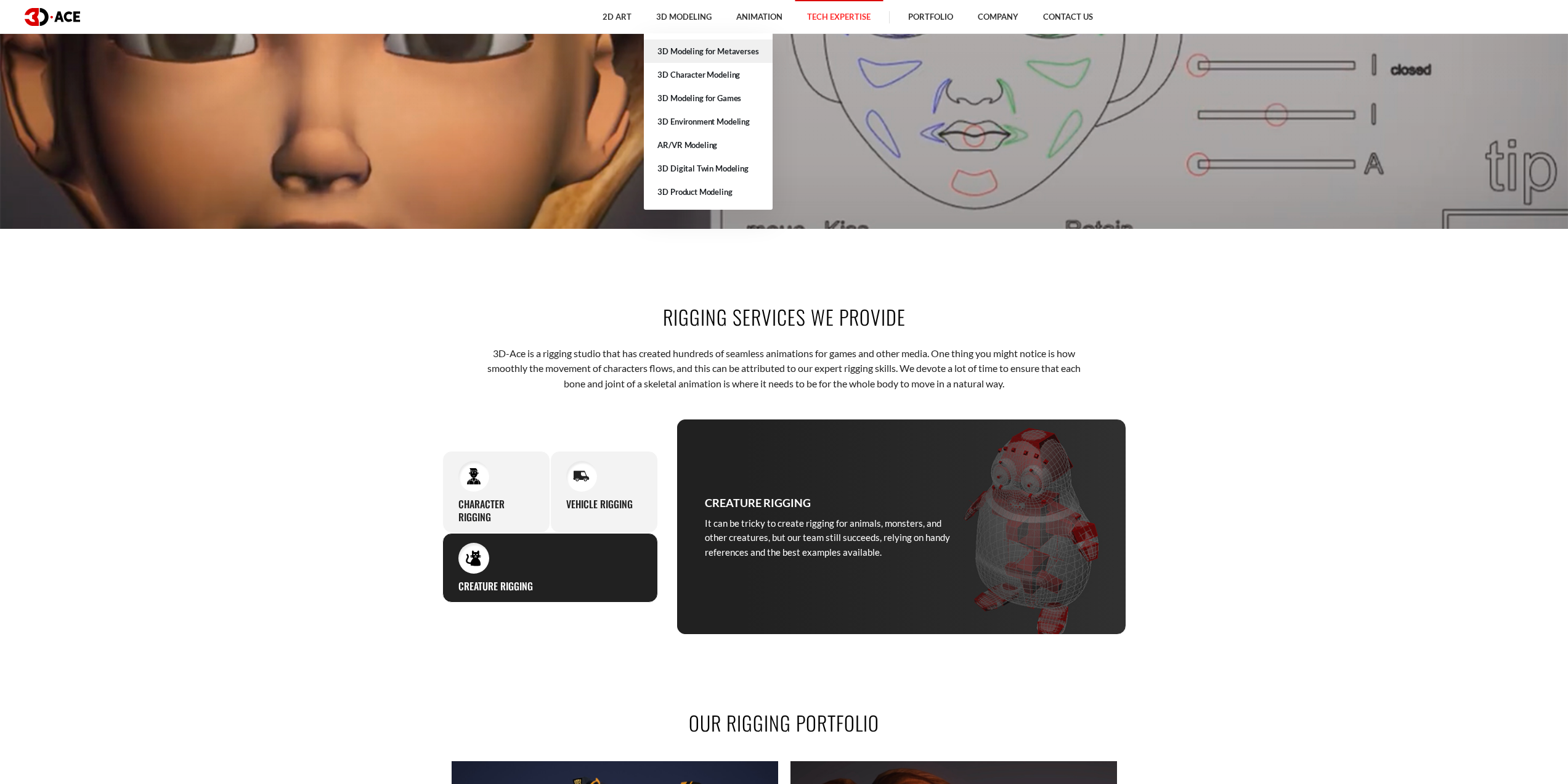
click at [682, 57] on link "3D Modeling for Metaverses" at bounding box center [707, 51] width 128 height 24
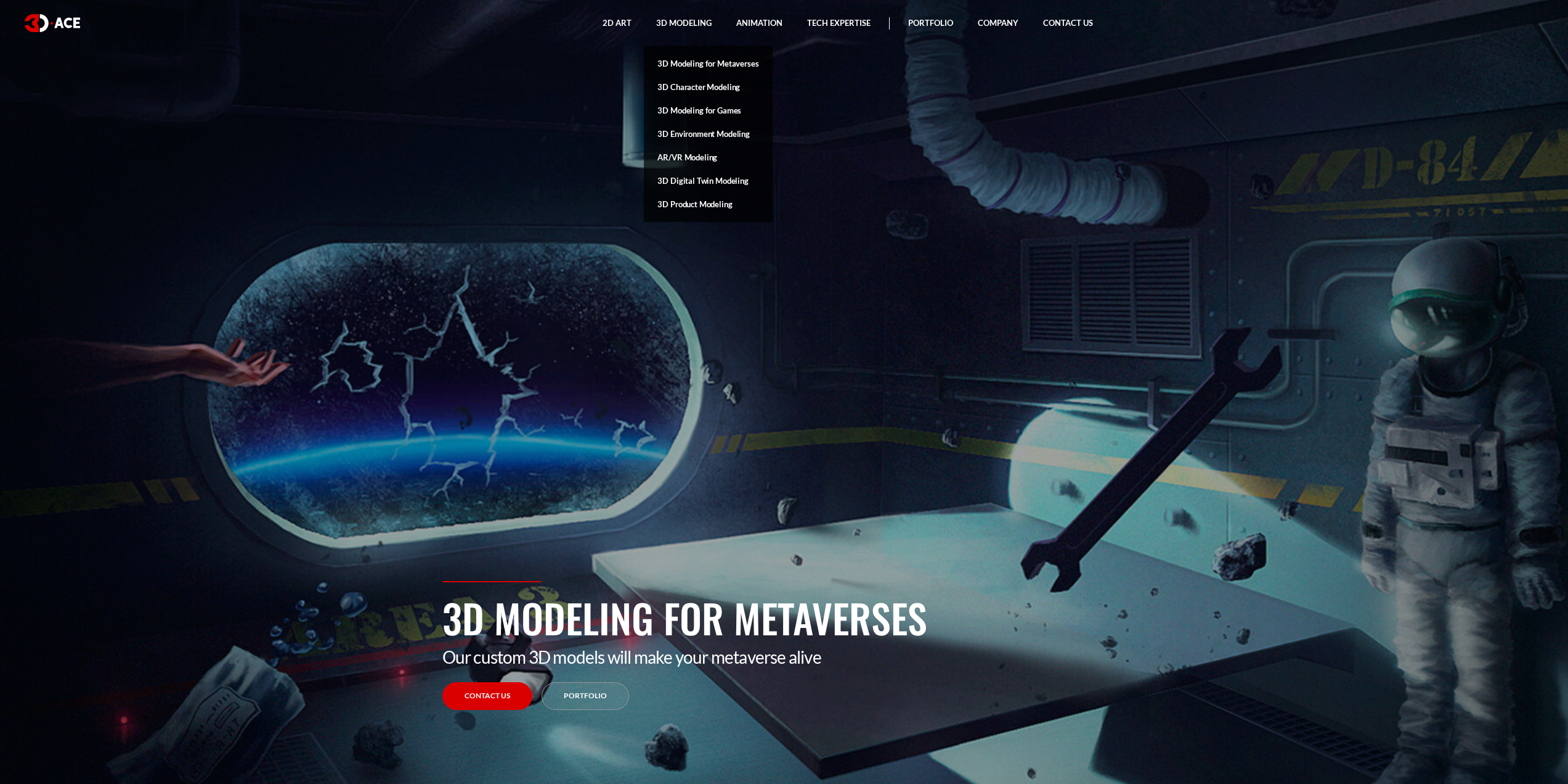
drag, startPoint x: 674, startPoint y: 53, endPoint x: 676, endPoint y: 64, distance: 11.2
click at [674, 53] on link "3D Modeling for Metaverses" at bounding box center [707, 64] width 128 height 24
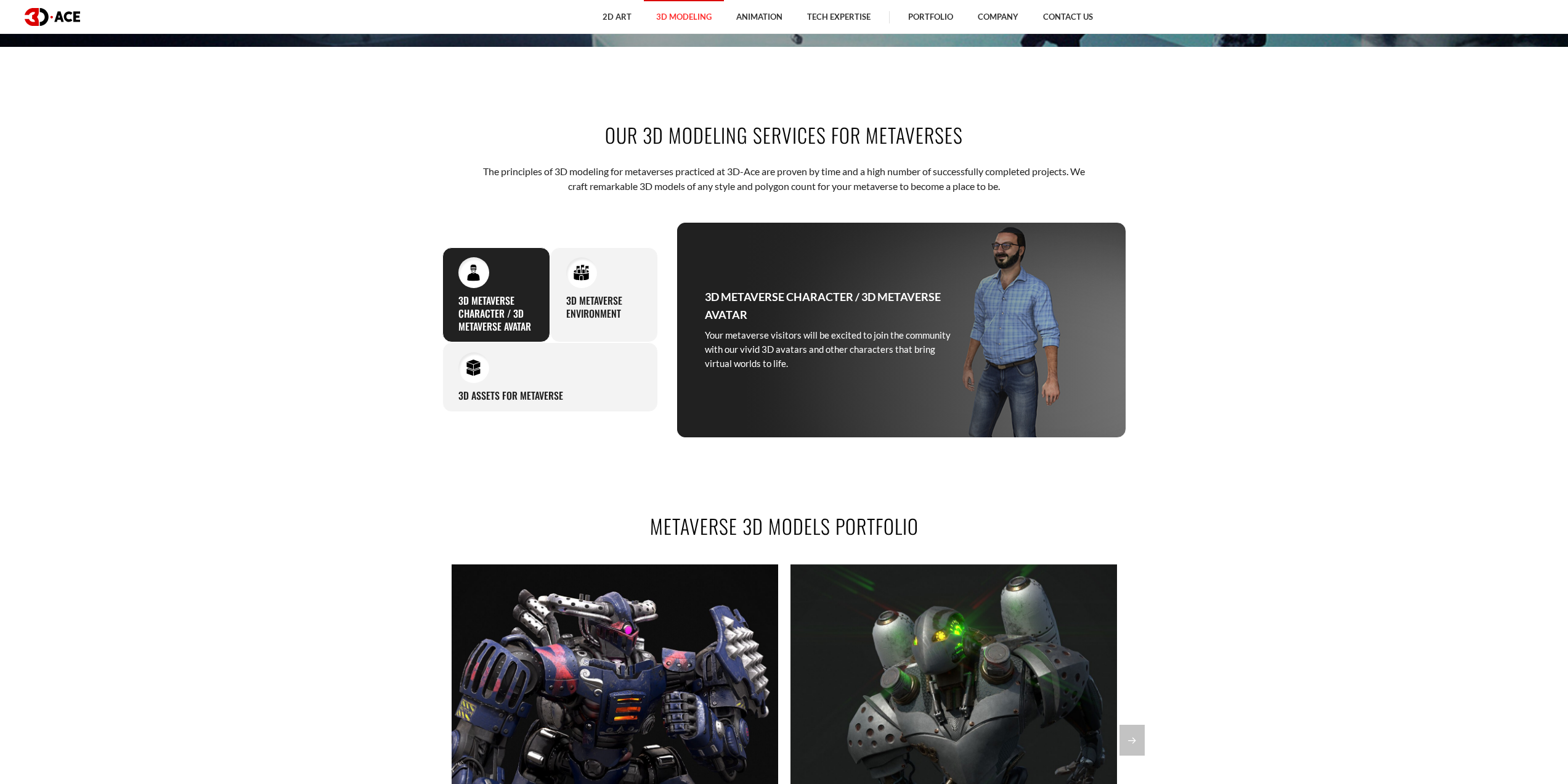
scroll to position [740, 0]
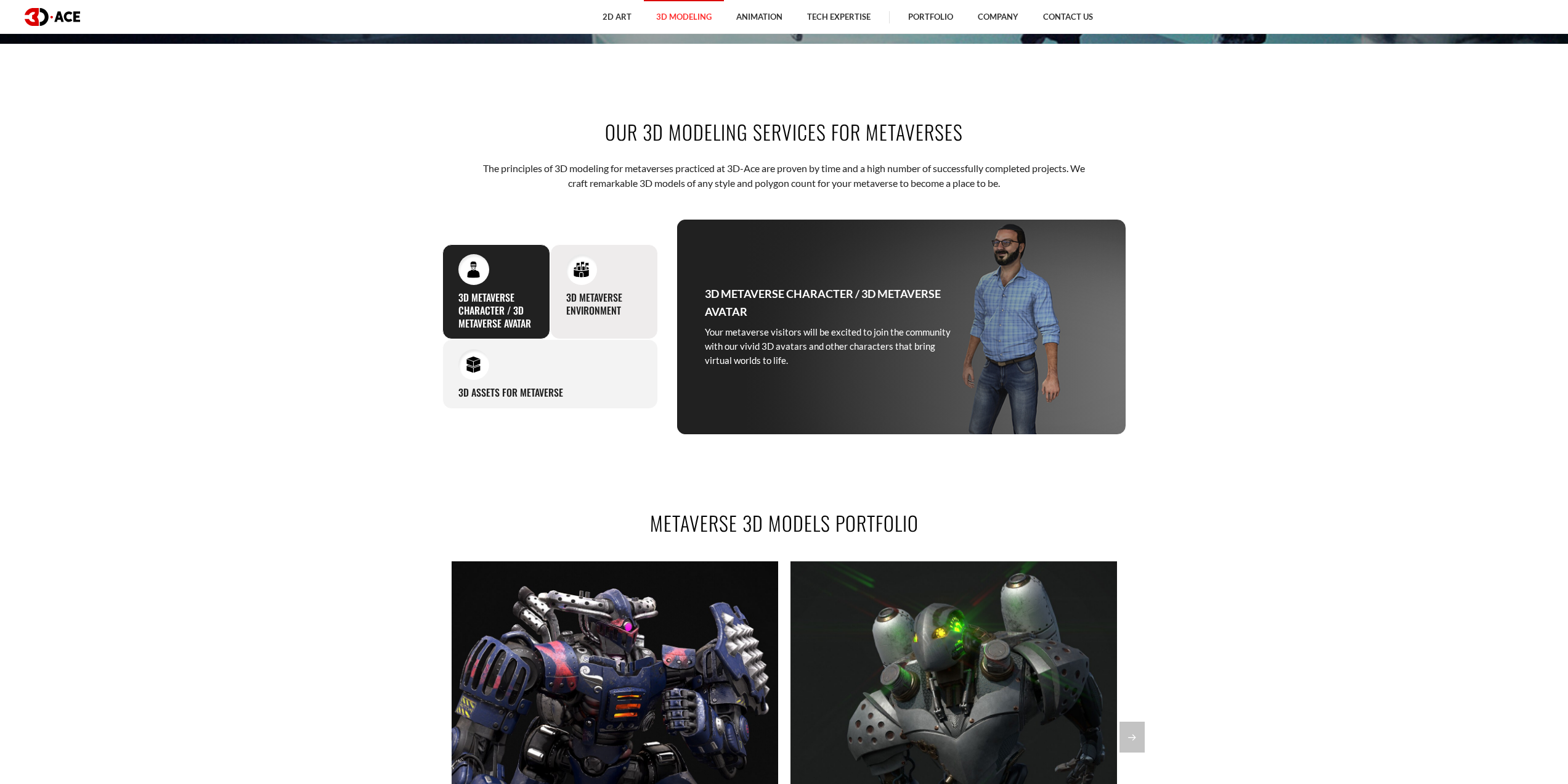
click at [605, 316] on h3 "3D Metaverse Environment" at bounding box center [604, 303] width 75 height 26
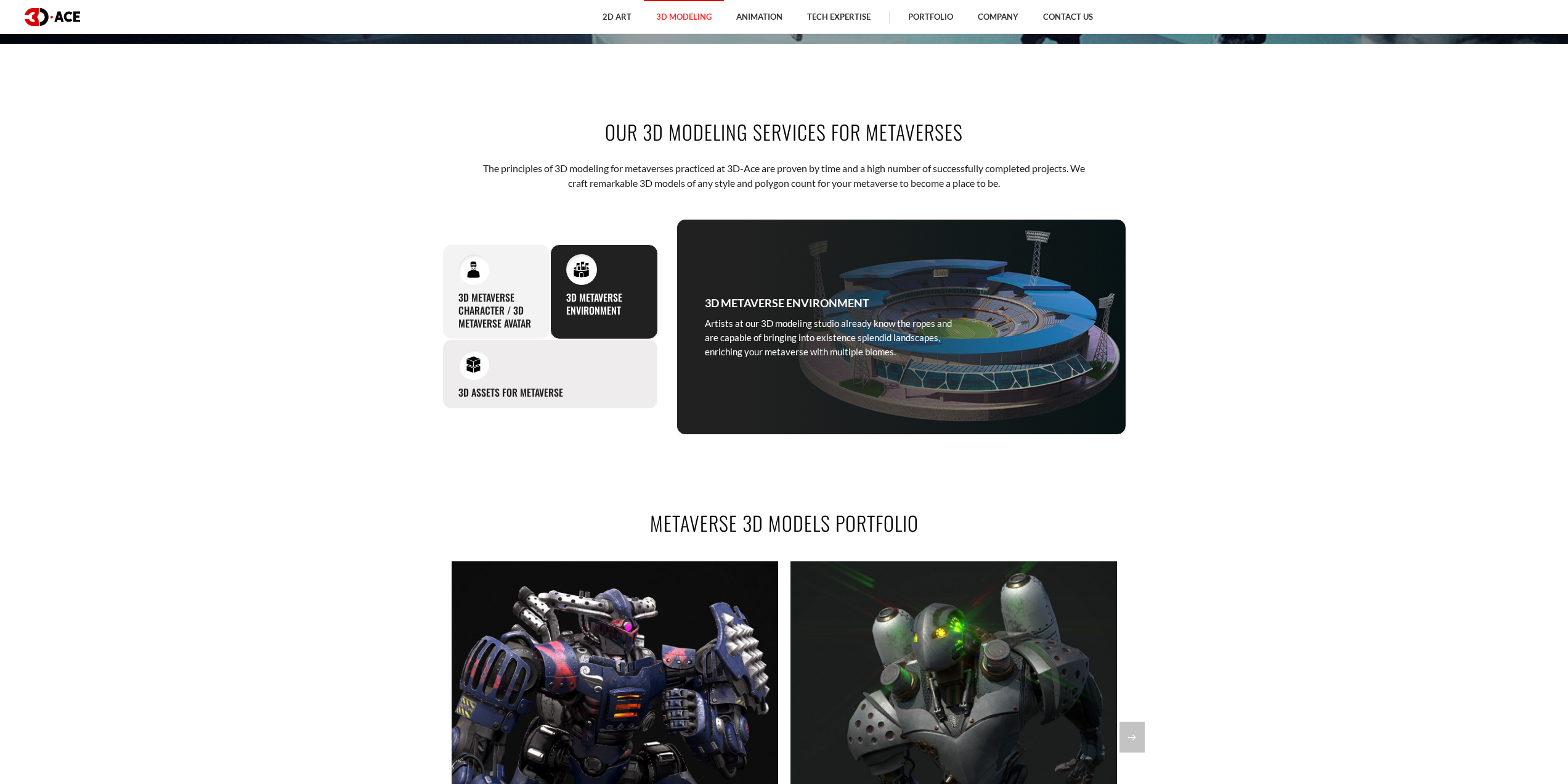
click at [540, 352] on div "3D Assets for Metaverse Elaborating on an attractive 3D design for metaverses i…" at bounding box center [550, 373] width 216 height 70
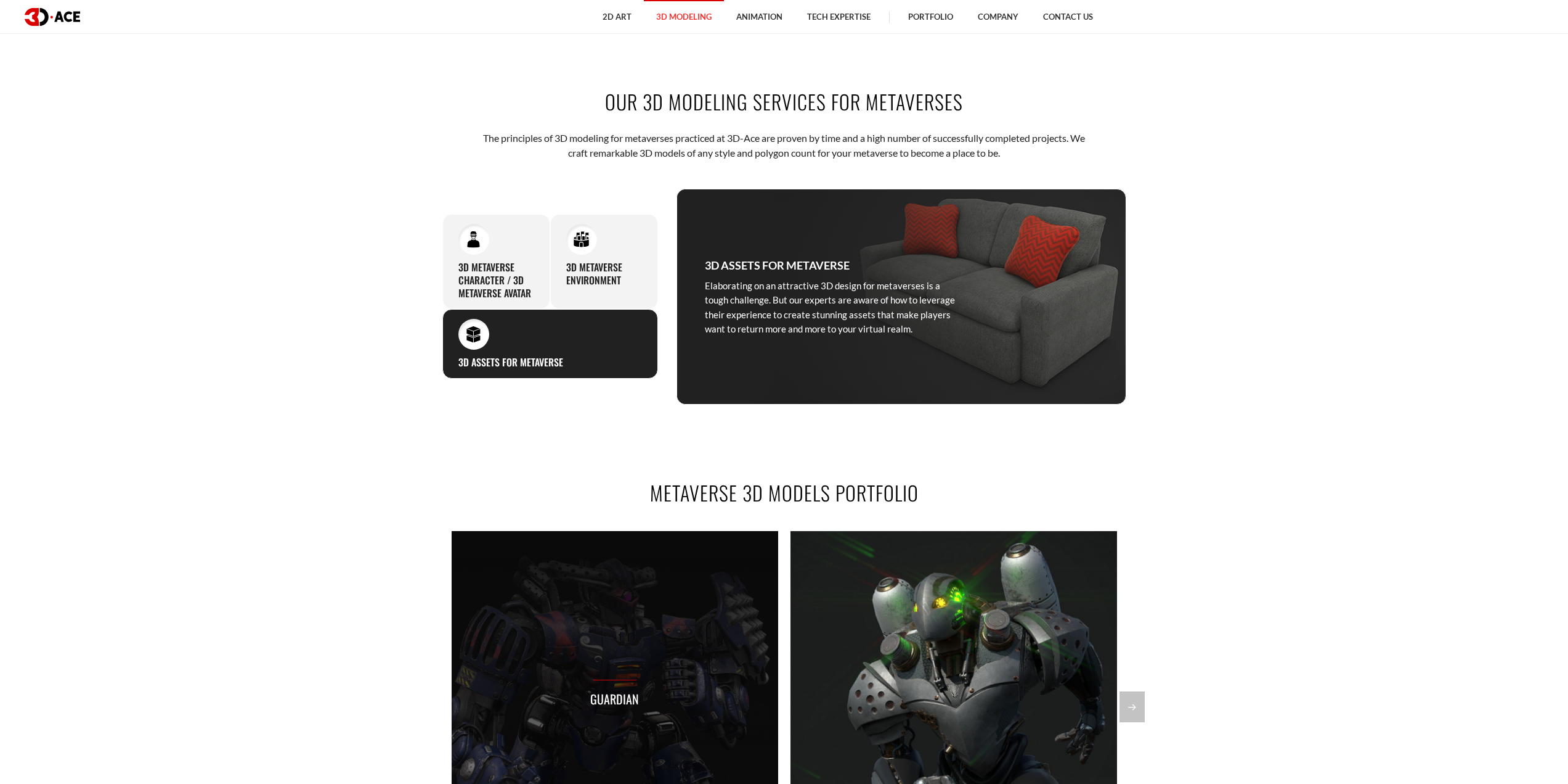
scroll to position [1048, 0]
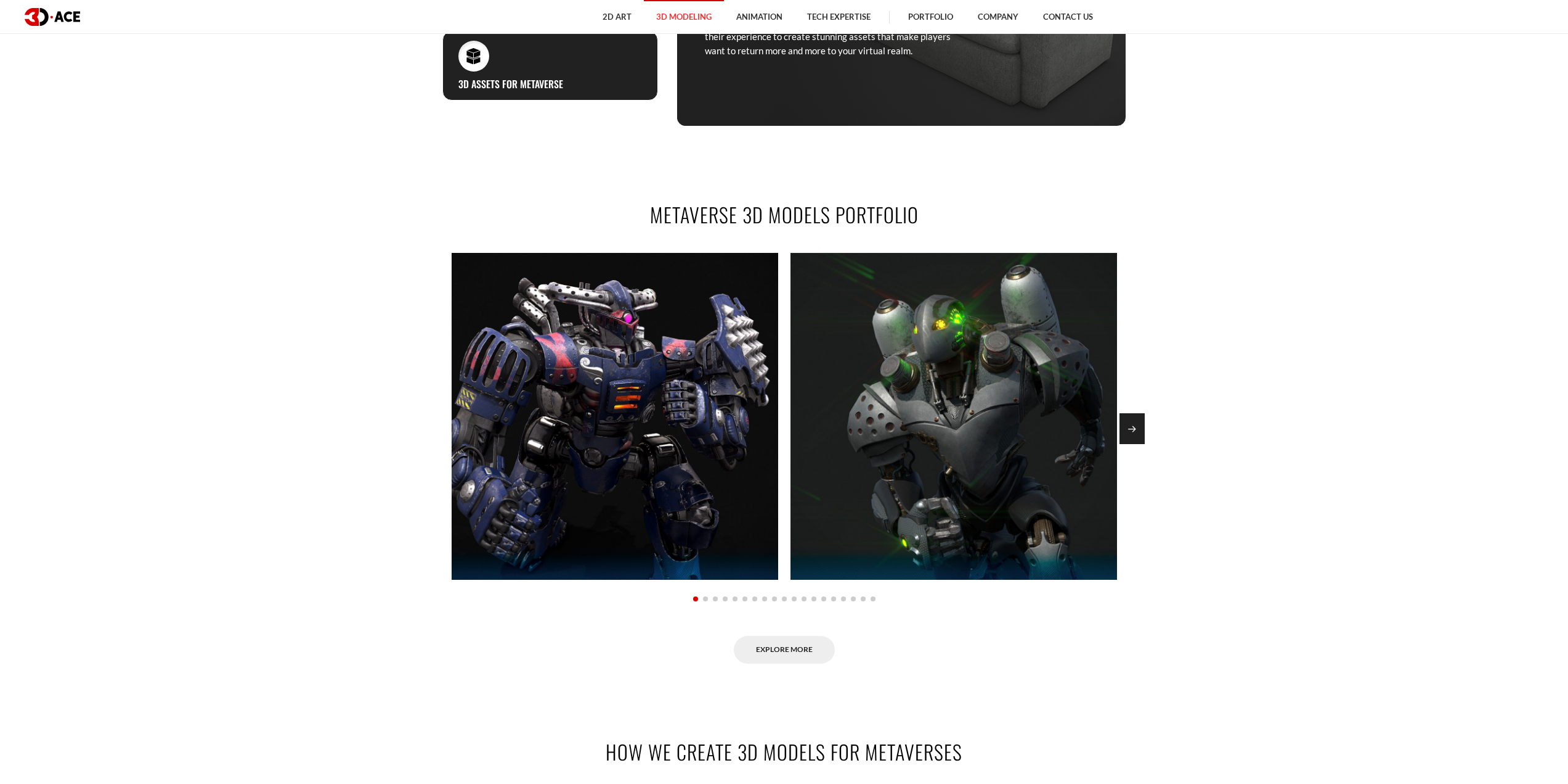
click at [1137, 420] on div "Next slide" at bounding box center [1132, 429] width 25 height 31
click at [1137, 421] on div "Next slide" at bounding box center [1132, 429] width 25 height 31
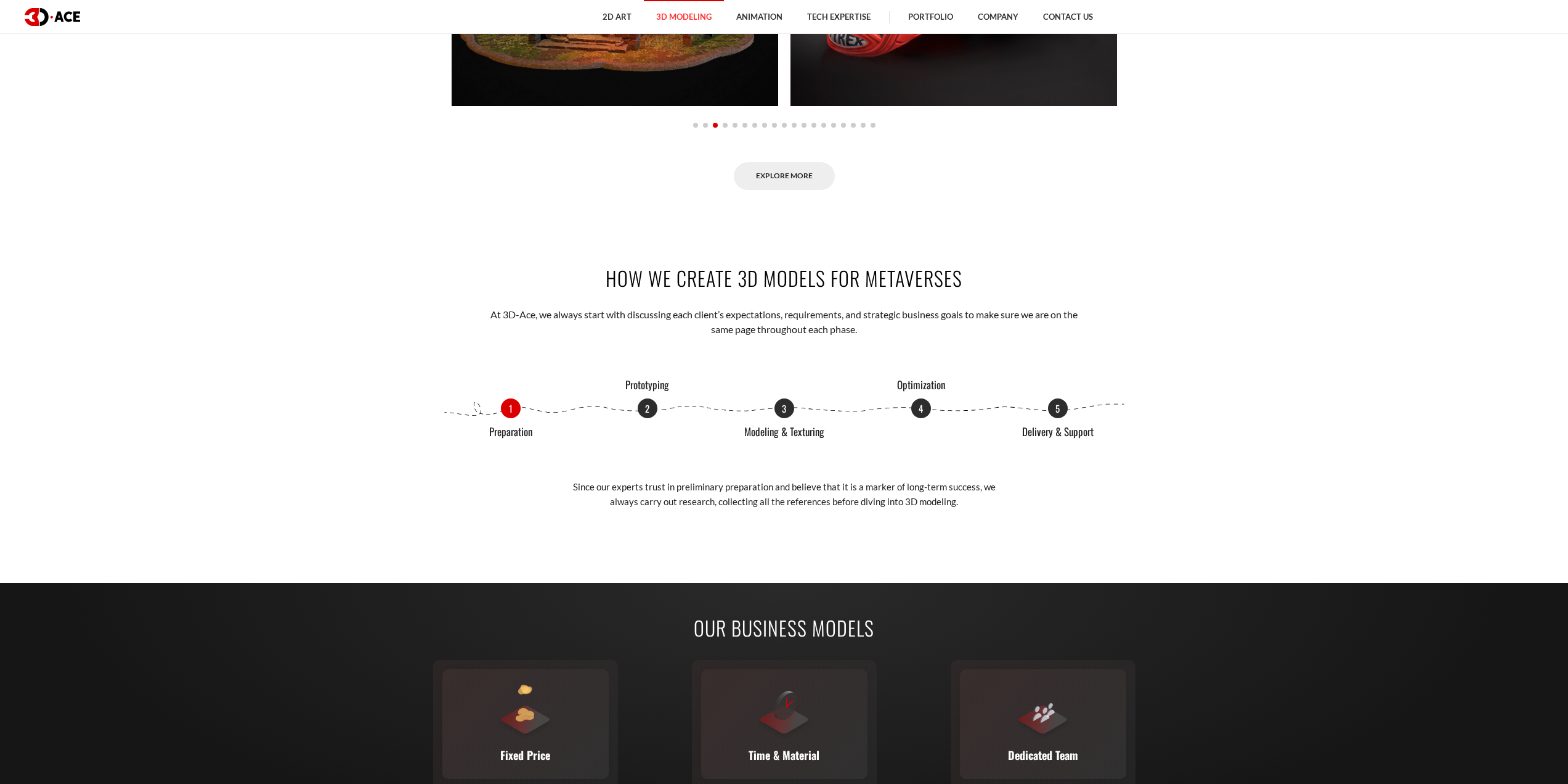
scroll to position [1480, 0]
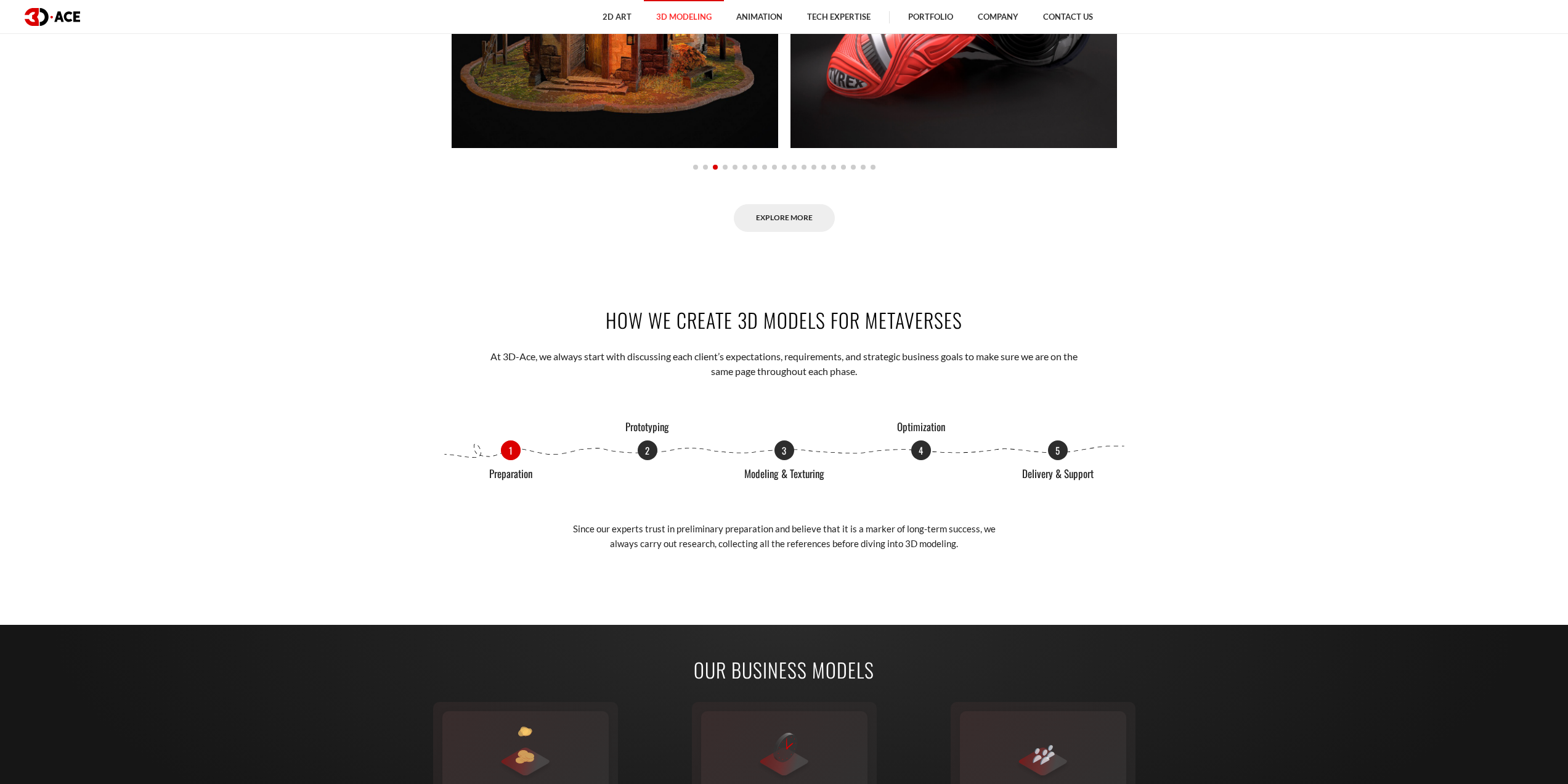
click at [658, 449] on div "1 Preparation 2 Prototyping 3 Modeling & Texturing 4 Optimization 5 Delivery & …" at bounding box center [784, 451] width 684 height 20
drag, startPoint x: 646, startPoint y: 449, endPoint x: 694, endPoint y: 449, distance: 48.0
click at [647, 449] on p "2" at bounding box center [648, 451] width 20 height 20
drag, startPoint x: 783, startPoint y: 452, endPoint x: 902, endPoint y: 452, distance: 119.0
click at [785, 452] on p "3" at bounding box center [784, 451] width 20 height 20
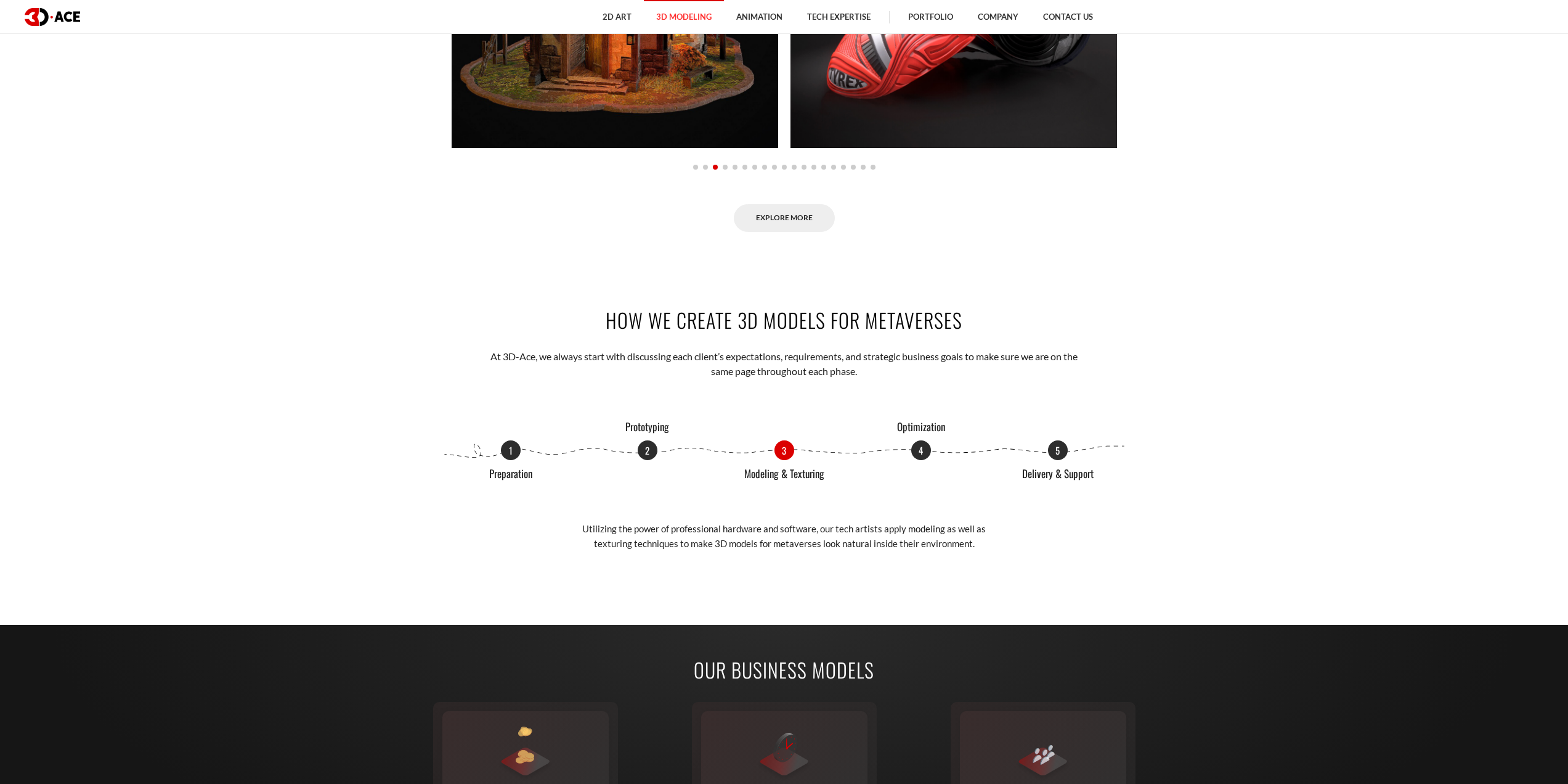
click at [902, 452] on div "1 Preparation 2 Prototyping 3 Modeling & Texturing 4 Optimization 5 Delivery & …" at bounding box center [784, 451] width 684 height 20
click at [926, 447] on p "4" at bounding box center [922, 449] width 20 height 20
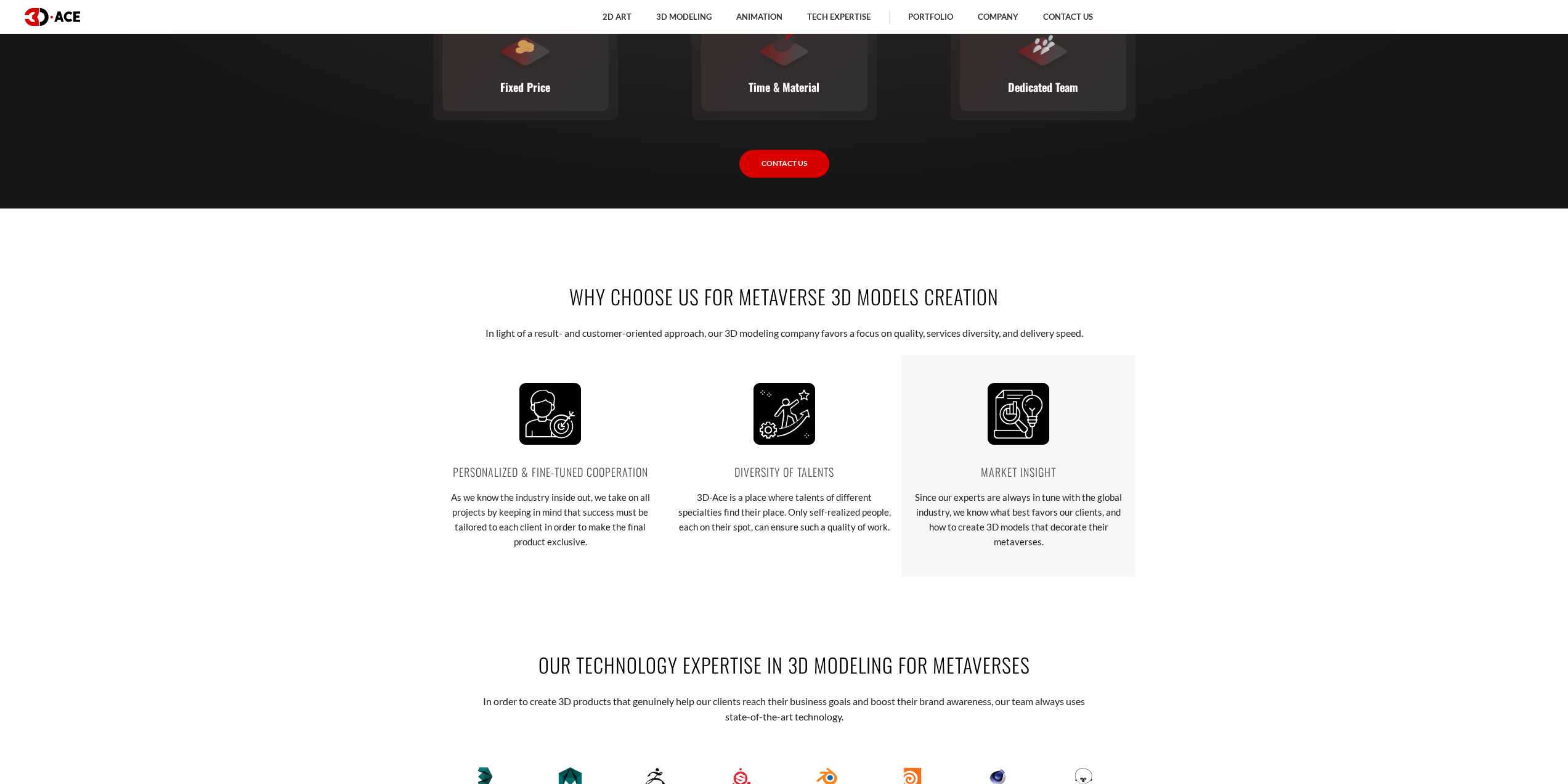
scroll to position [1909, 0]
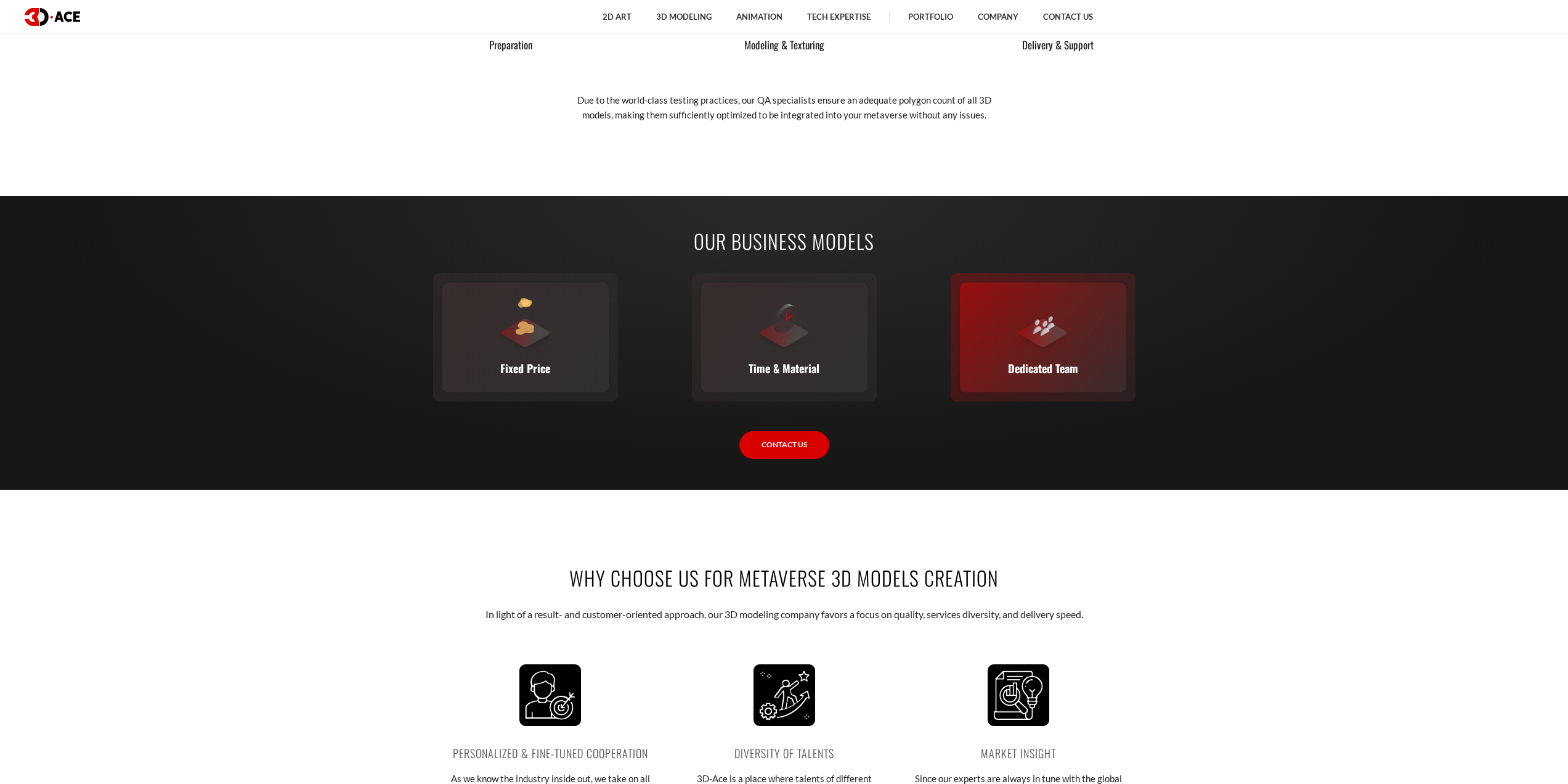
click at [1025, 342] on div at bounding box center [1043, 325] width 55 height 55
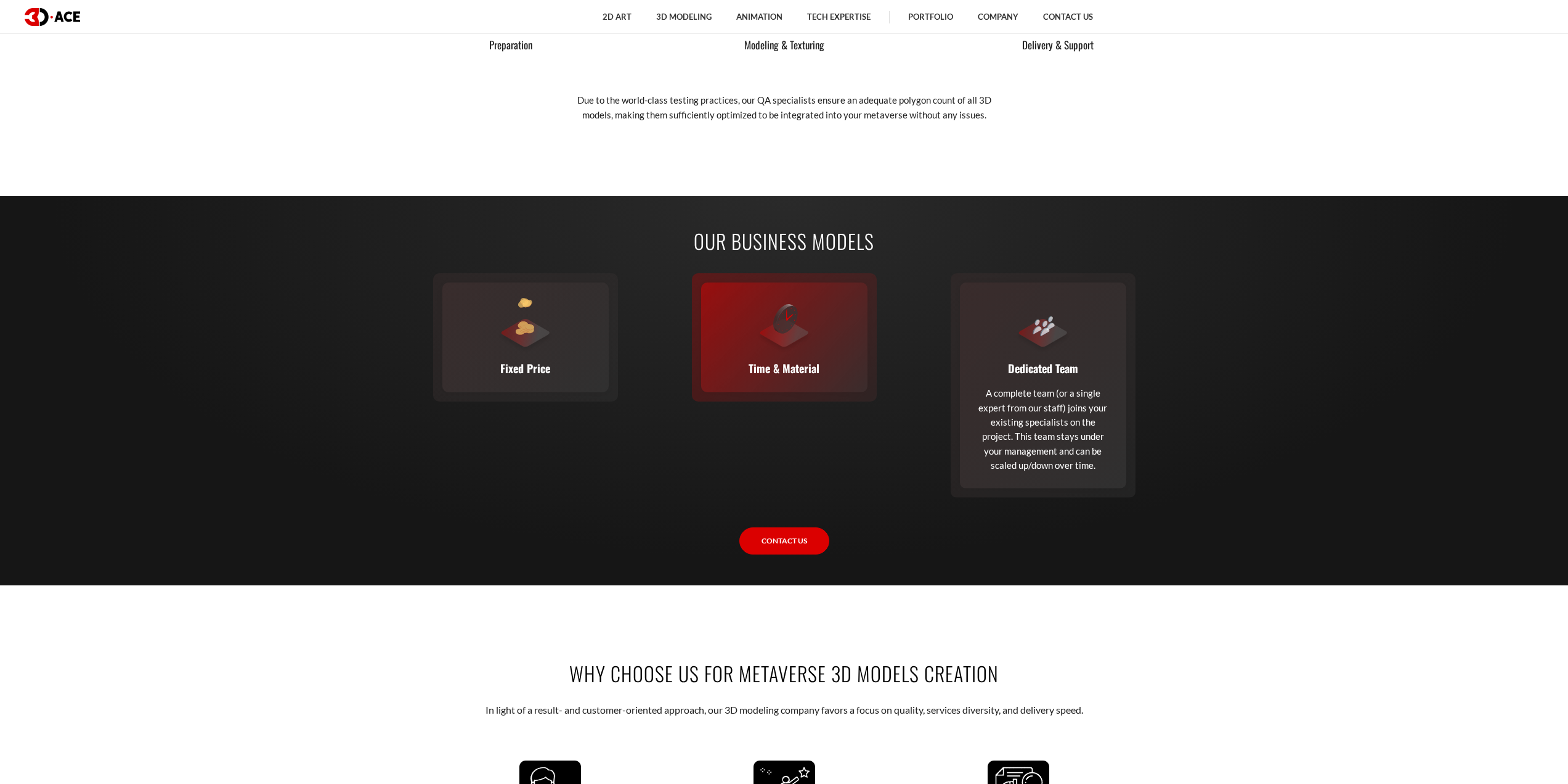
click at [802, 335] on div at bounding box center [784, 325] width 55 height 55
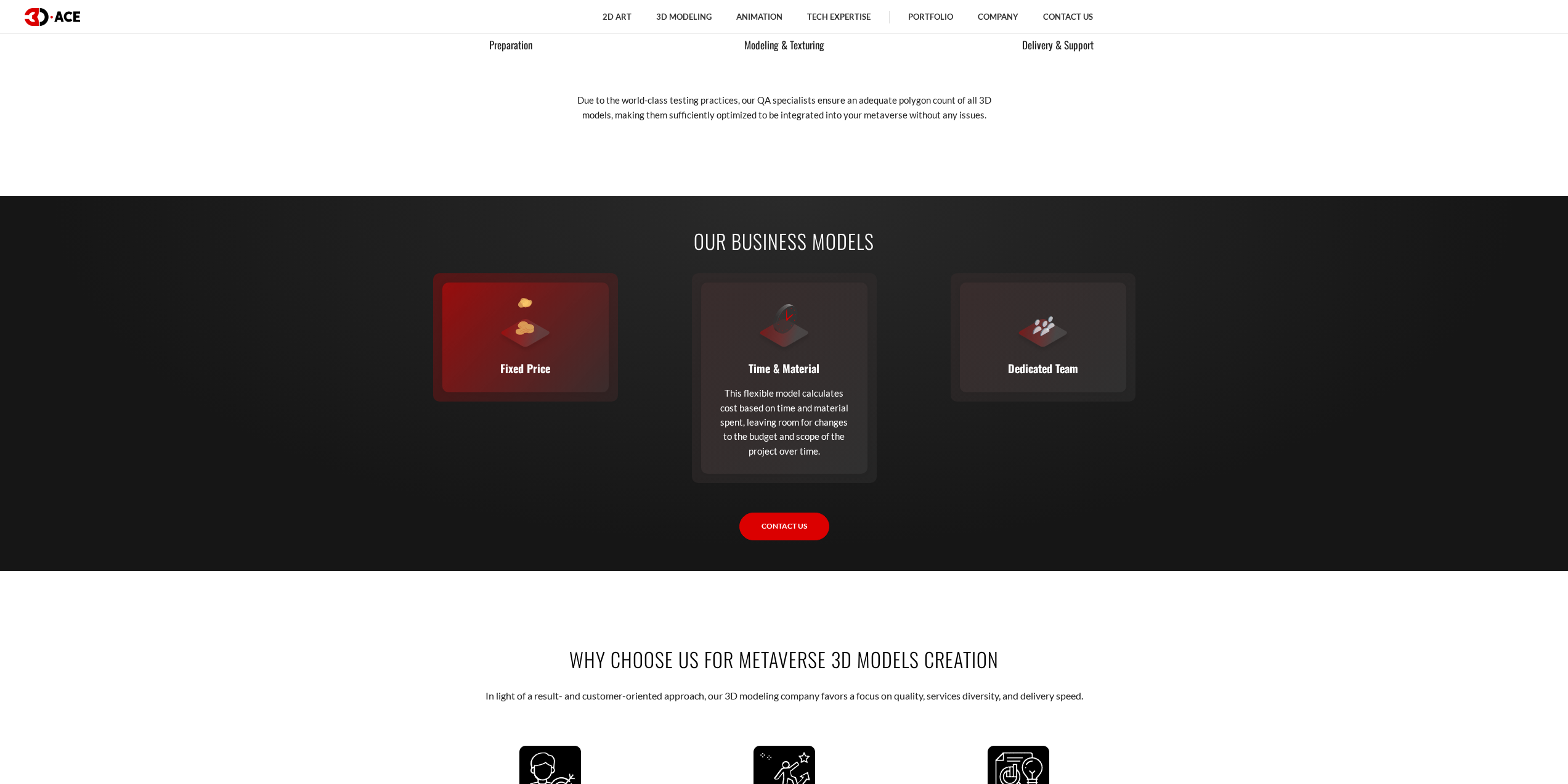
click at [555, 355] on div "Fixed Price You set the budget, we stick to it. The full scope, requirements, t…" at bounding box center [525, 337] width 166 height 110
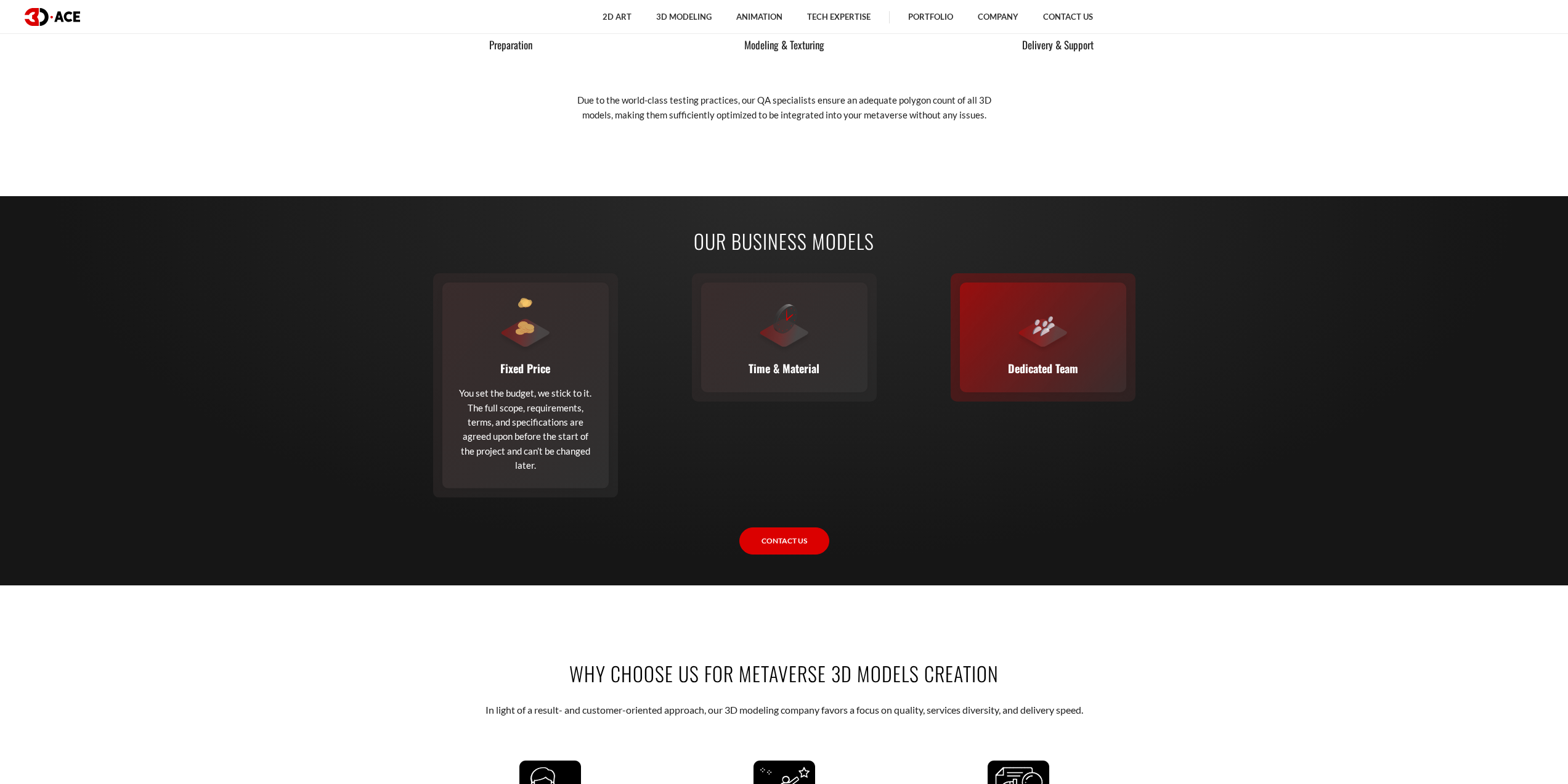
click at [1027, 348] on div at bounding box center [1043, 325] width 55 height 55
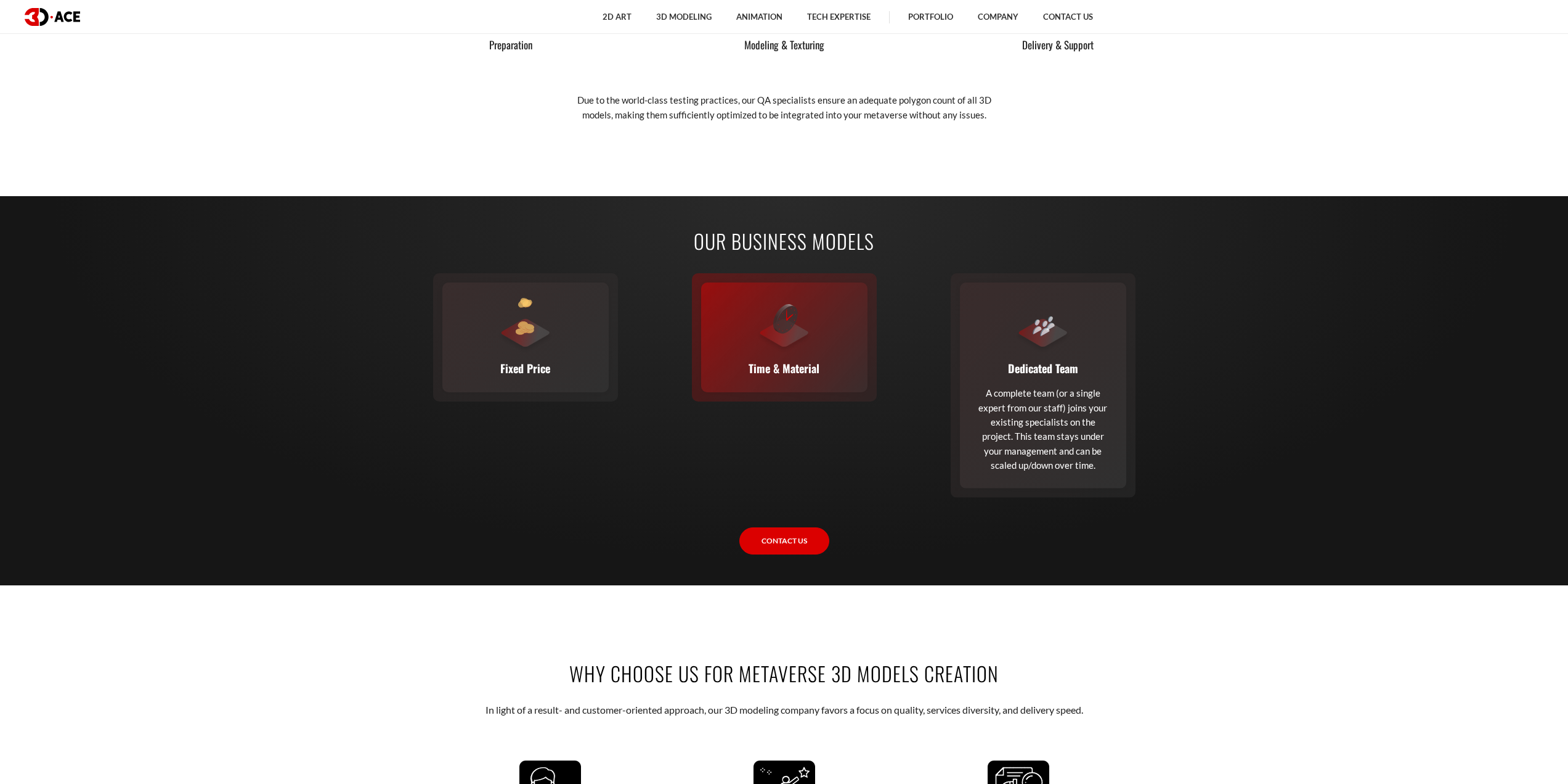
click at [828, 343] on div "Time & Material This flexible model calculates cost based on time and material …" at bounding box center [784, 337] width 166 height 110
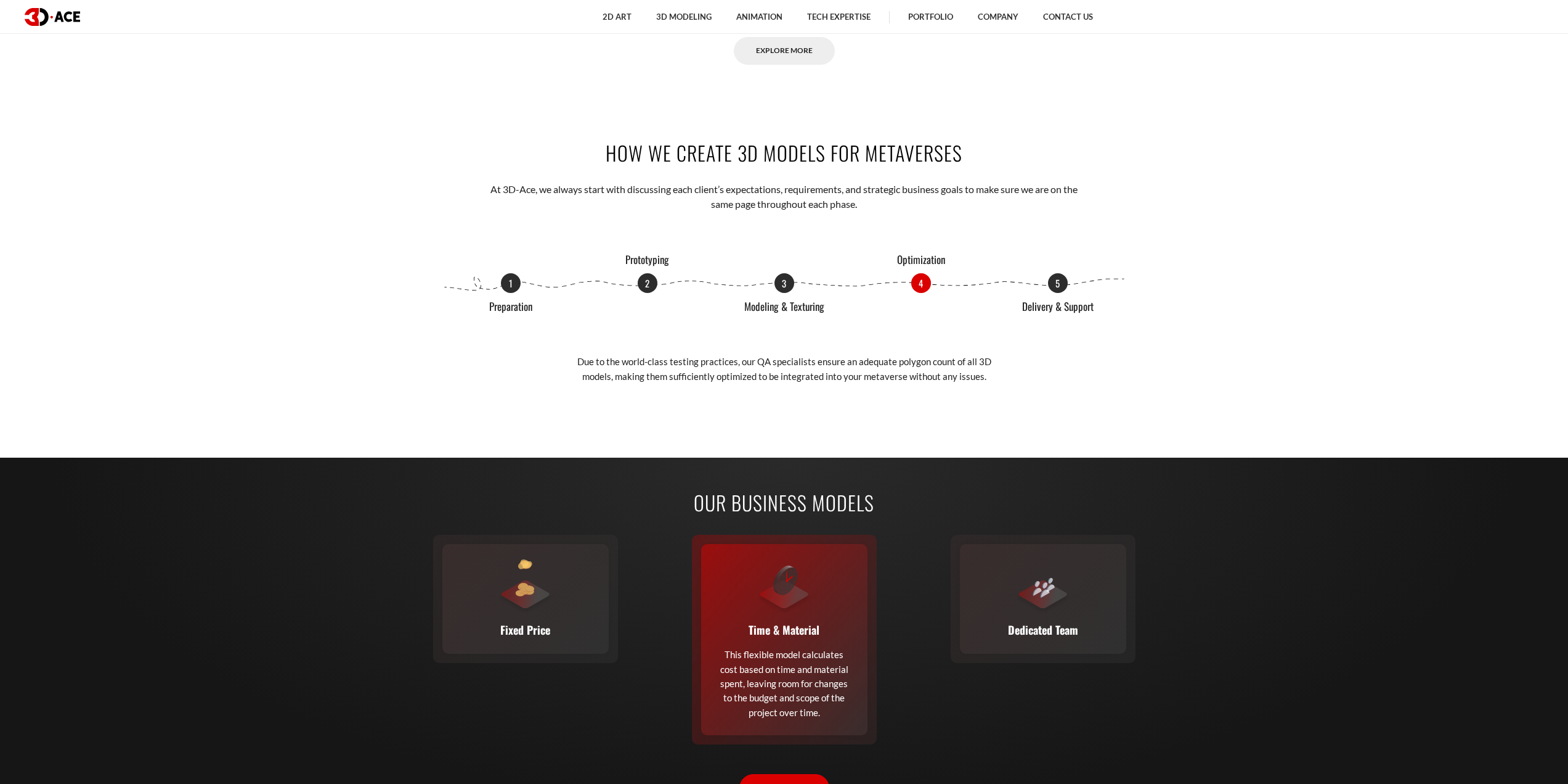
scroll to position [1600, 0]
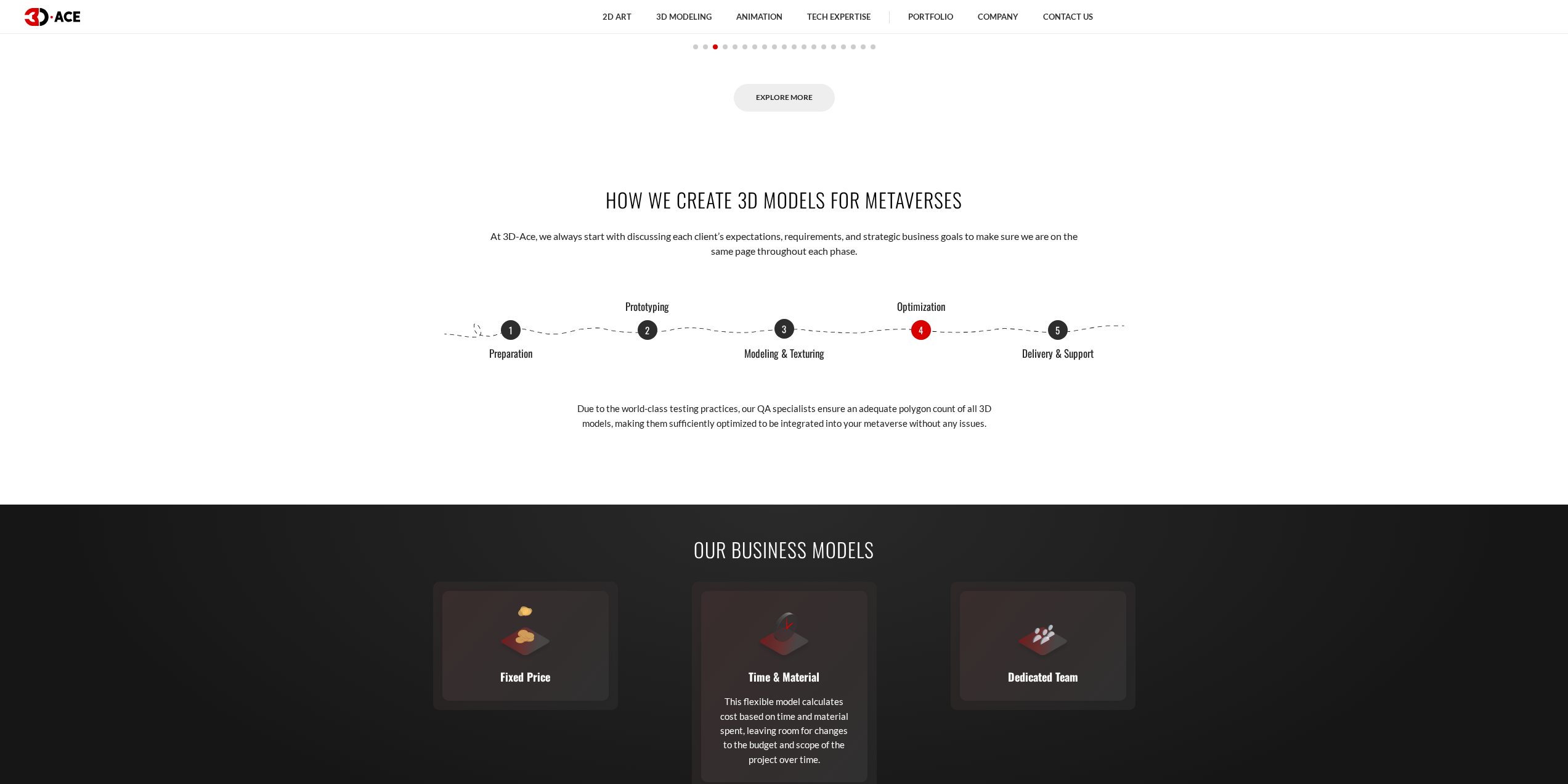
click at [786, 339] on div "3 Modeling & Texturing" at bounding box center [784, 330] width 20 height 20
click at [653, 337] on p "2" at bounding box center [648, 329] width 20 height 20
click at [482, 328] on div "1 Preparation 2 Prototyping 3 Modeling & Texturing 4 Optimization 5 Delivery & …" at bounding box center [784, 330] width 684 height 20
click at [504, 331] on p "1" at bounding box center [511, 329] width 20 height 20
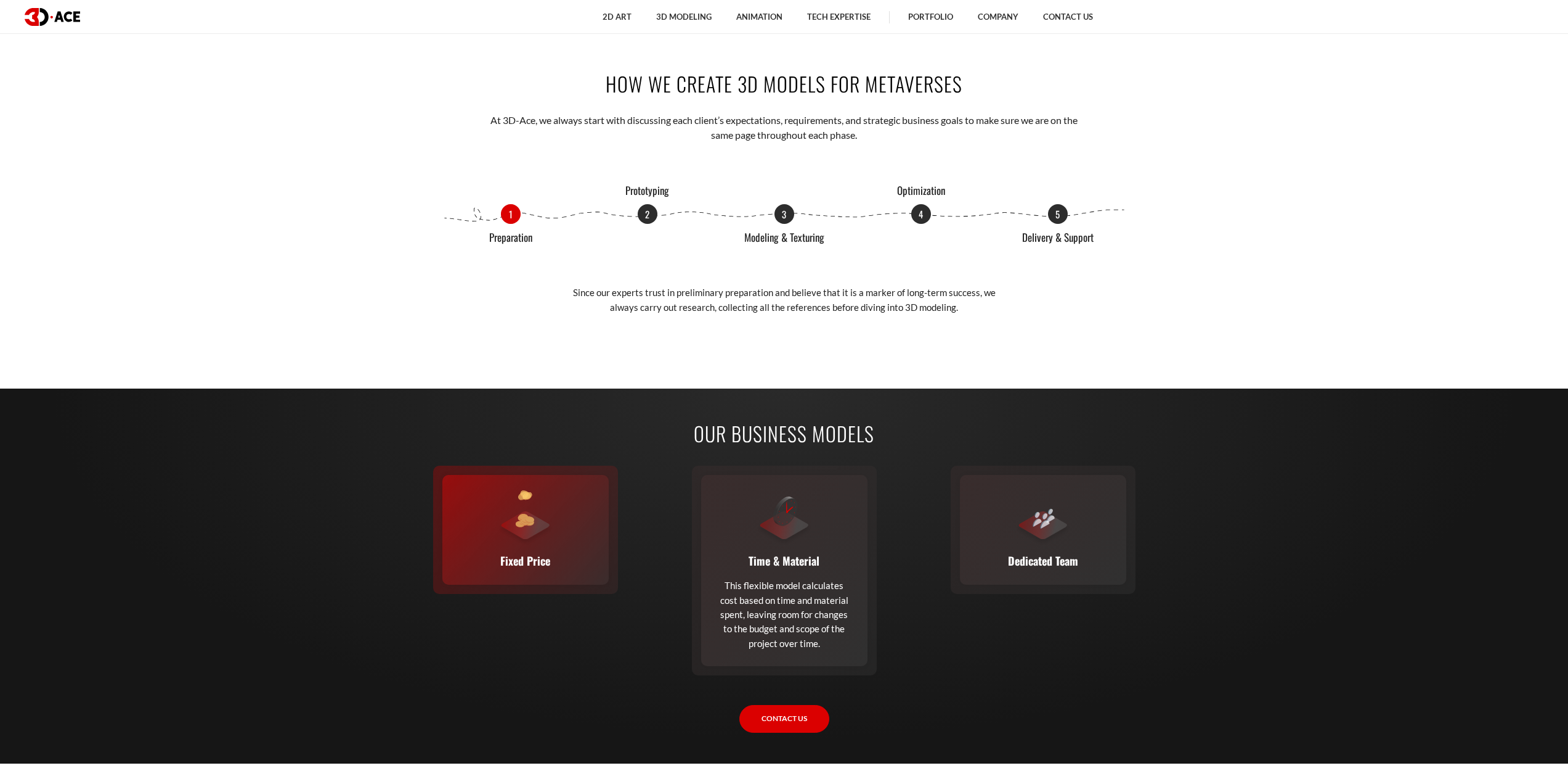
scroll to position [1909, 0]
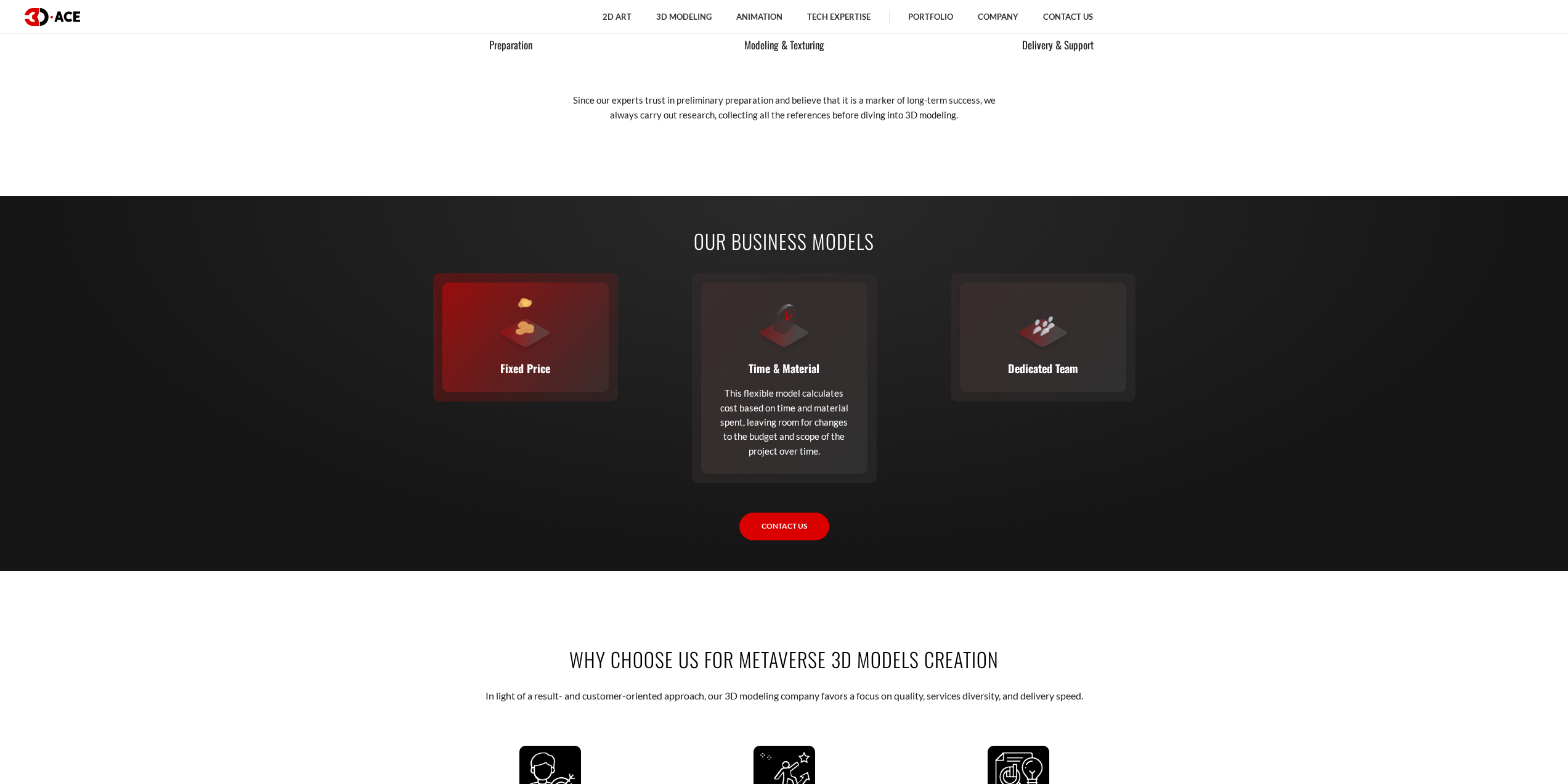
click at [551, 322] on div at bounding box center [525, 325] width 55 height 55
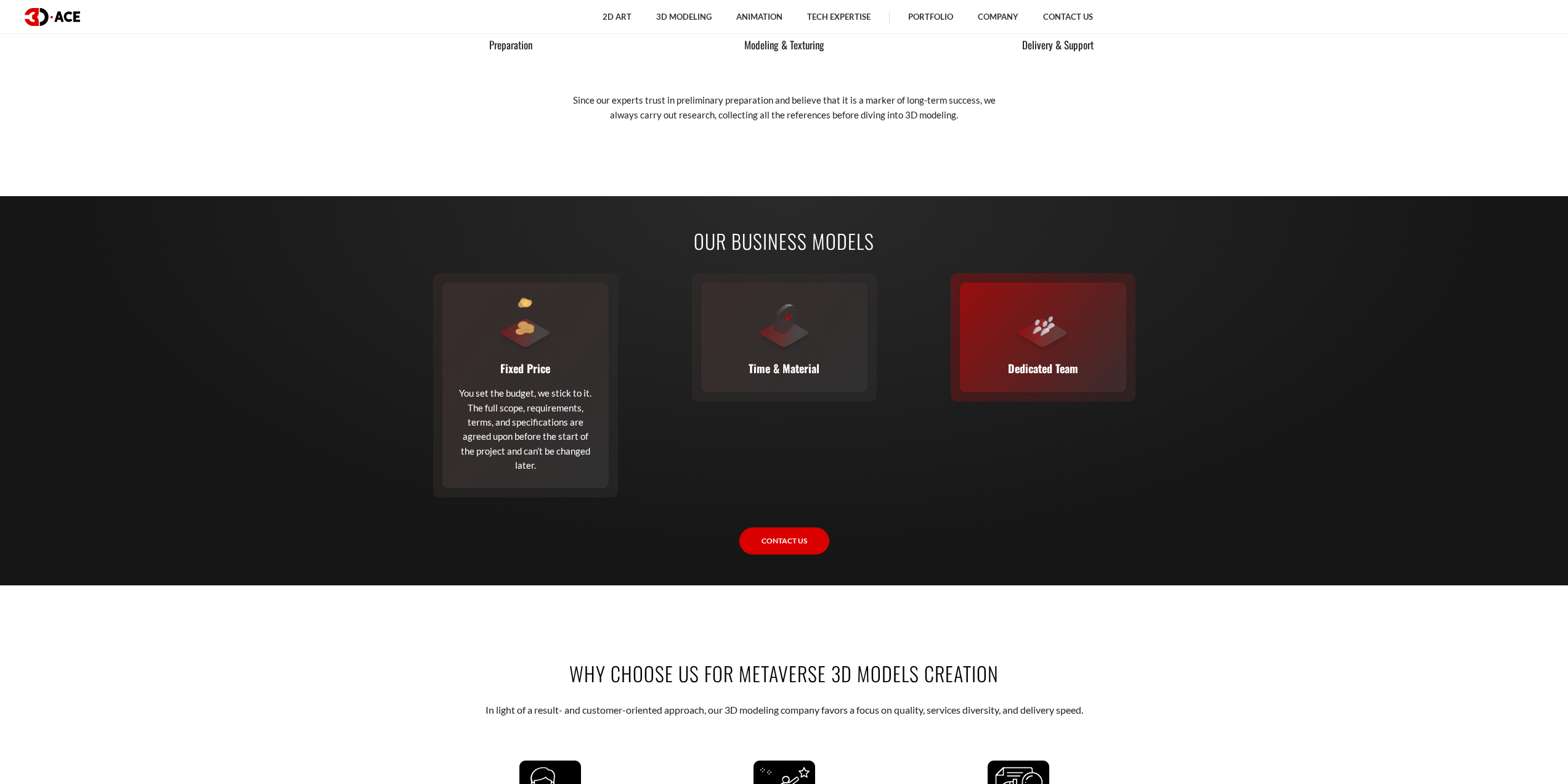
click at [1016, 335] on div at bounding box center [1043, 325] width 55 height 55
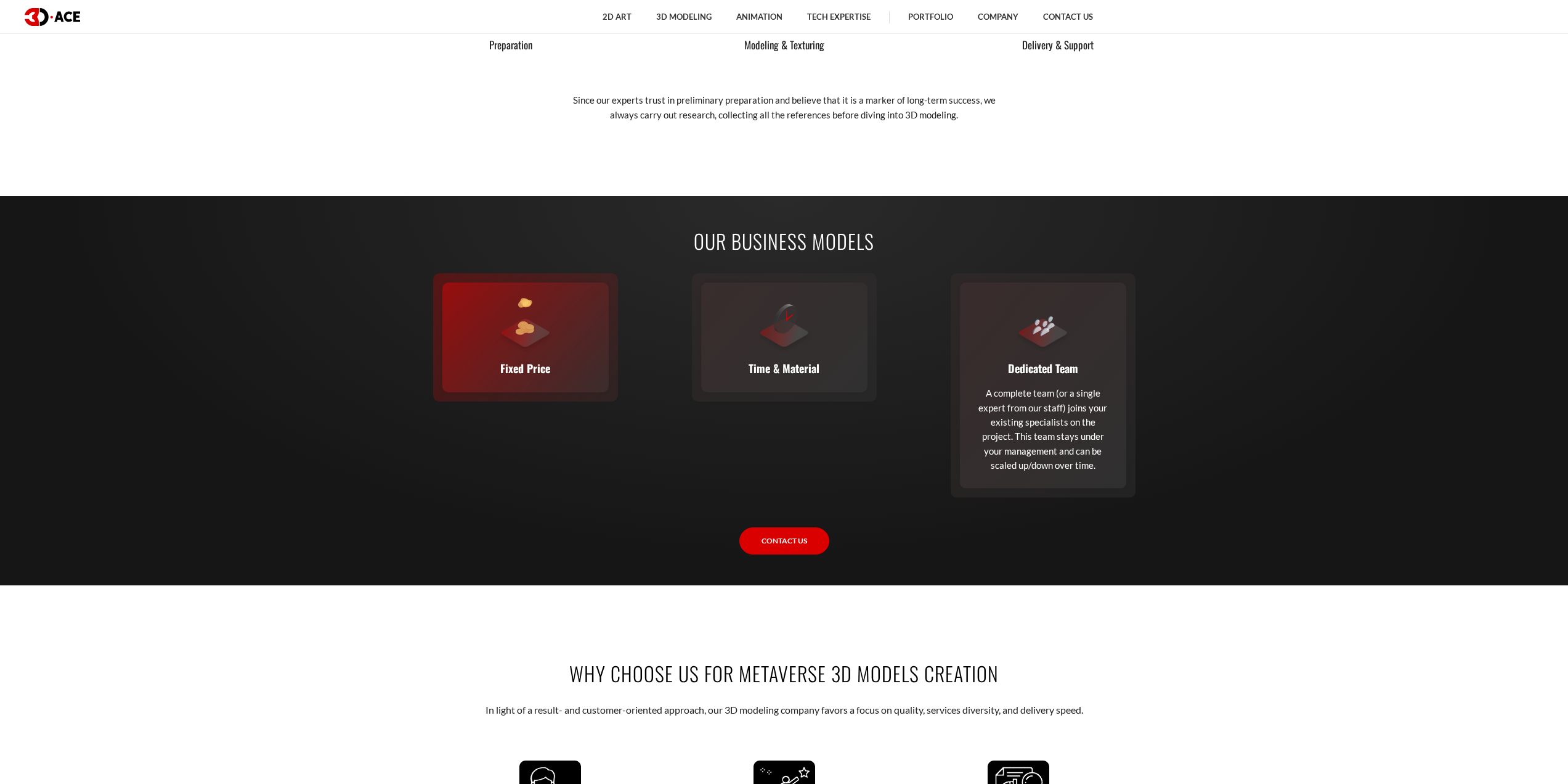
click at [549, 351] on div at bounding box center [525, 325] width 55 height 55
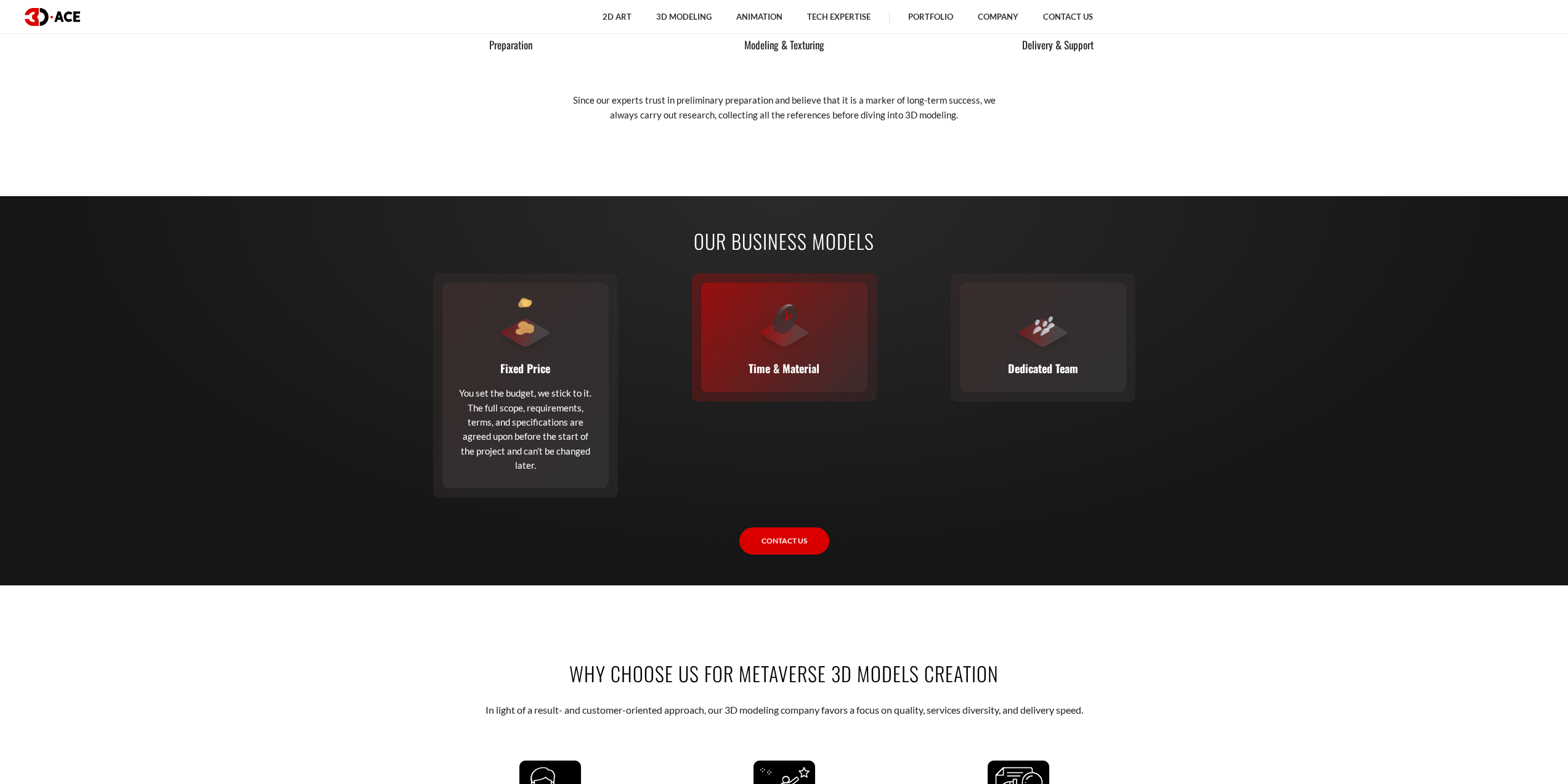
click at [814, 354] on div "Time & Material This flexible model calculates cost based on time and material …" at bounding box center [784, 337] width 166 height 110
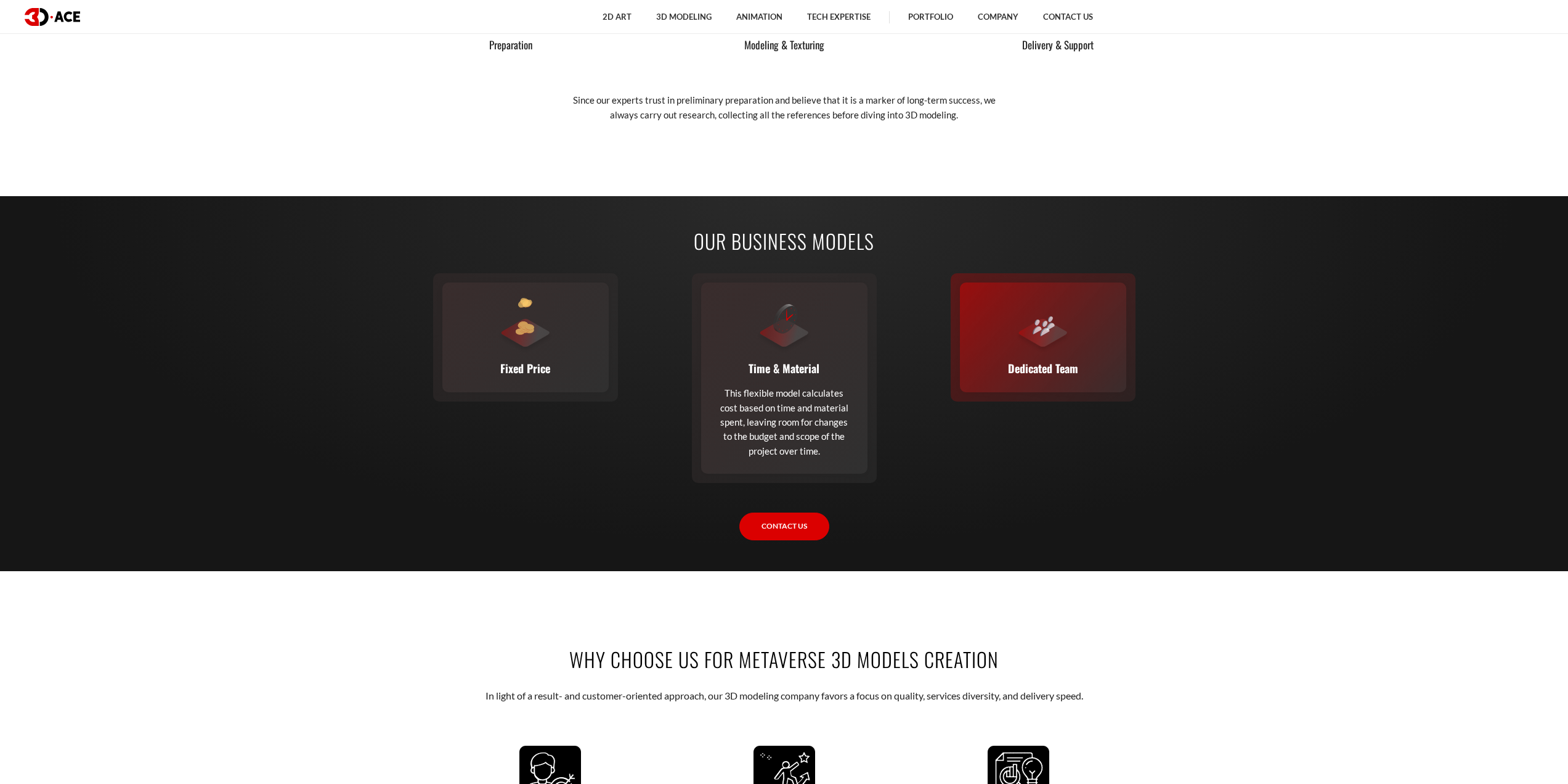
click at [1040, 356] on div "Dedicated Team A complete team (or a single expert from our staff) joins your e…" at bounding box center [1042, 337] width 166 height 110
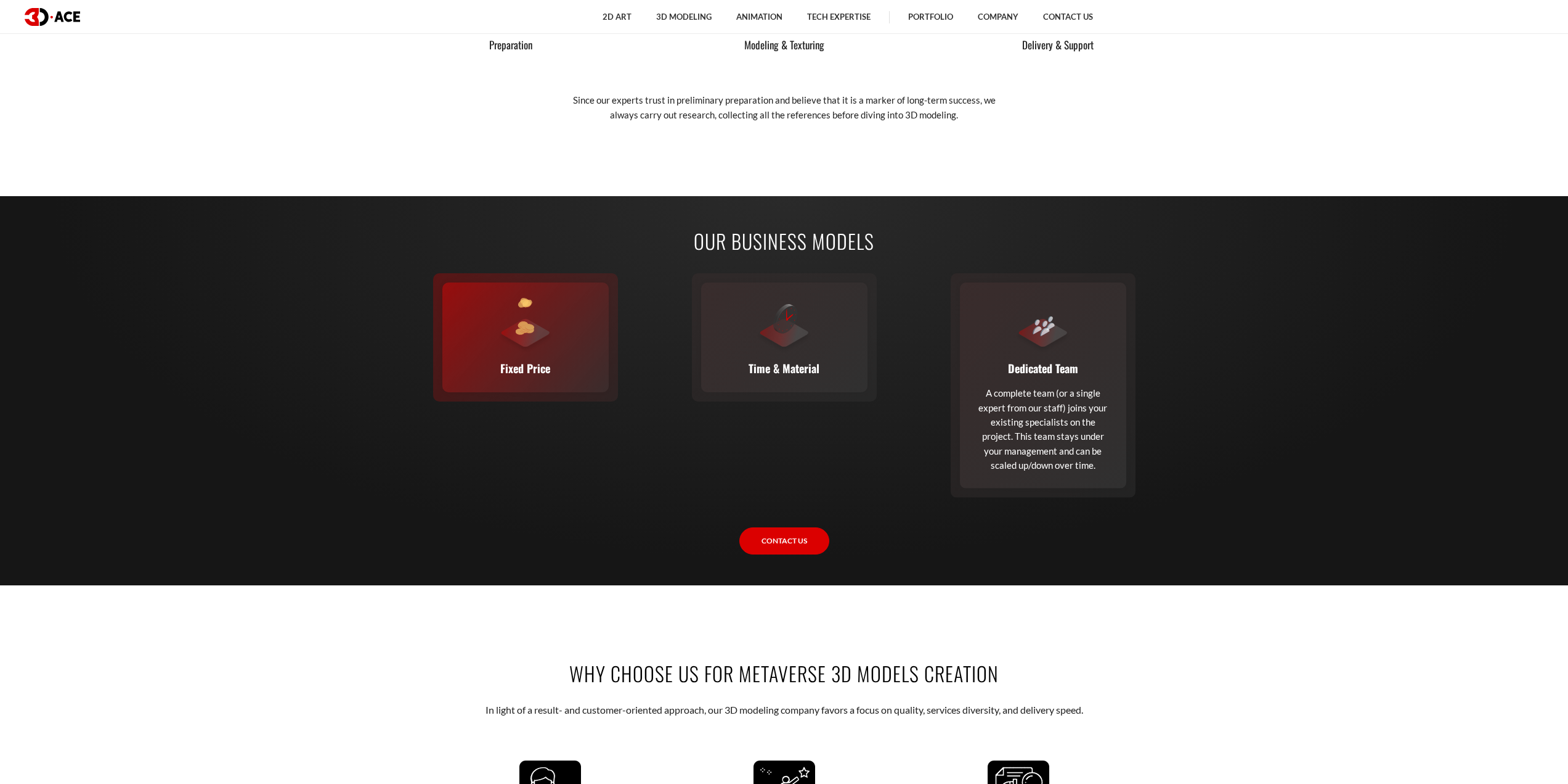
click at [566, 361] on div "Fixed Price You set the budget, we stick to it. The full scope, requirements, t…" at bounding box center [525, 337] width 166 height 110
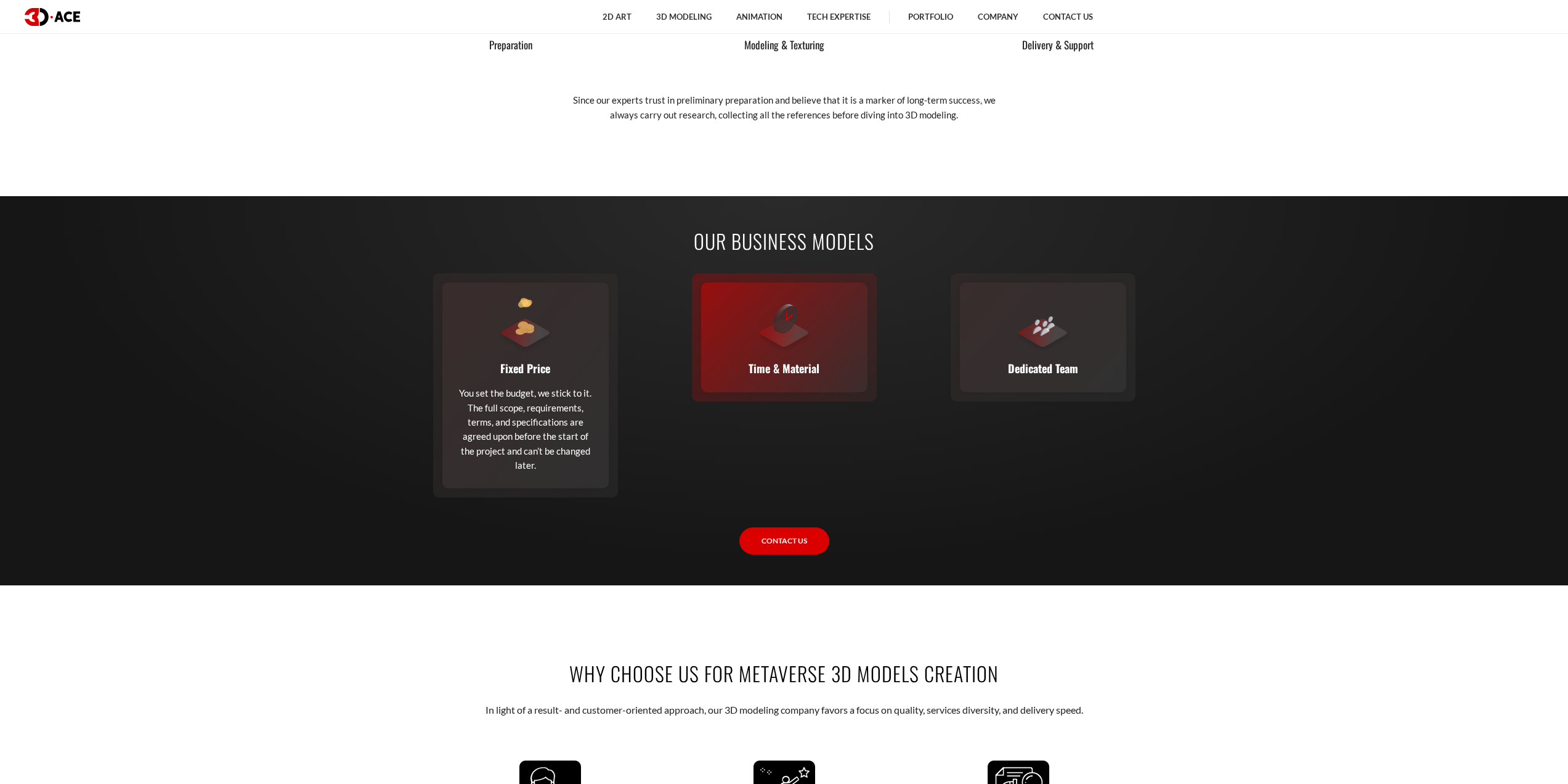
click at [781, 368] on p "Time & Material" at bounding box center [784, 368] width 71 height 17
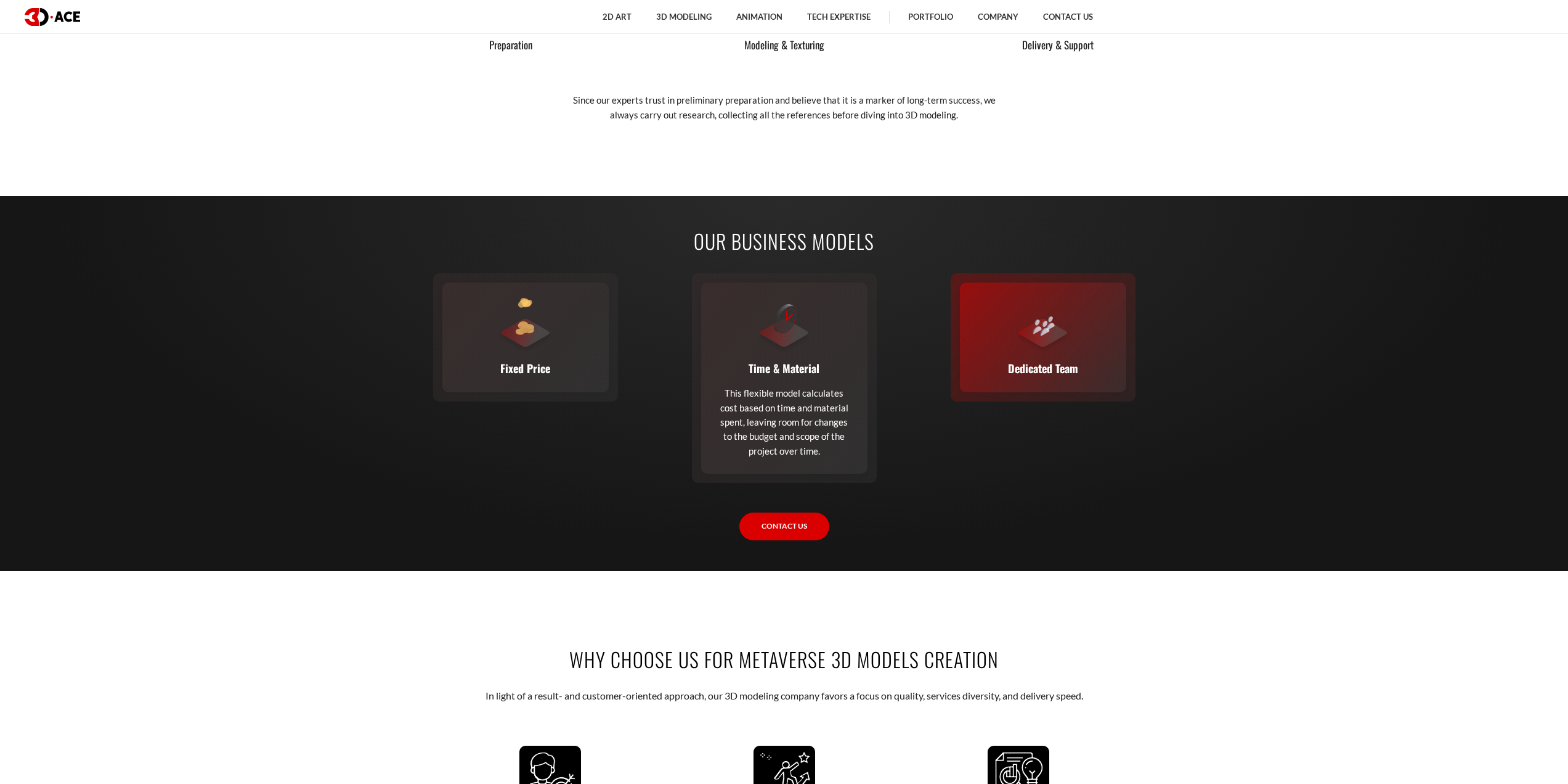
click at [1031, 361] on p "Dedicated Team" at bounding box center [1042, 368] width 70 height 17
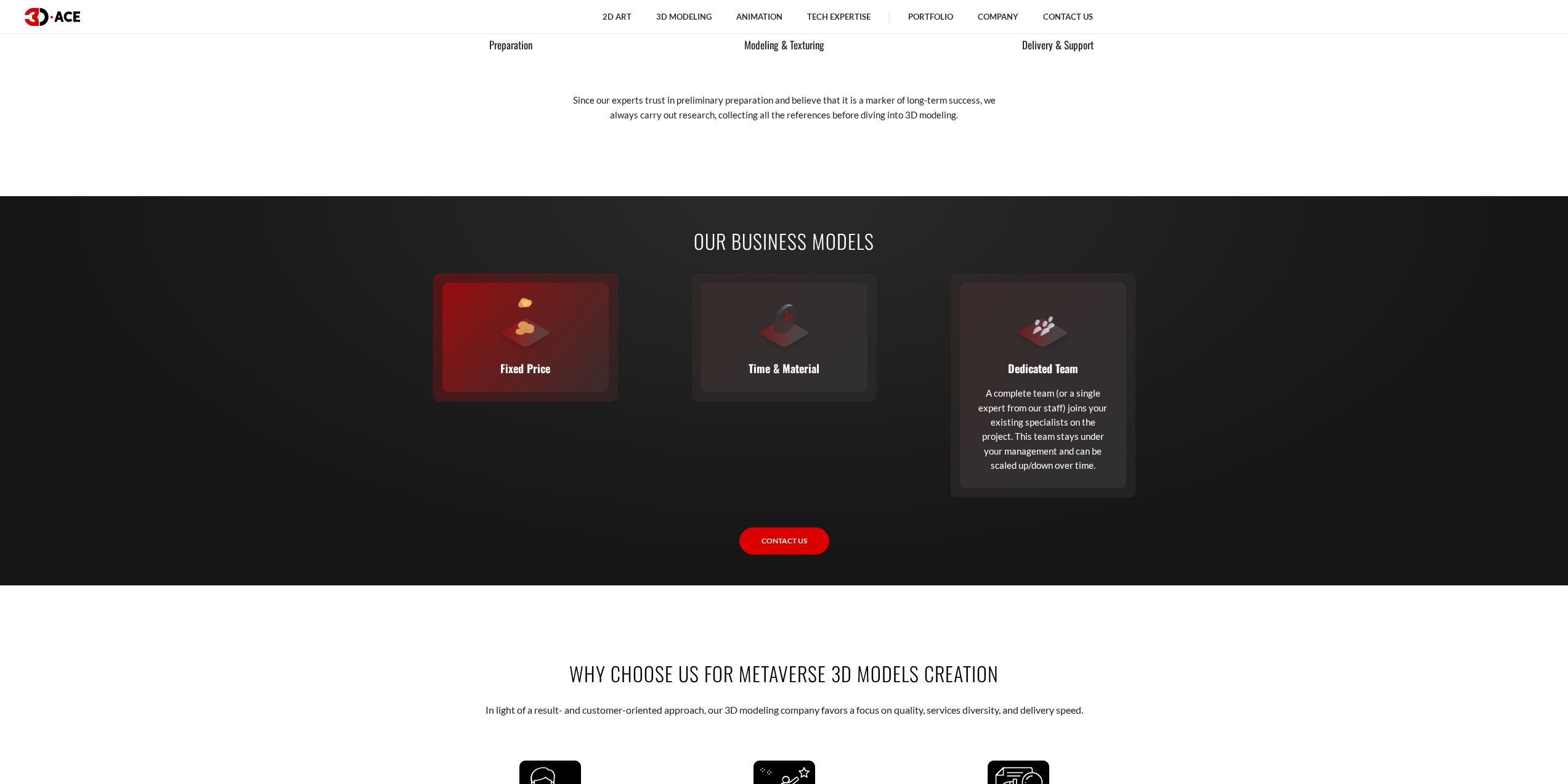
click at [543, 358] on div "Fixed Price You set the budget, we stick to it. The full scope, requirements, t…" at bounding box center [525, 337] width 166 height 110
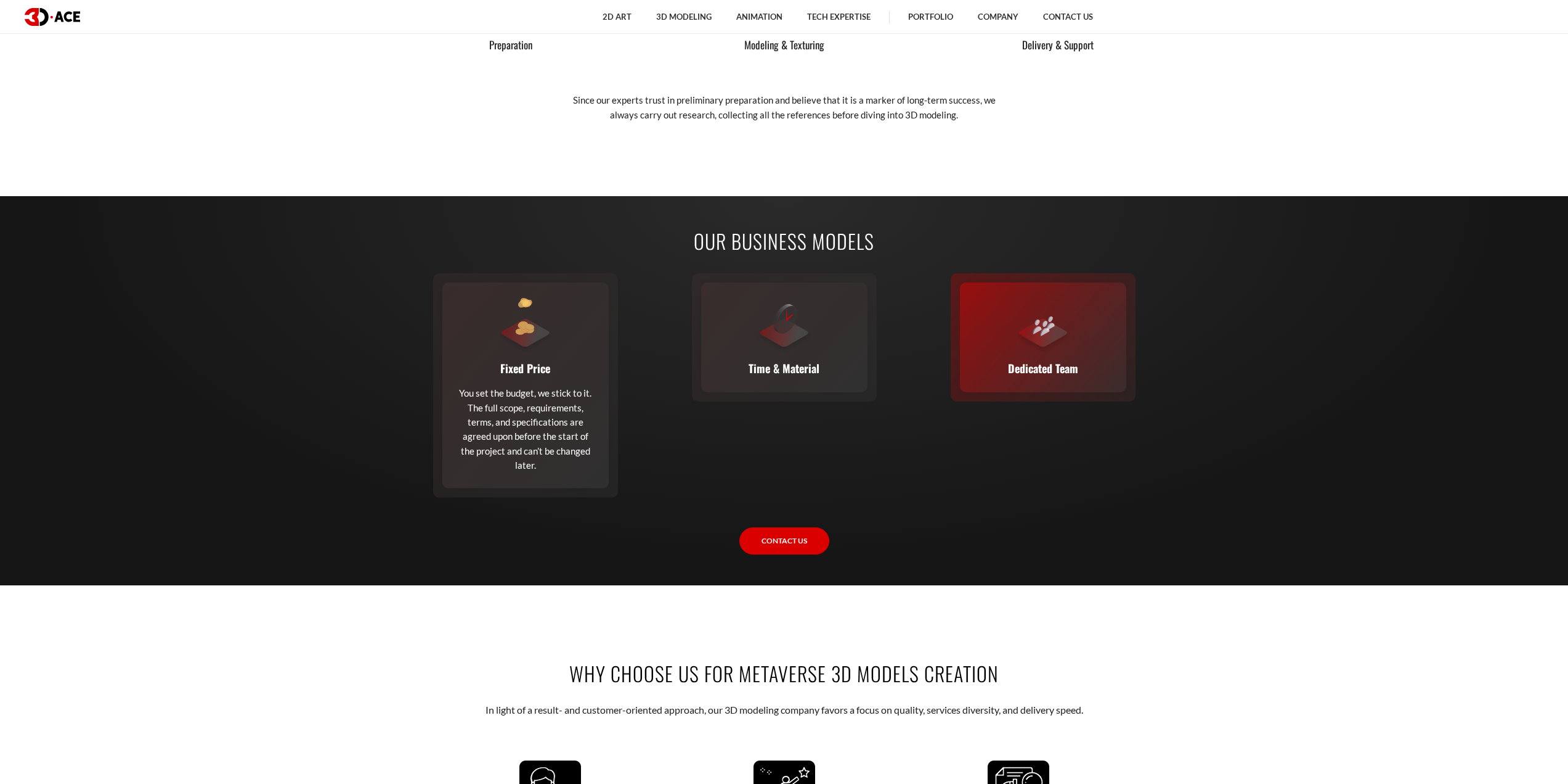
click at [1054, 352] on div at bounding box center [1043, 325] width 55 height 55
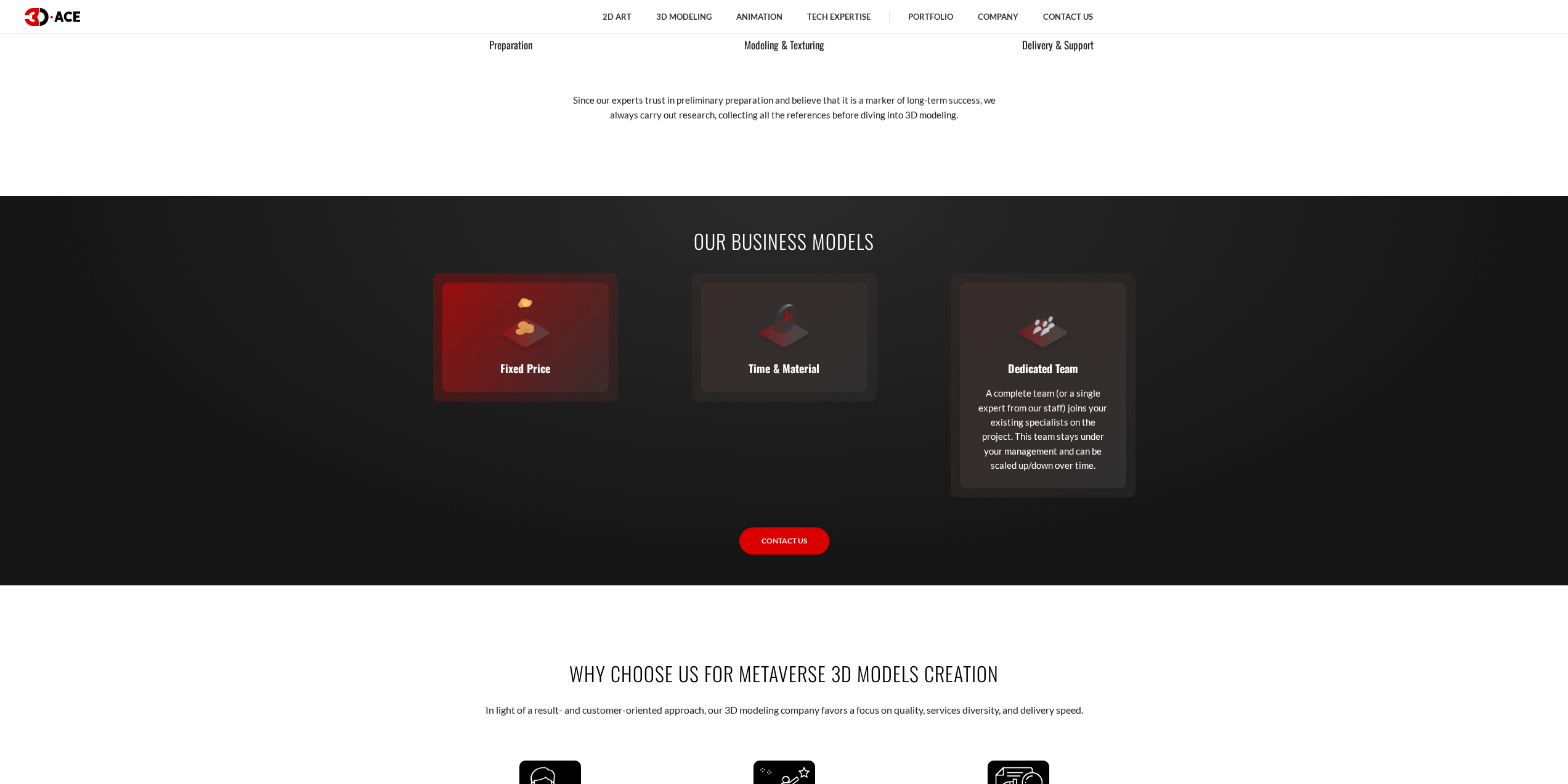
drag, startPoint x: 785, startPoint y: 348, endPoint x: 534, endPoint y: 353, distance: 251.0
click at [785, 348] on div at bounding box center [784, 325] width 55 height 55
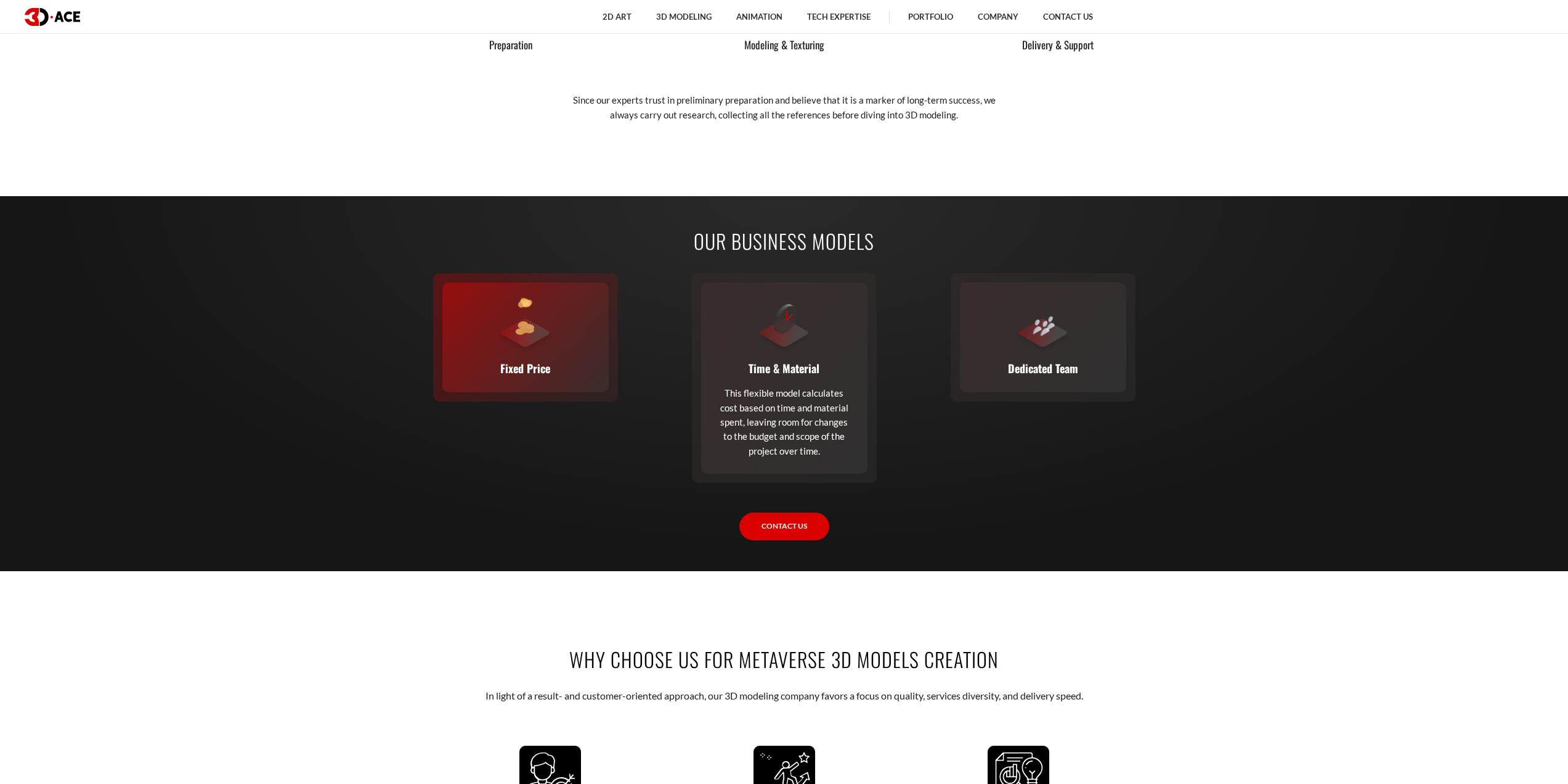
drag, startPoint x: 506, startPoint y: 352, endPoint x: 540, endPoint y: 356, distance: 34.2
click at [506, 352] on div at bounding box center [525, 325] width 55 height 55
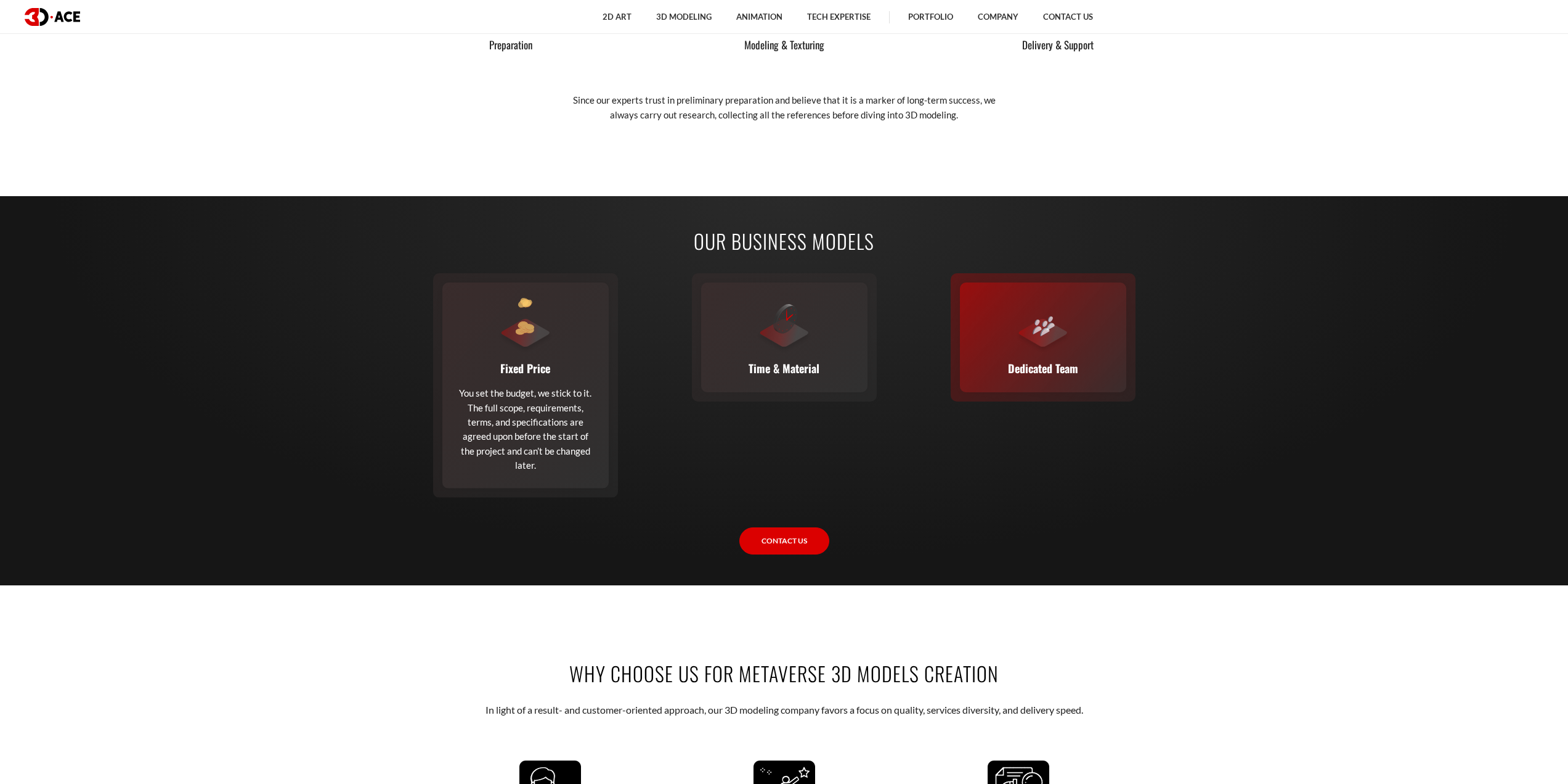
click at [1060, 354] on div "Dedicated Team A complete team (or a single expert from our staff) joins your e…" at bounding box center [1042, 337] width 166 height 110
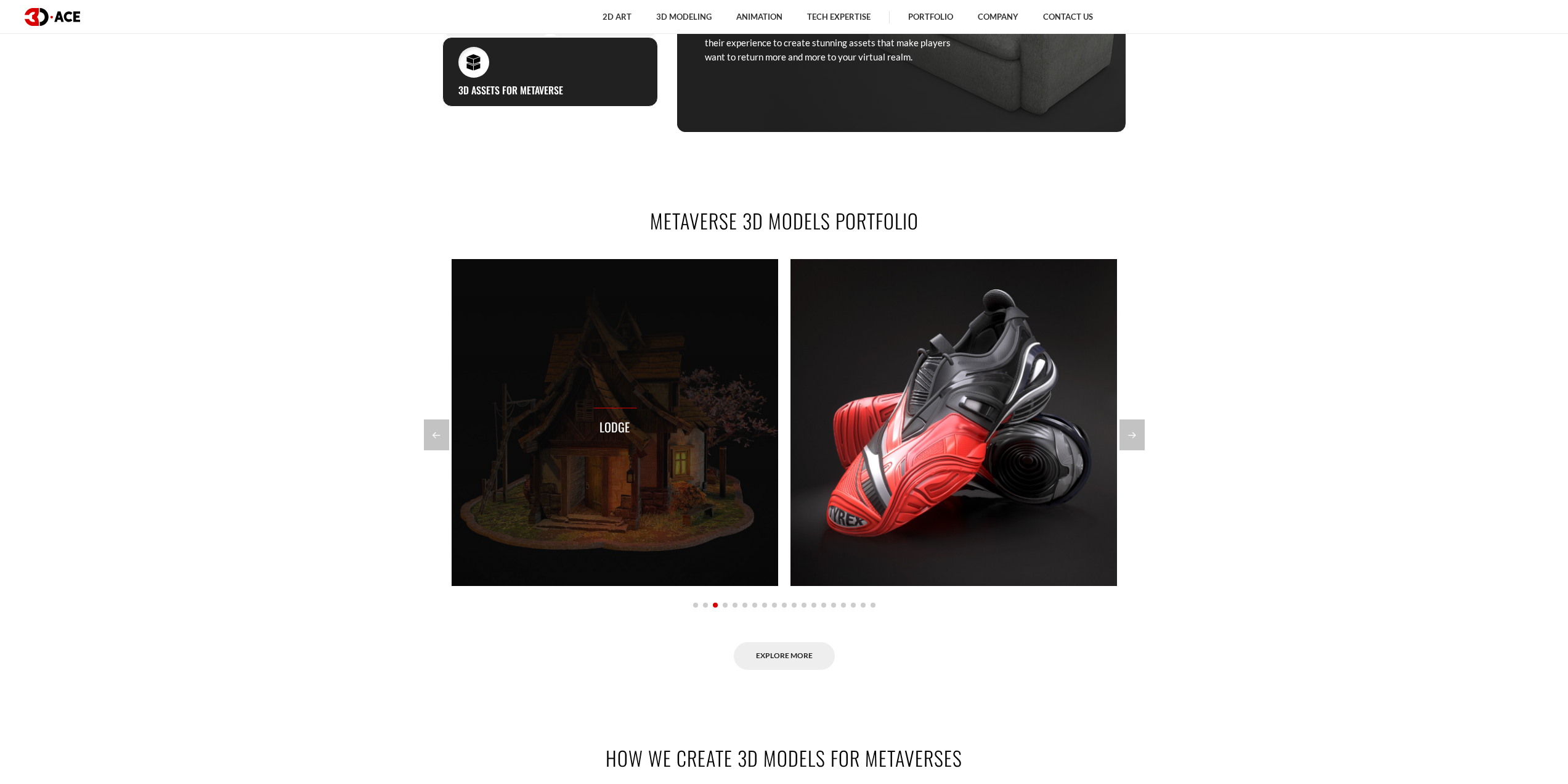
scroll to position [1045, 0]
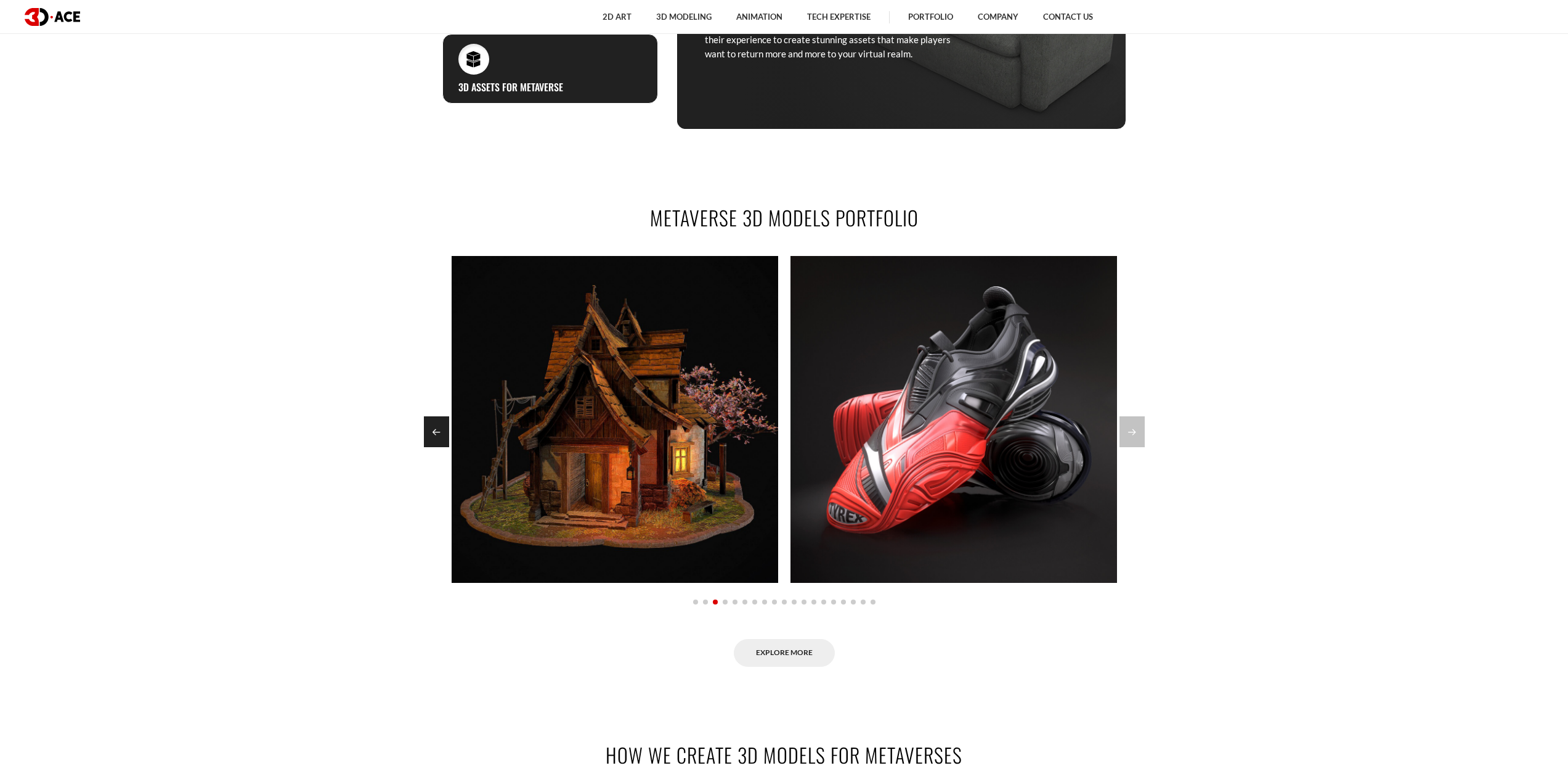
drag, startPoint x: 422, startPoint y: 430, endPoint x: 440, endPoint y: 431, distance: 18.0
click at [423, 430] on section "Metaverse 3D Models Portfolio Guardian Assault Technical Phantome Lodge" at bounding box center [784, 434] width 1568 height 537
click at [440, 431] on div "Previous slide" at bounding box center [437, 432] width 25 height 31
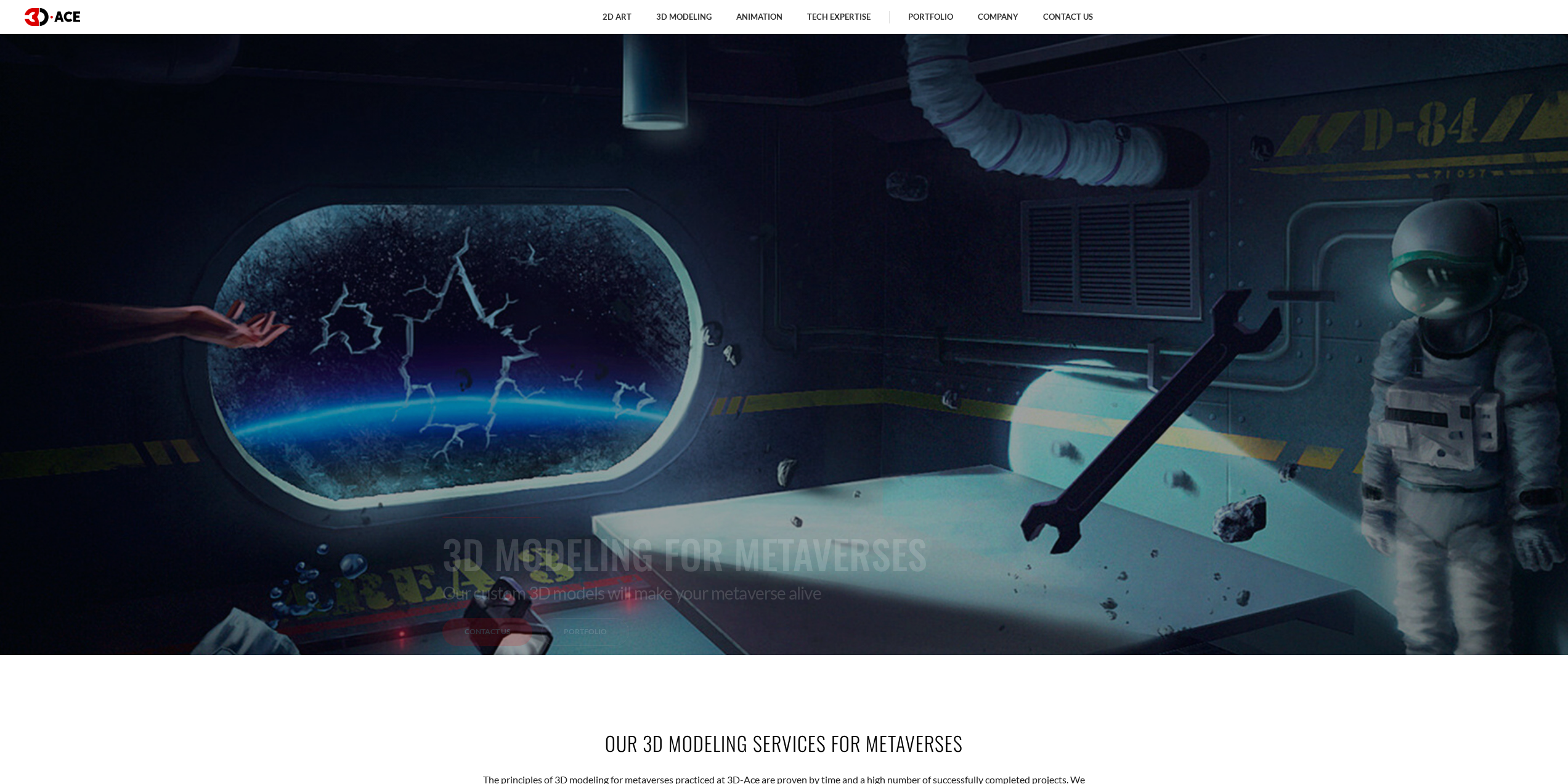
scroll to position [0, 0]
